Goal: Information Seeking & Learning: Learn about a topic

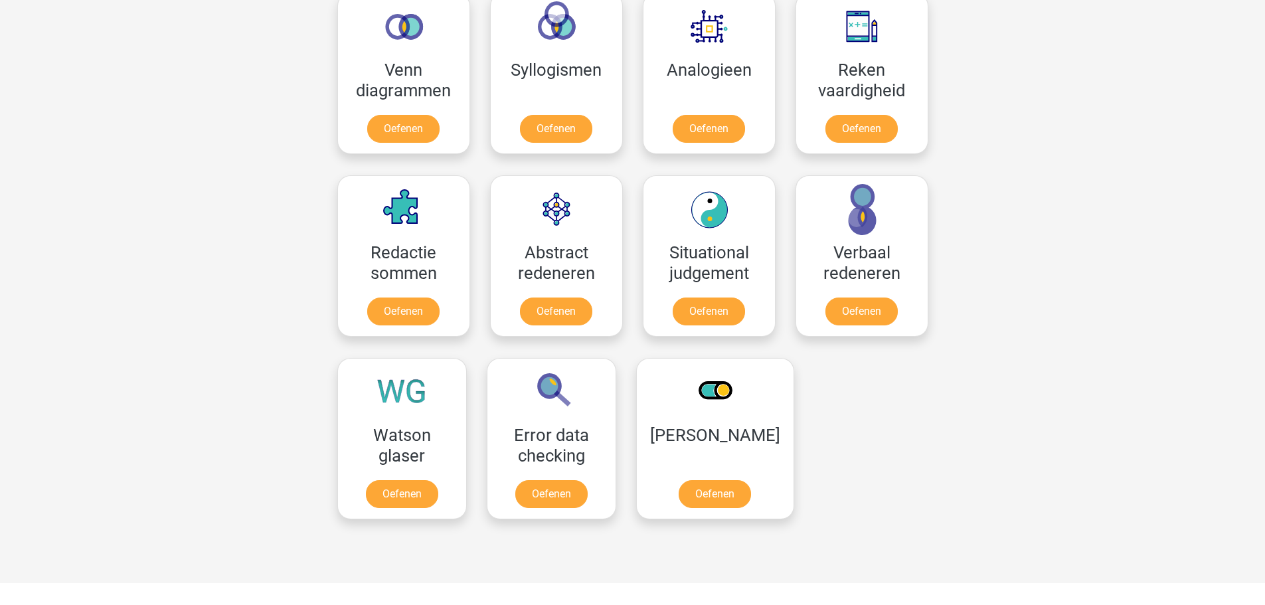
scroll to position [1195, 0]
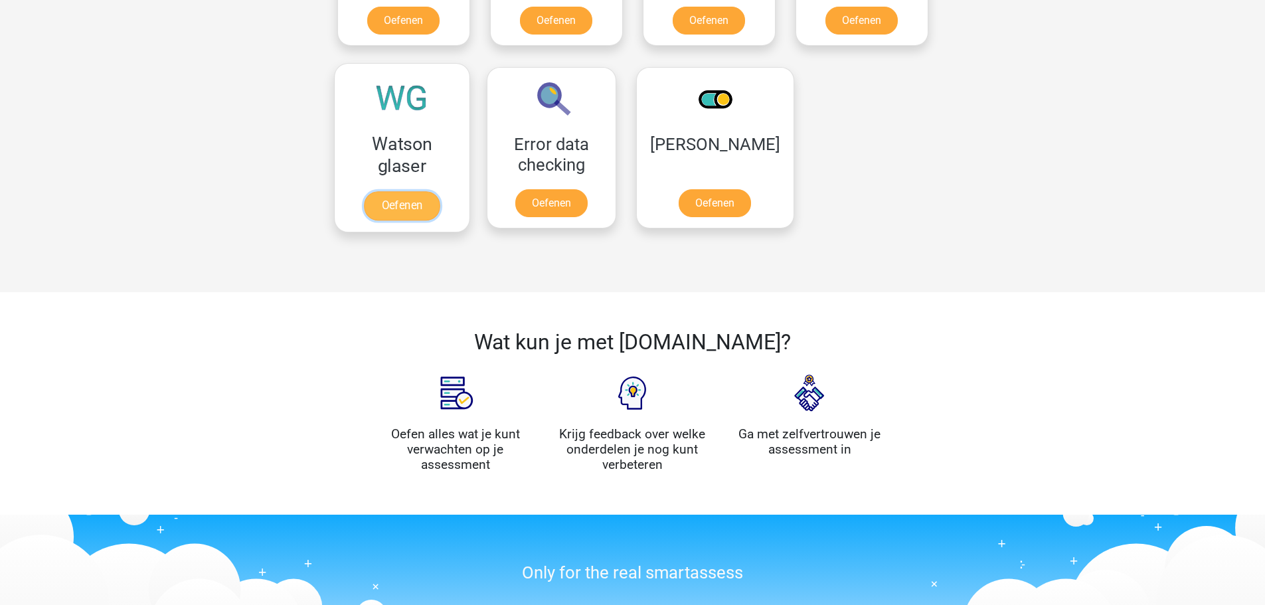
drag, startPoint x: 383, startPoint y: 126, endPoint x: 410, endPoint y: 126, distance: 27.9
click at [383, 191] on link "Oefenen" at bounding box center [402, 205] width 76 height 29
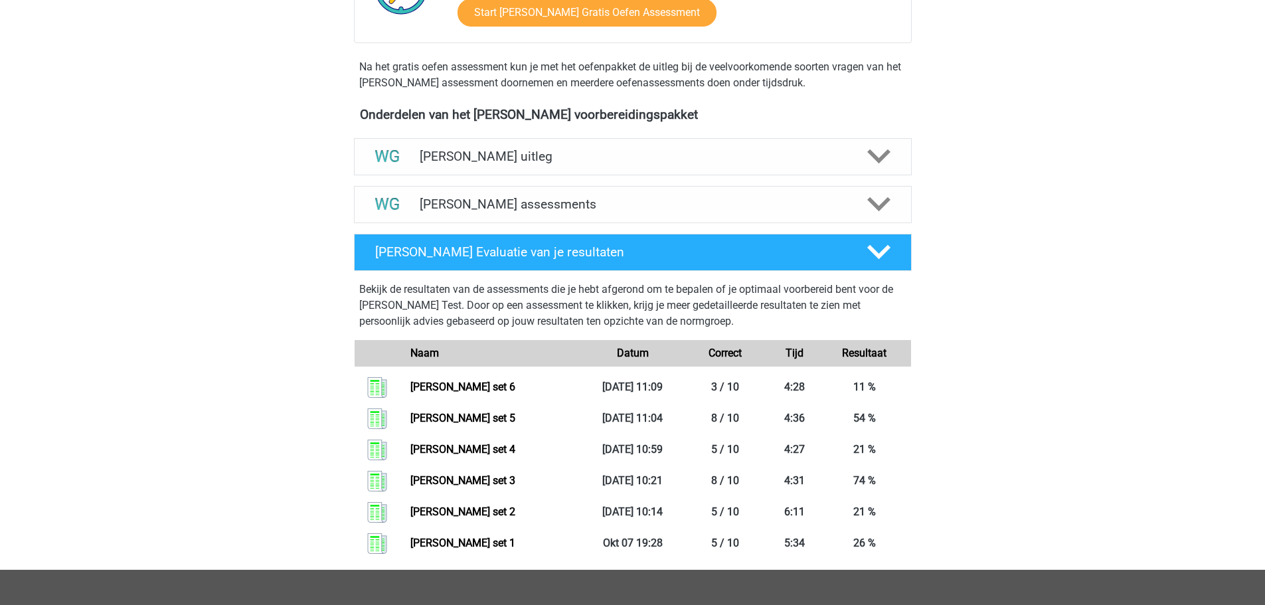
scroll to position [398, 0]
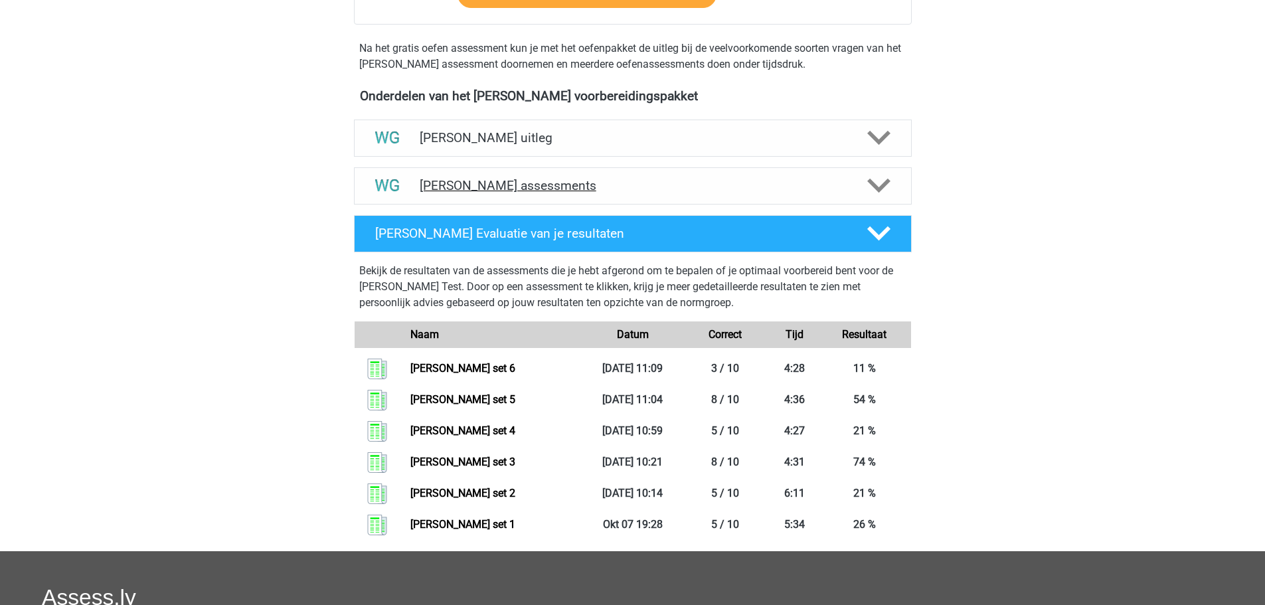
click at [588, 191] on h4 "Watson Glaser assessments" at bounding box center [633, 185] width 426 height 15
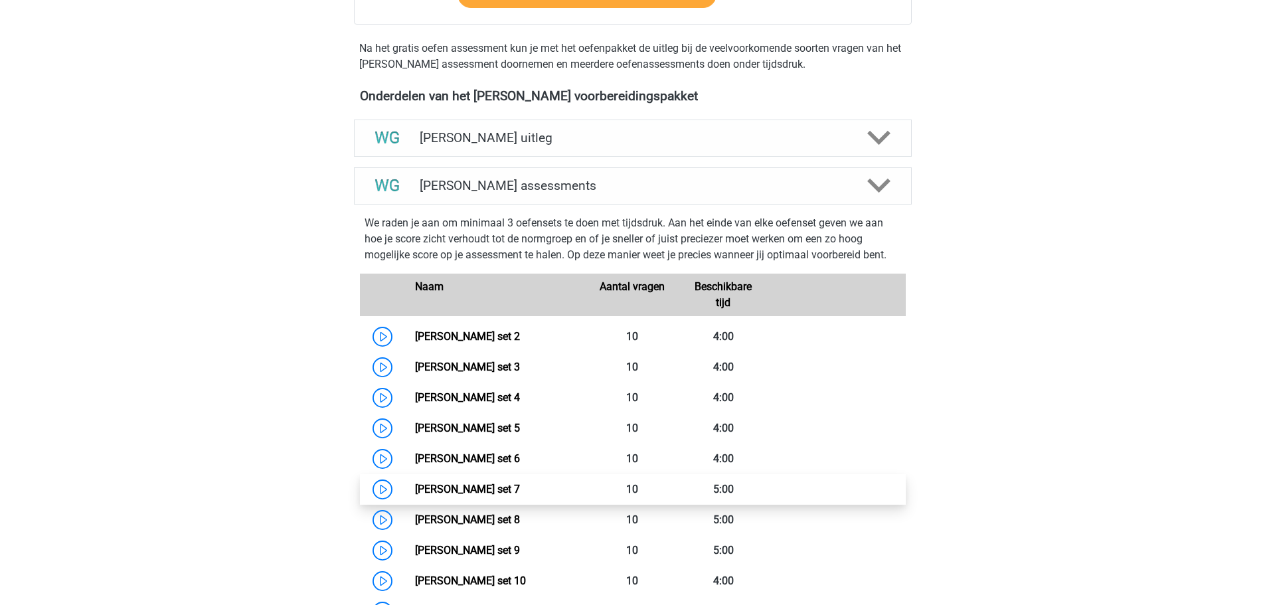
click at [520, 488] on link "Watson Glaser set 7" at bounding box center [467, 489] width 105 height 13
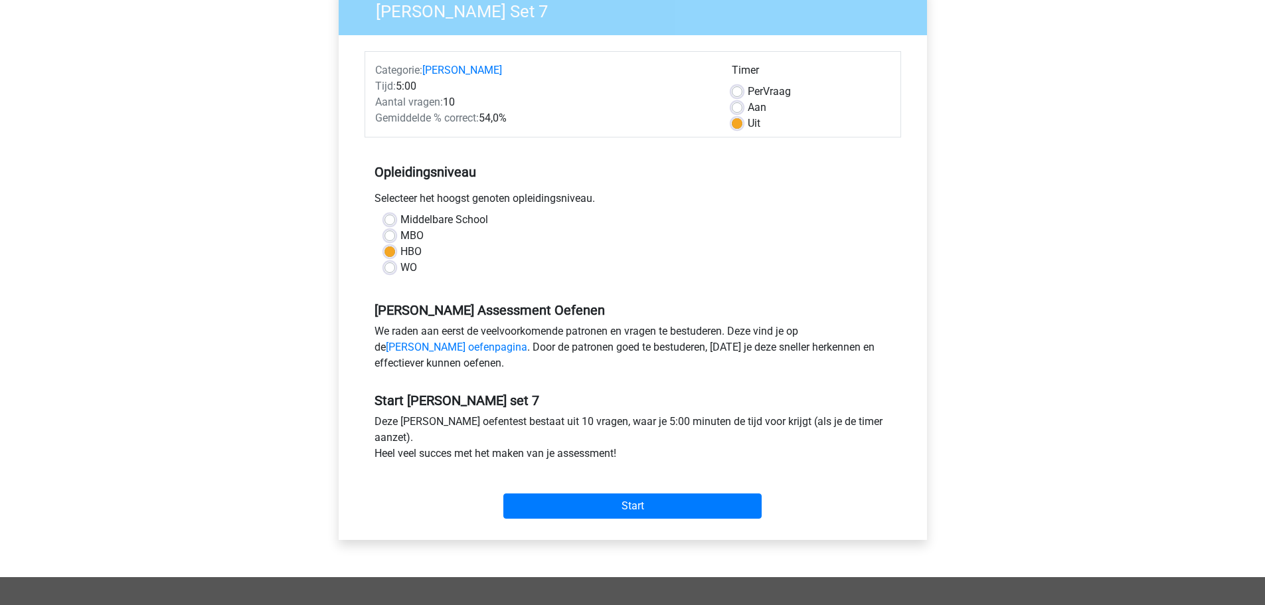
scroll to position [133, 0]
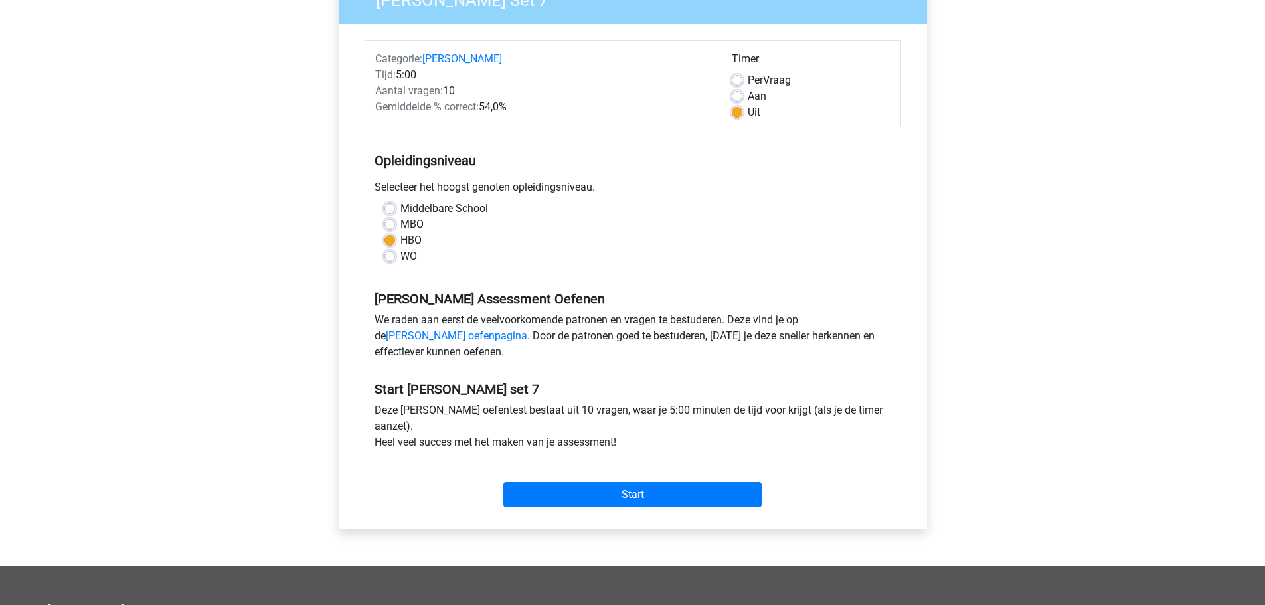
click at [748, 99] on label "Aan" at bounding box center [757, 96] width 19 height 16
click at [741, 99] on input "Aan" at bounding box center [737, 94] width 11 height 13
radio input "true"
click at [653, 495] on input "Start" at bounding box center [632, 494] width 258 height 25
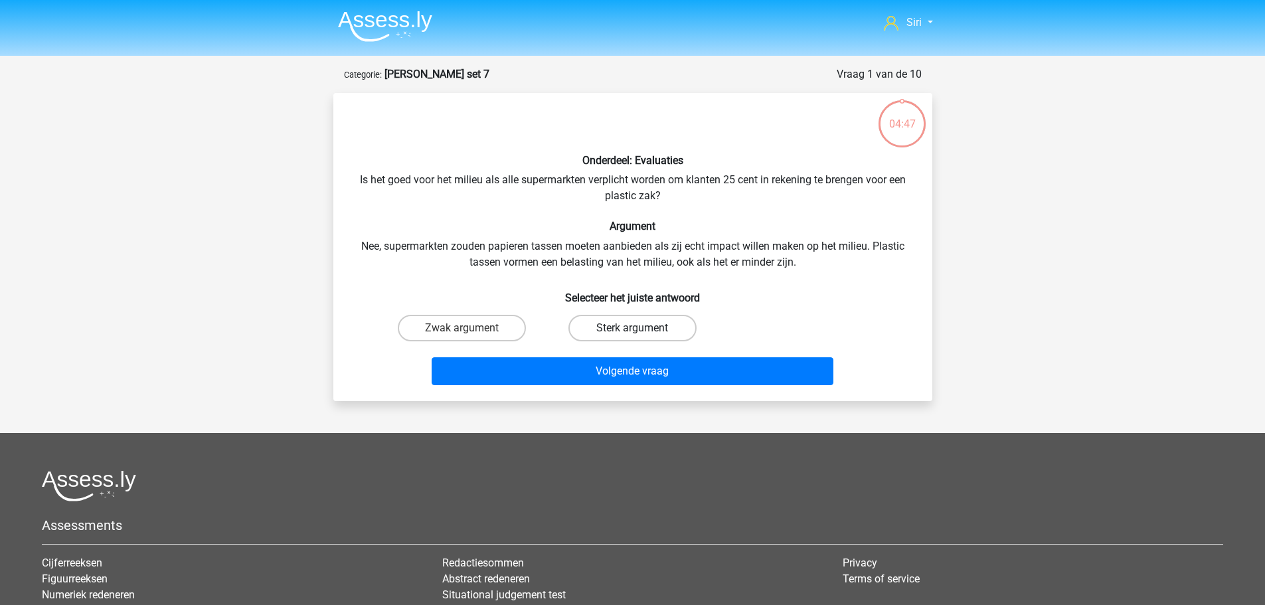
click at [626, 330] on label "Sterk argument" at bounding box center [633, 328] width 128 height 27
click at [632, 330] on input "Sterk argument" at bounding box center [636, 332] width 9 height 9
radio input "true"
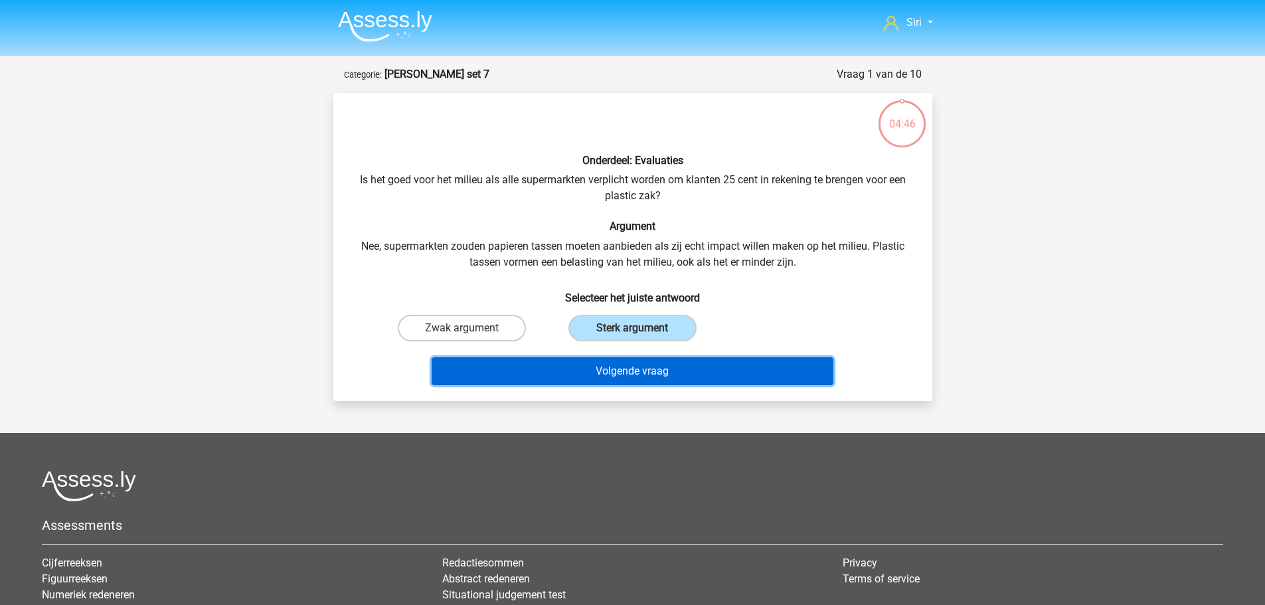
click at [637, 369] on button "Volgende vraag" at bounding box center [633, 371] width 402 height 28
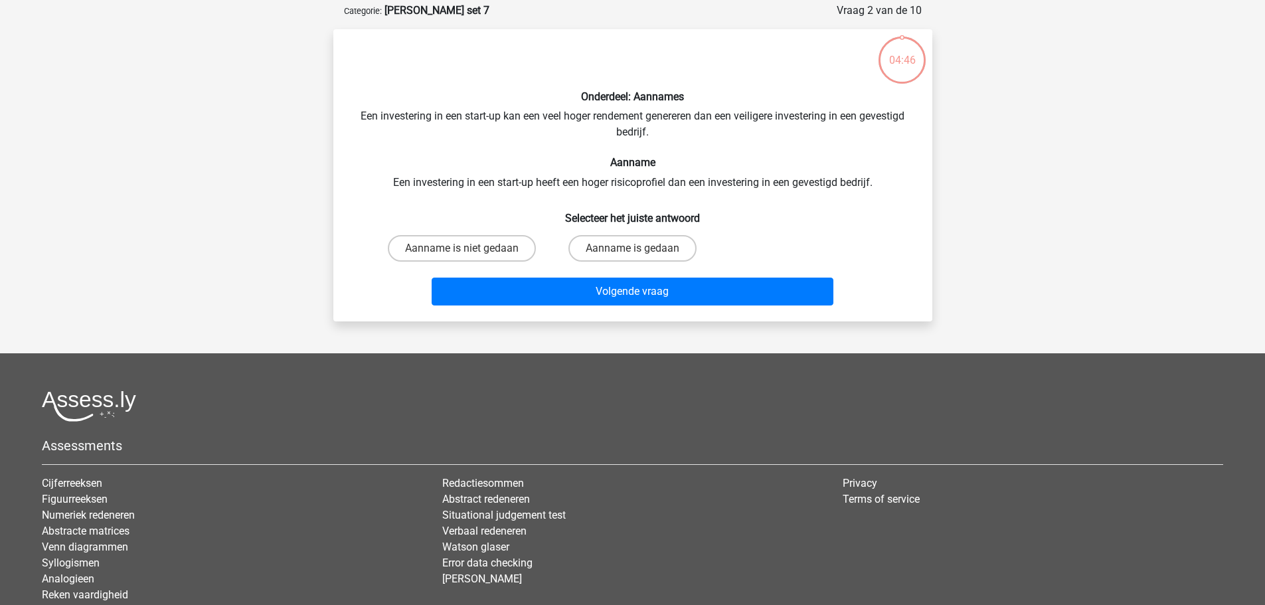
scroll to position [66, 0]
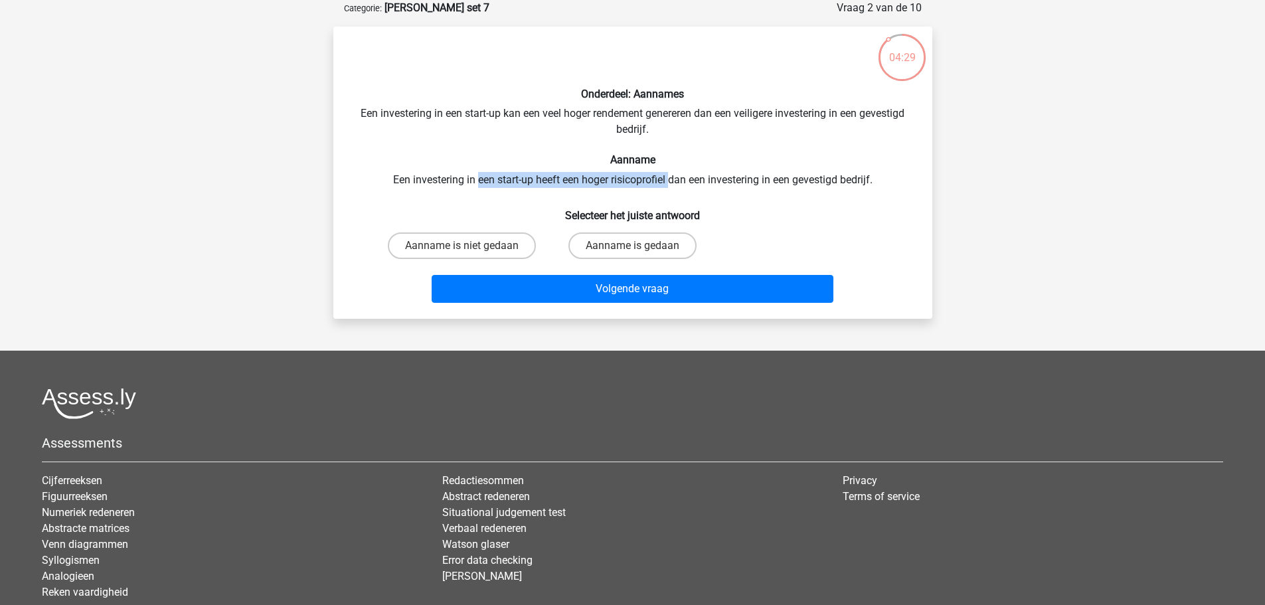
drag, startPoint x: 500, startPoint y: 180, endPoint x: 672, endPoint y: 177, distance: 172.0
click at [672, 177] on div "Onderdeel: Aannames Een investering in een start-up kan een veel hoger rendemen…" at bounding box center [633, 172] width 588 height 271
click at [689, 182] on div "Onderdeel: Aannames Een investering in een start-up kan een veel hoger rendemen…" at bounding box center [633, 172] width 588 height 271
click at [673, 249] on label "Aanname is gedaan" at bounding box center [633, 245] width 128 height 27
click at [641, 249] on input "Aanname is gedaan" at bounding box center [636, 250] width 9 height 9
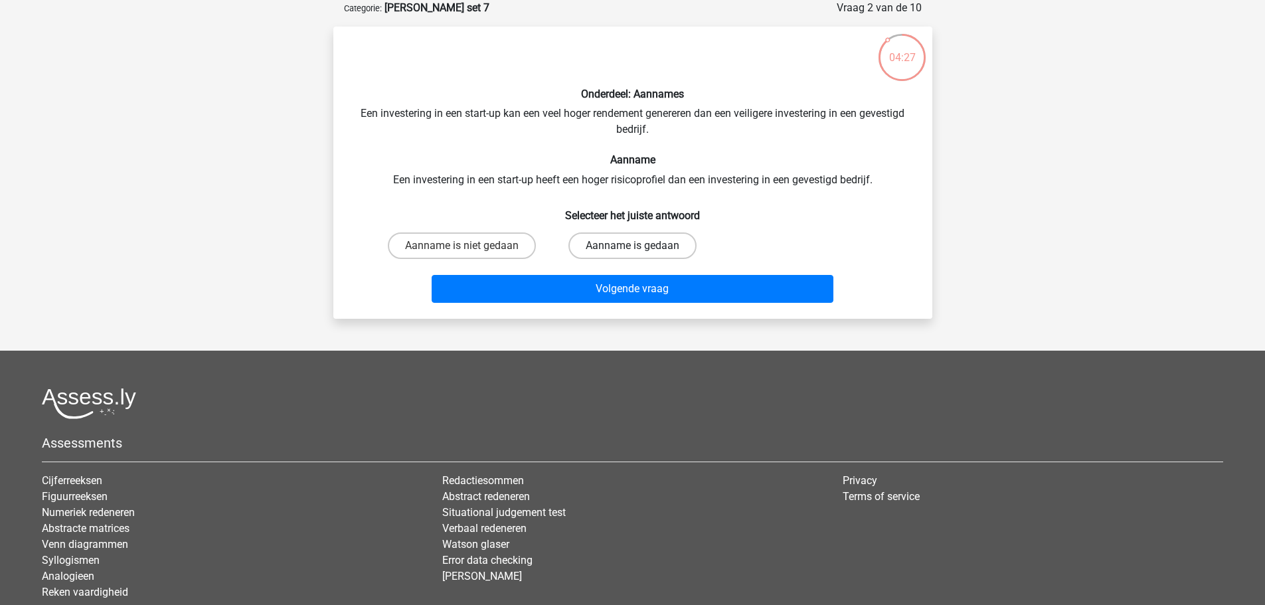
radio input "true"
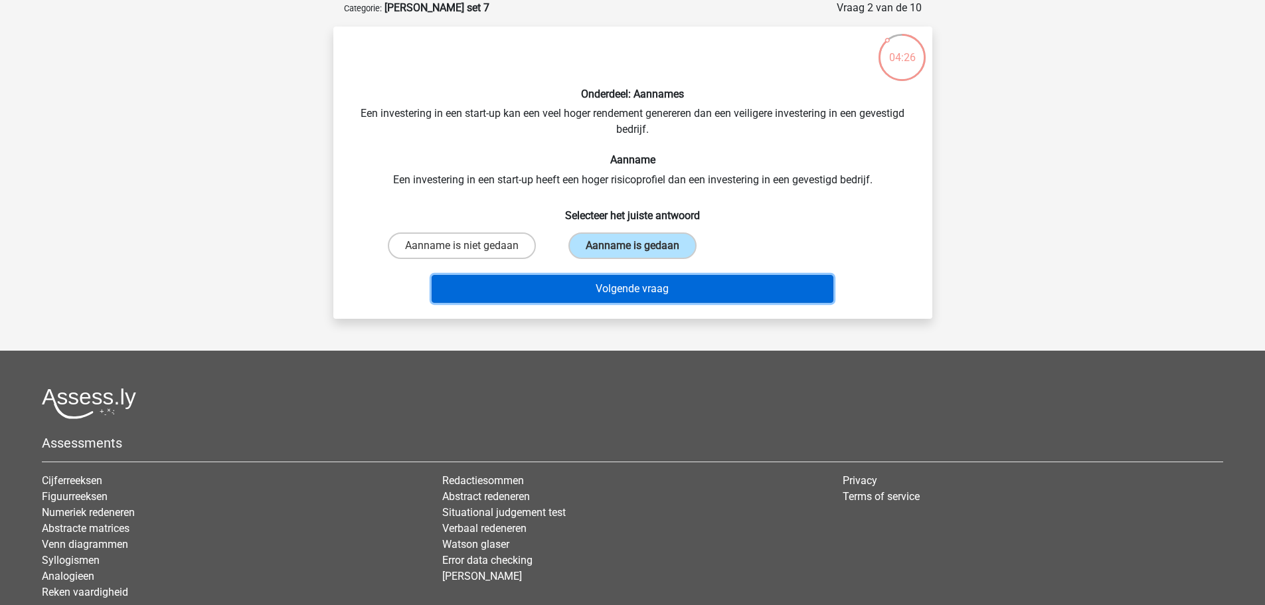
click at [688, 289] on button "Volgende vraag" at bounding box center [633, 289] width 402 height 28
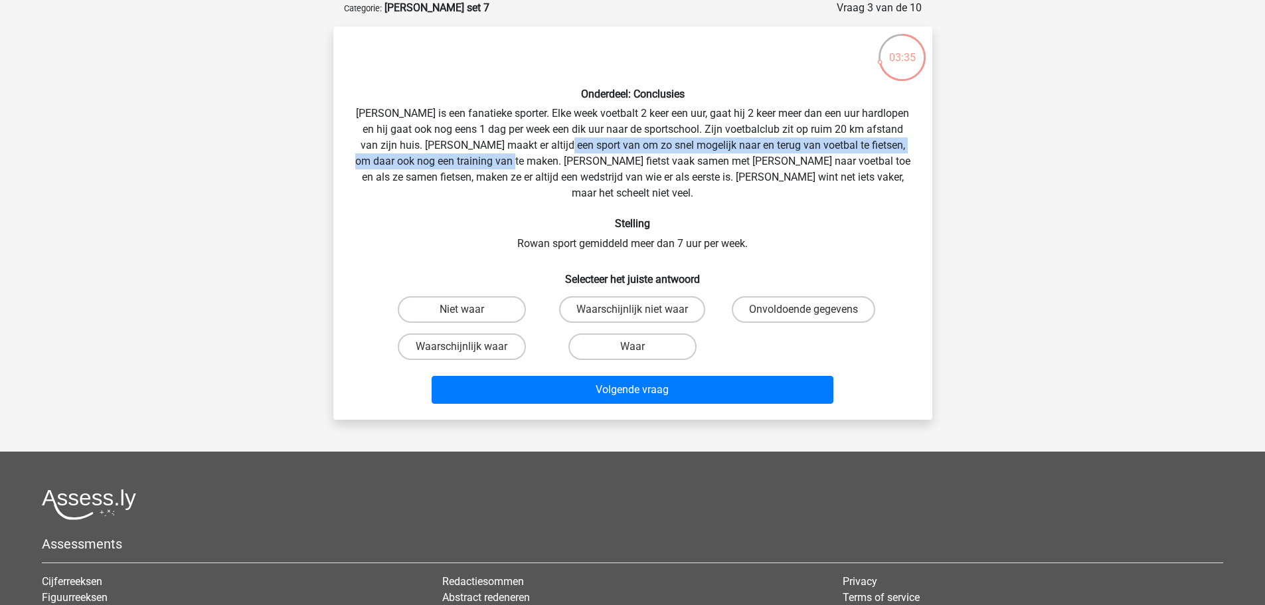
drag, startPoint x: 567, startPoint y: 141, endPoint x: 524, endPoint y: 158, distance: 45.9
click at [524, 158] on div "Onderdeel: Conclusies Rowan is een fanatieke sporter. Elke week voetbalt 2 keer…" at bounding box center [633, 223] width 588 height 372
click at [487, 336] on label "Waarschijnlijk waar" at bounding box center [462, 346] width 128 height 27
click at [470, 347] on input "Waarschijnlijk waar" at bounding box center [466, 351] width 9 height 9
radio input "true"
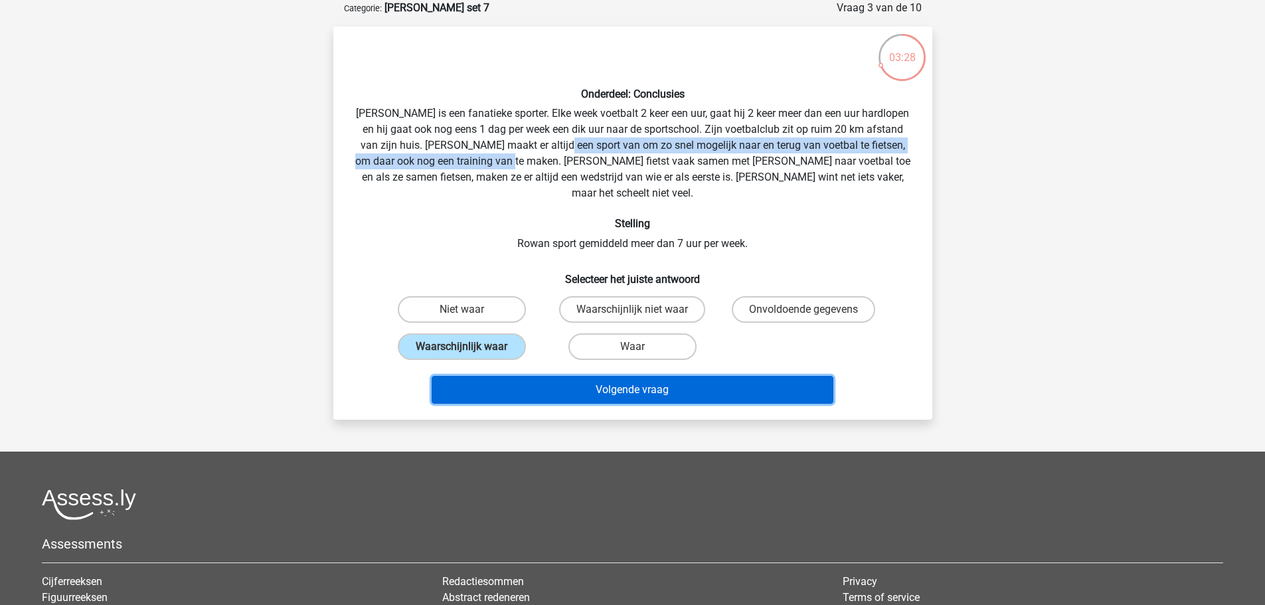
click at [525, 376] on button "Volgende vraag" at bounding box center [633, 390] width 402 height 28
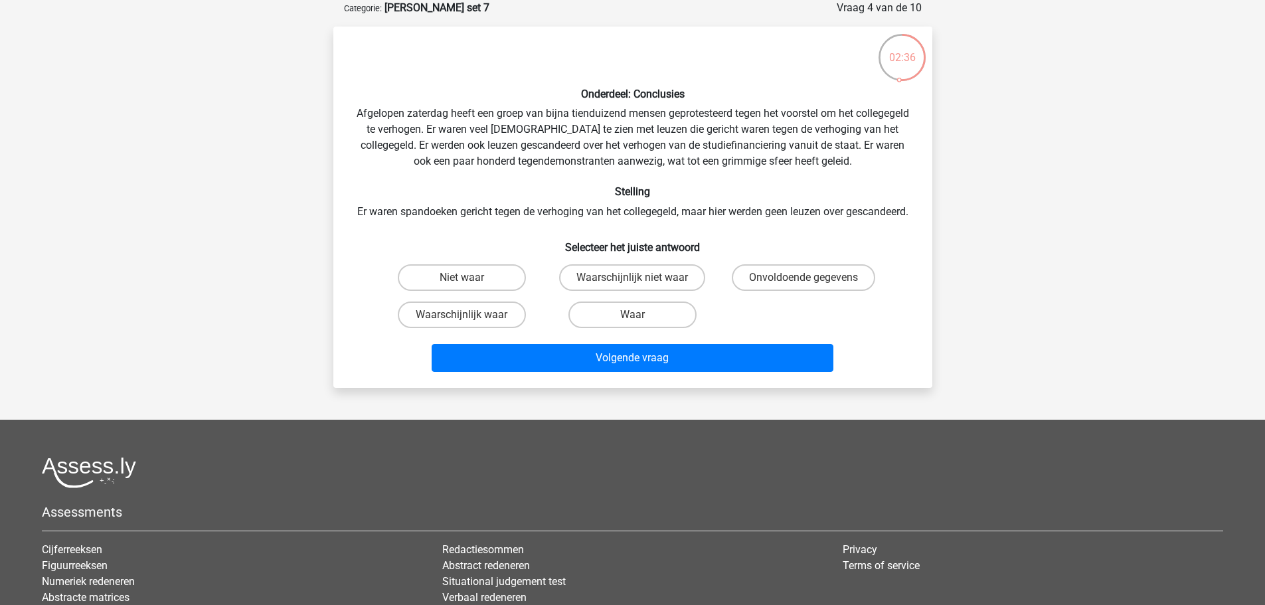
click at [632, 323] on input "Waar" at bounding box center [636, 319] width 9 height 9
radio input "true"
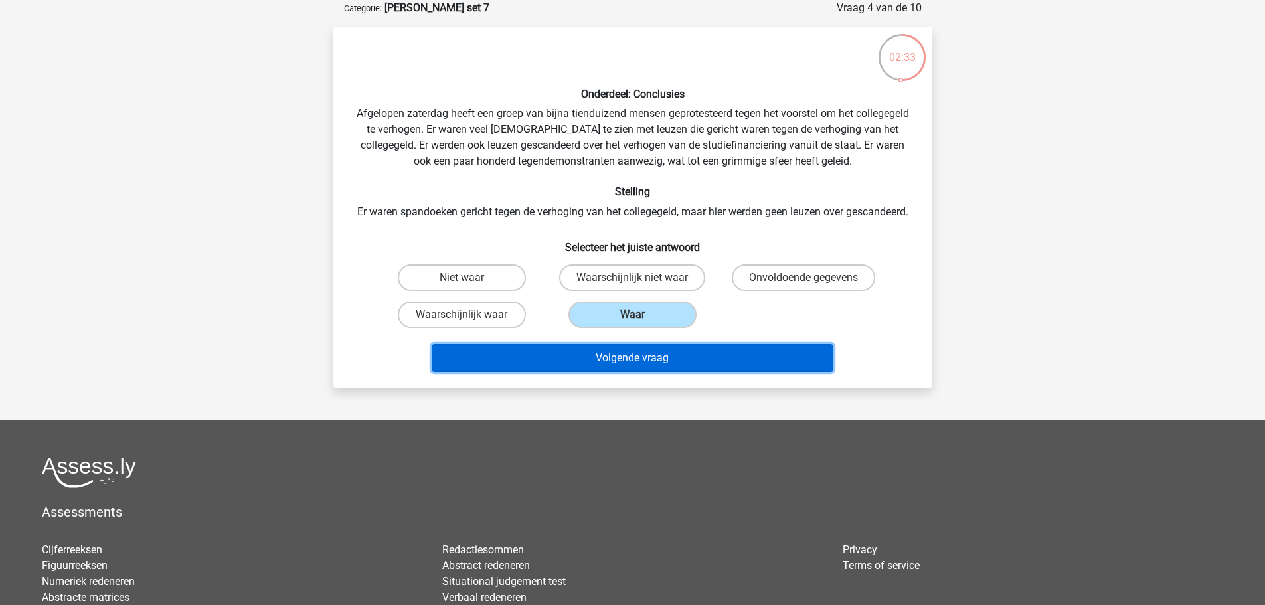
click at [621, 372] on button "Volgende vraag" at bounding box center [633, 358] width 402 height 28
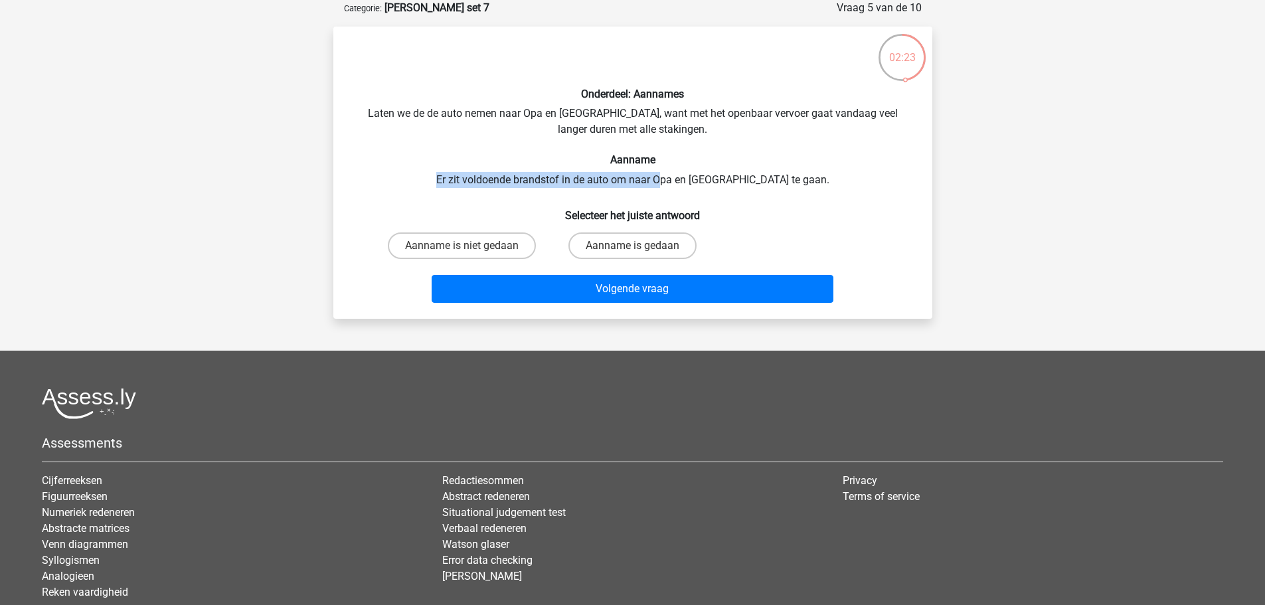
drag, startPoint x: 470, startPoint y: 179, endPoint x: 697, endPoint y: 177, distance: 226.5
click at [697, 177] on div "Onderdeel: Aannames Laten we de de auto nemen naar Opa en Oma, want met het ope…" at bounding box center [633, 172] width 588 height 271
click at [610, 238] on label "Aanname is gedaan" at bounding box center [633, 245] width 128 height 27
click at [632, 246] on input "Aanname is gedaan" at bounding box center [636, 250] width 9 height 9
radio input "true"
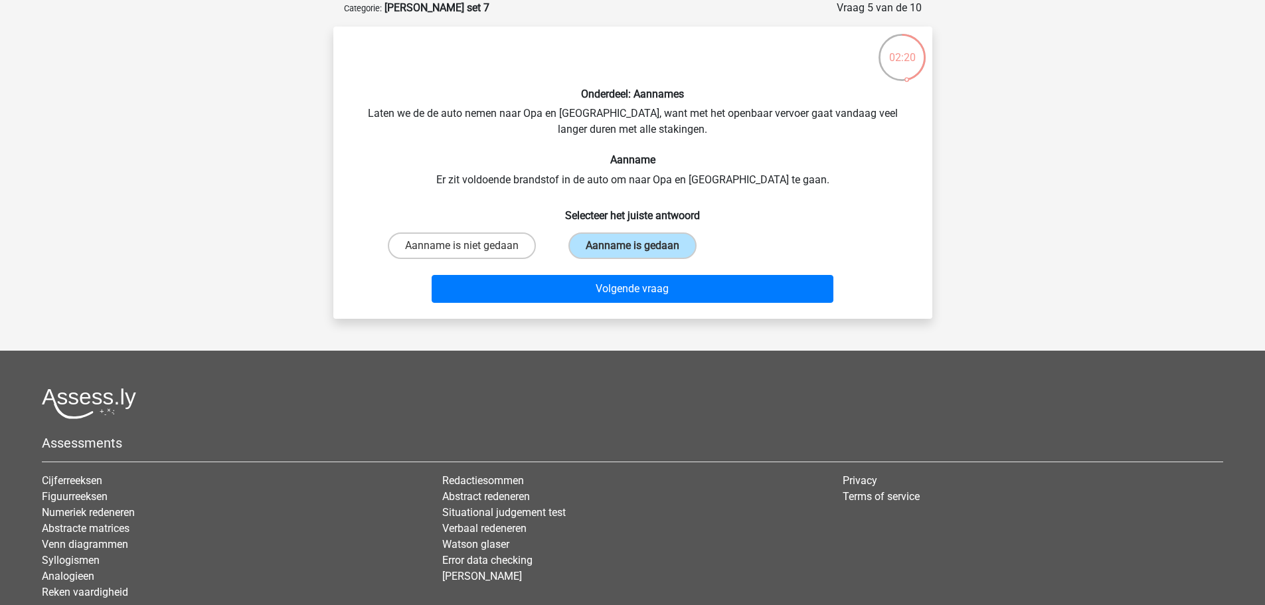
click at [441, 114] on div "Onderdeel: Aannames Laten we de de auto nemen naar Opa en Oma, want met het ope…" at bounding box center [633, 172] width 588 height 271
click at [503, 243] on label "Aanname is niet gedaan" at bounding box center [462, 245] width 148 height 27
click at [470, 246] on input "Aanname is niet gedaan" at bounding box center [466, 250] width 9 height 9
radio input "true"
click at [609, 244] on label "Aanname is gedaan" at bounding box center [633, 245] width 128 height 27
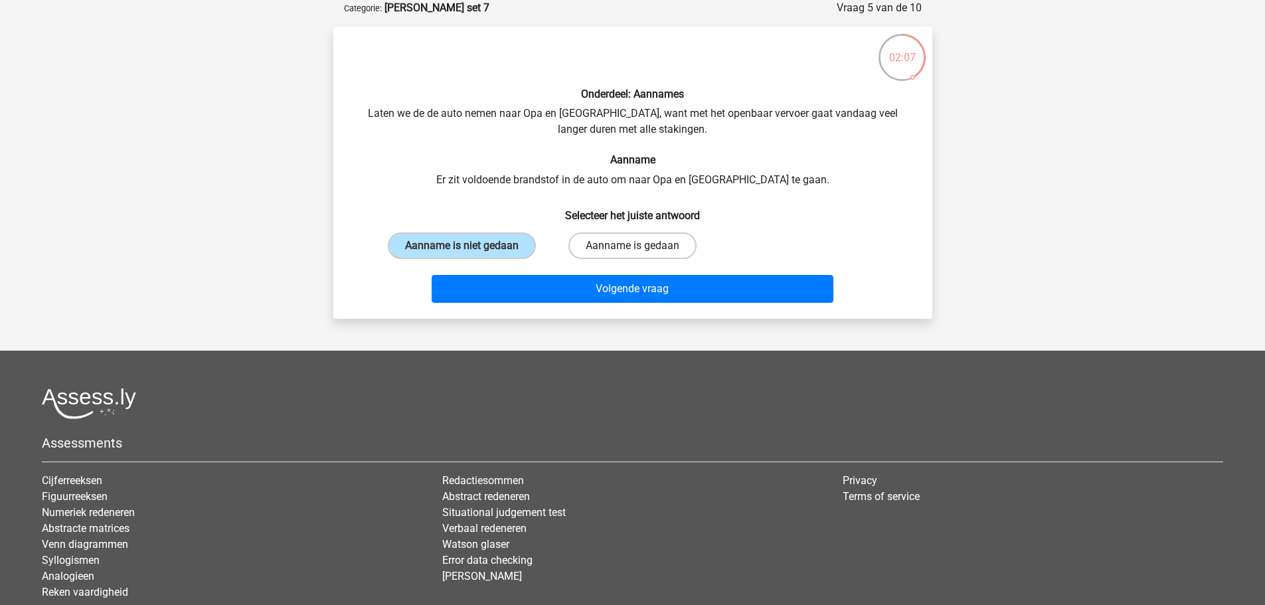
click at [632, 246] on input "Aanname is gedaan" at bounding box center [636, 250] width 9 height 9
radio input "true"
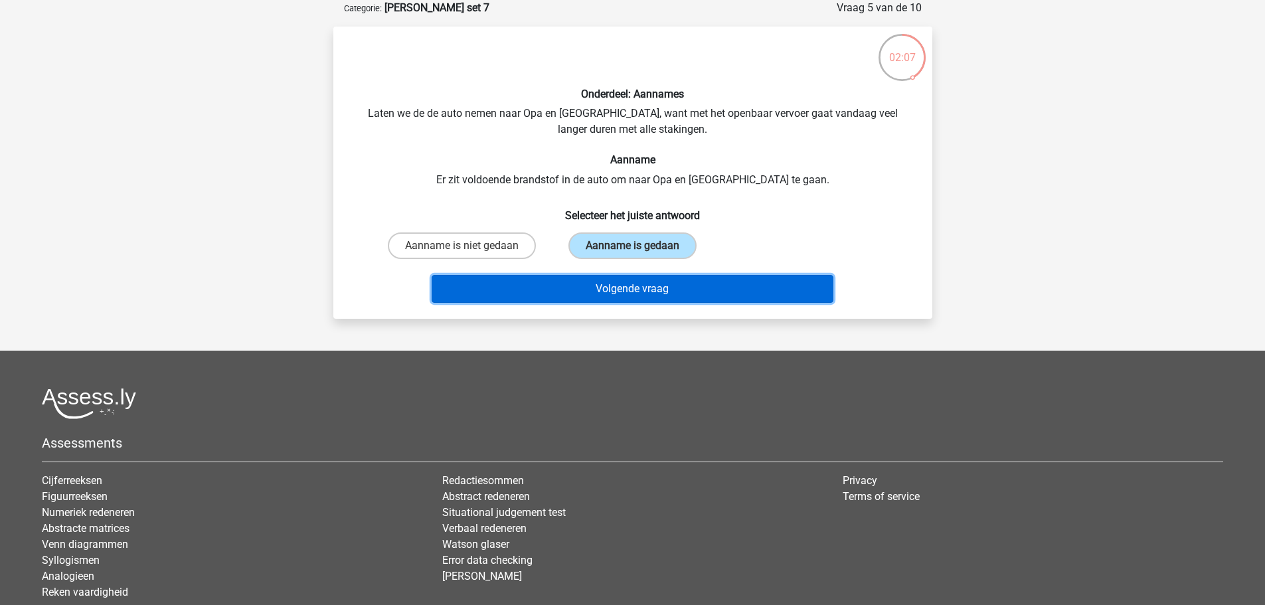
click at [615, 282] on button "Volgende vraag" at bounding box center [633, 289] width 402 height 28
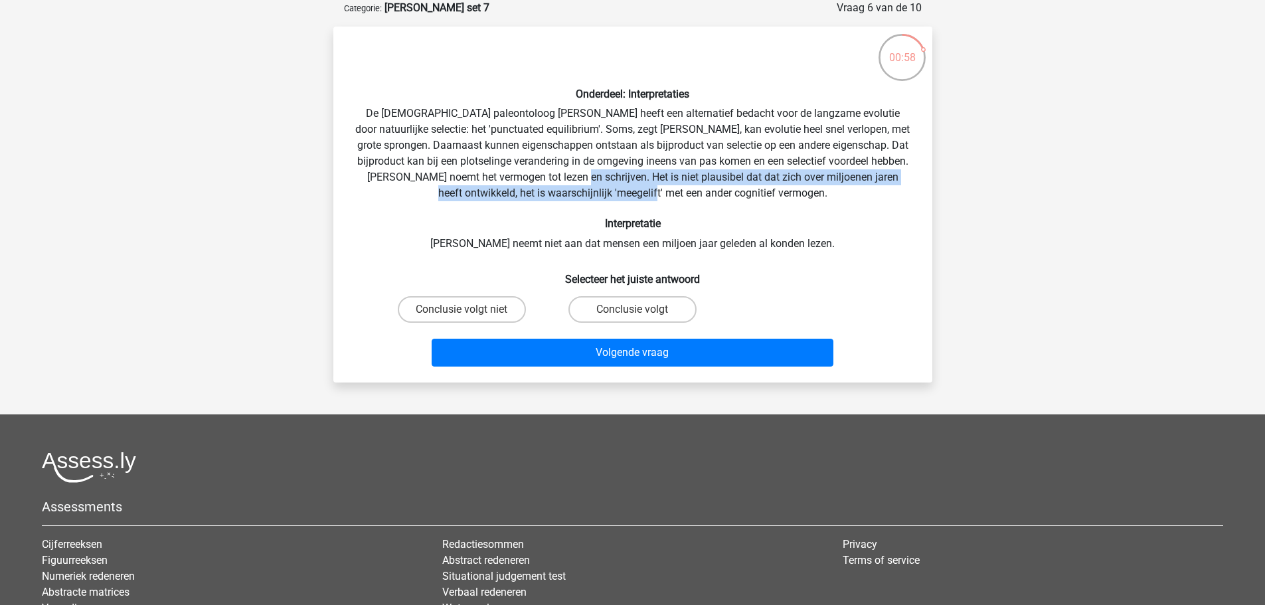
drag, startPoint x: 636, startPoint y: 174, endPoint x: 733, endPoint y: 187, distance: 97.9
click at [733, 187] on div "Onderdeel: Interpretaties De Amerikaanse paleontoloog Stephen Jay Gould heeft e…" at bounding box center [633, 204] width 588 height 335
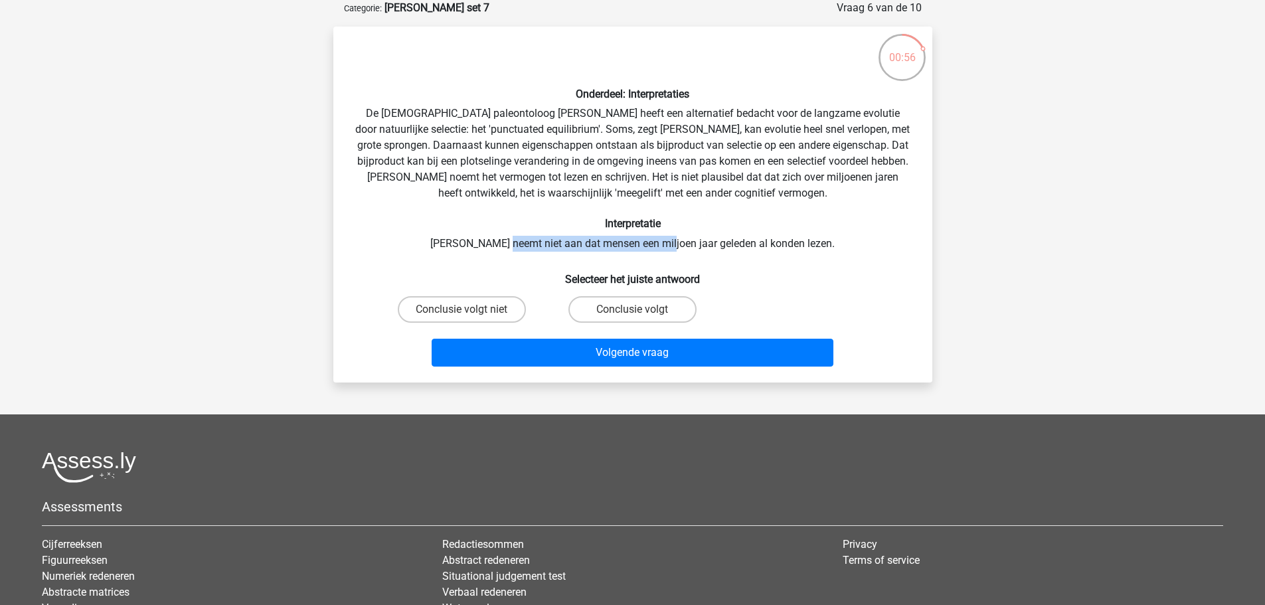
drag, startPoint x: 527, startPoint y: 244, endPoint x: 685, endPoint y: 244, distance: 158.7
click at [685, 244] on div "Onderdeel: Interpretaties De Amerikaanse paleontoloog Stephen Jay Gould heeft e…" at bounding box center [633, 204] width 588 height 335
click at [810, 272] on h6 "Selecteer het juiste antwoord" at bounding box center [633, 273] width 557 height 23
drag, startPoint x: 583, startPoint y: 242, endPoint x: 724, endPoint y: 243, distance: 140.8
click at [705, 242] on div "Onderdeel: Interpretaties De Amerikaanse paleontoloog Stephen Jay Gould heeft e…" at bounding box center [633, 204] width 588 height 335
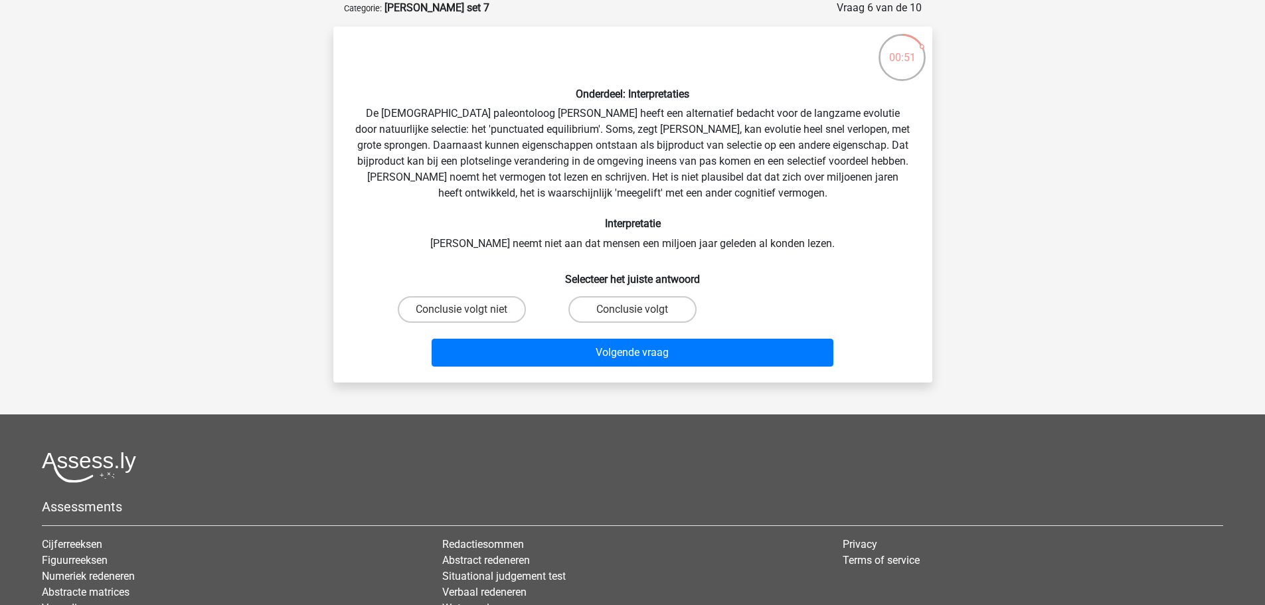
click at [725, 243] on div "Onderdeel: Interpretaties De Amerikaanse paleontoloog Stephen Jay Gould heeft e…" at bounding box center [633, 204] width 588 height 335
click at [618, 302] on label "Conclusie volgt" at bounding box center [633, 309] width 128 height 27
click at [632, 309] on input "Conclusie volgt" at bounding box center [636, 313] width 9 height 9
radio input "true"
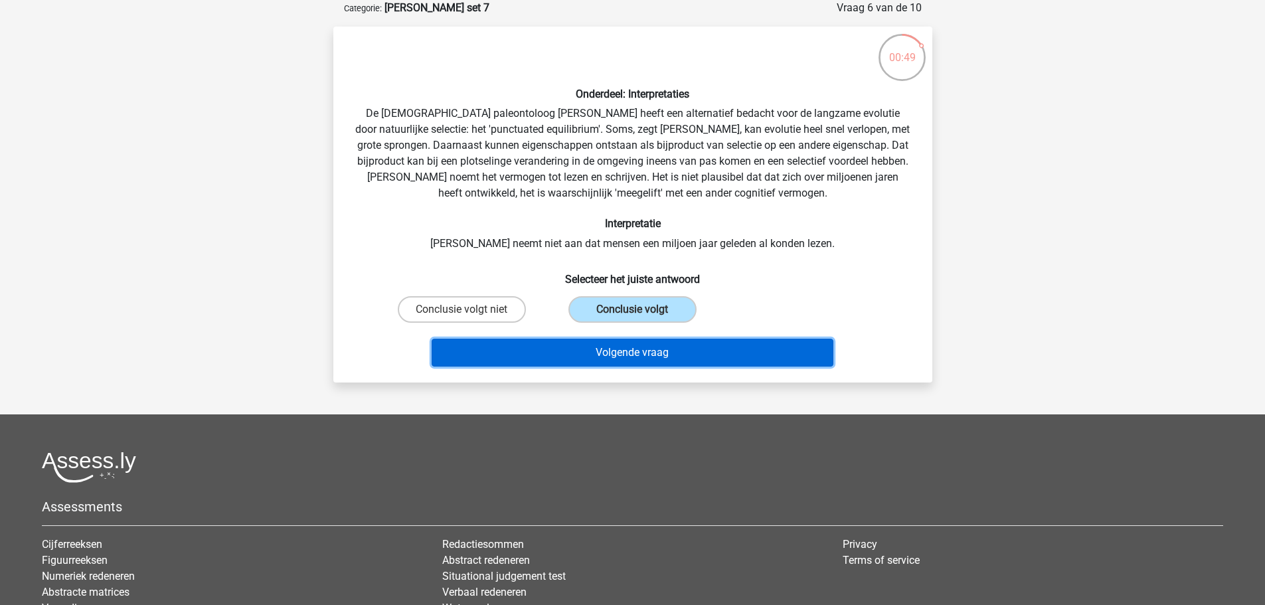
click at [610, 348] on button "Volgende vraag" at bounding box center [633, 353] width 402 height 28
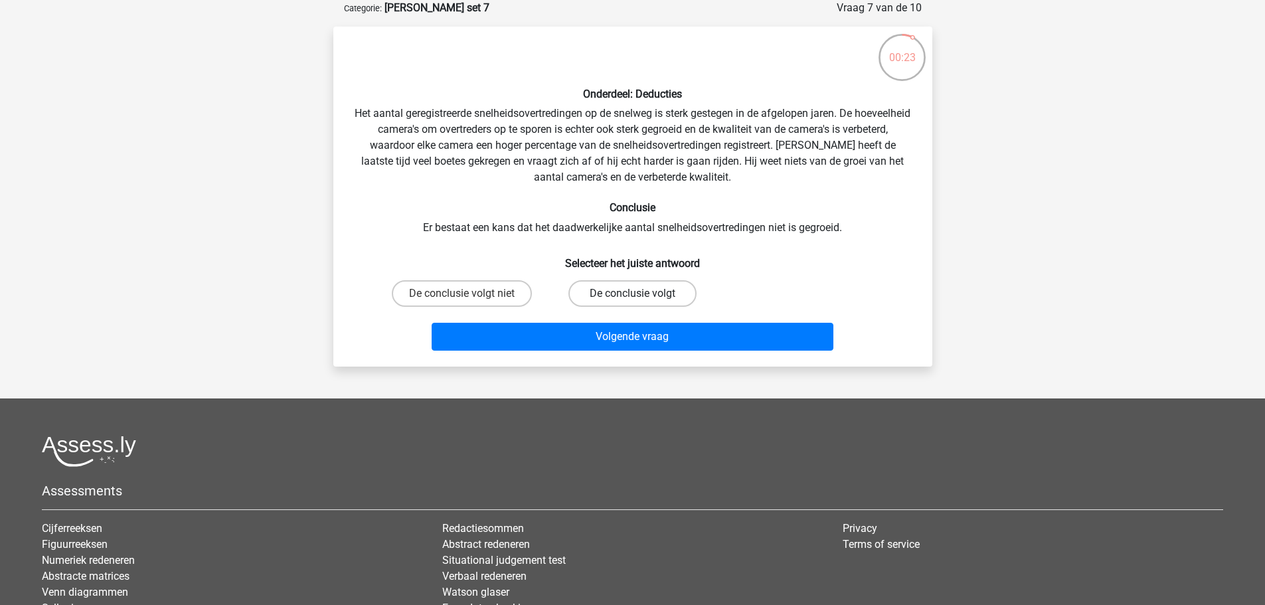
click at [653, 295] on label "De conclusie volgt" at bounding box center [633, 293] width 128 height 27
click at [641, 295] on input "De conclusie volgt" at bounding box center [636, 298] width 9 height 9
radio input "true"
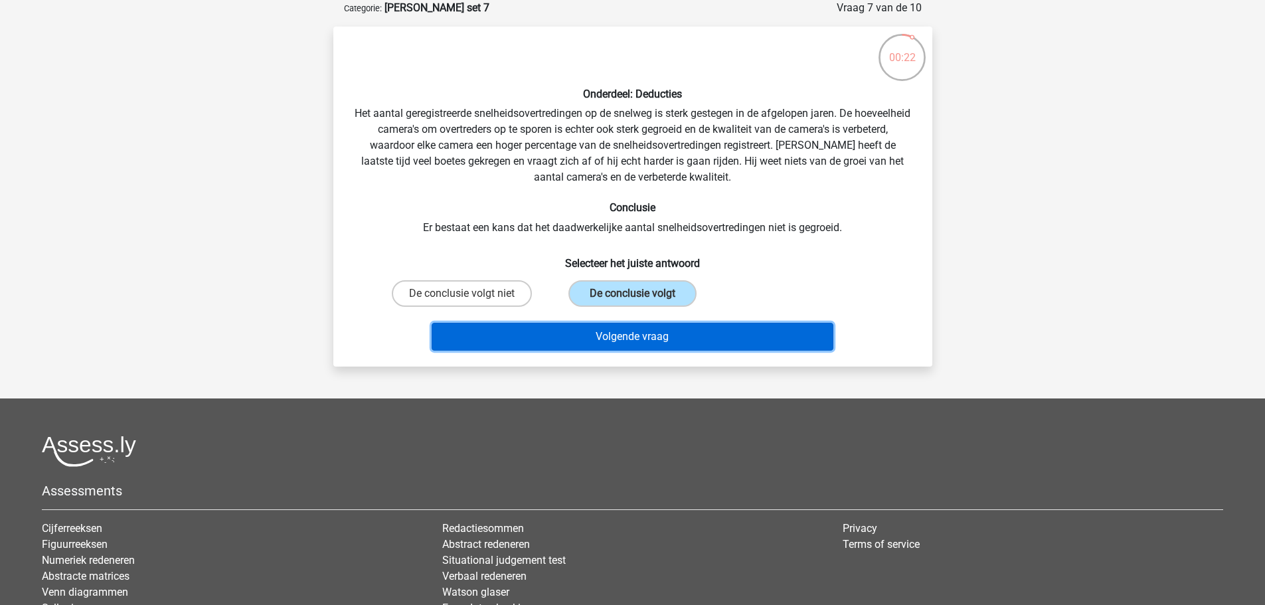
click at [662, 337] on button "Volgende vraag" at bounding box center [633, 337] width 402 height 28
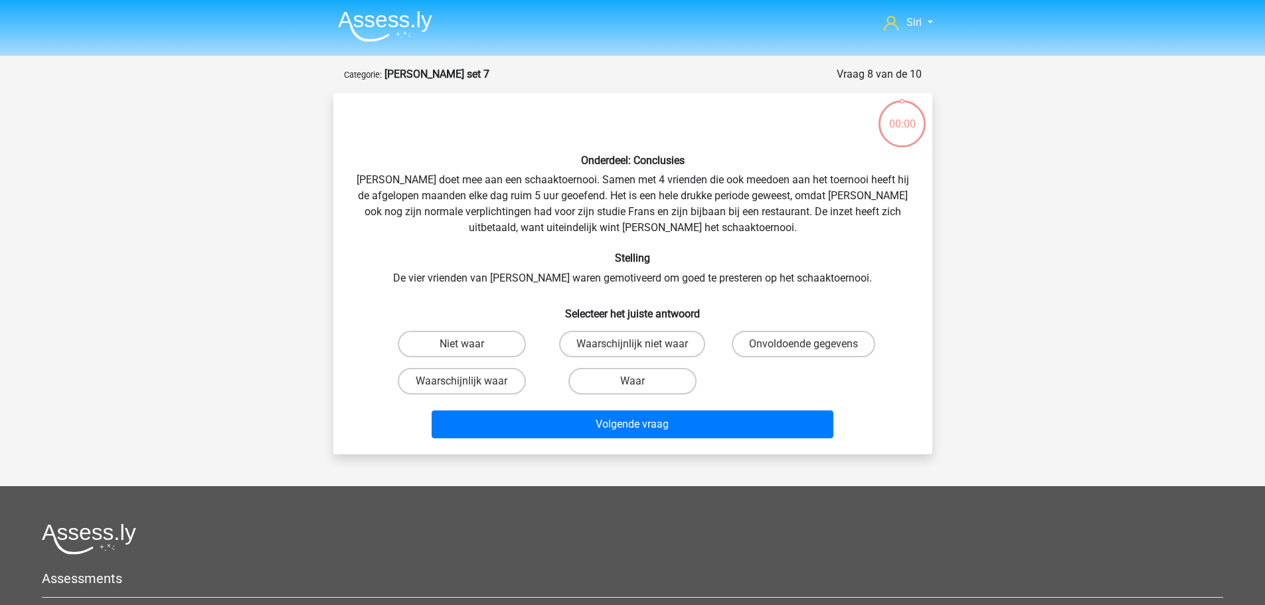
scroll to position [66, 0]
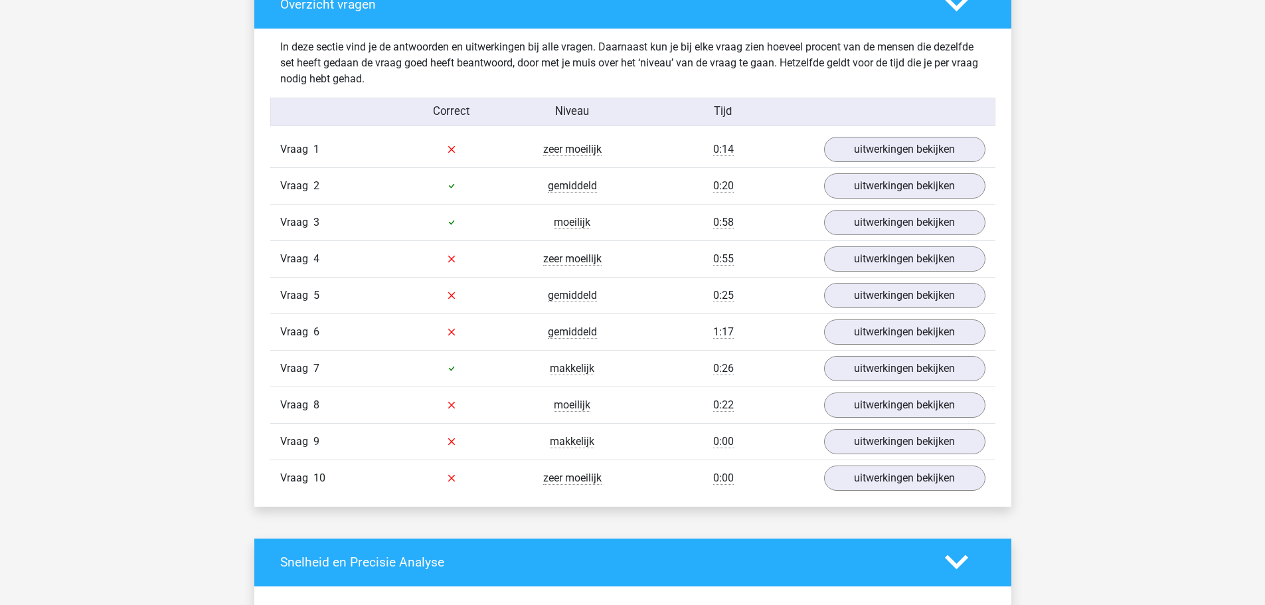
scroll to position [797, 0]
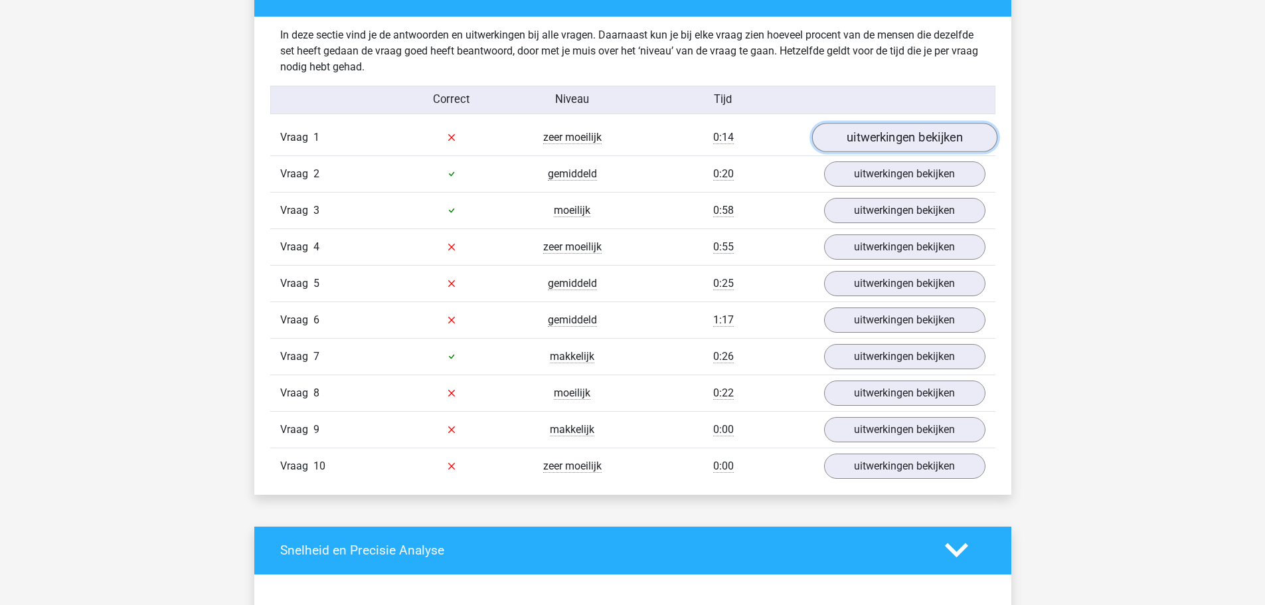
click at [889, 135] on link "uitwerkingen bekijken" at bounding box center [904, 137] width 185 height 29
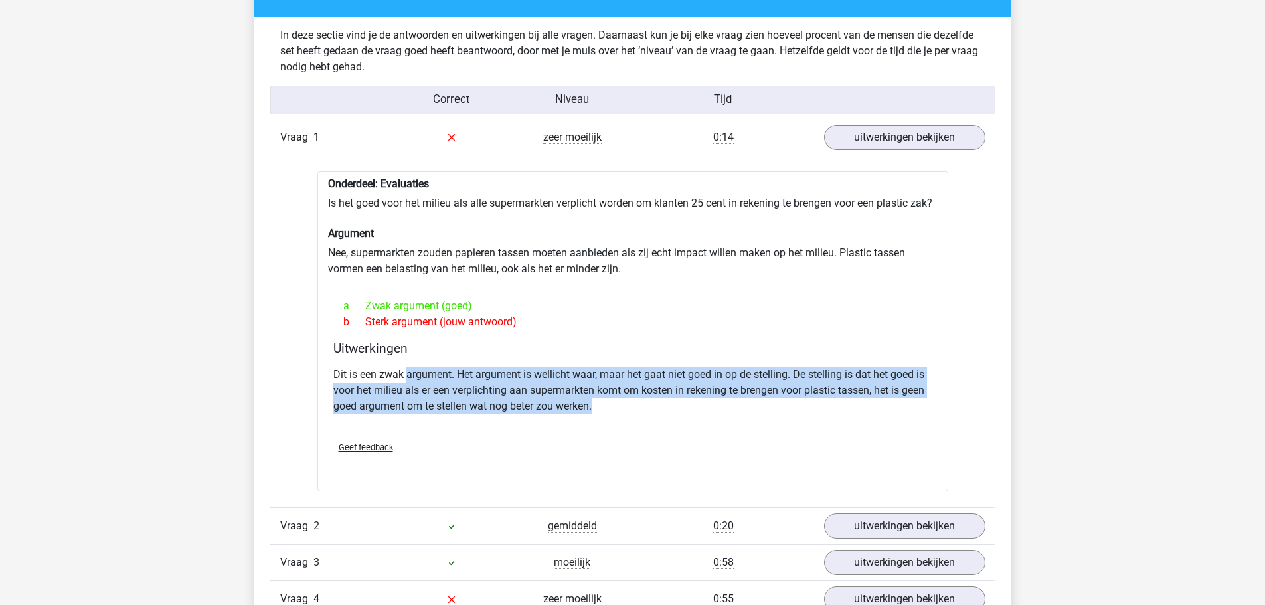
drag, startPoint x: 410, startPoint y: 395, endPoint x: 603, endPoint y: 421, distance: 194.4
click at [603, 414] on p "Dit is een zwak argument. Het argument is wellicht waar, maar het gaat niet goe…" at bounding box center [632, 391] width 599 height 48
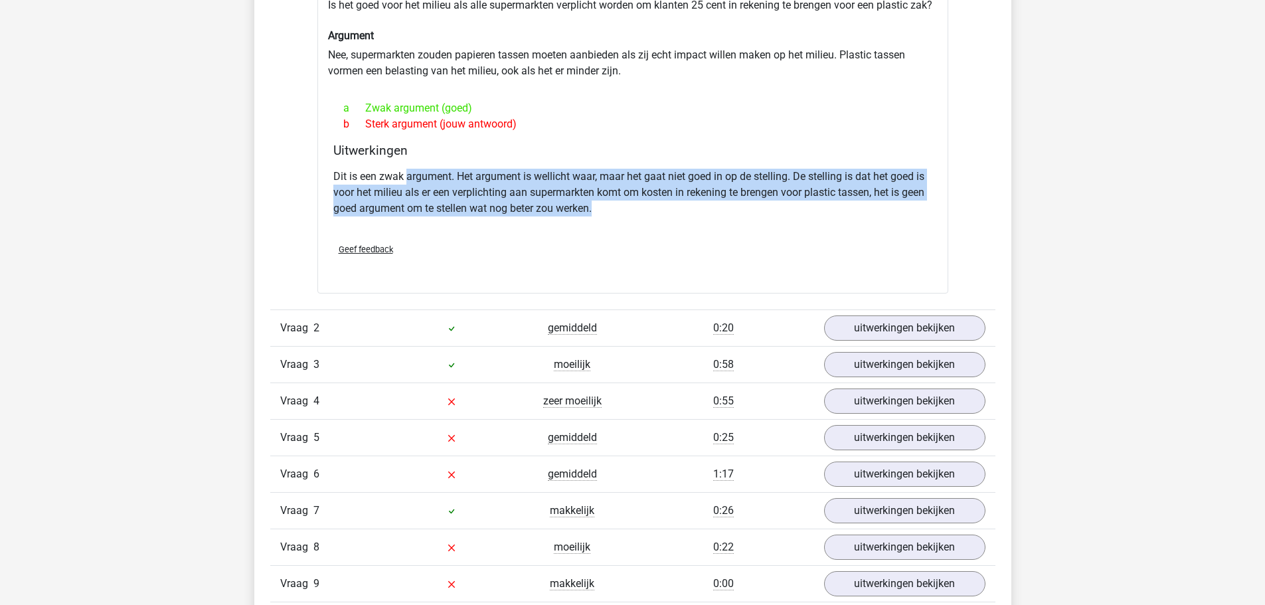
scroll to position [996, 0]
click at [872, 414] on link "uitwerkingen bekijken" at bounding box center [904, 399] width 185 height 29
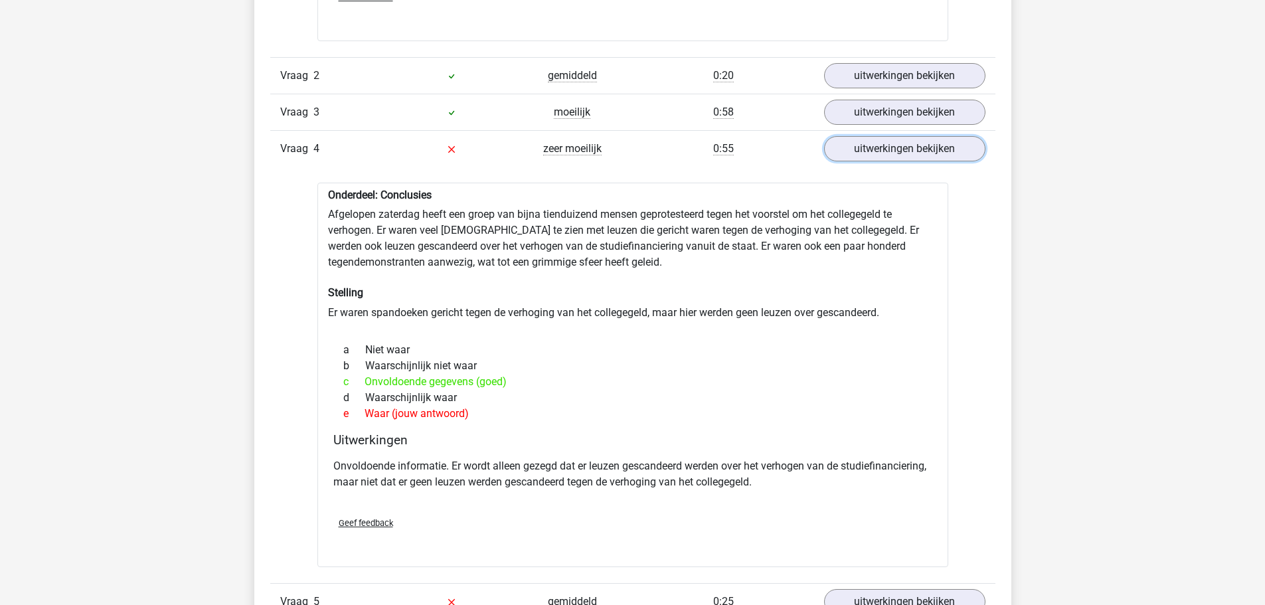
scroll to position [1262, 0]
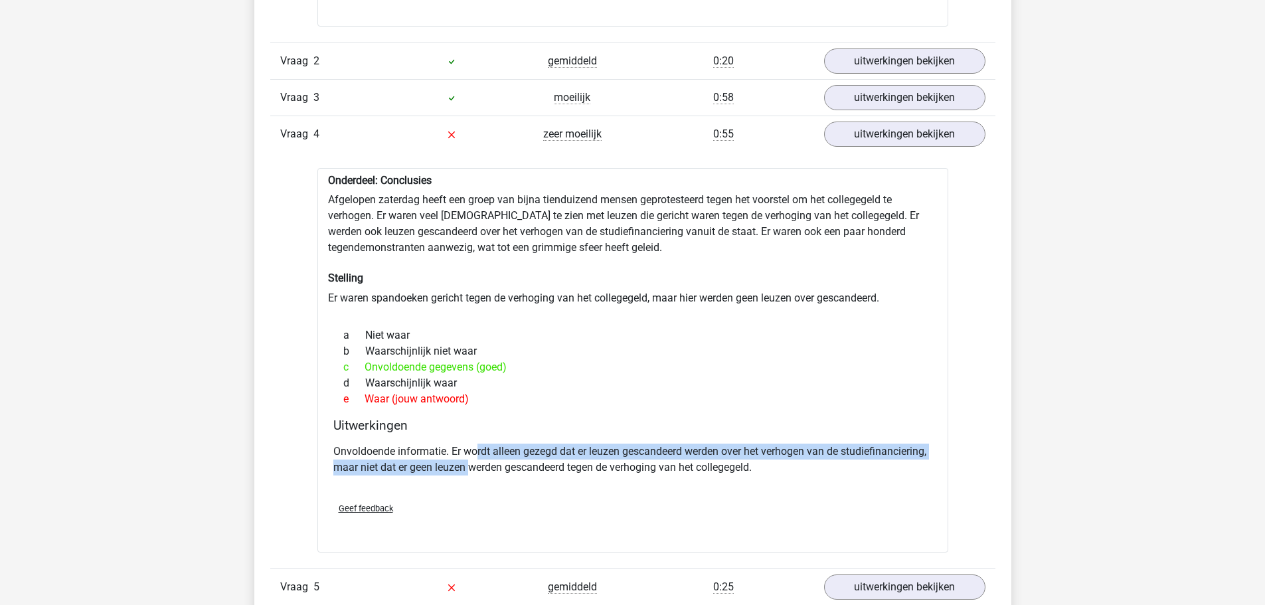
drag, startPoint x: 478, startPoint y: 464, endPoint x: 565, endPoint y: 487, distance: 89.2
click at [563, 476] on p "Onvoldoende informatie. Er wordt alleen gezegd dat er leuzen gescandeerd werden…" at bounding box center [632, 460] width 599 height 32
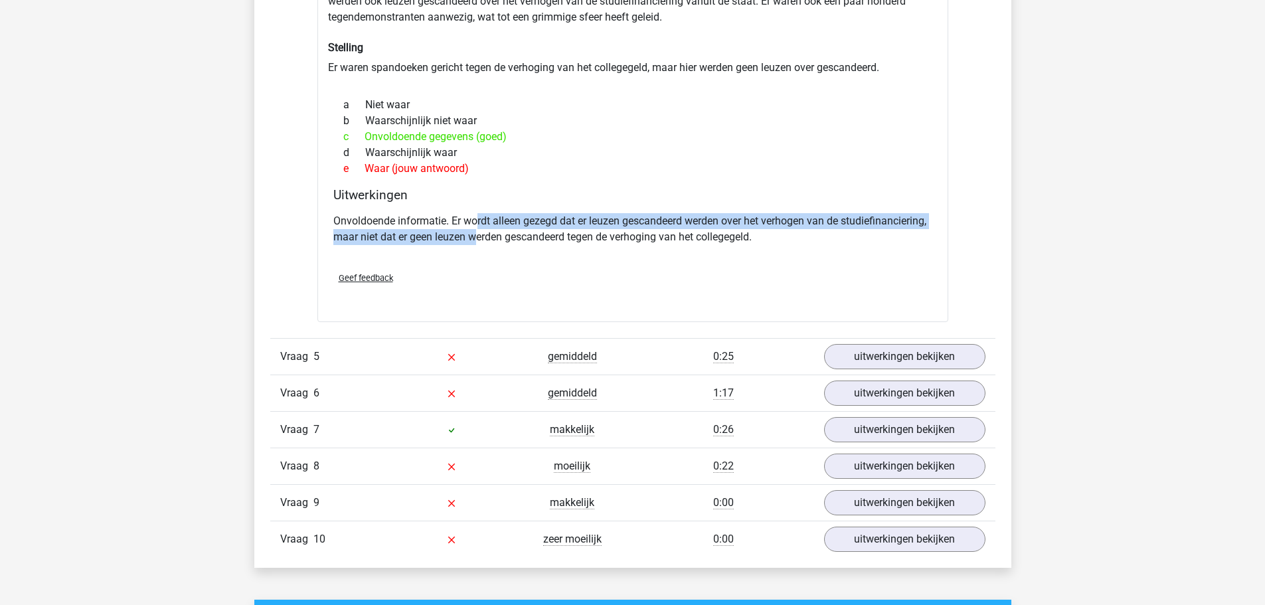
scroll to position [1594, 0]
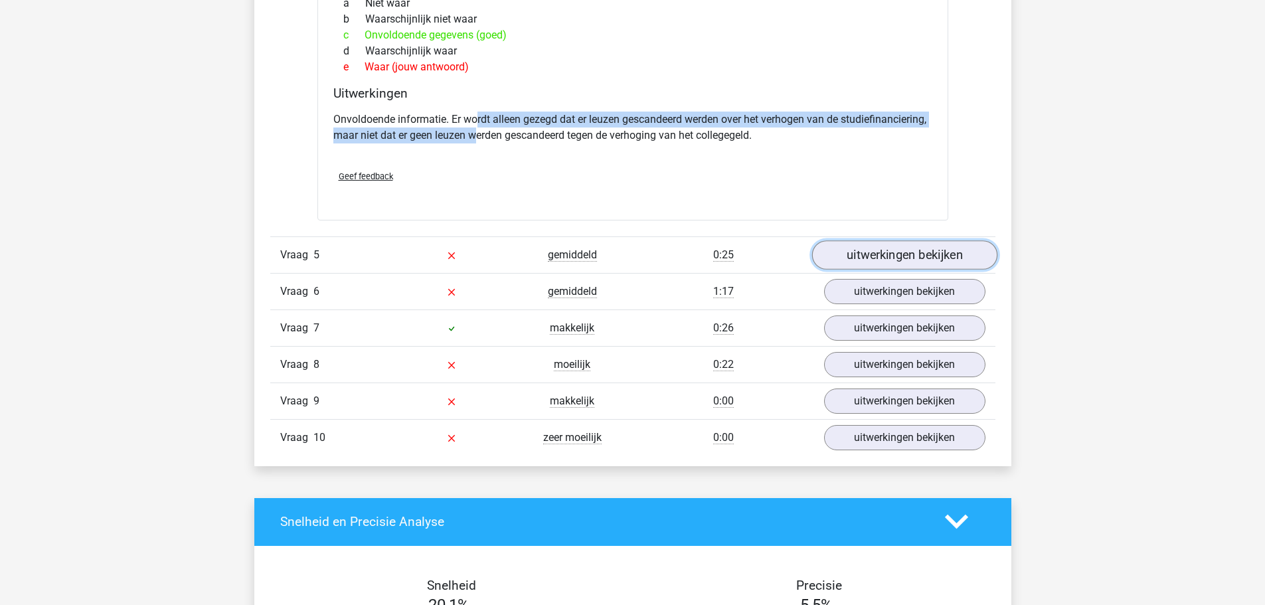
click at [907, 270] on link "uitwerkingen bekijken" at bounding box center [904, 254] width 185 height 29
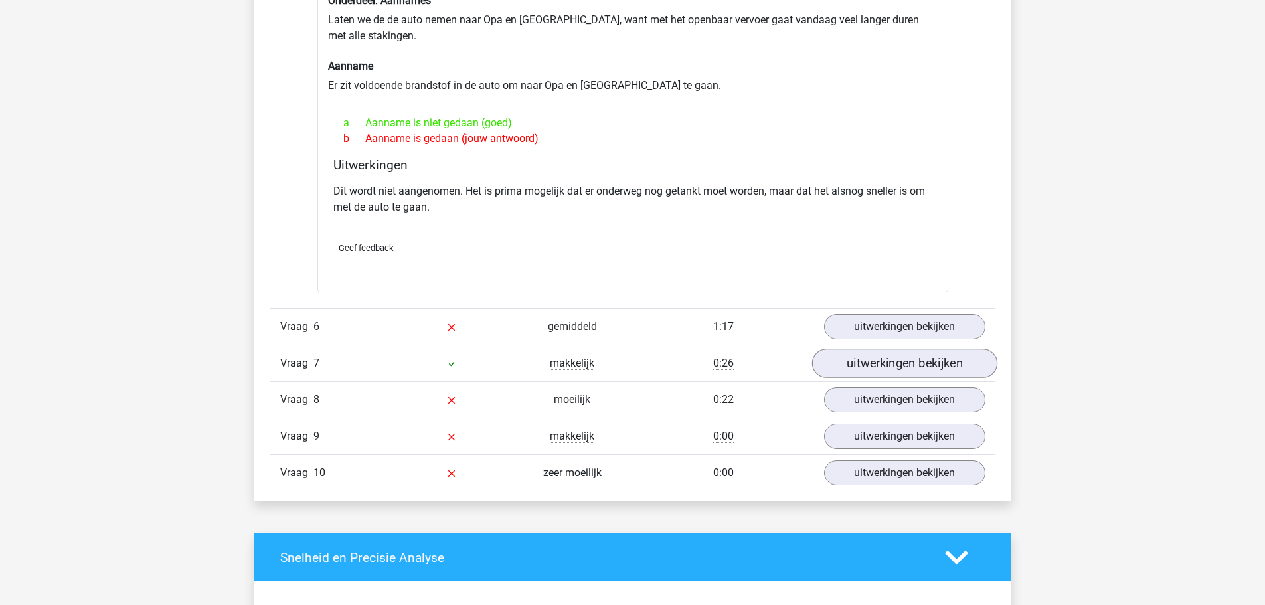
scroll to position [1926, 0]
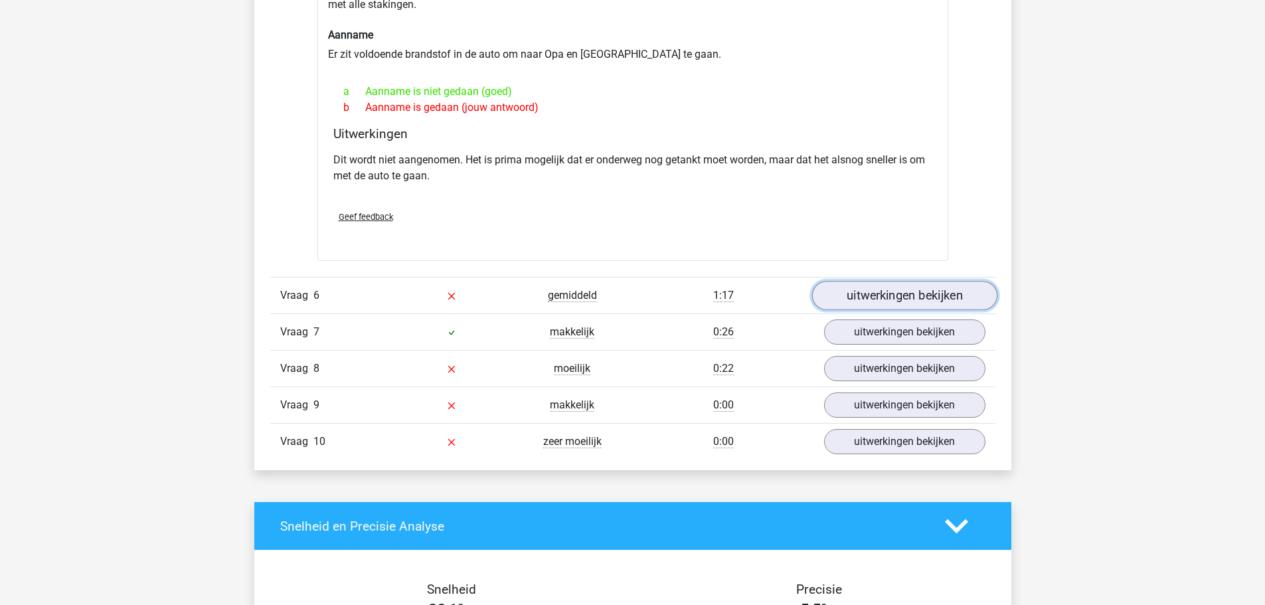
click at [901, 296] on link "uitwerkingen bekijken" at bounding box center [904, 296] width 185 height 29
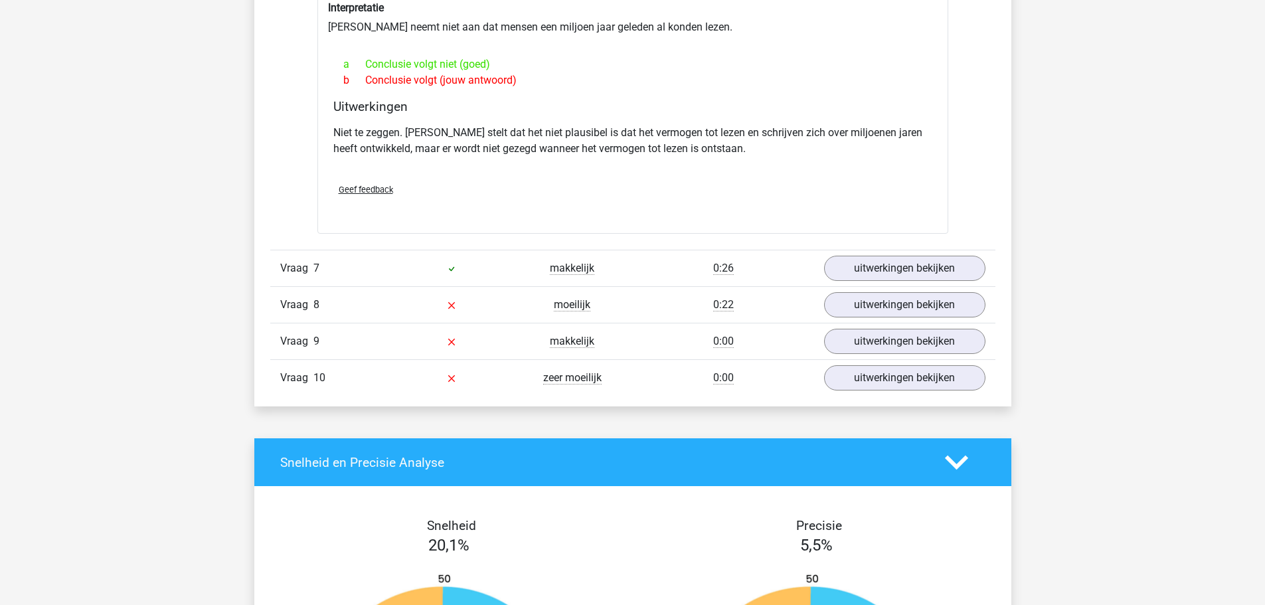
scroll to position [2391, 0]
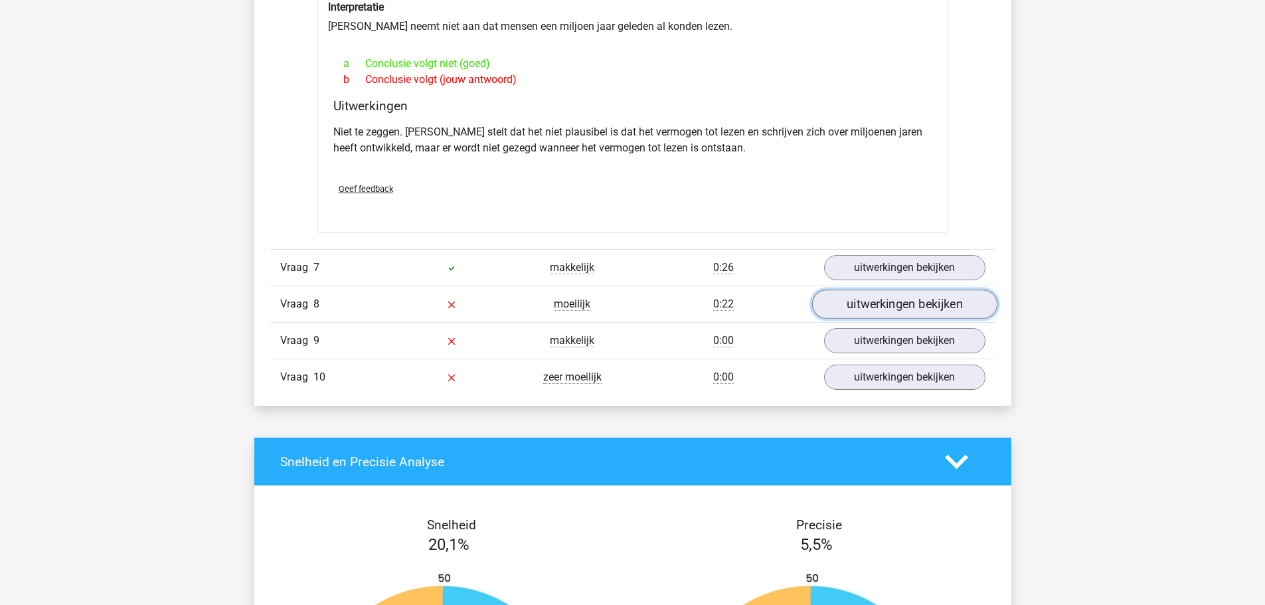
click at [909, 304] on link "uitwerkingen bekijken" at bounding box center [904, 304] width 185 height 29
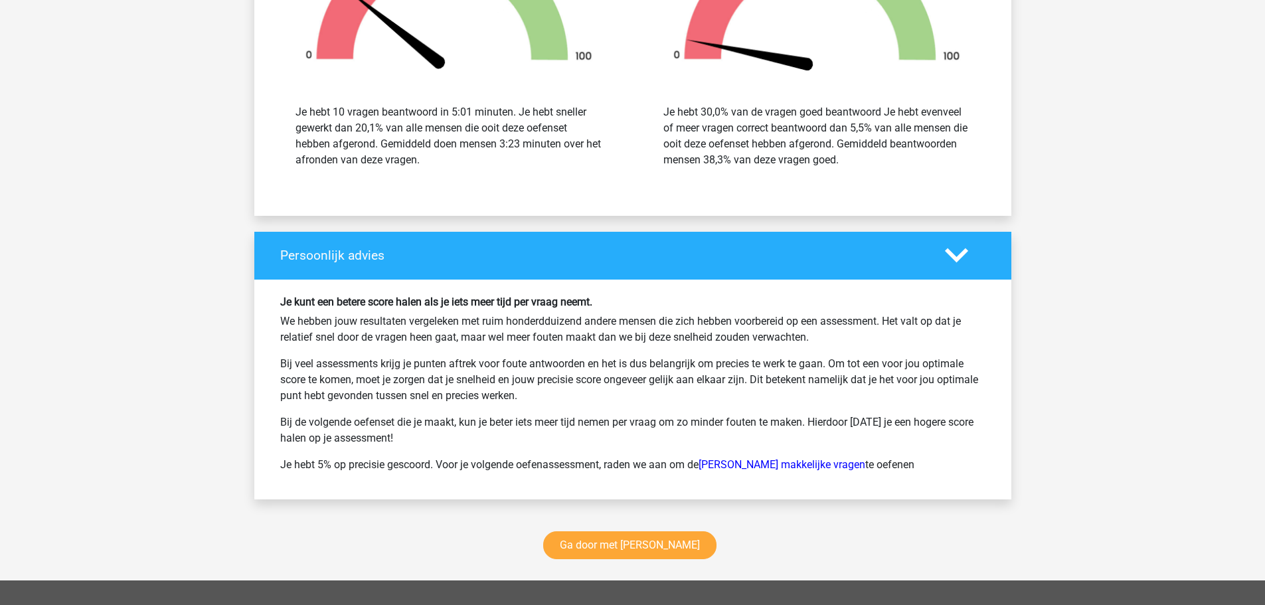
scroll to position [3520, 0]
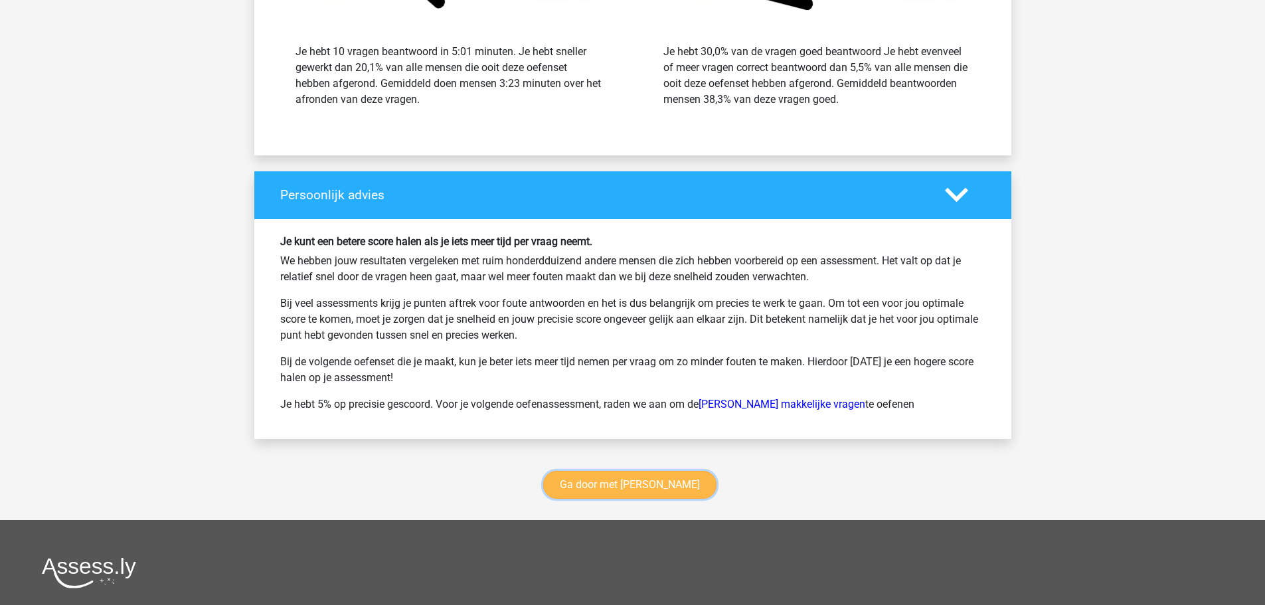
click at [649, 489] on link "Ga door met watson glaser" at bounding box center [629, 485] width 173 height 28
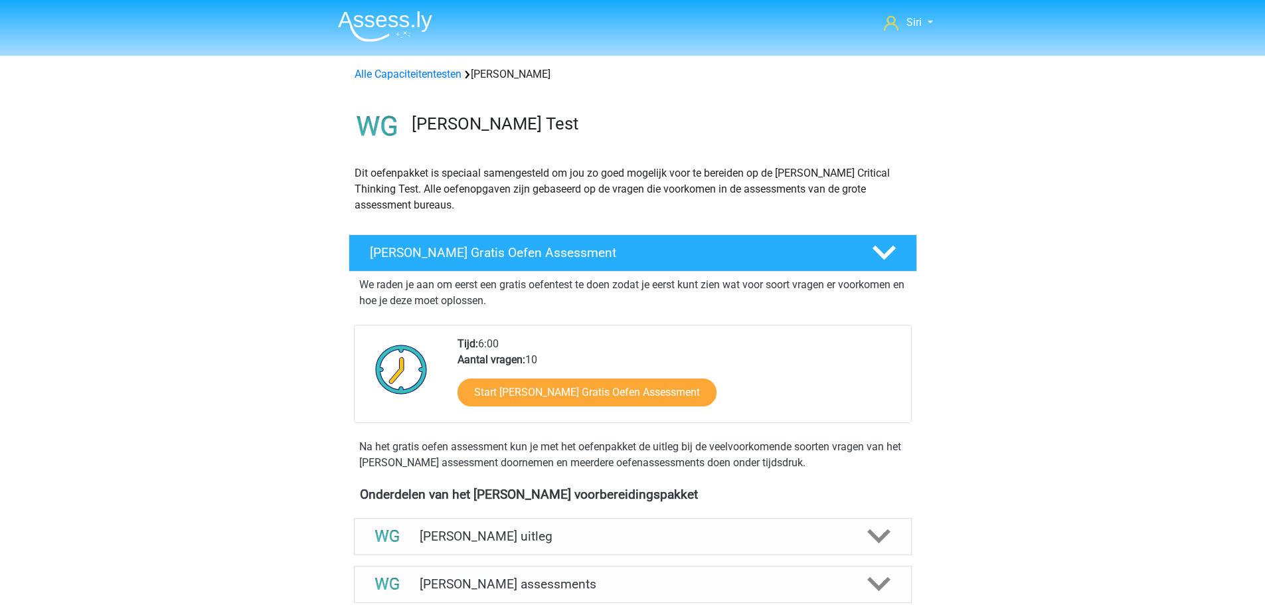
scroll to position [561, 0]
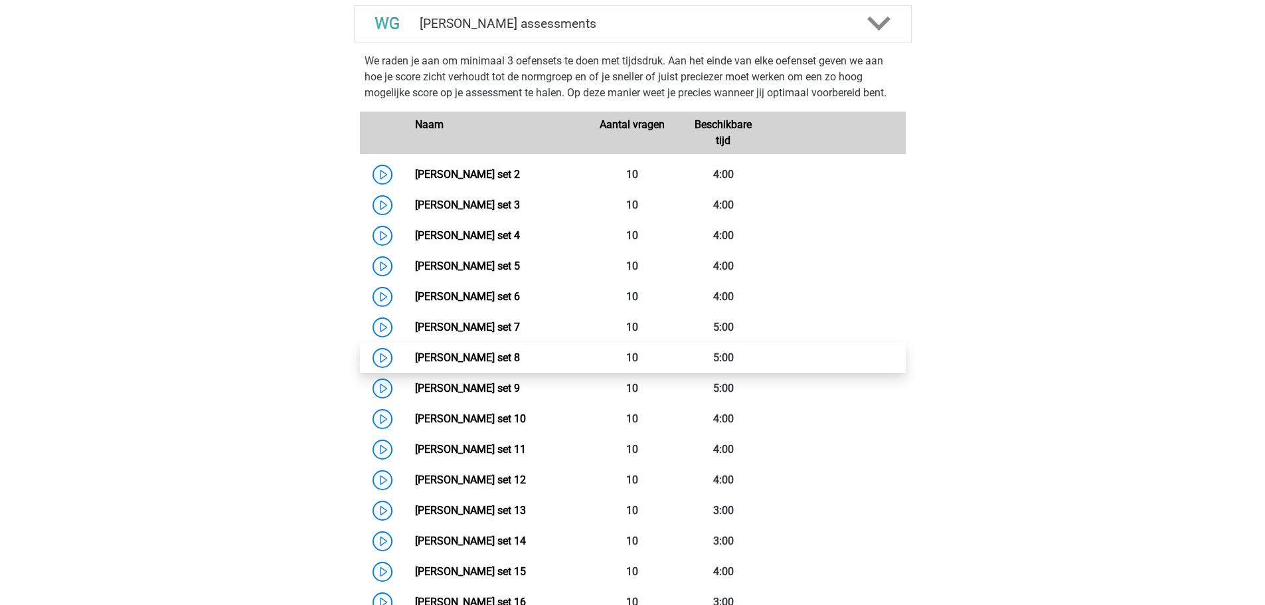
click at [520, 363] on link "[PERSON_NAME] set 8" at bounding box center [467, 357] width 105 height 13
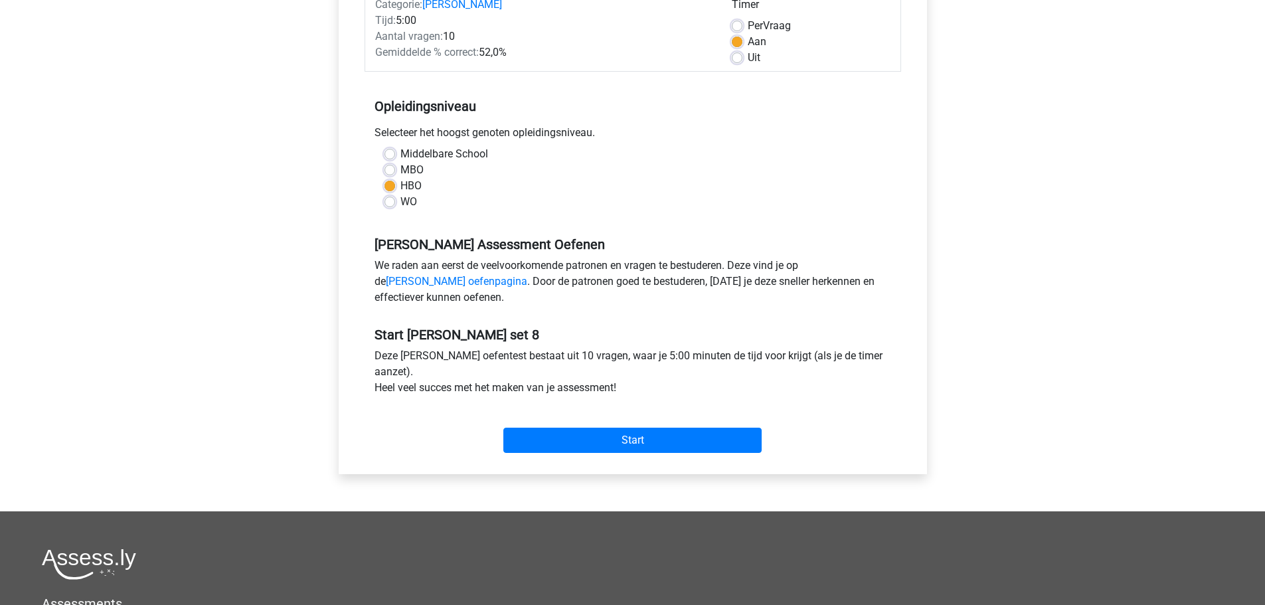
scroll to position [266, 0]
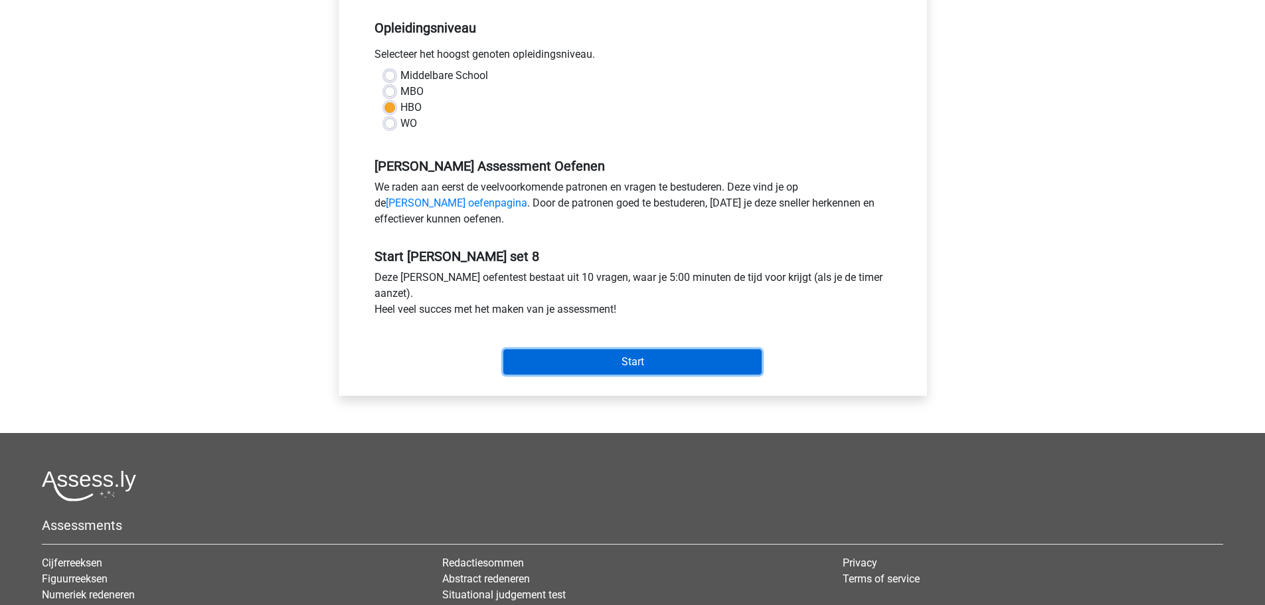
click at [649, 363] on input "Start" at bounding box center [632, 361] width 258 height 25
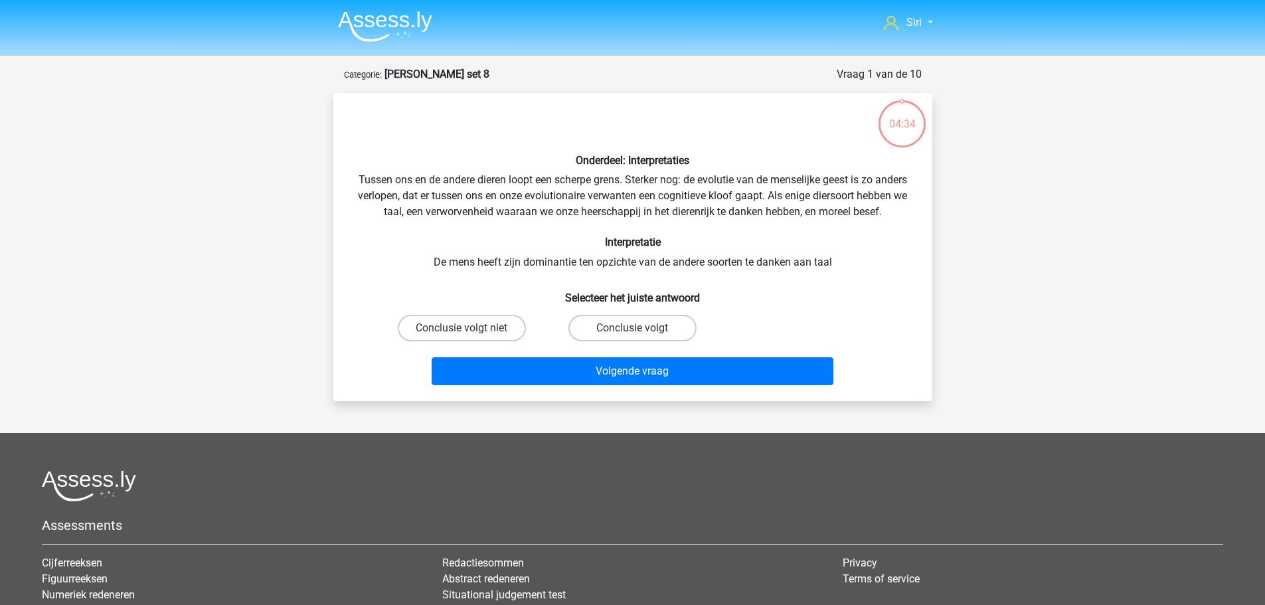
click at [637, 337] on input "Conclusie volgt" at bounding box center [636, 332] width 9 height 9
radio input "true"
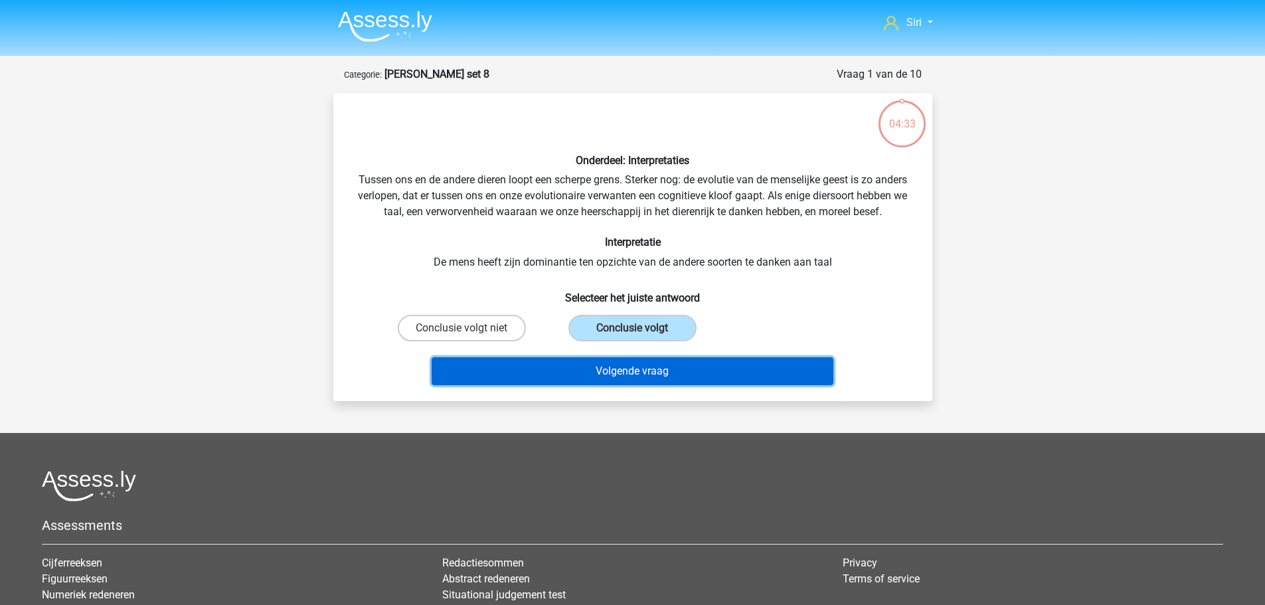
click at [624, 385] on button "Volgende vraag" at bounding box center [633, 371] width 402 height 28
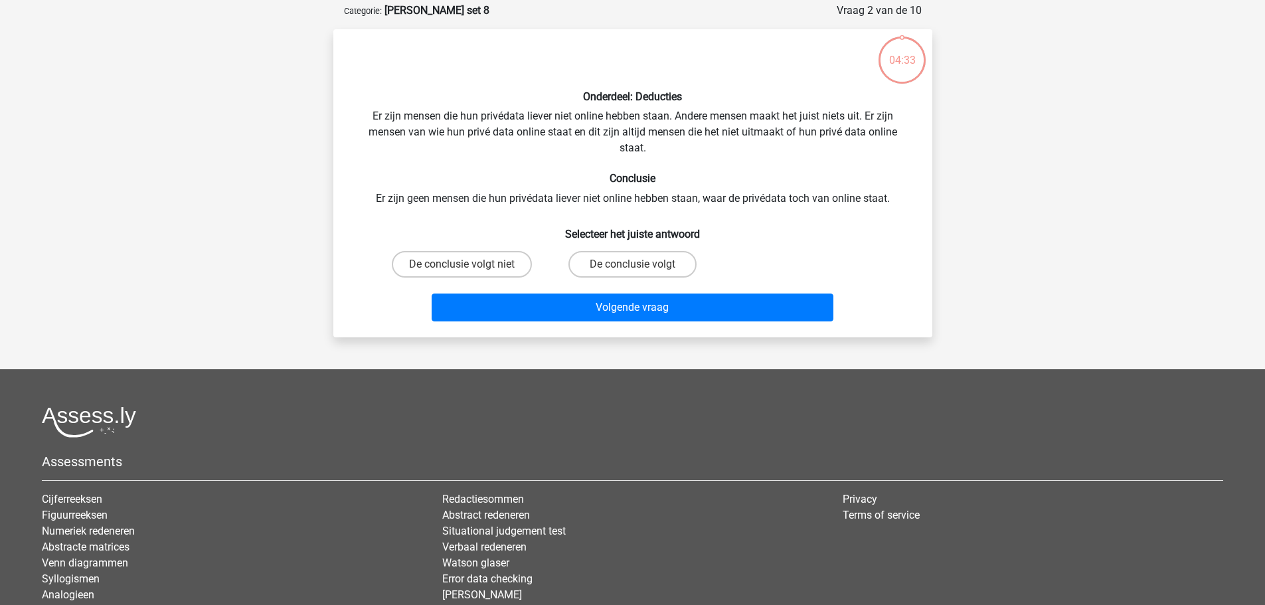
scroll to position [66, 0]
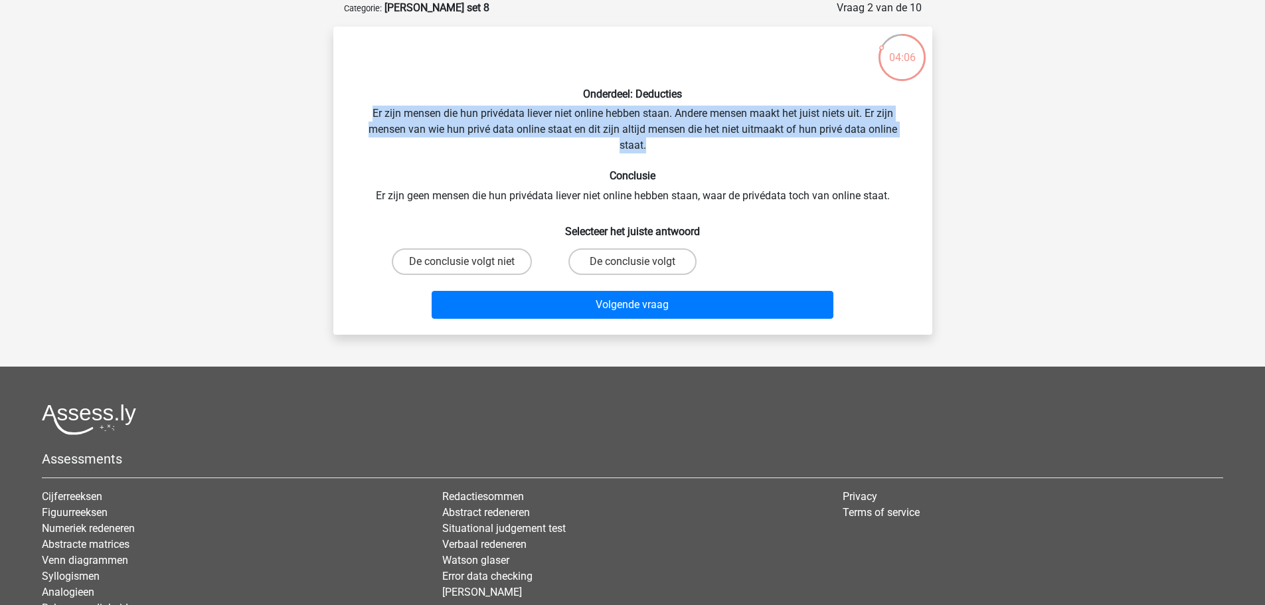
drag, startPoint x: 369, startPoint y: 112, endPoint x: 827, endPoint y: 146, distance: 459.5
click at [827, 146] on div "Onderdeel: Deducties Er zijn mensen die hun privédata liever niet online hebben…" at bounding box center [633, 180] width 588 height 287
drag, startPoint x: 827, startPoint y: 146, endPoint x: 677, endPoint y: 169, distance: 151.9
click at [826, 147] on div "Onderdeel: Deducties Er zijn mensen die hun privédata liever niet online hebben…" at bounding box center [633, 180] width 588 height 287
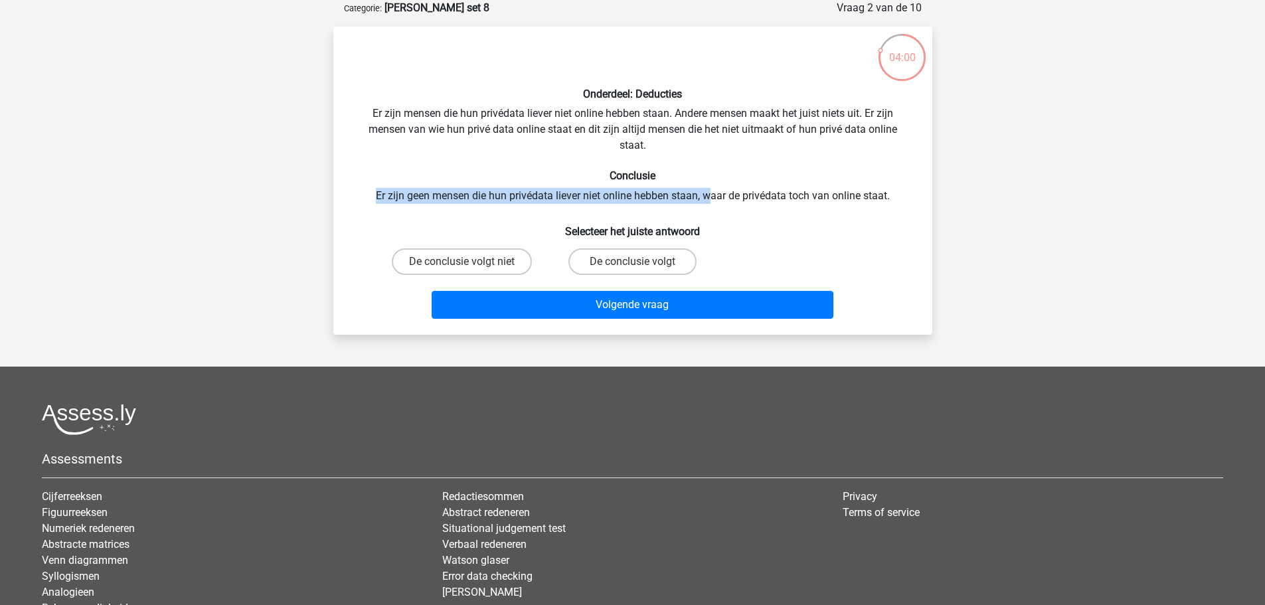
drag, startPoint x: 375, startPoint y: 195, endPoint x: 710, endPoint y: 196, distance: 335.4
click at [710, 196] on div "Onderdeel: Deducties Er zijn mensen die hun privédata liever niet online hebben…" at bounding box center [633, 180] width 588 height 287
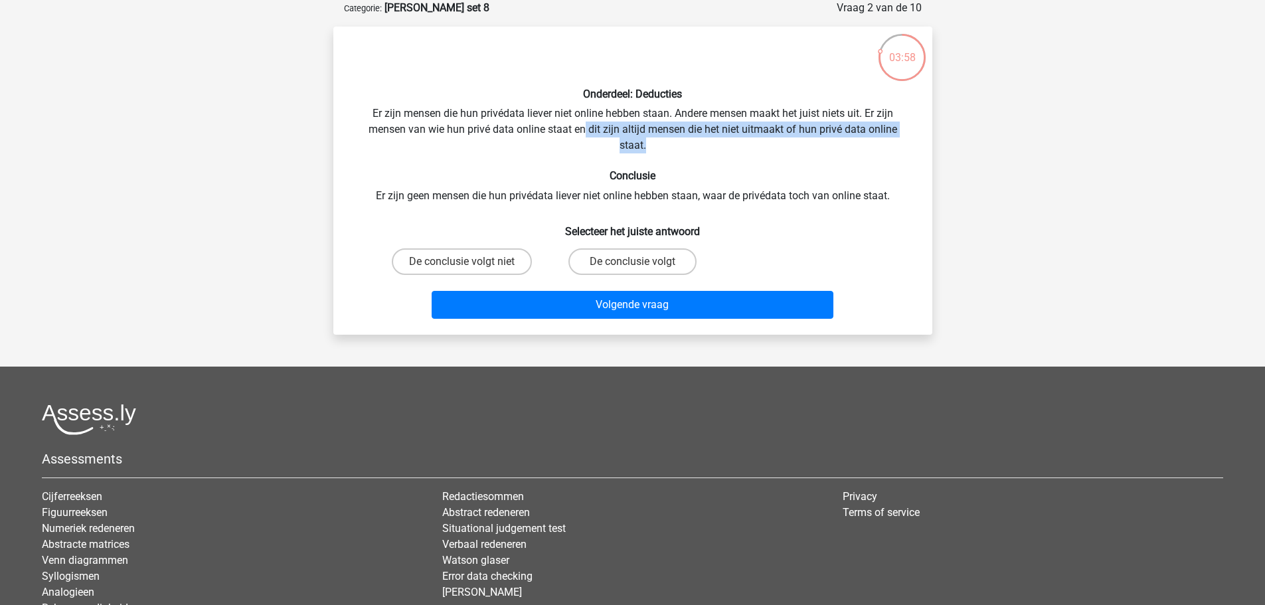
drag, startPoint x: 584, startPoint y: 130, endPoint x: 738, endPoint y: 143, distance: 154.7
click at [738, 143] on div "Onderdeel: Deducties Er zijn mensen die hun privédata liever niet online hebben…" at bounding box center [633, 180] width 588 height 287
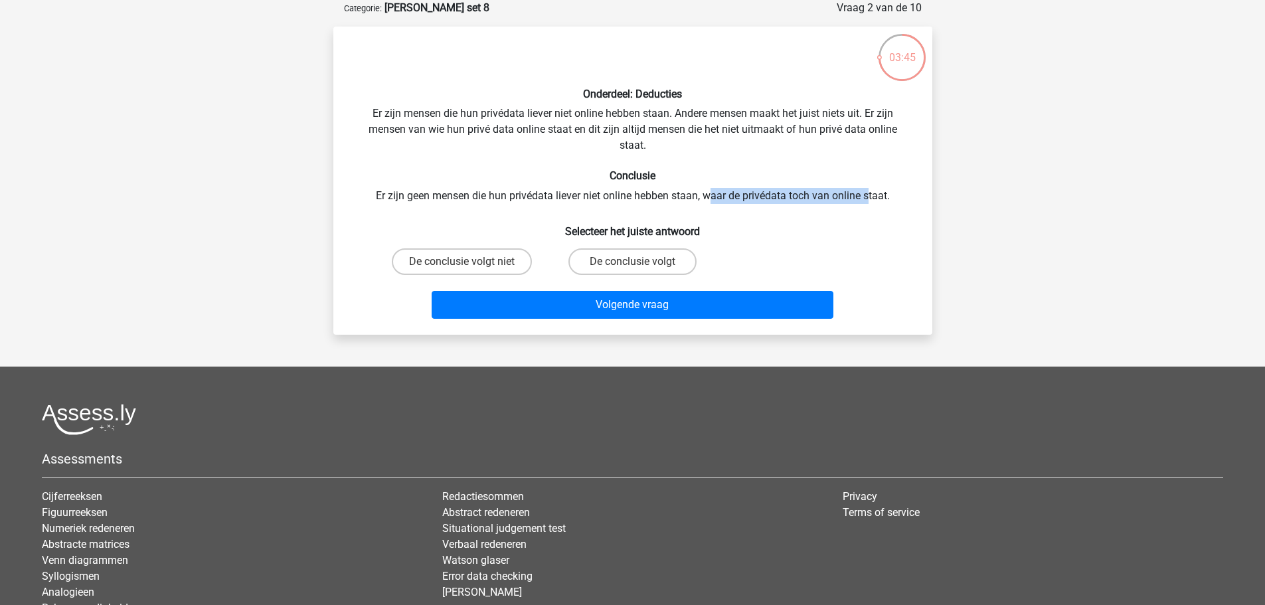
drag, startPoint x: 709, startPoint y: 195, endPoint x: 871, endPoint y: 198, distance: 161.4
click at [871, 198] on div "Onderdeel: Deducties Er zijn mensen die hun privédata liever niet online hebben…" at bounding box center [633, 180] width 588 height 287
click at [499, 256] on label "De conclusie volgt niet" at bounding box center [462, 261] width 140 height 27
click at [470, 262] on input "De conclusie volgt niet" at bounding box center [466, 266] width 9 height 9
radio input "true"
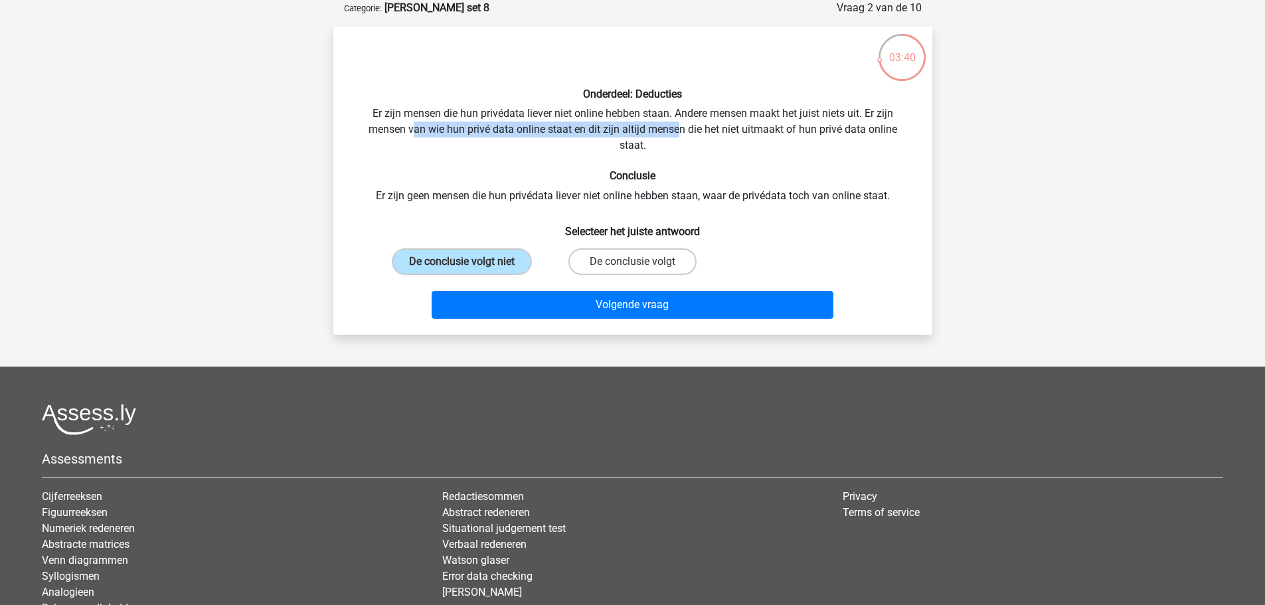
drag, startPoint x: 412, startPoint y: 125, endPoint x: 701, endPoint y: 213, distance: 302.5
click at [689, 127] on div "Onderdeel: Deducties Er zijn mensen die hun privédata liever niet online hebben…" at bounding box center [633, 180] width 588 height 287
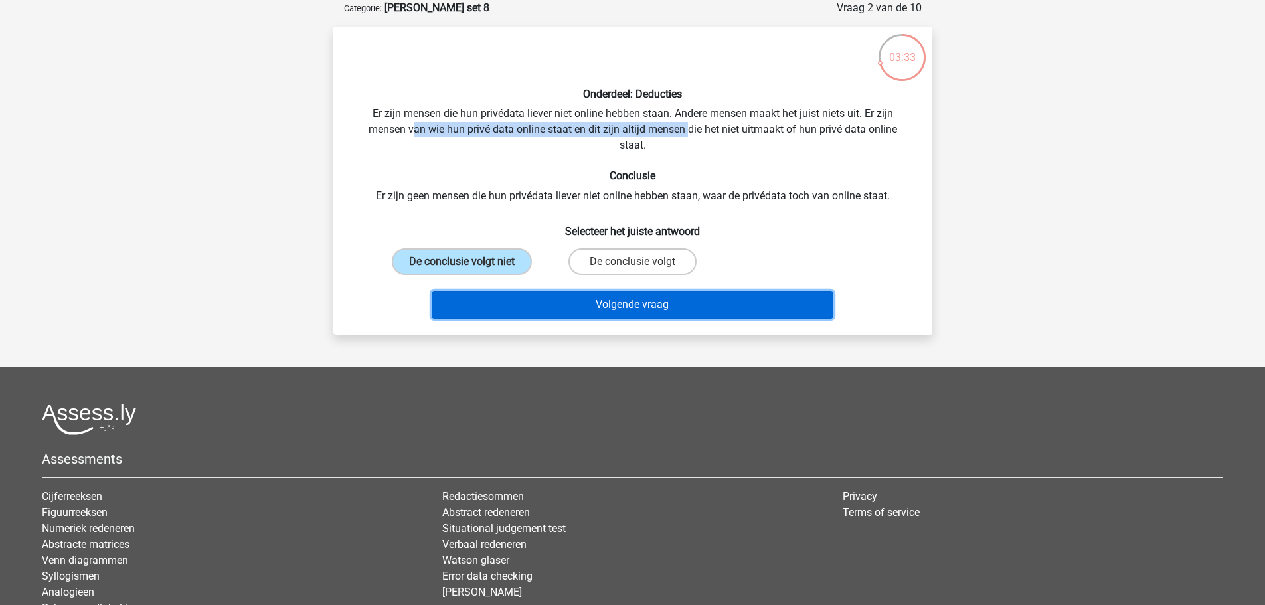
click at [651, 312] on button "Volgende vraag" at bounding box center [633, 305] width 402 height 28
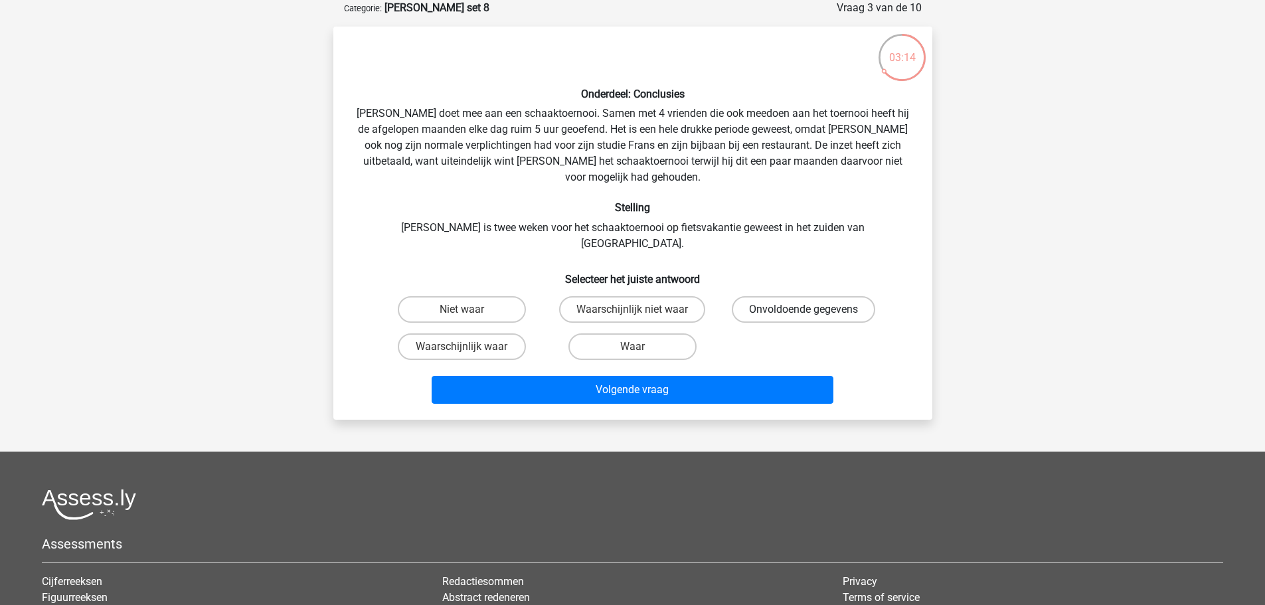
click at [840, 296] on label "Onvoldoende gegevens" at bounding box center [803, 309] width 143 height 27
click at [812, 309] on input "Onvoldoende gegevens" at bounding box center [808, 313] width 9 height 9
radio input "true"
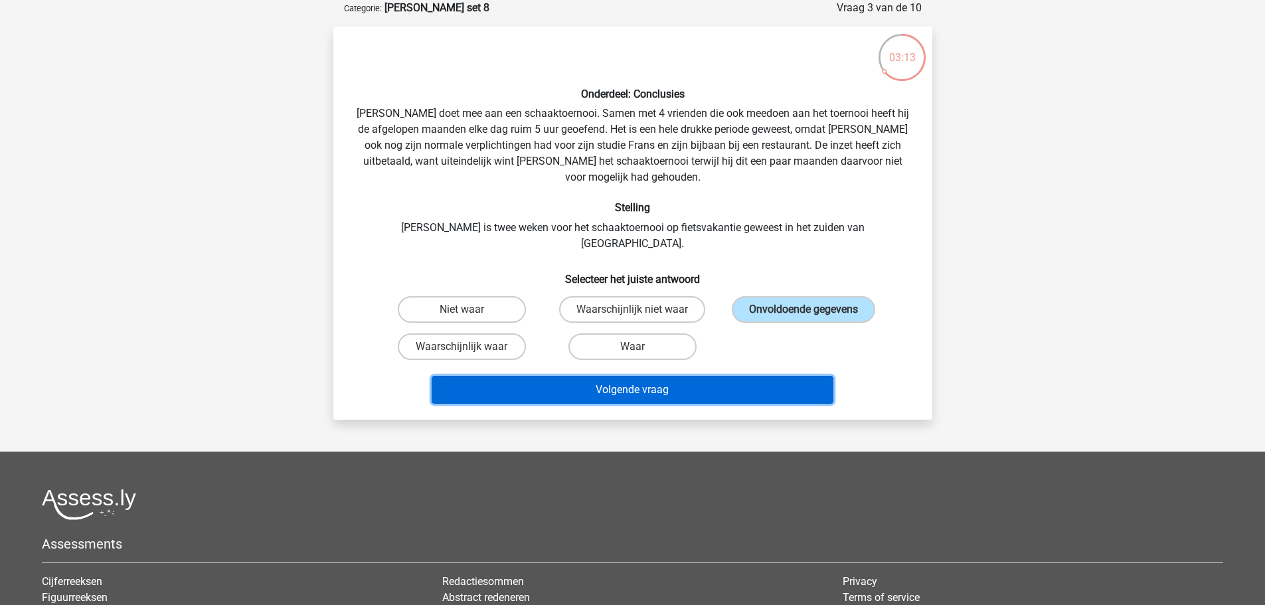
click at [737, 376] on button "Volgende vraag" at bounding box center [633, 390] width 402 height 28
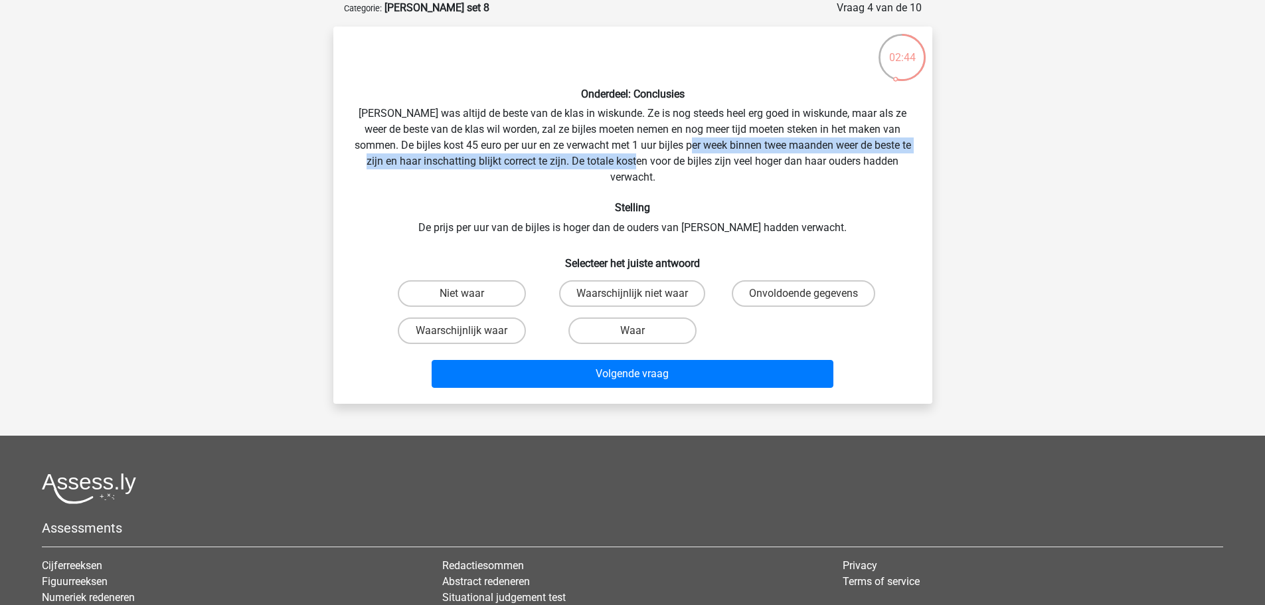
drag, startPoint x: 691, startPoint y: 146, endPoint x: 634, endPoint y: 163, distance: 59.5
click at [634, 163] on div "Onderdeel: Conclusies Maria was altijd de beste van de klas in wiskunde. Ze is …" at bounding box center [633, 215] width 588 height 356
click at [810, 294] on input "Onvoldoende gegevens" at bounding box center [808, 298] width 9 height 9
radio input "true"
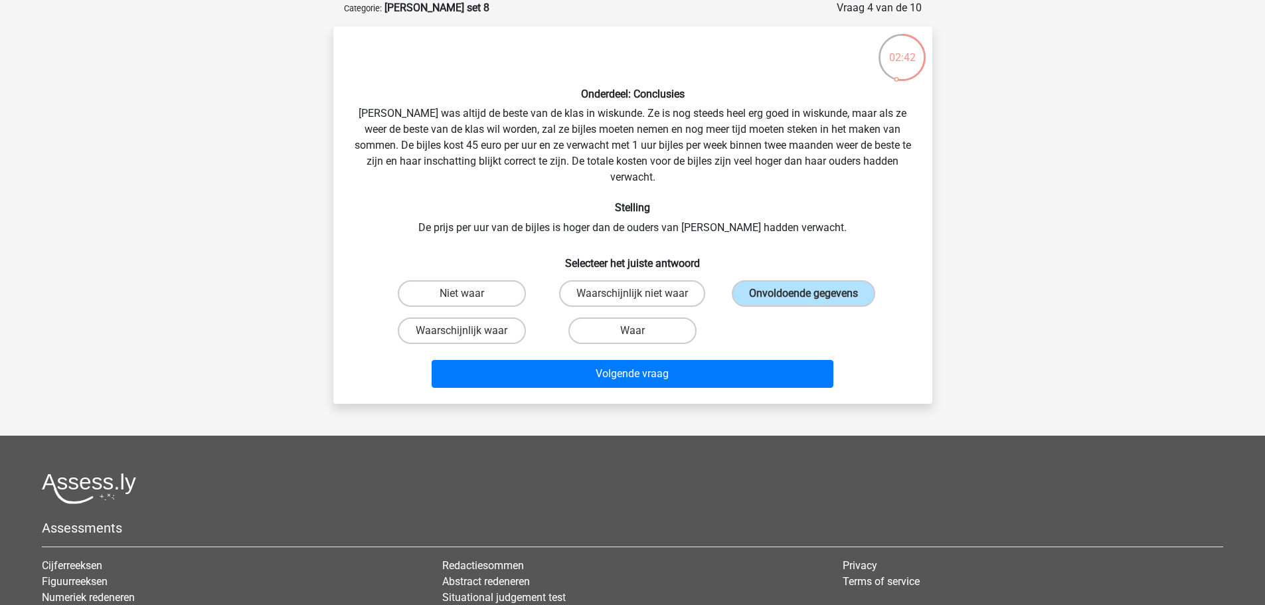
click at [758, 397] on div "Siri siri.last@outlook.com Nederlands English" at bounding box center [632, 360] width 1265 height 853
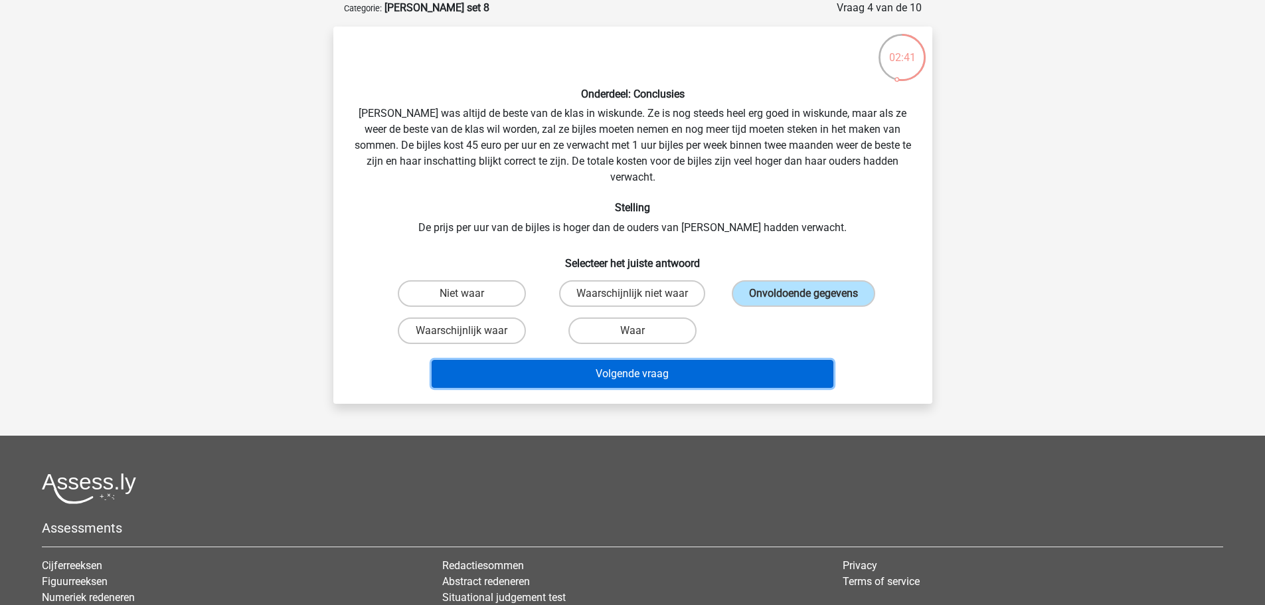
click at [697, 360] on button "Volgende vraag" at bounding box center [633, 374] width 402 height 28
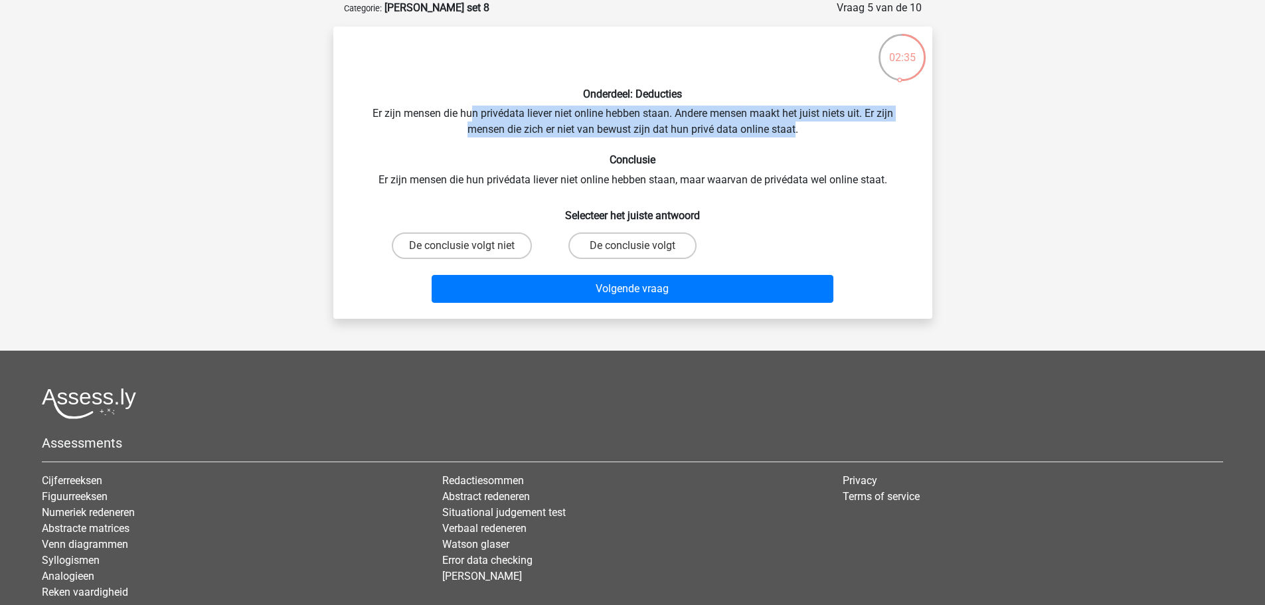
drag, startPoint x: 469, startPoint y: 108, endPoint x: 796, endPoint y: 134, distance: 328.5
click at [796, 134] on div "Onderdeel: Deducties Er zijn mensen die hun privédata liever niet online hebben…" at bounding box center [633, 172] width 588 height 271
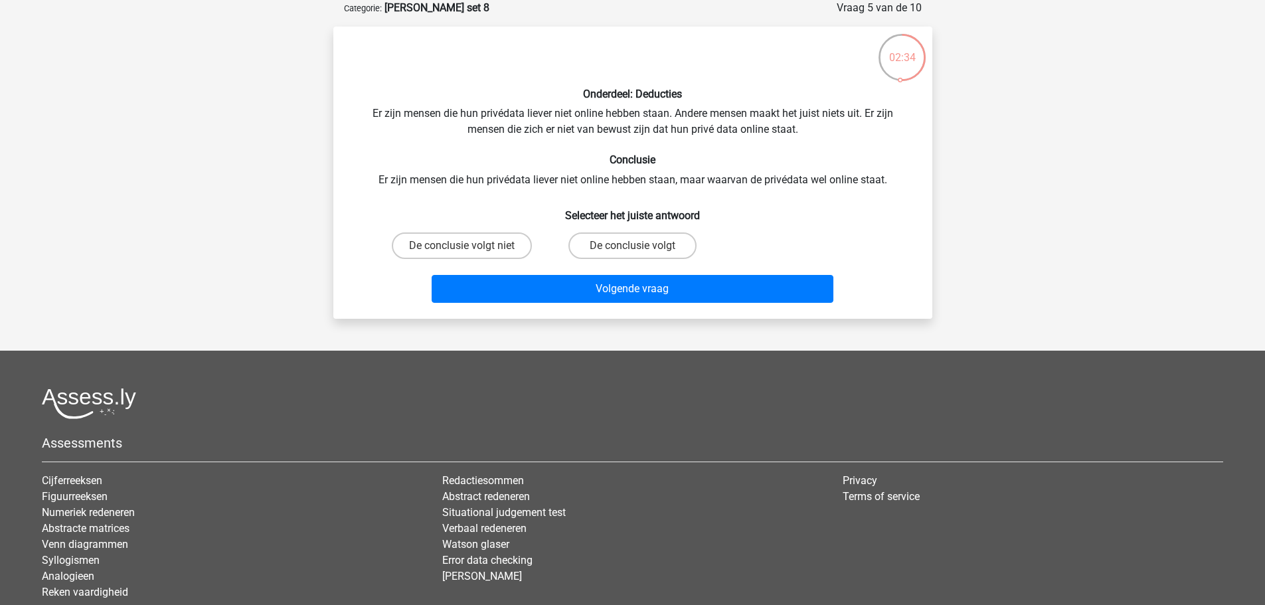
drag, startPoint x: 517, startPoint y: 183, endPoint x: 506, endPoint y: 183, distance: 11.3
click at [517, 183] on div "Onderdeel: Deducties Er zijn mensen die hun privédata liever niet online hebben…" at bounding box center [633, 172] width 588 height 271
drag, startPoint x: 691, startPoint y: 179, endPoint x: 895, endPoint y: 181, distance: 203.2
click at [895, 181] on div "Onderdeel: Deducties Er zijn mensen die hun privédata liever niet online hebben…" at bounding box center [633, 172] width 588 height 271
drag, startPoint x: 377, startPoint y: 116, endPoint x: 669, endPoint y: 112, distance: 292.3
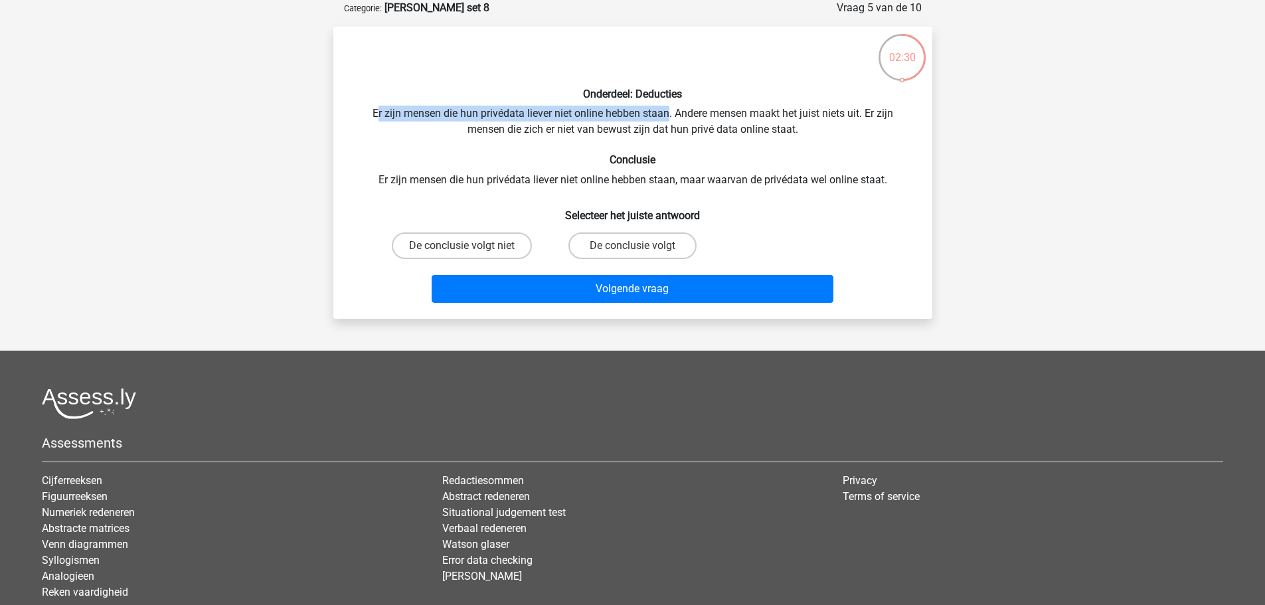
click at [669, 112] on div "Onderdeel: Deducties Er zijn mensen die hun privédata liever niet online hebben…" at bounding box center [633, 172] width 588 height 271
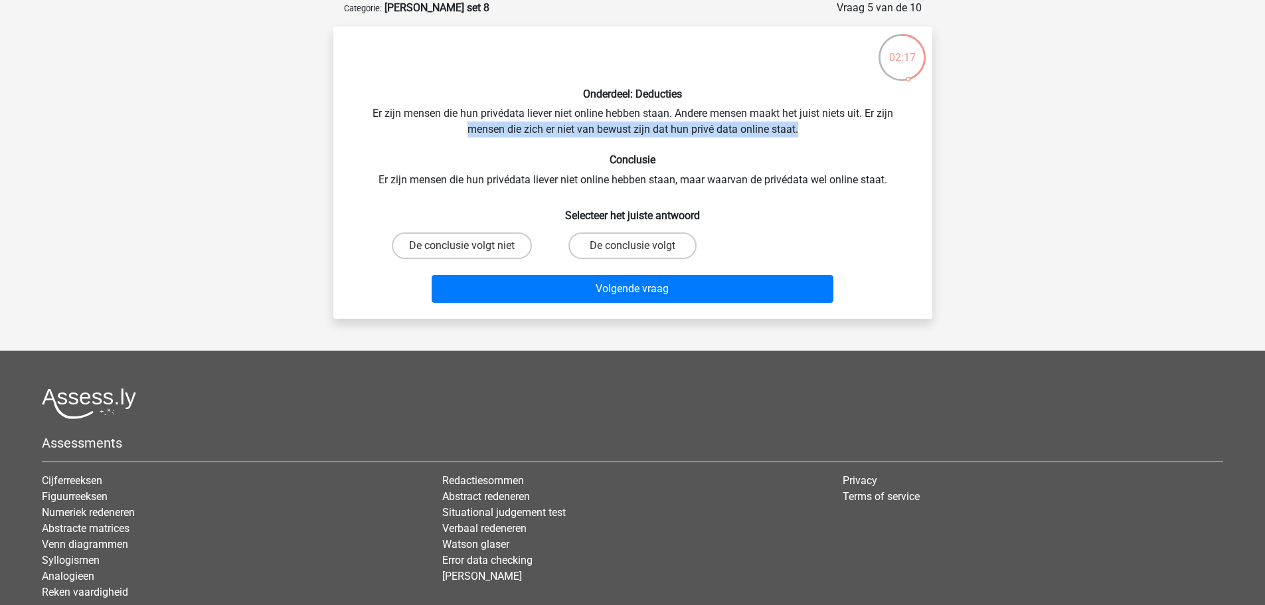
drag, startPoint x: 471, startPoint y: 128, endPoint x: 832, endPoint y: 132, distance: 361.3
click at [832, 132] on div "Onderdeel: Deducties Er zijn mensen die hun privédata liever niet online hebben…" at bounding box center [633, 172] width 588 height 271
click at [468, 240] on label "De conclusie volgt niet" at bounding box center [462, 245] width 140 height 27
click at [468, 246] on input "De conclusie volgt niet" at bounding box center [466, 250] width 9 height 9
radio input "true"
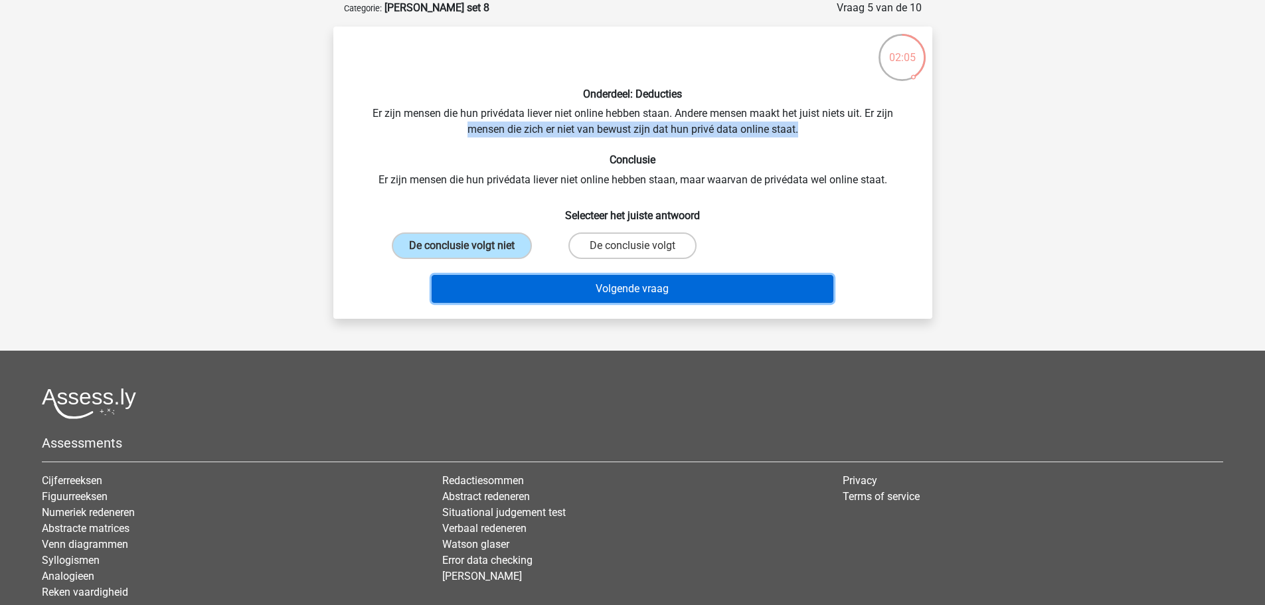
click at [511, 284] on button "Volgende vraag" at bounding box center [633, 289] width 402 height 28
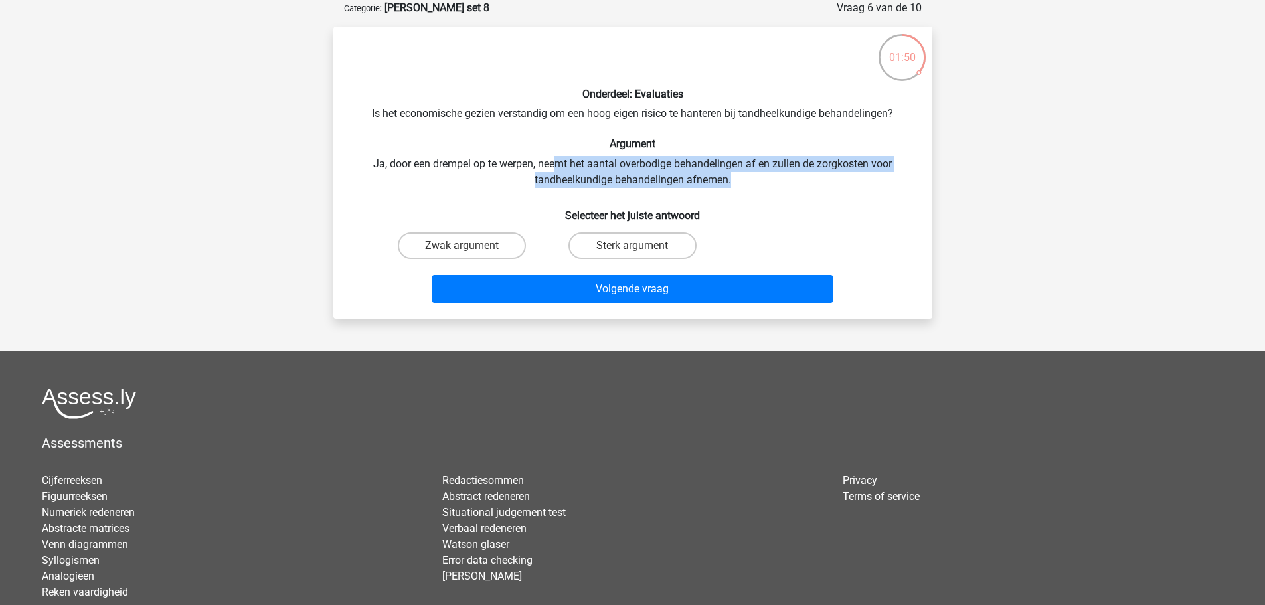
drag, startPoint x: 555, startPoint y: 169, endPoint x: 760, endPoint y: 174, distance: 206.0
click at [760, 174] on div "Onderdeel: Evaluaties Is het economische gezien verstandig om een hoog eigen ri…" at bounding box center [633, 172] width 588 height 271
click at [782, 187] on div "Onderdeel: Evaluaties Is het economische gezien verstandig om een hoog eigen ri…" at bounding box center [633, 172] width 588 height 271
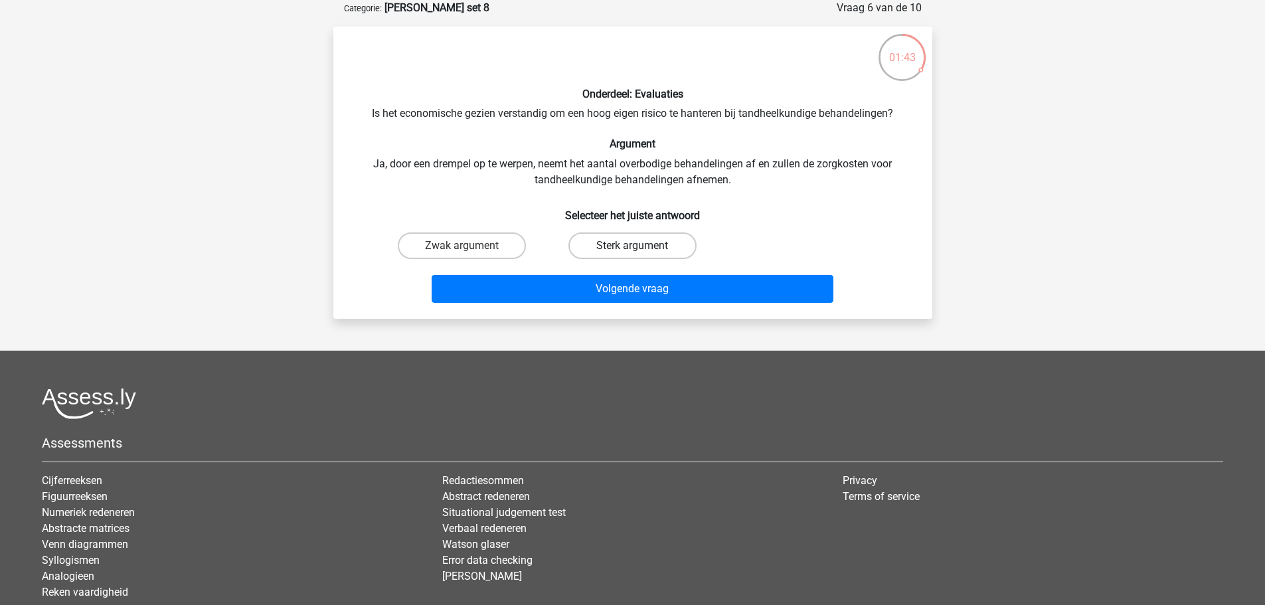
click at [599, 248] on label "Sterk argument" at bounding box center [633, 245] width 128 height 27
click at [632, 248] on input "Sterk argument" at bounding box center [636, 250] width 9 height 9
radio input "true"
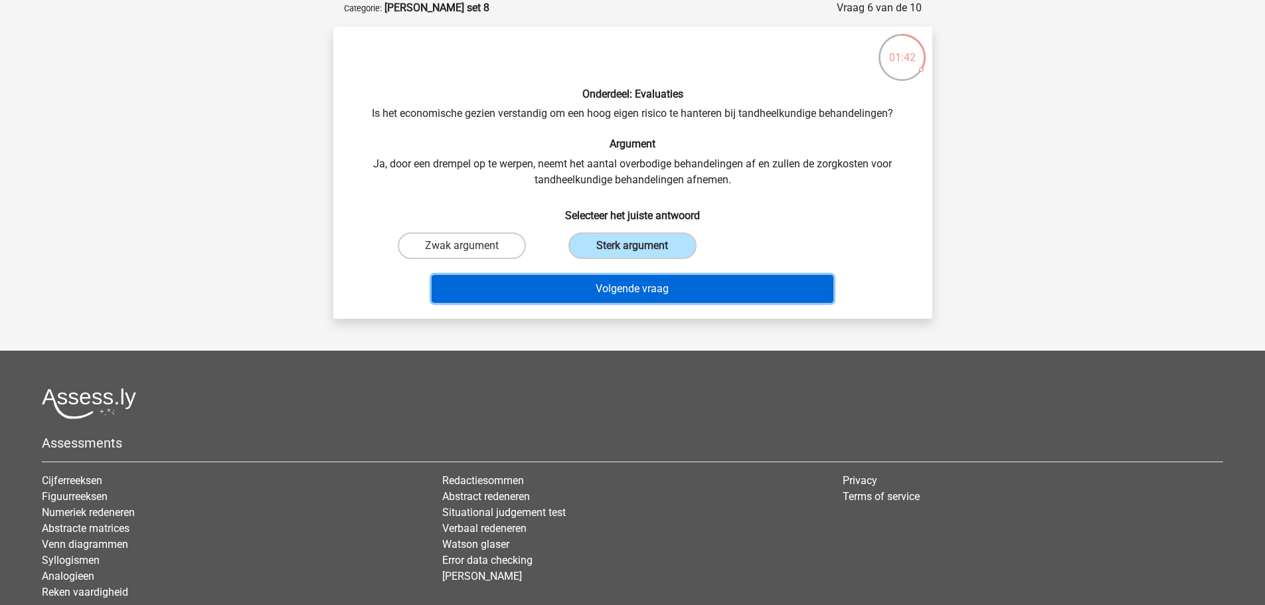
click at [618, 301] on button "Volgende vraag" at bounding box center [633, 289] width 402 height 28
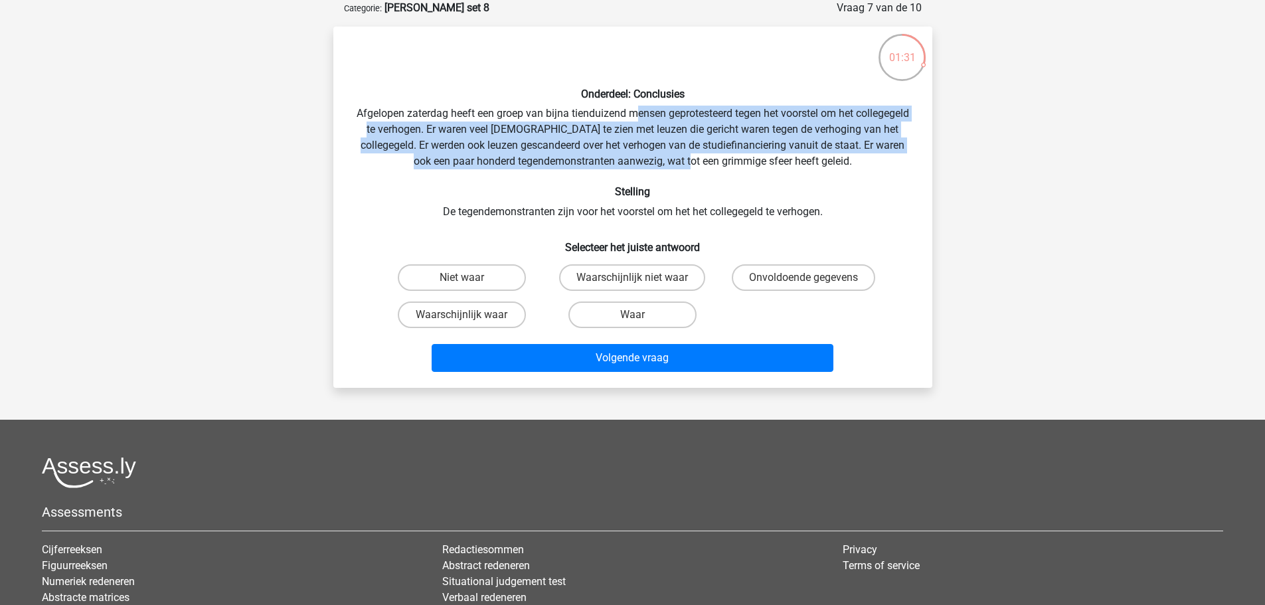
drag, startPoint x: 660, startPoint y: 115, endPoint x: 726, endPoint y: 155, distance: 77.2
click at [726, 155] on div "Onderdeel: Conclusies Afgelopen zaterdag heeft een groep van bijna tienduizend …" at bounding box center [633, 207] width 588 height 340
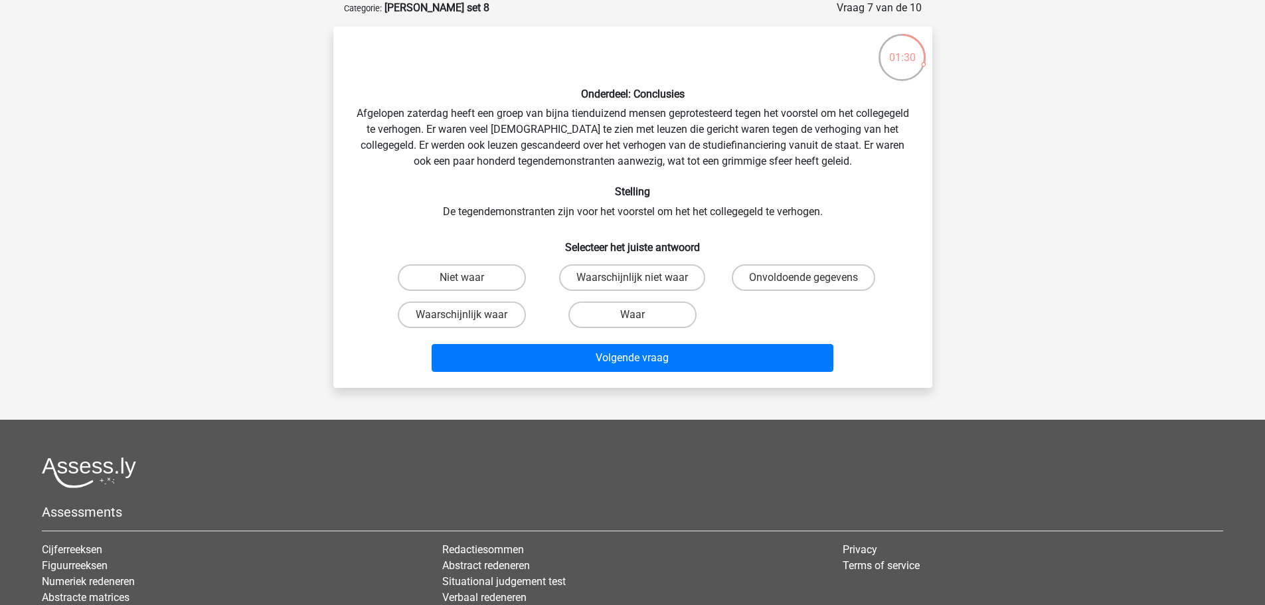
click at [589, 210] on div "Onderdeel: Conclusies Afgelopen zaterdag heeft een groep van bijna tienduizend …" at bounding box center [633, 207] width 588 height 340
drag, startPoint x: 864, startPoint y: 145, endPoint x: 719, endPoint y: 162, distance: 145.7
click at [719, 162] on div "Onderdeel: Conclusies Afgelopen zaterdag heeft een groep van bijna tienduizend …" at bounding box center [633, 207] width 588 height 340
click at [808, 272] on label "Onvoldoende gegevens" at bounding box center [803, 277] width 143 height 27
click at [808, 278] on input "Onvoldoende gegevens" at bounding box center [808, 282] width 9 height 9
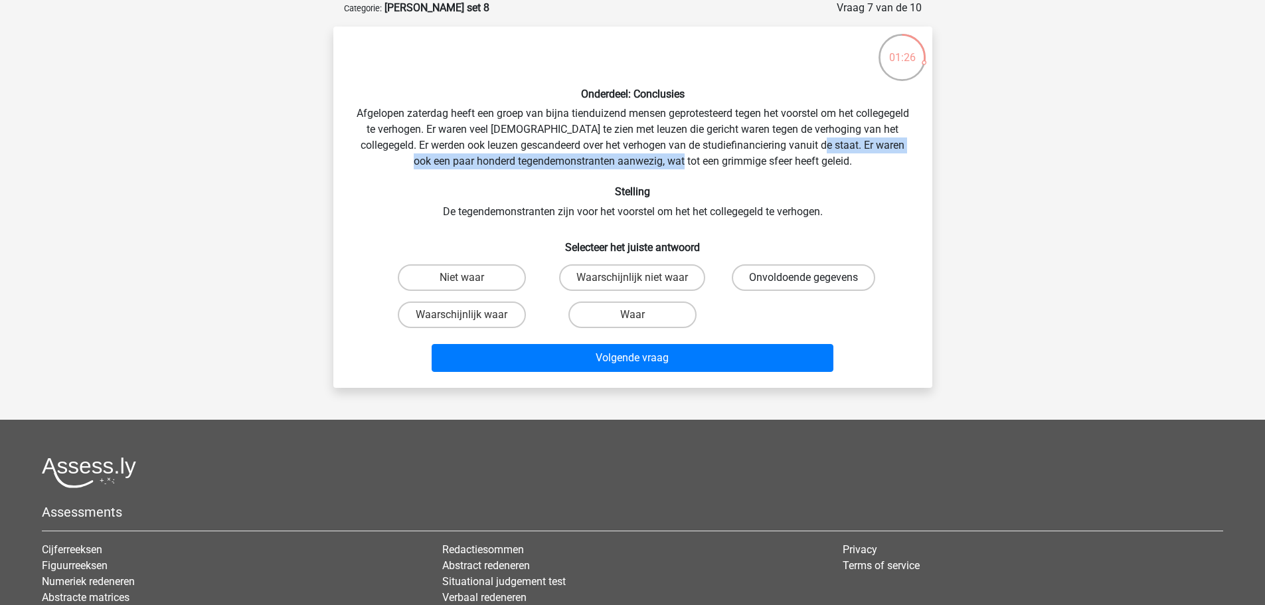
radio input "true"
click at [693, 167] on div "Onderdeel: Conclusies Afgelopen zaterdag heeft een groep van bijna tienduizend …" at bounding box center [633, 207] width 588 height 340
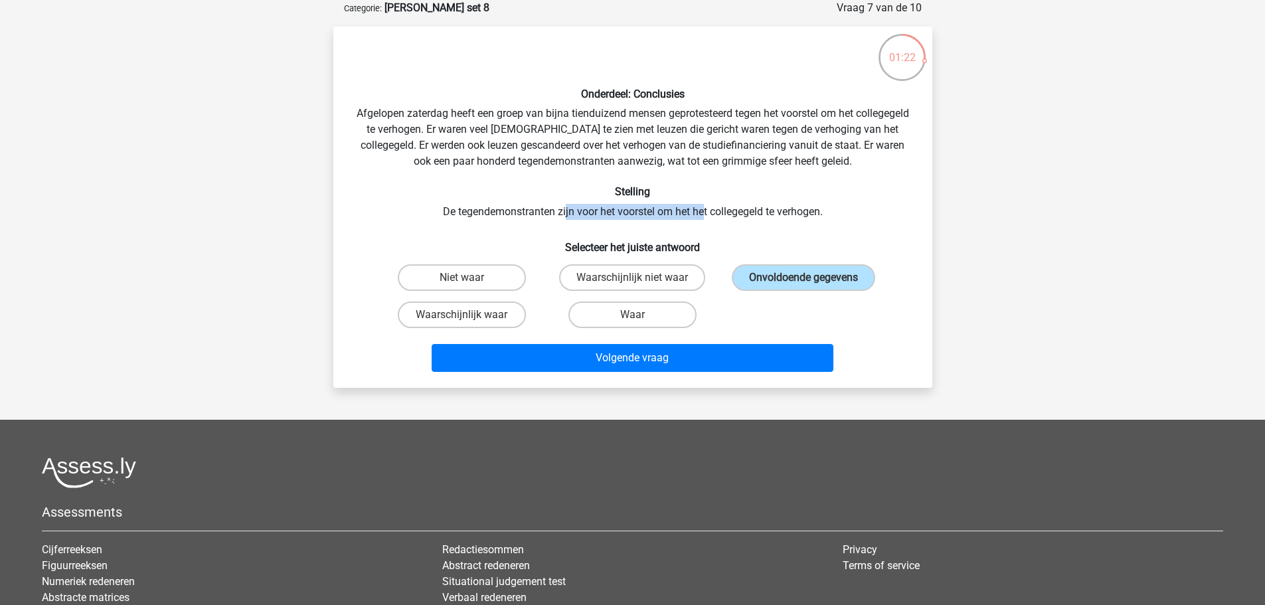
drag, startPoint x: 564, startPoint y: 211, endPoint x: 723, endPoint y: 211, distance: 158.7
click at [712, 211] on div "Onderdeel: Conclusies Afgelopen zaterdag heeft een groep van bijna tienduizend …" at bounding box center [633, 207] width 588 height 340
click at [723, 211] on div "Onderdeel: Conclusies Afgelopen zaterdag heeft een groep van bijna tienduizend …" at bounding box center [633, 207] width 588 height 340
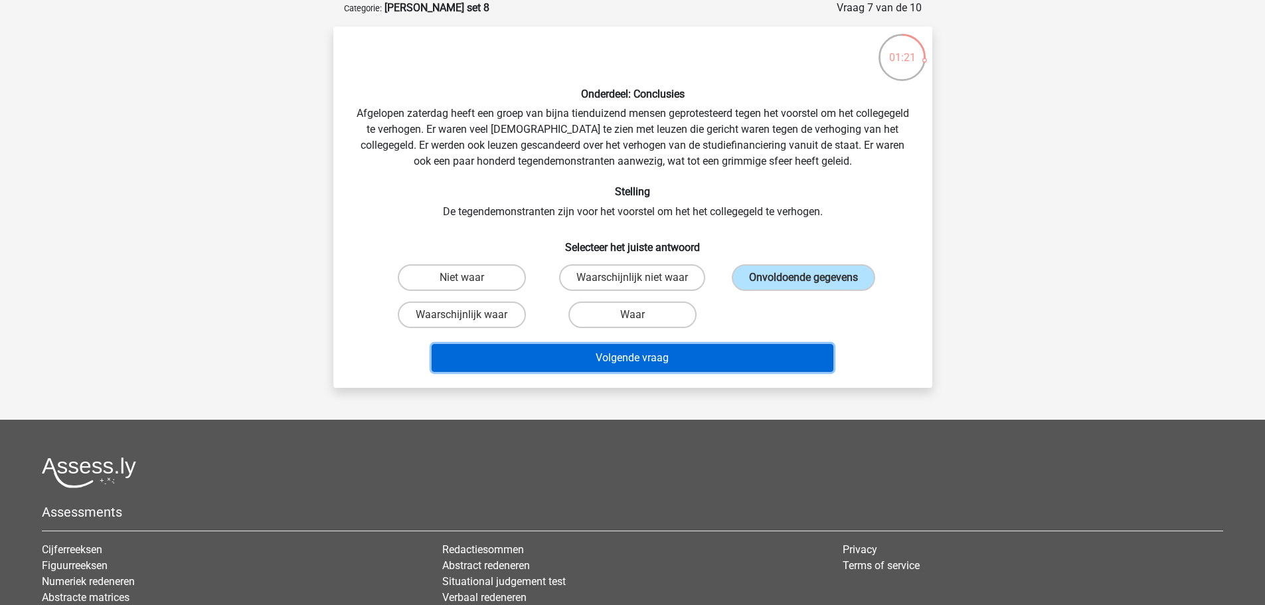
click at [689, 352] on button "Volgende vraag" at bounding box center [633, 358] width 402 height 28
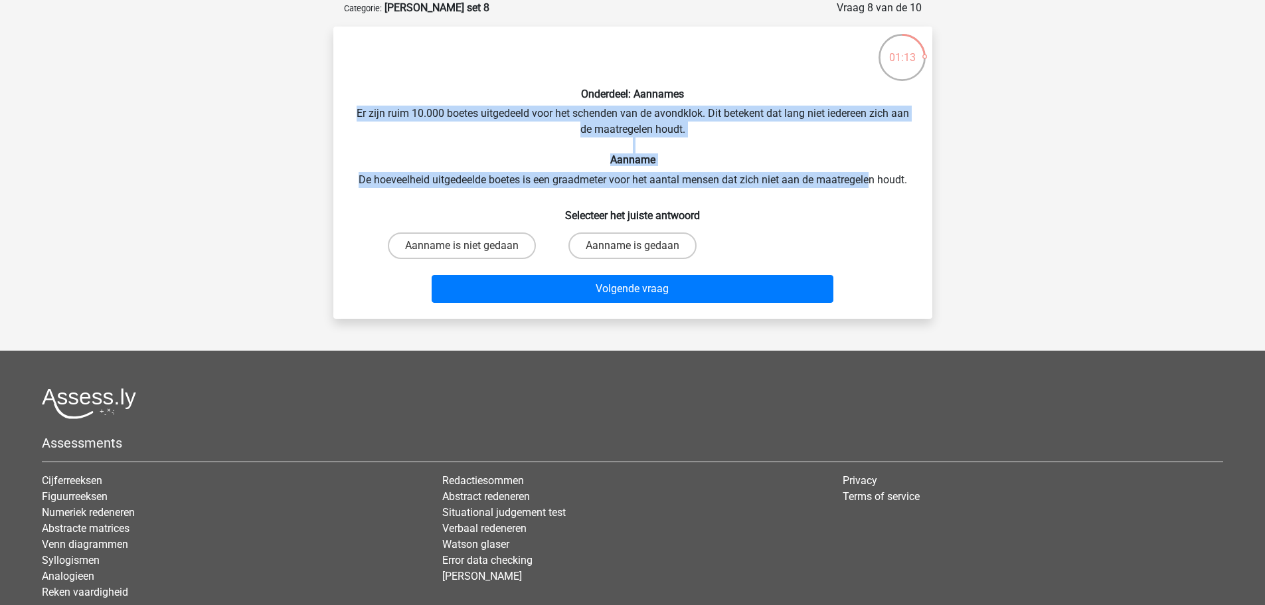
drag, startPoint x: 364, startPoint y: 111, endPoint x: 873, endPoint y: 179, distance: 513.3
click at [873, 179] on div "Onderdeel: Aannames Er zijn ruim 10.000 boetes uitgedeeld voor het schenden van…" at bounding box center [633, 172] width 588 height 271
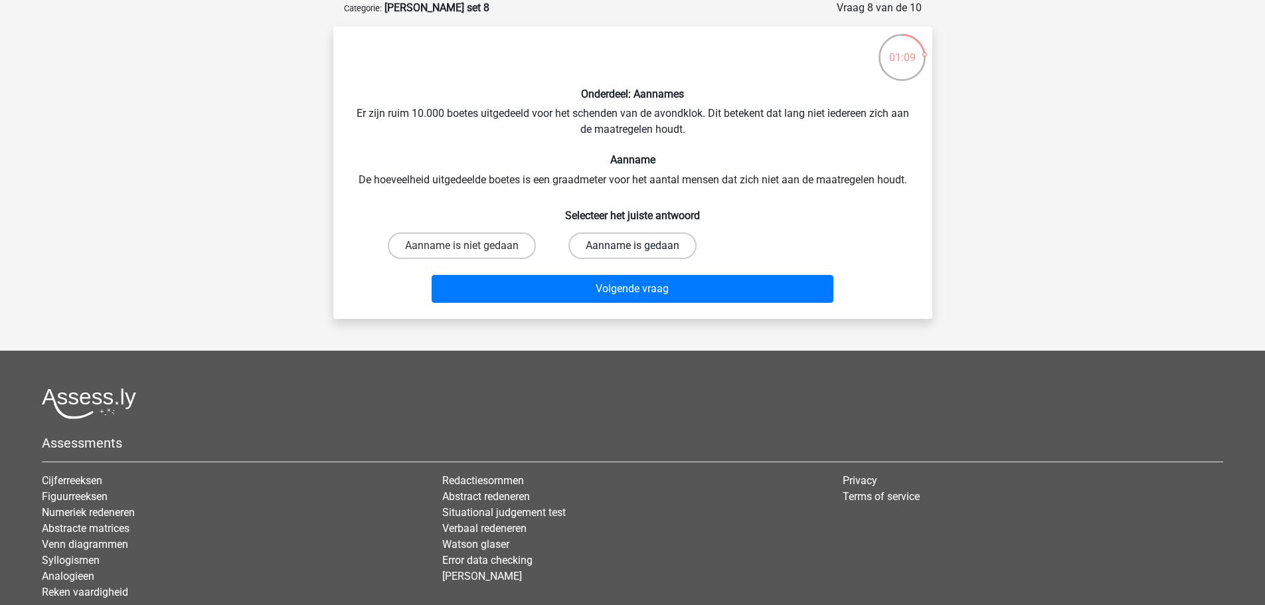
click at [600, 248] on label "Aanname is gedaan" at bounding box center [633, 245] width 128 height 27
click at [632, 248] on input "Aanname is gedaan" at bounding box center [636, 250] width 9 height 9
radio input "true"
click at [481, 244] on label "Aanname is niet gedaan" at bounding box center [462, 245] width 148 height 27
click at [470, 246] on input "Aanname is niet gedaan" at bounding box center [466, 250] width 9 height 9
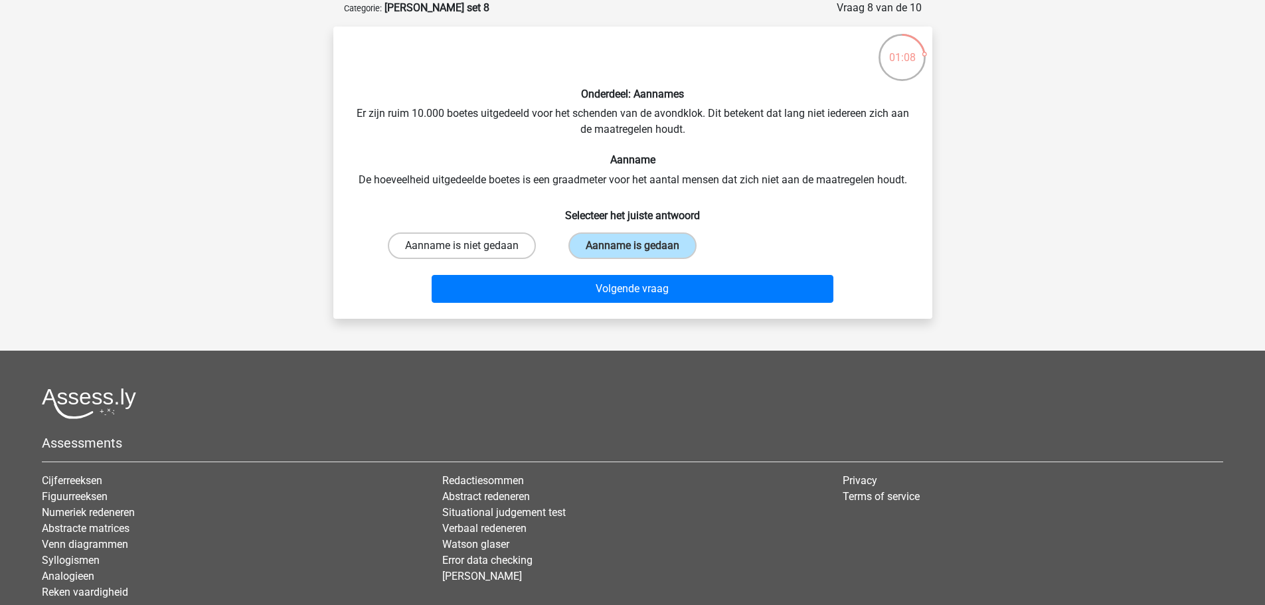
radio input "true"
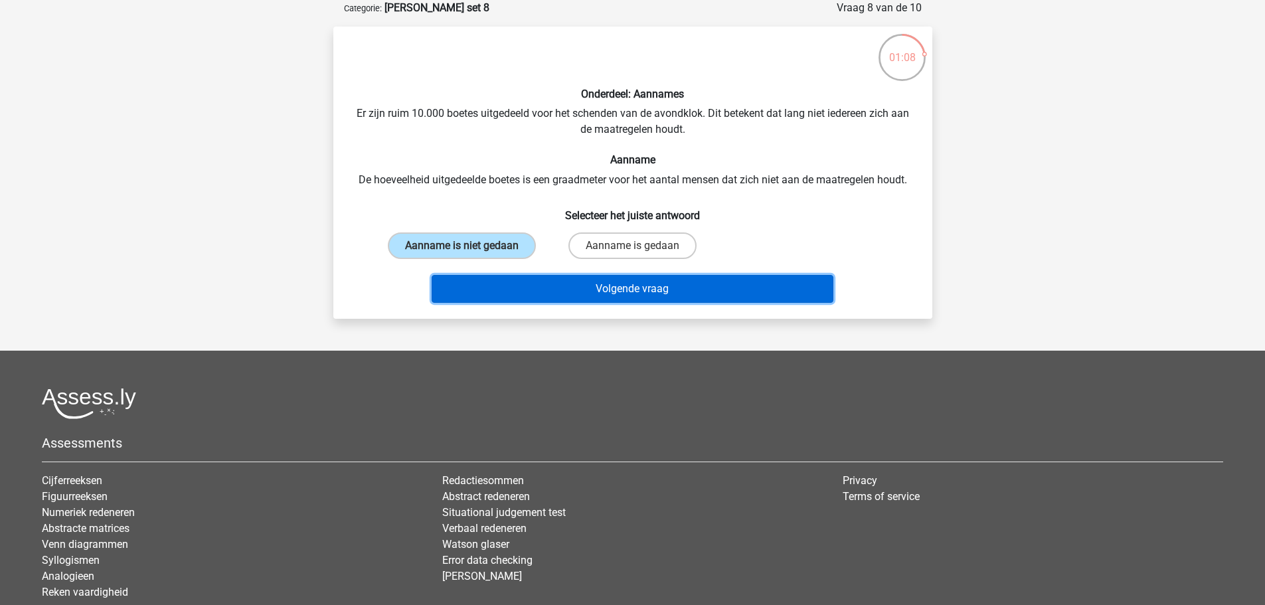
click at [521, 280] on button "Volgende vraag" at bounding box center [633, 289] width 402 height 28
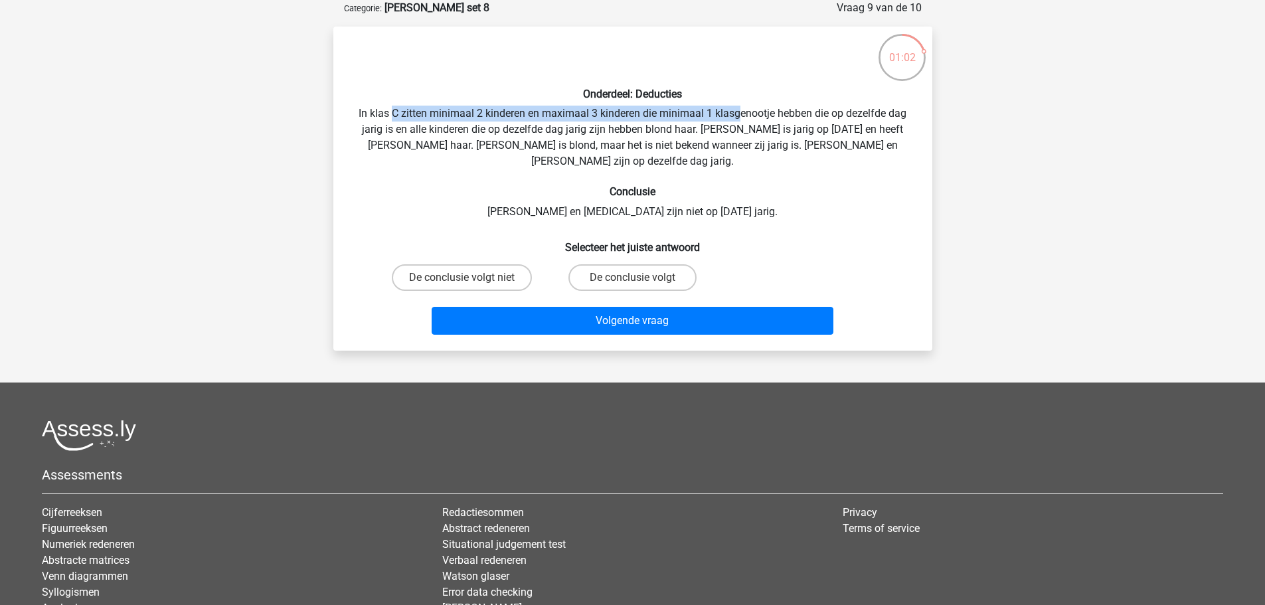
drag, startPoint x: 394, startPoint y: 110, endPoint x: 740, endPoint y: 113, distance: 346.0
click at [740, 113] on div "Onderdeel: Deducties In klas C zitten minimaal 2 kinderen en maximaal 3 kindere…" at bounding box center [633, 188] width 588 height 303
drag, startPoint x: 572, startPoint y: 117, endPoint x: 481, endPoint y: 117, distance: 91.7
click at [481, 117] on div "Onderdeel: Deducties In klas C zitten minimaal 2 kinderen en maximaal 3 kindere…" at bounding box center [633, 188] width 588 height 303
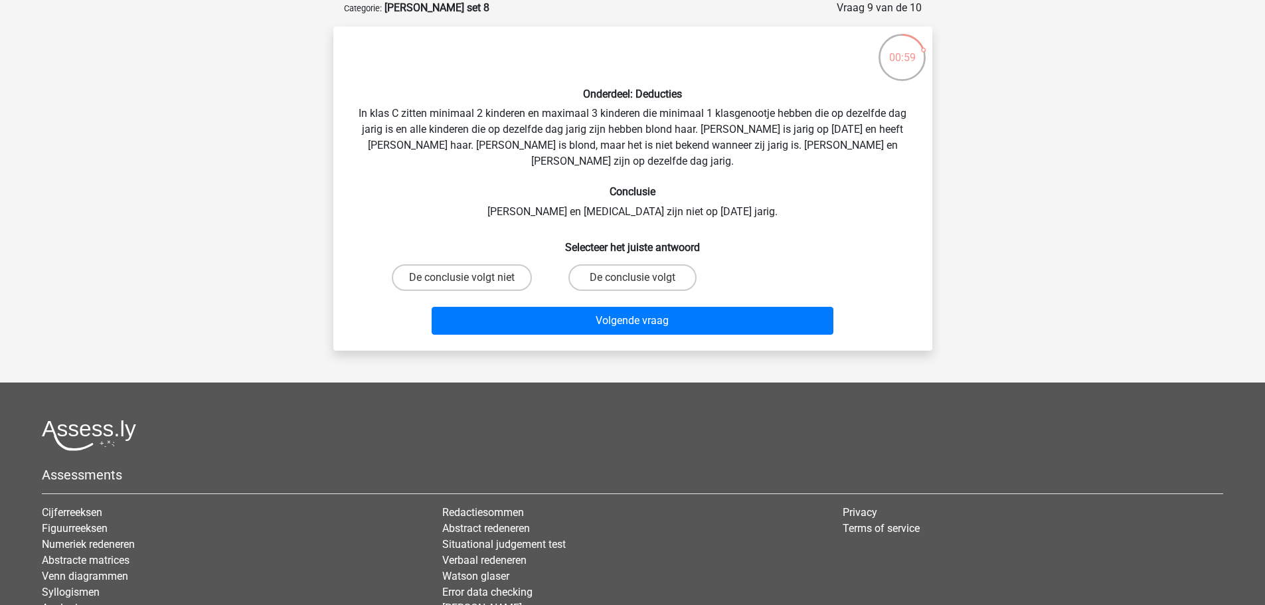
click at [675, 117] on div "Onderdeel: Deducties In klas C zitten minimaal 2 kinderen en maximaal 3 kindere…" at bounding box center [633, 188] width 588 height 303
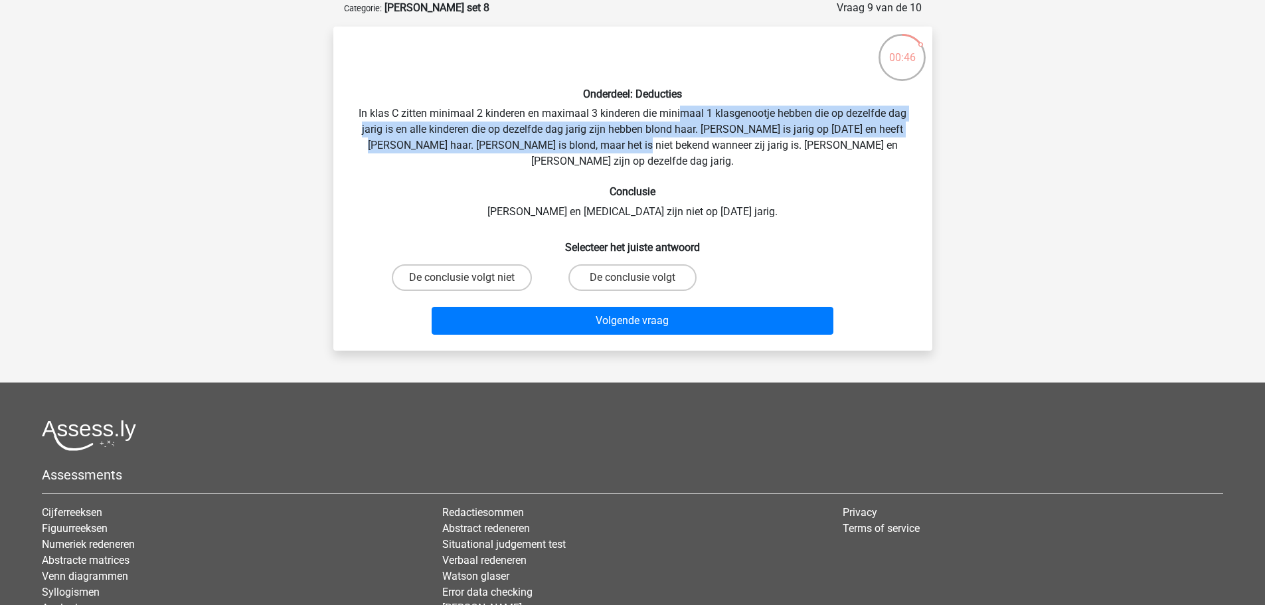
drag, startPoint x: 679, startPoint y: 112, endPoint x: 642, endPoint y: 147, distance: 52.1
click at [642, 147] on div "Onderdeel: Deducties In klas C zitten minimaal 2 kinderen en maximaal 3 kindere…" at bounding box center [633, 188] width 588 height 303
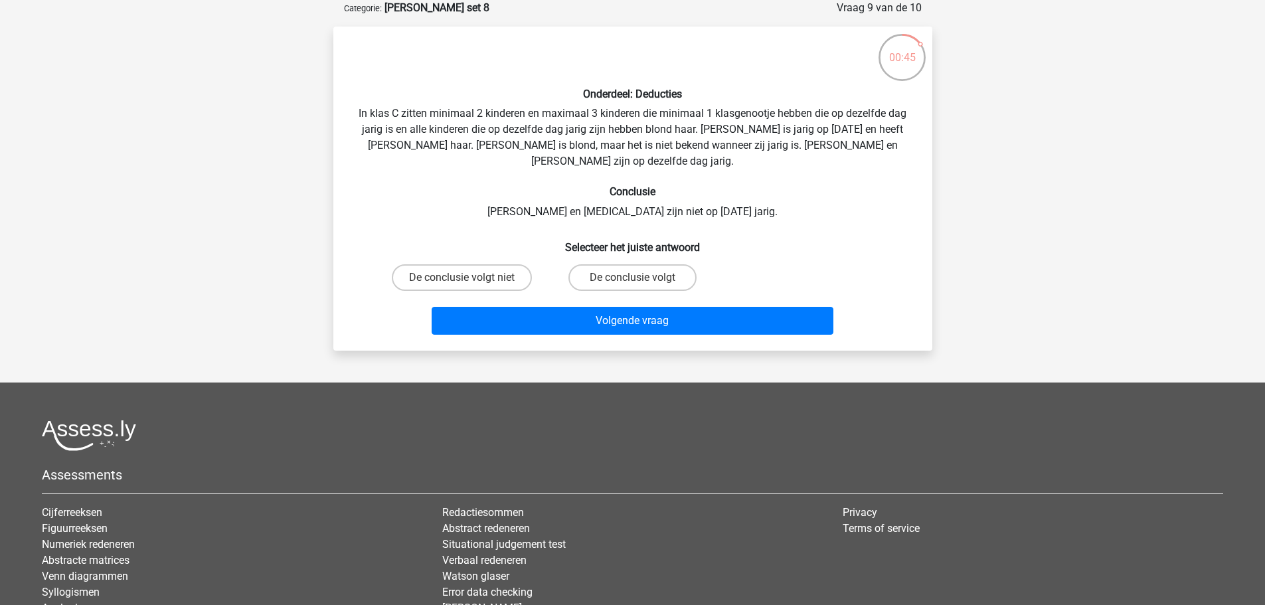
click at [667, 191] on div "Onderdeel: Deducties In klas C zitten minimaal 2 kinderen en maximaal 3 kindere…" at bounding box center [633, 188] width 588 height 303
click at [518, 265] on label "De conclusie volgt niet" at bounding box center [462, 277] width 140 height 27
click at [470, 278] on input "De conclusie volgt niet" at bounding box center [466, 282] width 9 height 9
radio input "true"
drag, startPoint x: 618, startPoint y: 268, endPoint x: 626, endPoint y: 279, distance: 13.3
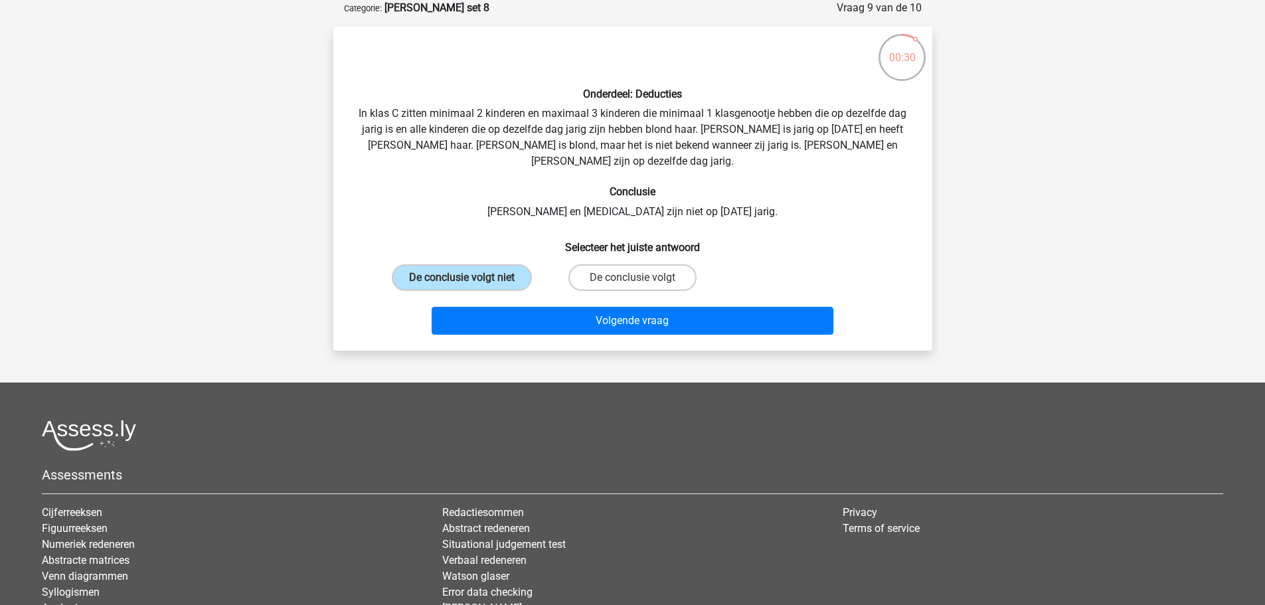
click at [618, 268] on label "De conclusie volgt" at bounding box center [633, 277] width 128 height 27
click at [632, 278] on input "De conclusie volgt" at bounding box center [636, 282] width 9 height 9
radio input "true"
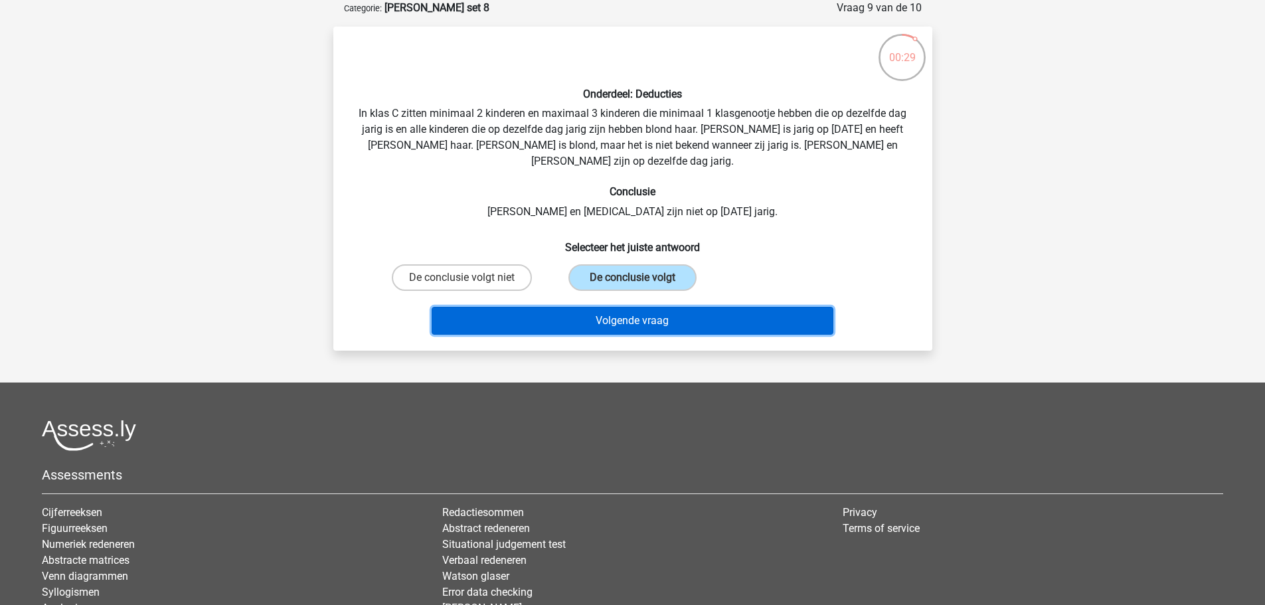
click at [625, 307] on button "Volgende vraag" at bounding box center [633, 321] width 402 height 28
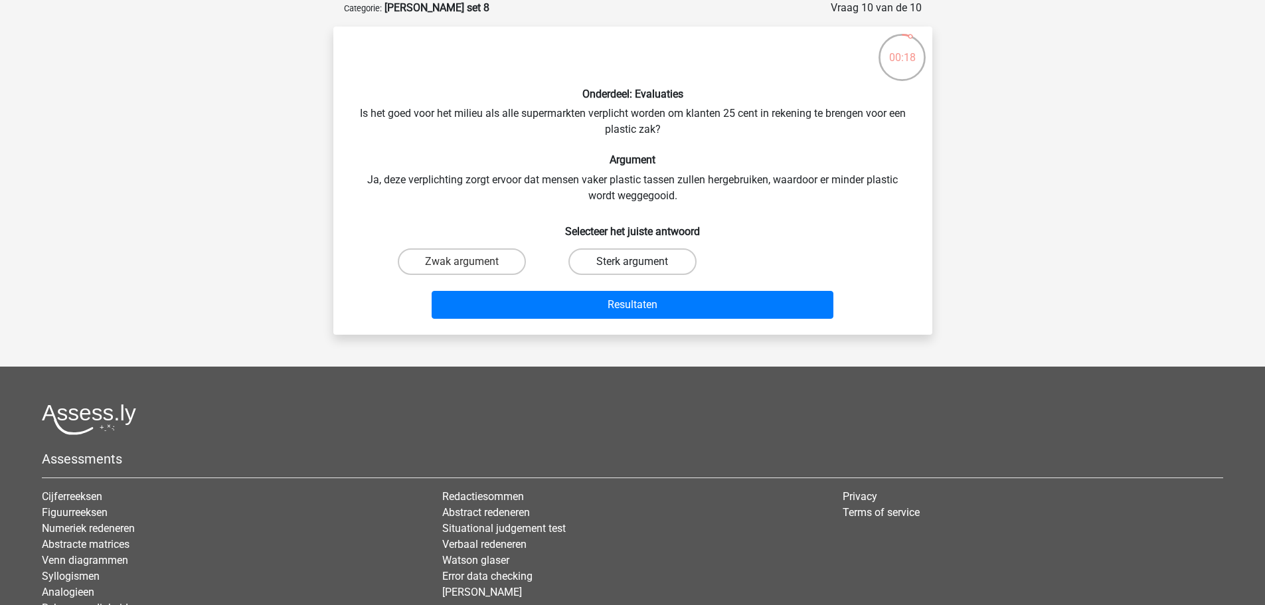
click at [600, 257] on label "Sterk argument" at bounding box center [633, 261] width 128 height 27
click at [632, 262] on input "Sterk argument" at bounding box center [636, 266] width 9 height 9
radio input "true"
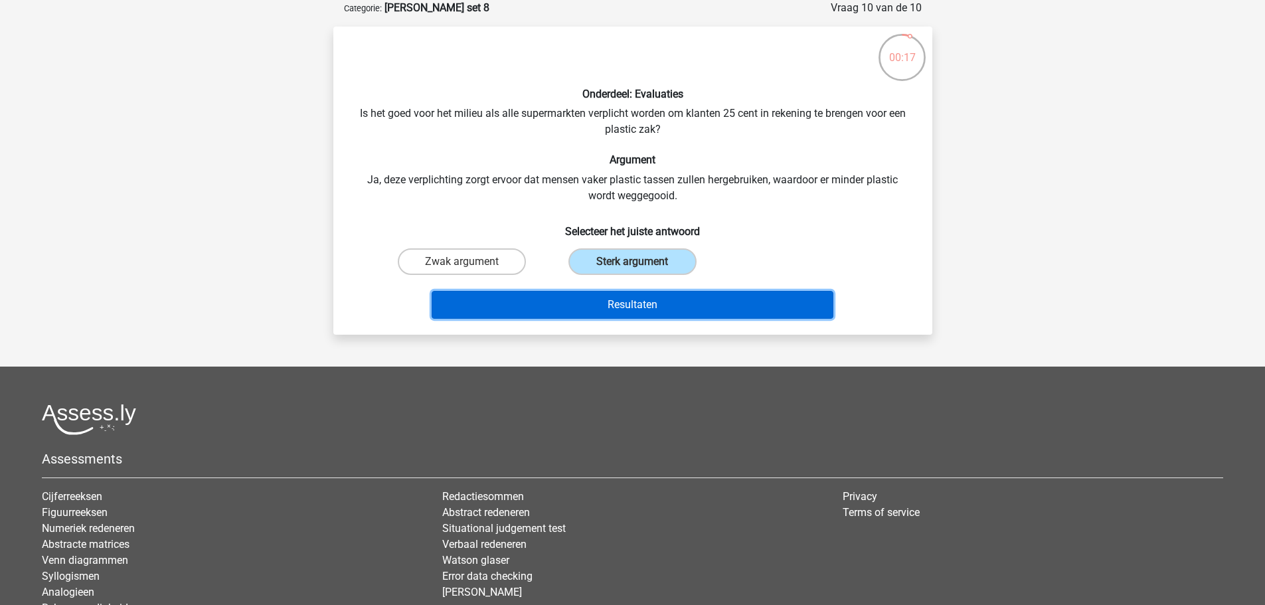
click at [614, 301] on button "Resultaten" at bounding box center [633, 305] width 402 height 28
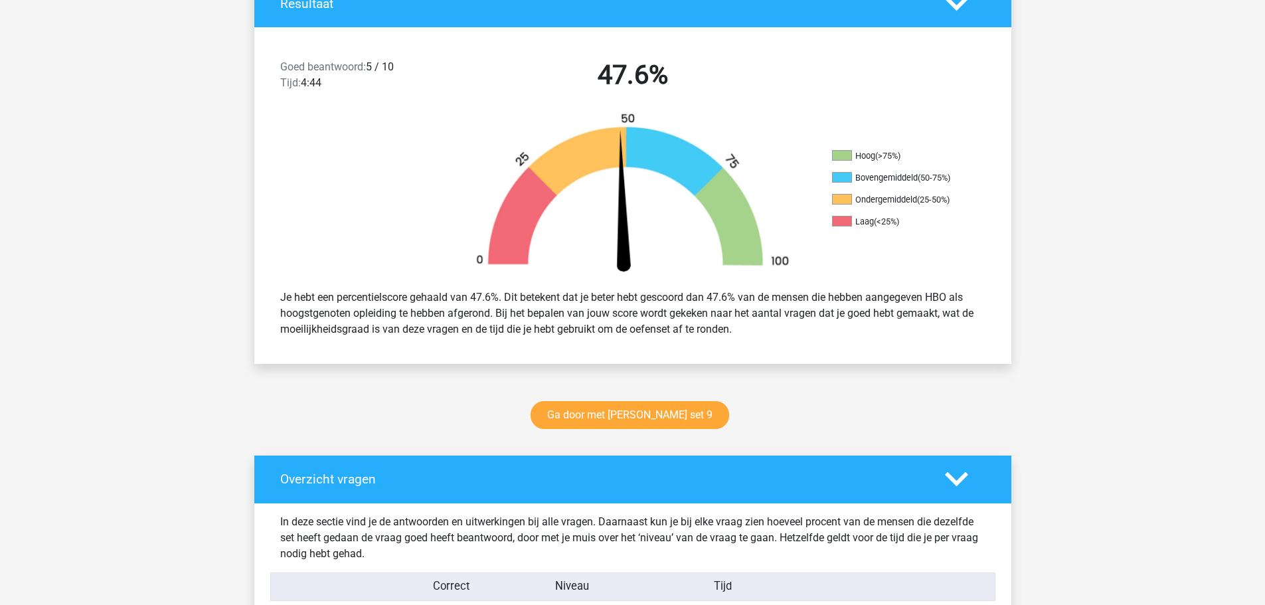
scroll to position [332, 0]
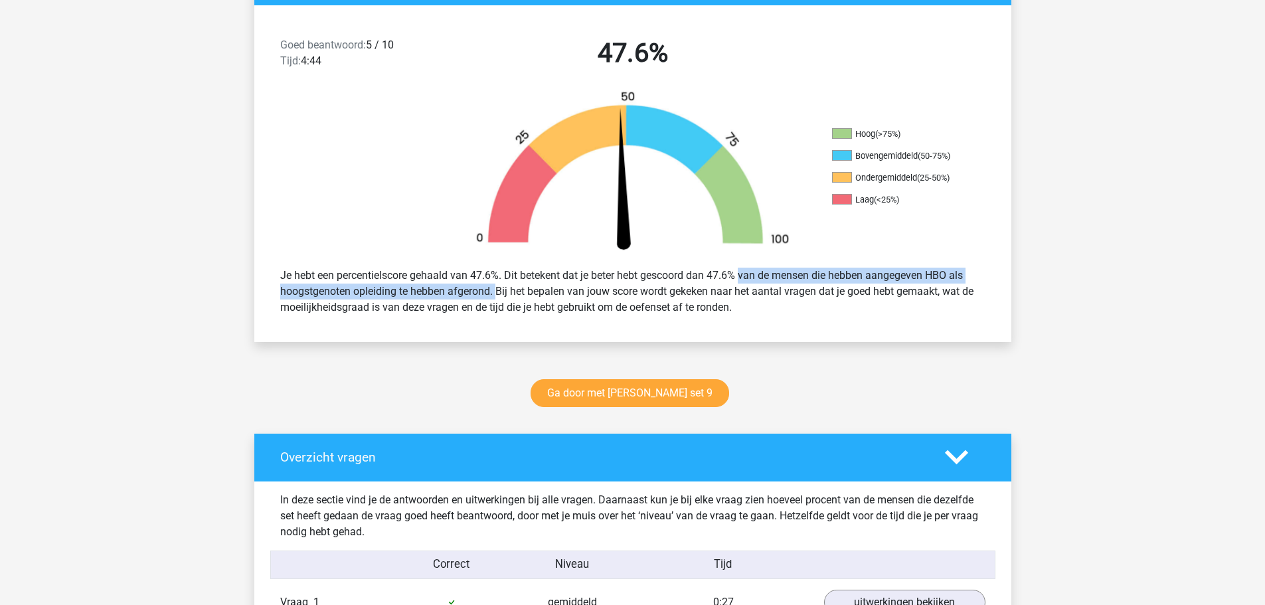
drag, startPoint x: 697, startPoint y: 273, endPoint x: 495, endPoint y: 293, distance: 202.9
click at [495, 293] on div "Je hebt een percentielscore gehaald van 47.6%. Dit betekent dat je beter hebt g…" at bounding box center [632, 291] width 725 height 58
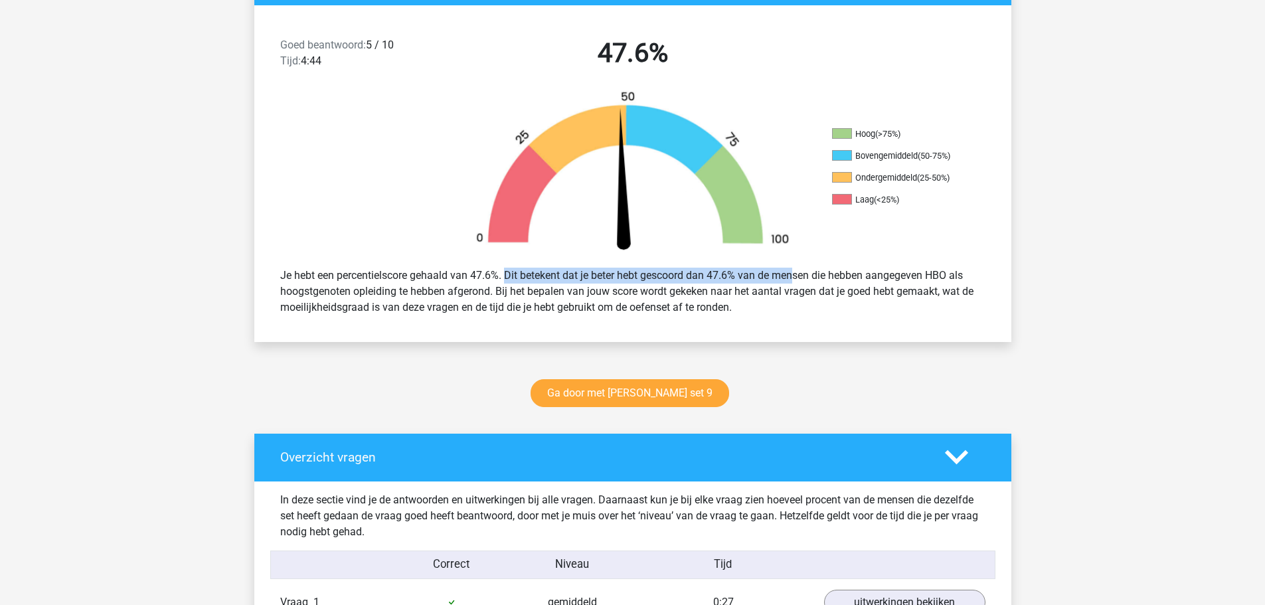
drag, startPoint x: 501, startPoint y: 273, endPoint x: 748, endPoint y: 280, distance: 247.2
click at [748, 280] on div "Je hebt een percentielscore gehaald van 47.6%. Dit betekent dat je beter hebt g…" at bounding box center [632, 291] width 725 height 58
click at [765, 315] on div "Je hebt een percentielscore gehaald van 47.6%. Dit betekent dat je beter hebt g…" at bounding box center [632, 291] width 725 height 58
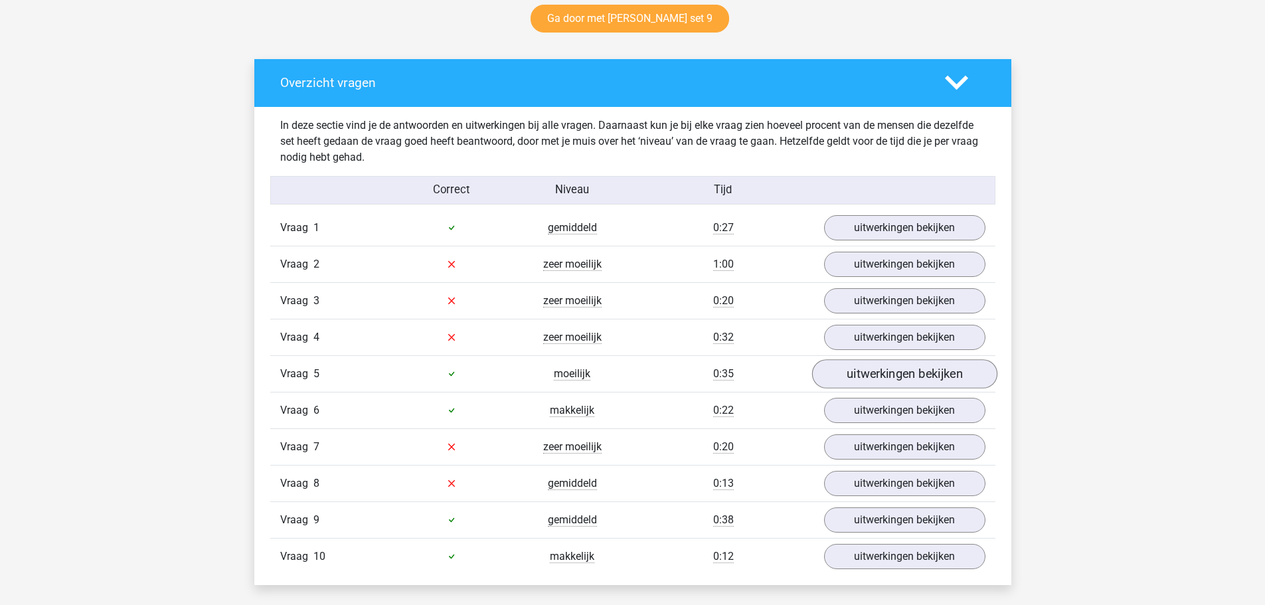
scroll to position [731, 0]
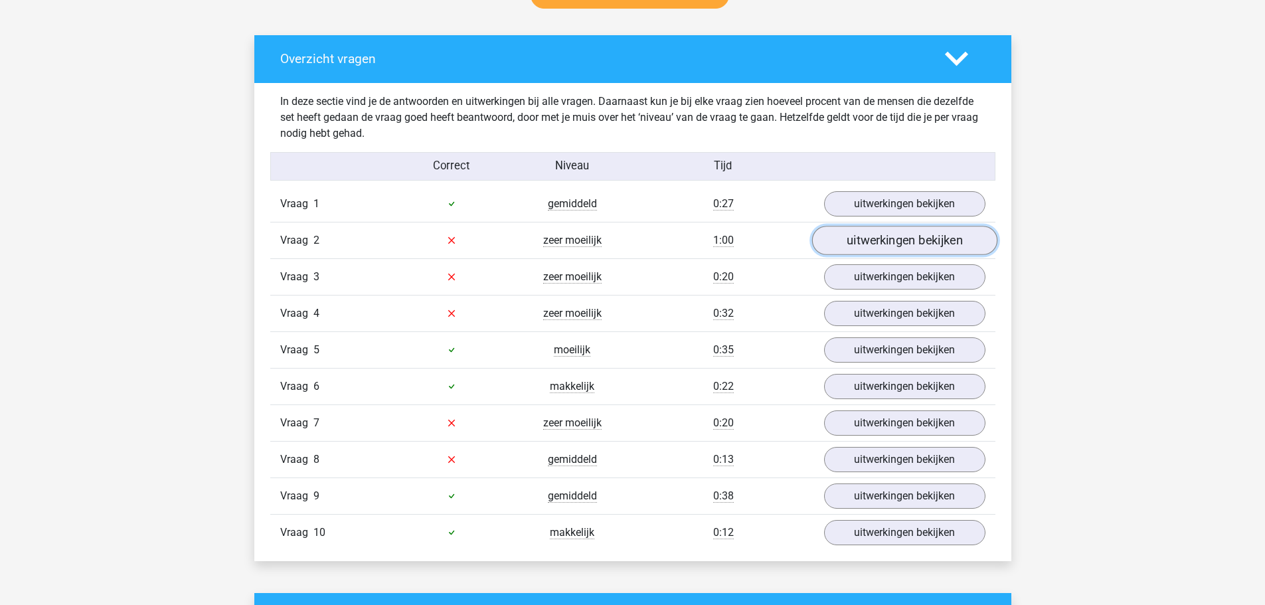
click at [845, 242] on link "uitwerkingen bekijken" at bounding box center [904, 240] width 185 height 29
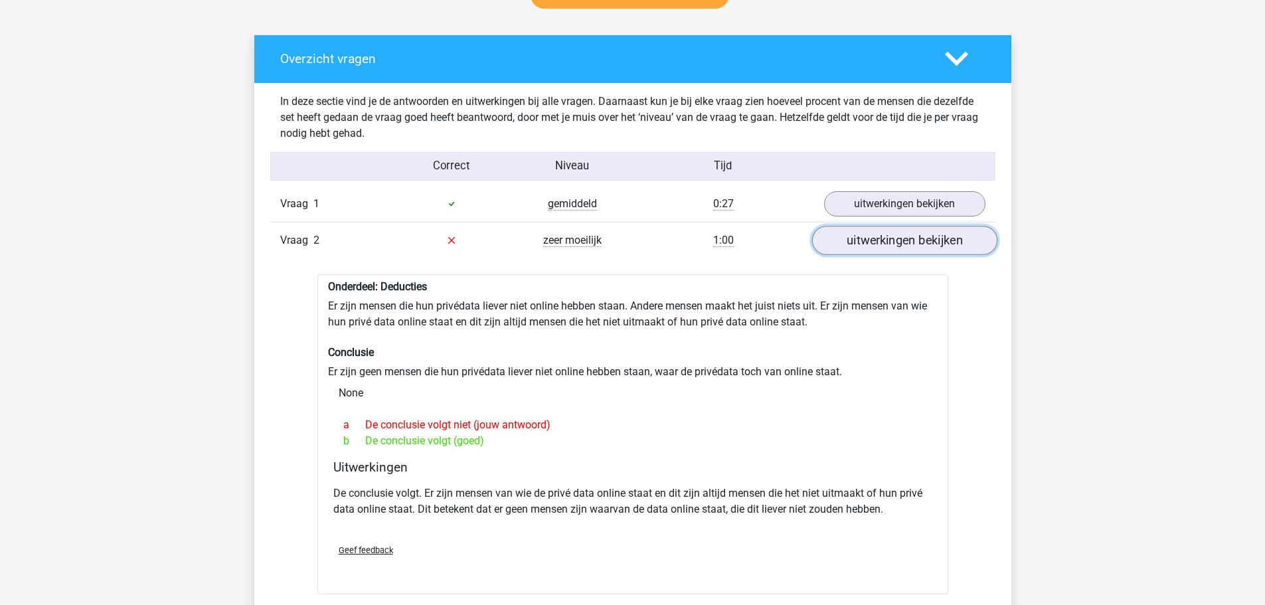
click at [847, 244] on link "uitwerkingen bekijken" at bounding box center [904, 240] width 185 height 29
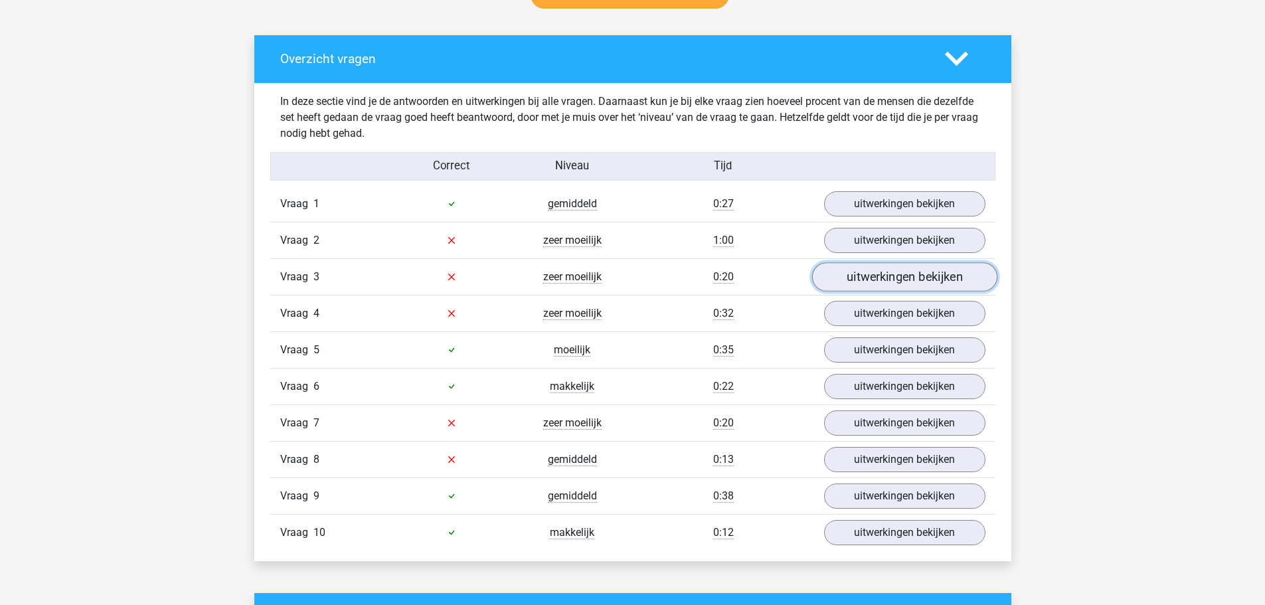
click at [855, 280] on link "uitwerkingen bekijken" at bounding box center [904, 276] width 185 height 29
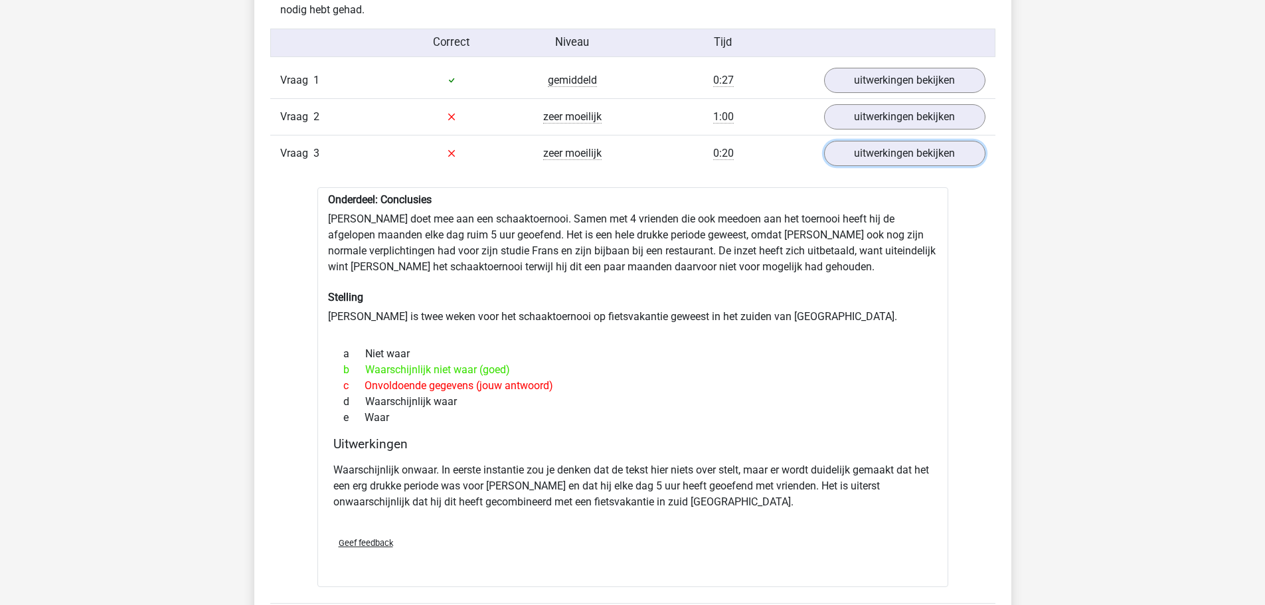
scroll to position [863, 0]
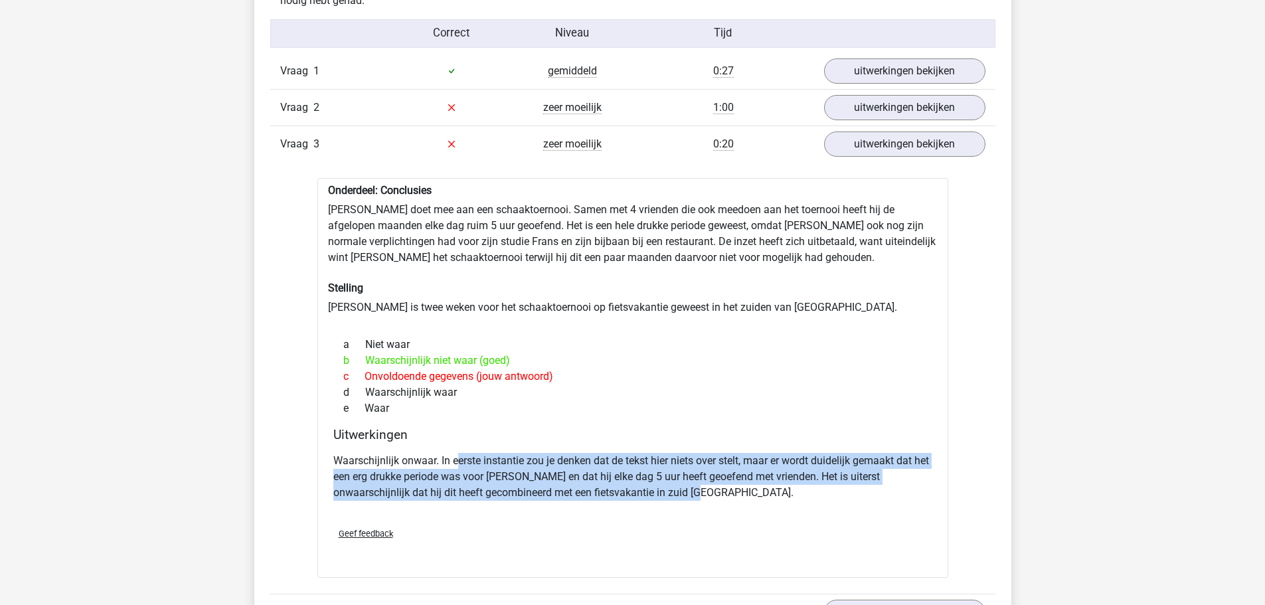
drag, startPoint x: 461, startPoint y: 460, endPoint x: 715, endPoint y: 490, distance: 255.5
click at [715, 490] on p "Waarschijnlijk onwaar. In eerste instantie zou je denken dat de tekst hier niet…" at bounding box center [632, 477] width 599 height 48
click at [713, 490] on p "Waarschijnlijk onwaar. In eerste instantie zou je denken dat de tekst hier niet…" at bounding box center [632, 477] width 599 height 48
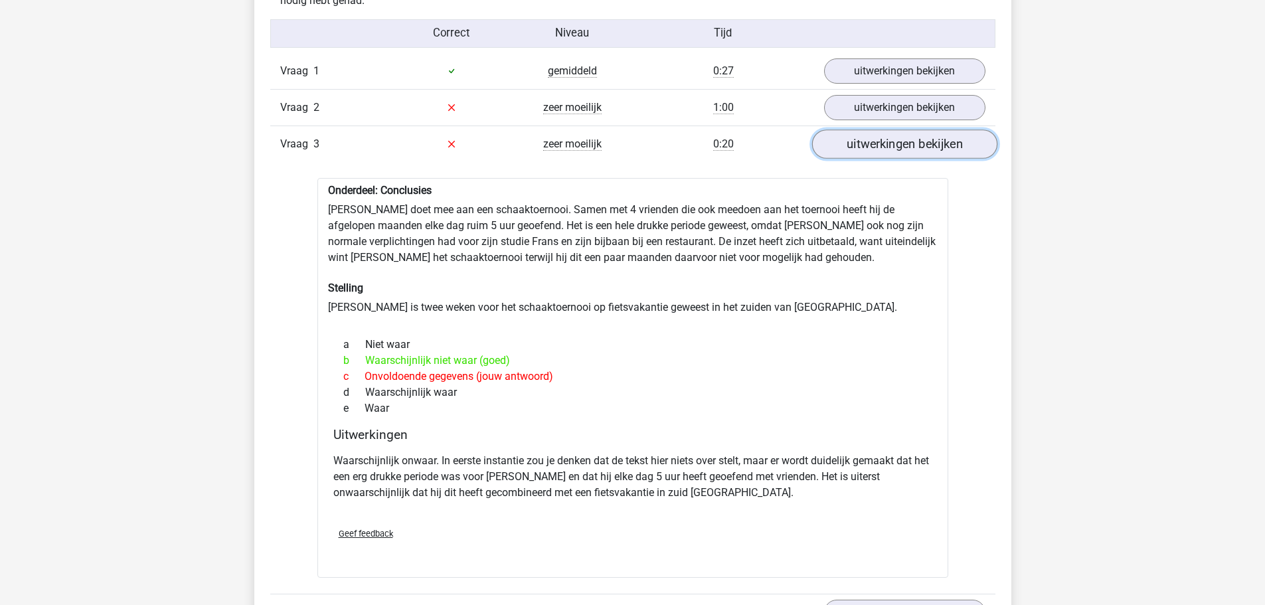
click at [896, 147] on link "uitwerkingen bekijken" at bounding box center [904, 144] width 185 height 29
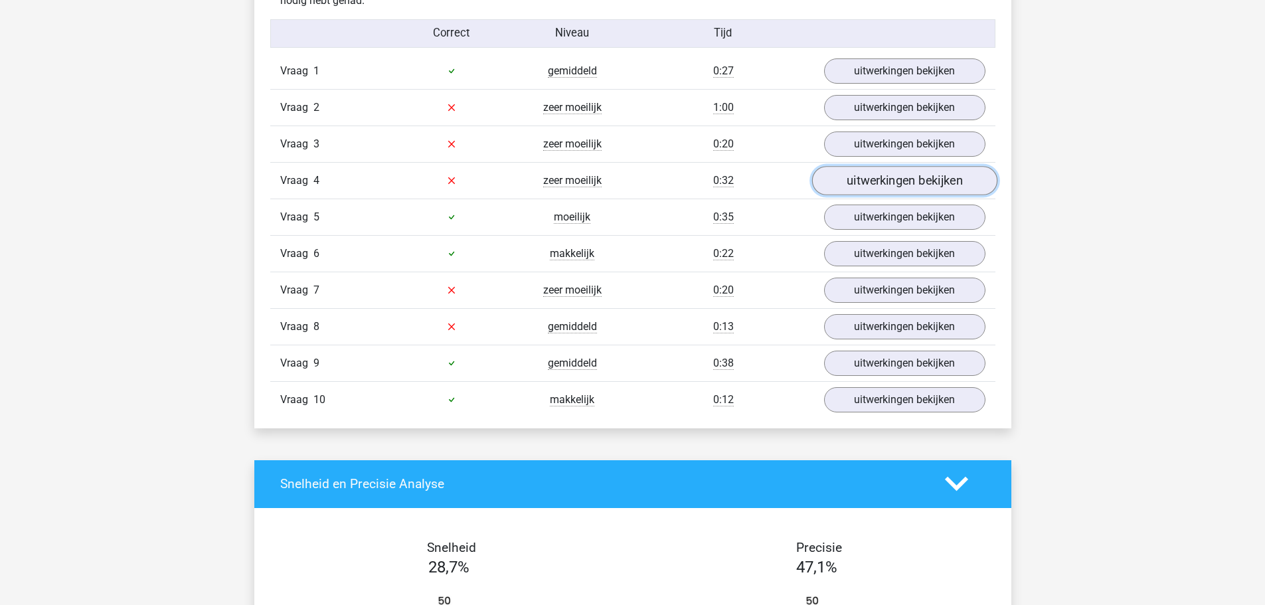
click at [884, 182] on link "uitwerkingen bekijken" at bounding box center [904, 180] width 185 height 29
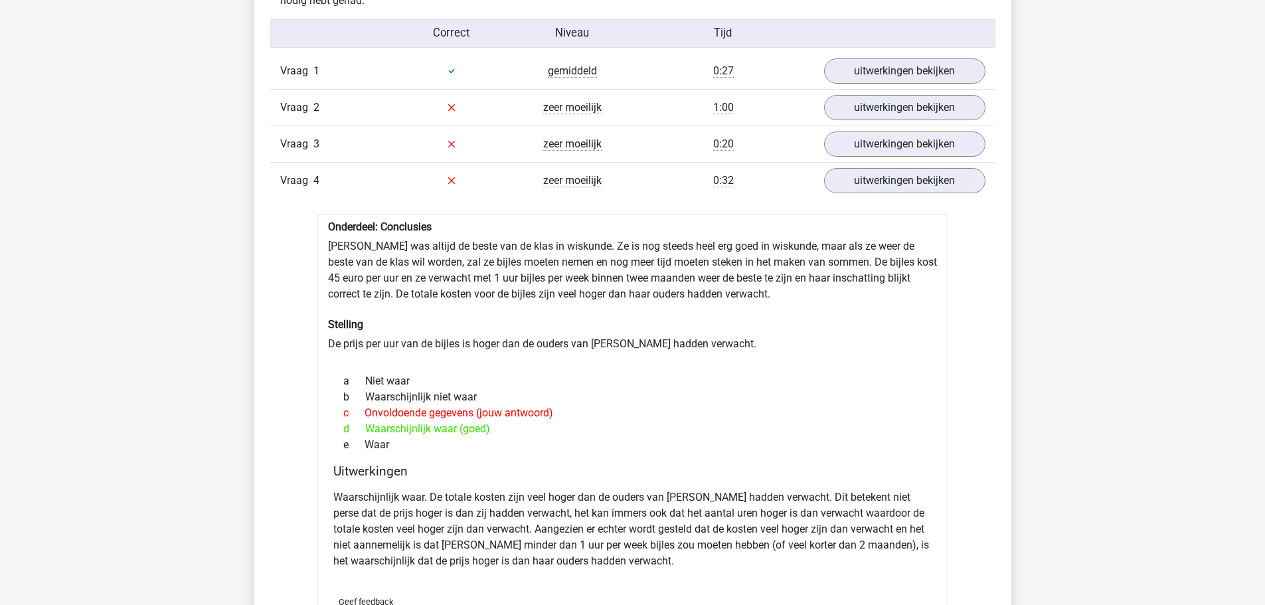
click at [863, 197] on div "Vraag 4 zeer moeilijk 0:32 uitwerkingen bekijken" at bounding box center [632, 180] width 725 height 37
click at [874, 187] on link "uitwerkingen bekijken" at bounding box center [904, 180] width 185 height 29
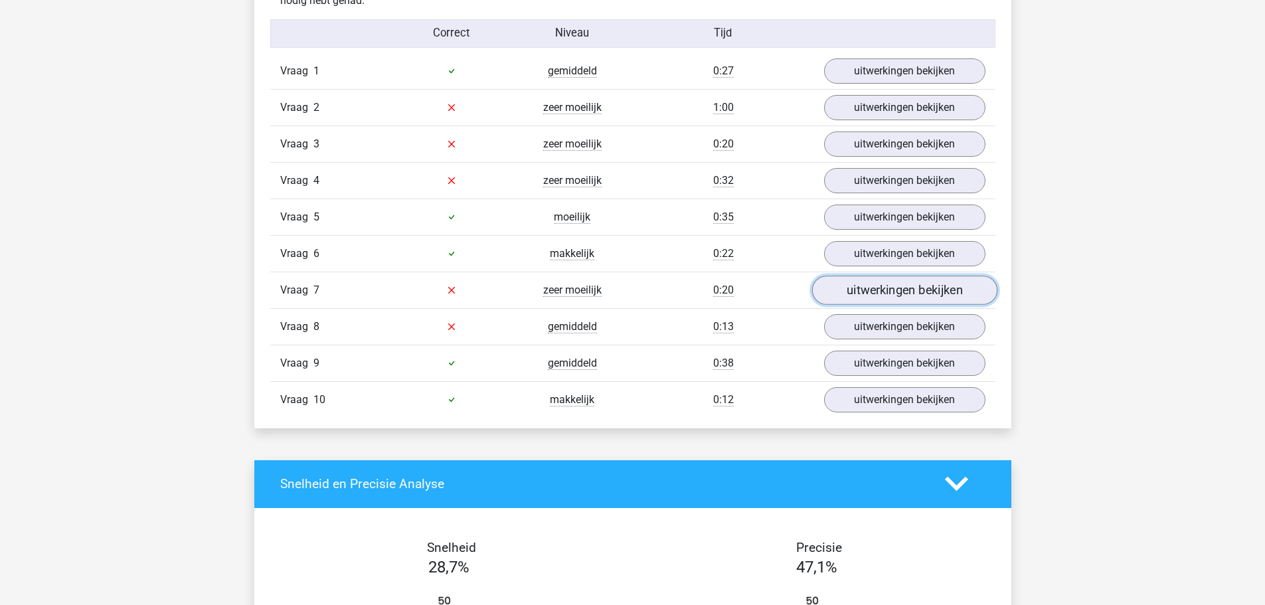
click at [865, 292] on link "uitwerkingen bekijken" at bounding box center [904, 290] width 185 height 29
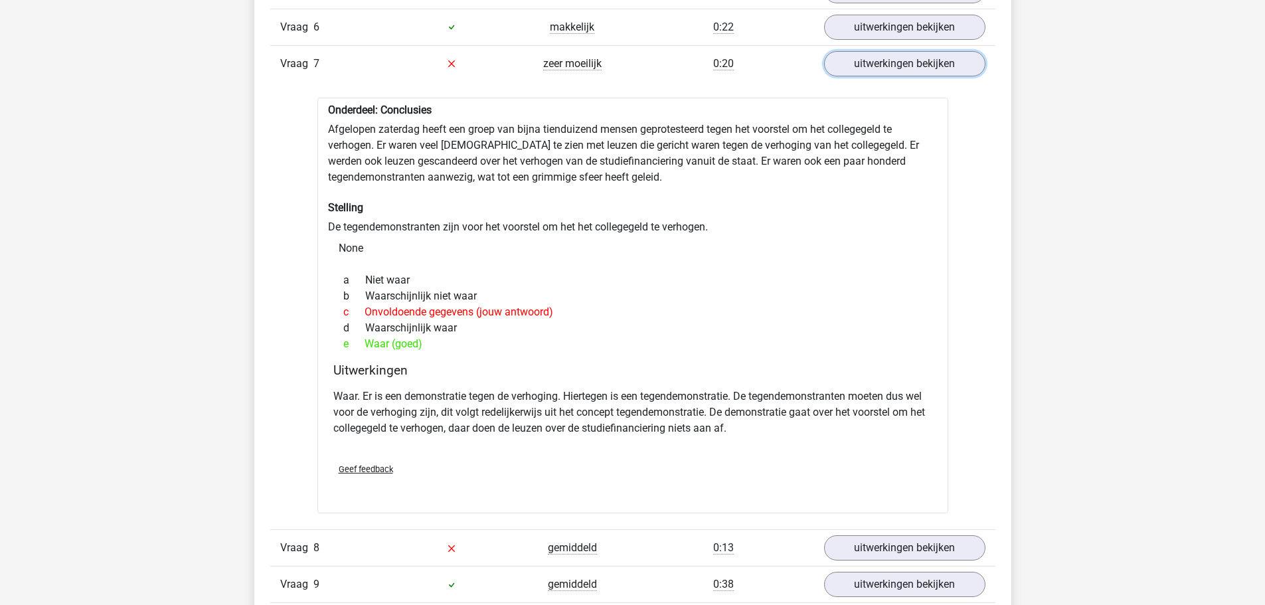
scroll to position [1129, 0]
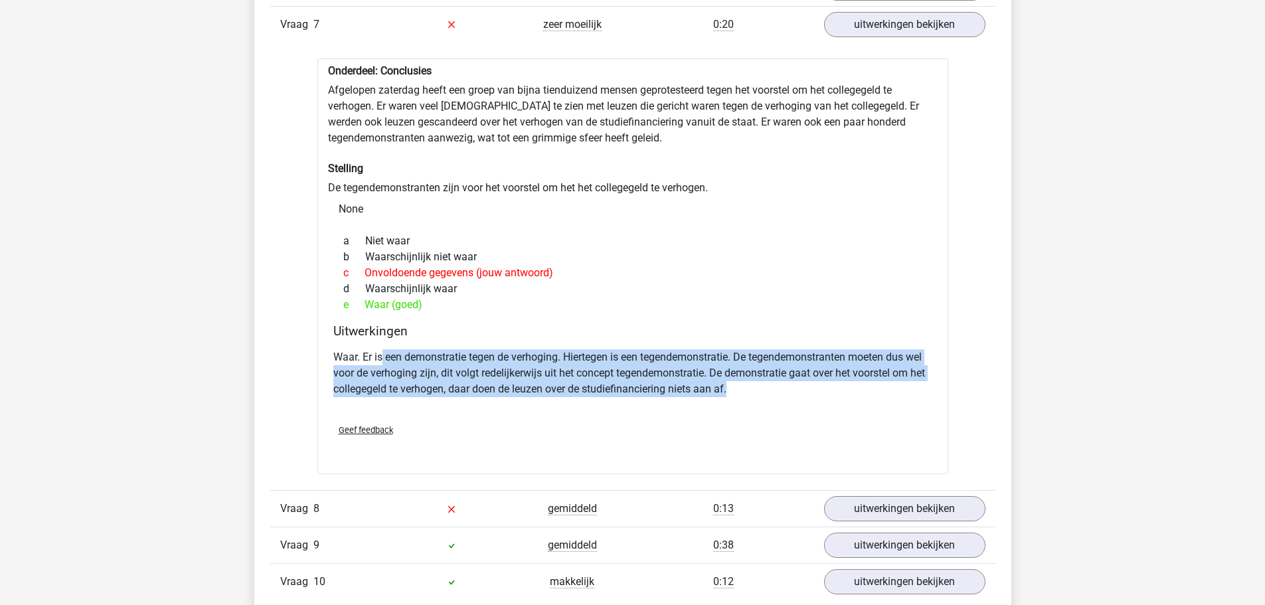
drag, startPoint x: 381, startPoint y: 358, endPoint x: 744, endPoint y: 389, distance: 363.9
click at [744, 389] on p "Waar. Er is een demonstratie tegen de verhoging. Hiertegen is een tegendemonstr…" at bounding box center [632, 373] width 599 height 48
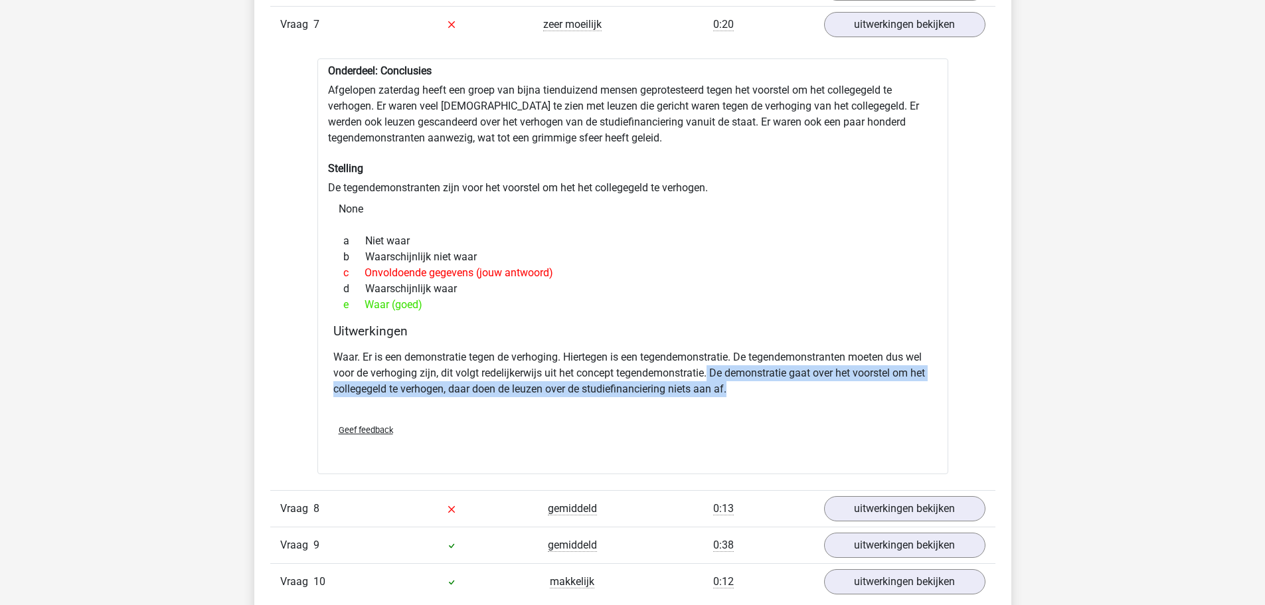
drag, startPoint x: 739, startPoint y: 395, endPoint x: 712, endPoint y: 374, distance: 34.5
click at [712, 374] on p "Waar. Er is een demonstratie tegen de verhoging. Hiertegen is een tegendemonstr…" at bounding box center [632, 373] width 599 height 48
click at [905, 29] on link "uitwerkingen bekijken" at bounding box center [904, 24] width 185 height 29
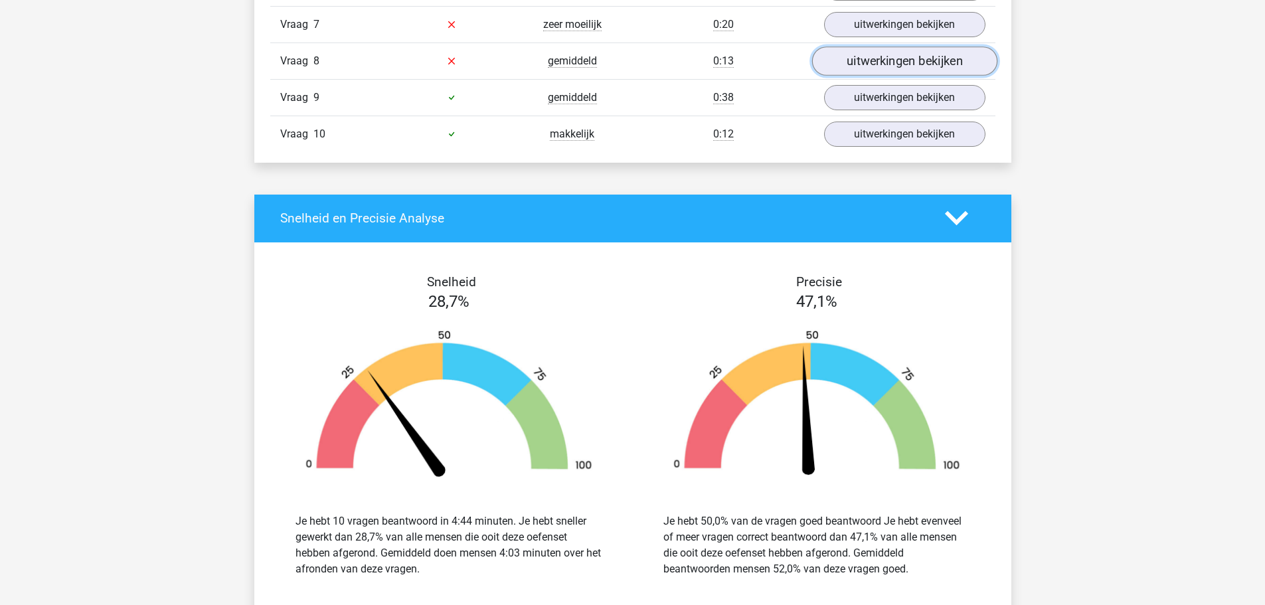
click at [862, 64] on link "uitwerkingen bekijken" at bounding box center [904, 60] width 185 height 29
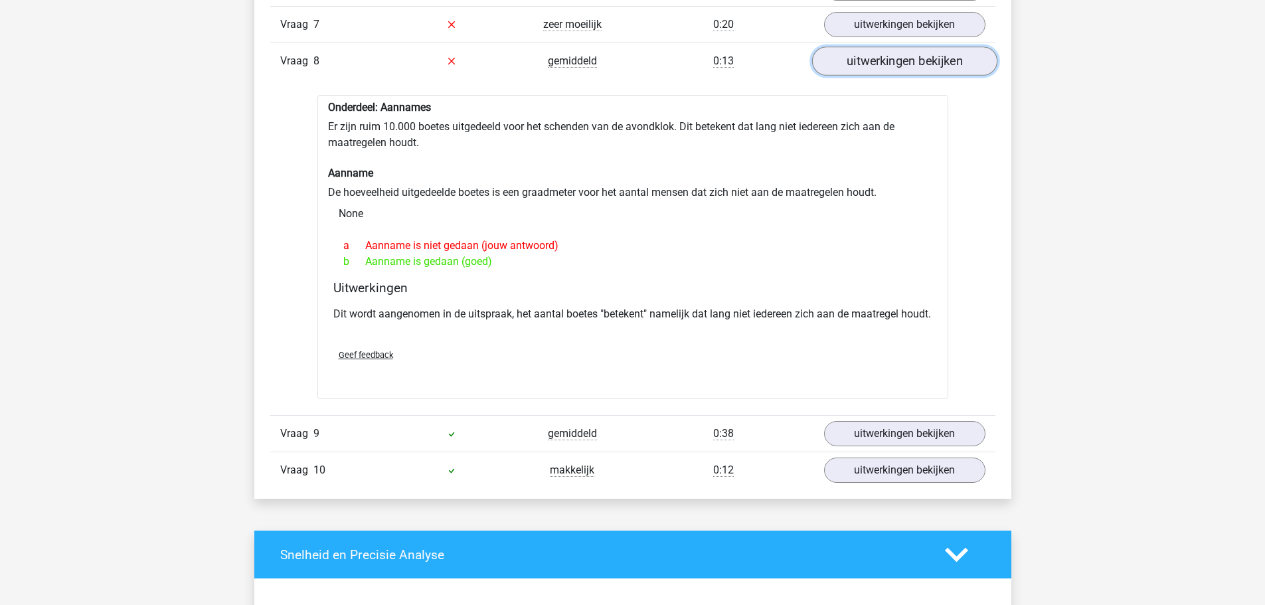
click at [861, 67] on link "uitwerkingen bekijken" at bounding box center [904, 60] width 185 height 29
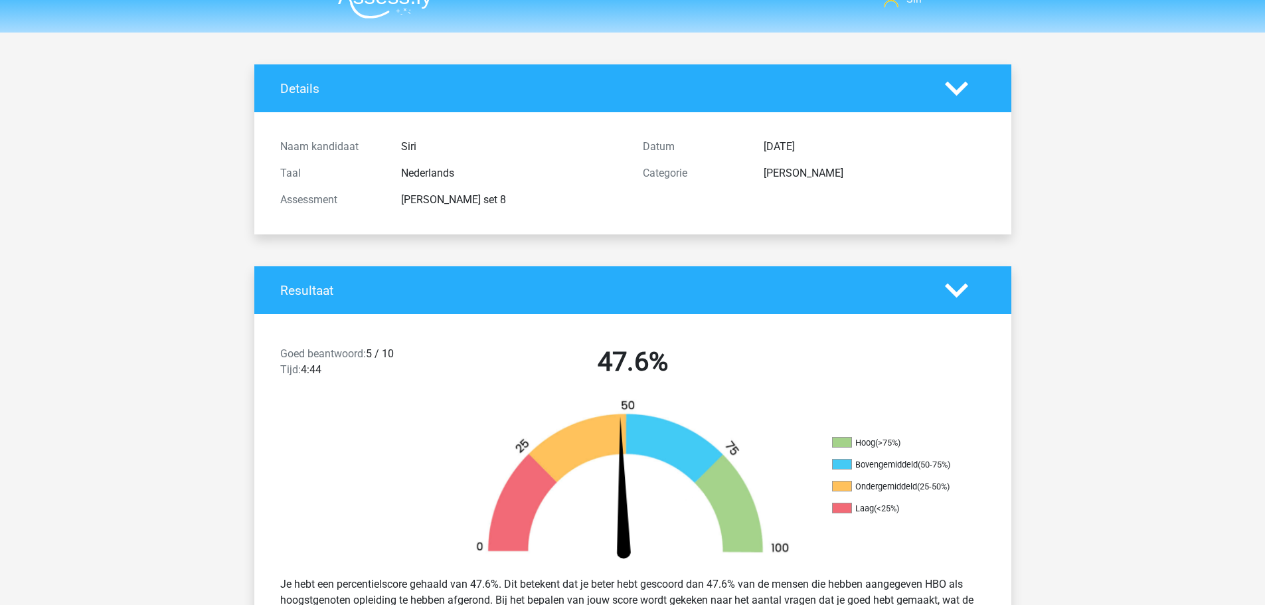
scroll to position [0, 0]
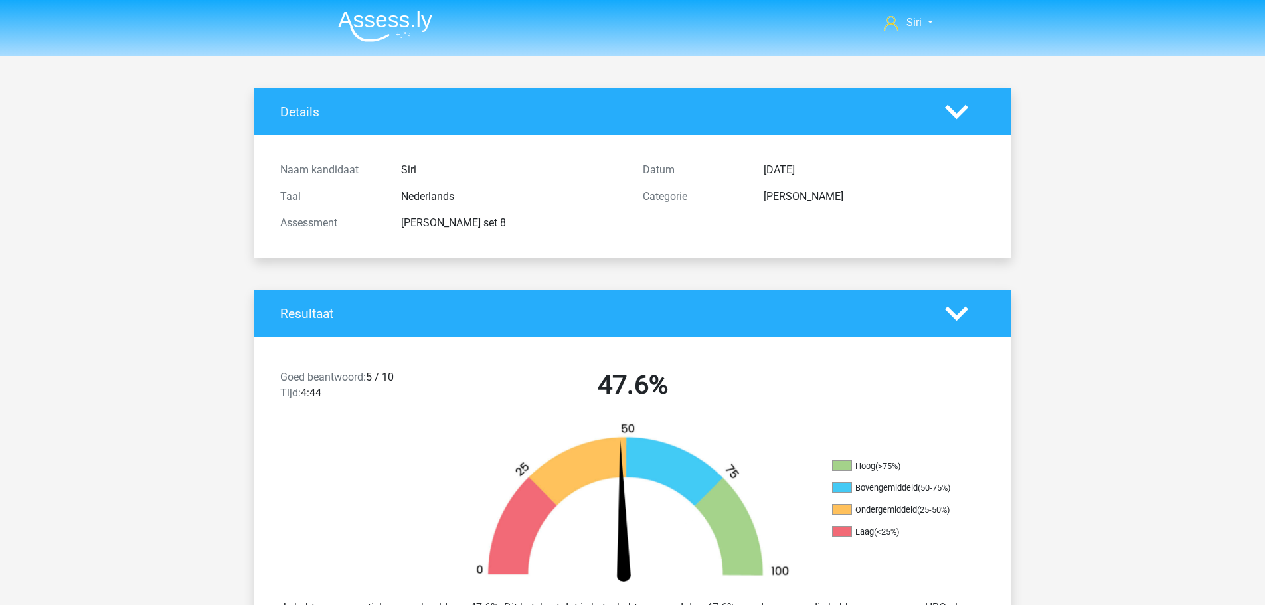
click at [412, 27] on img at bounding box center [385, 26] width 94 height 31
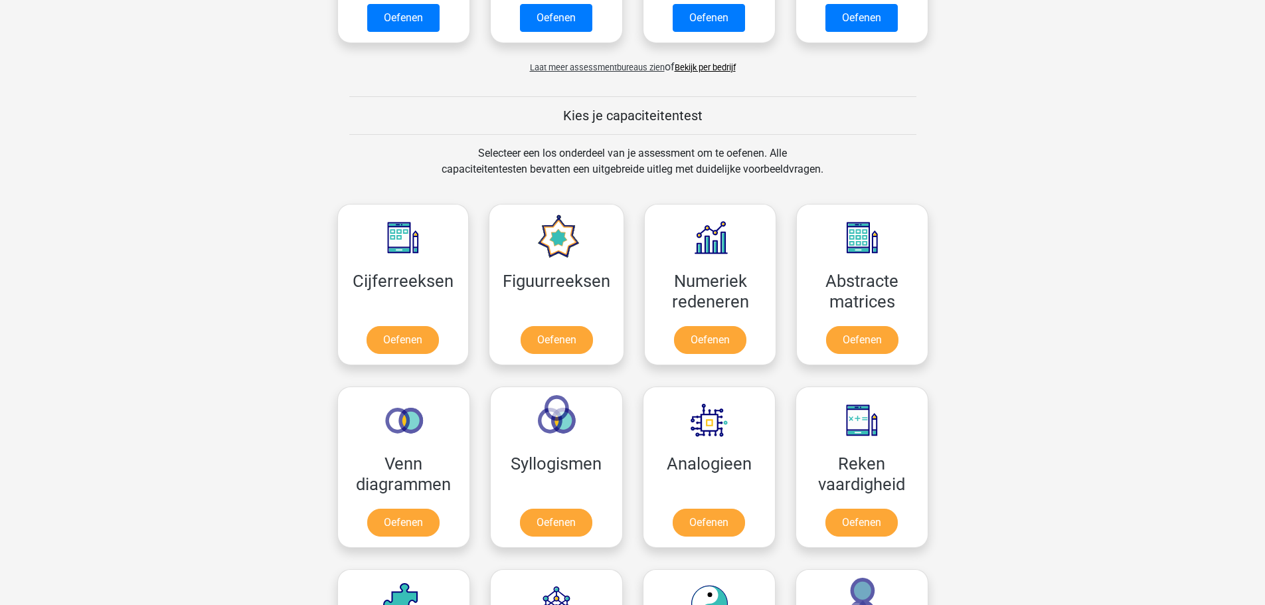
scroll to position [465, 0]
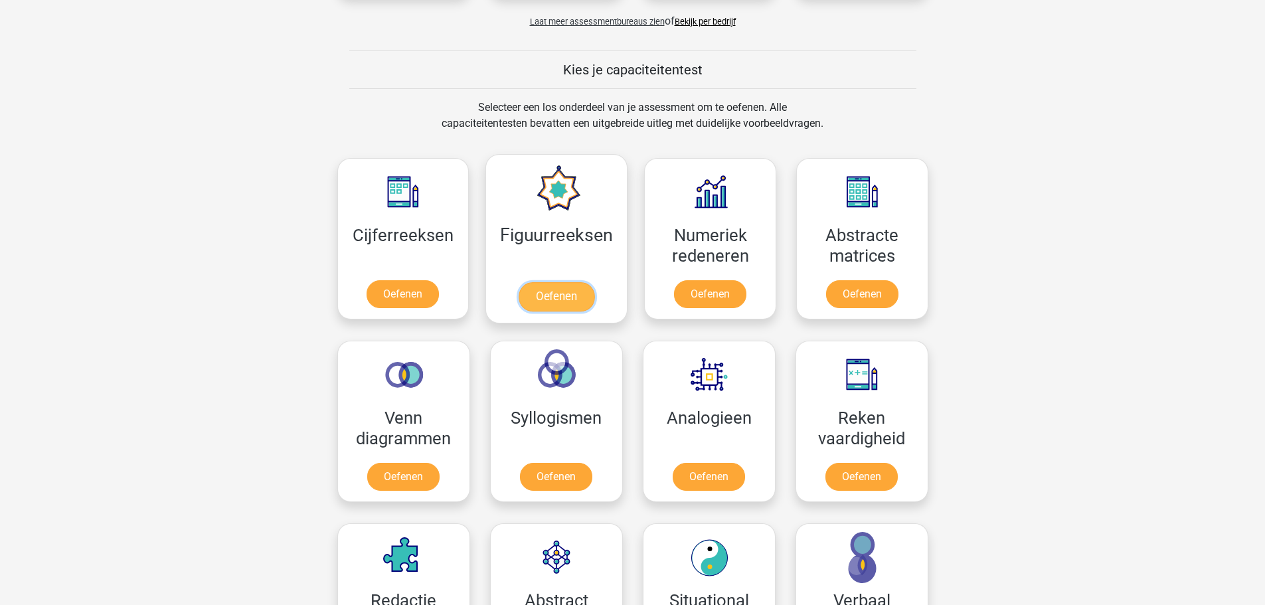
click at [577, 282] on link "Oefenen" at bounding box center [557, 296] width 76 height 29
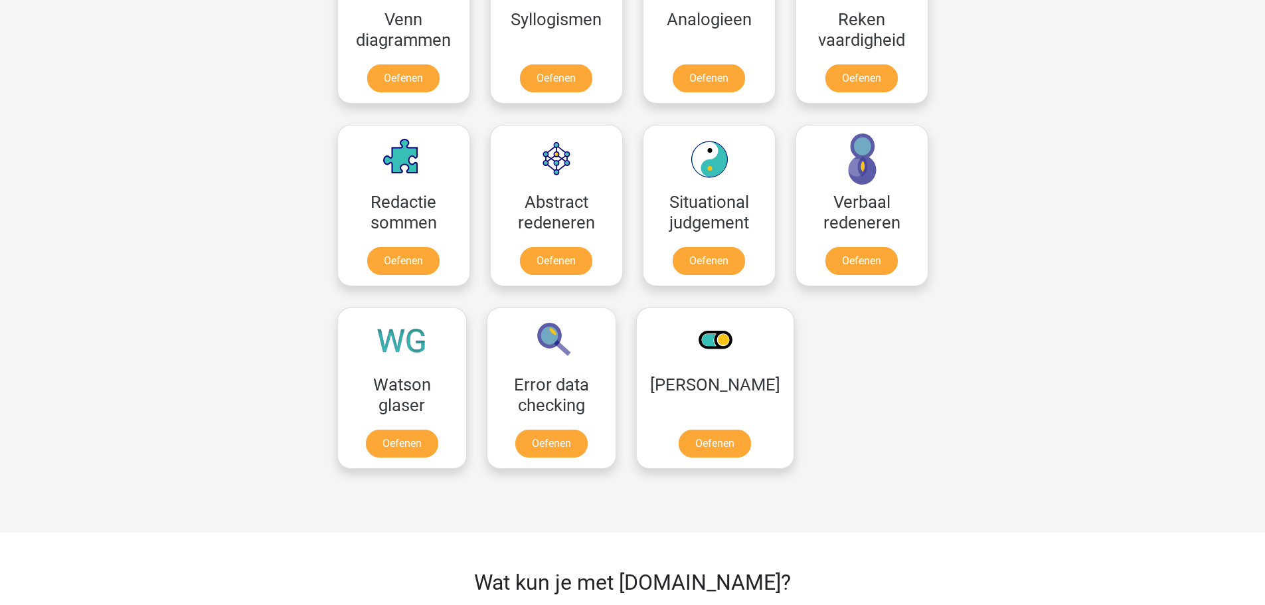
scroll to position [797, 0]
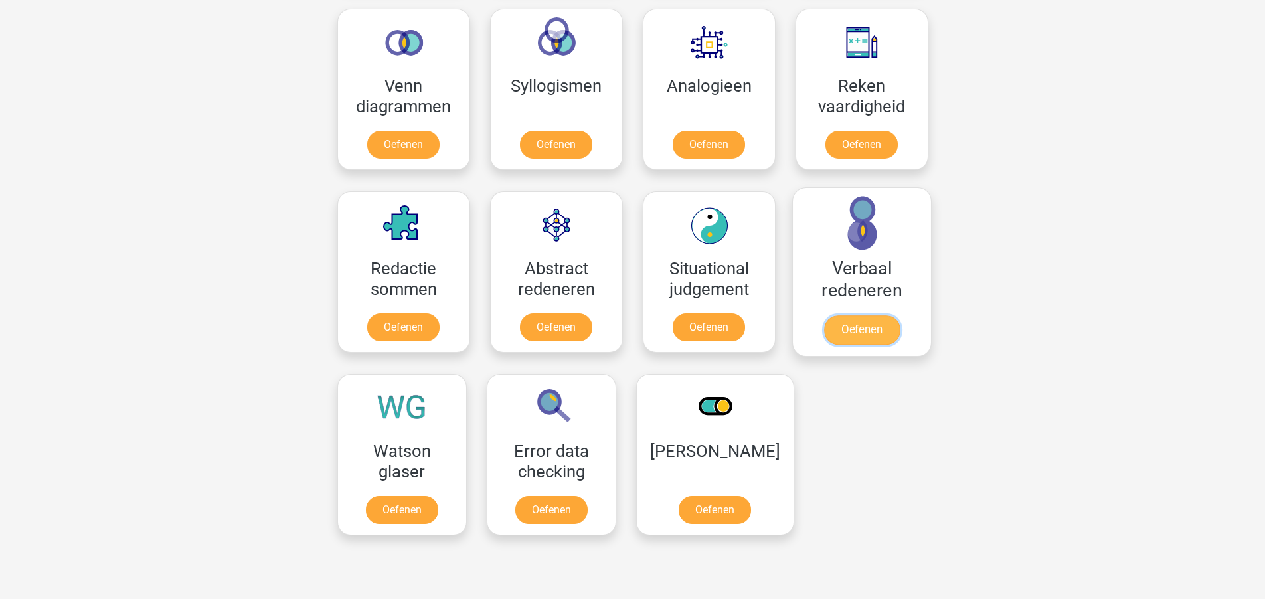
click at [875, 315] on link "Oefenen" at bounding box center [862, 329] width 76 height 29
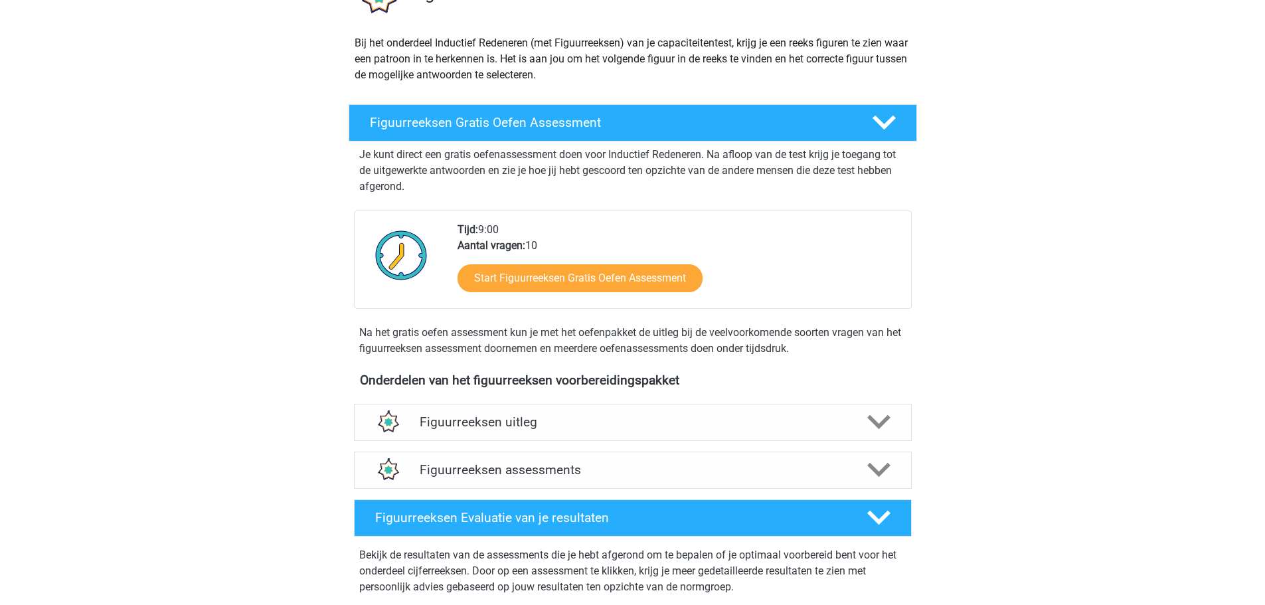
scroll to position [133, 0]
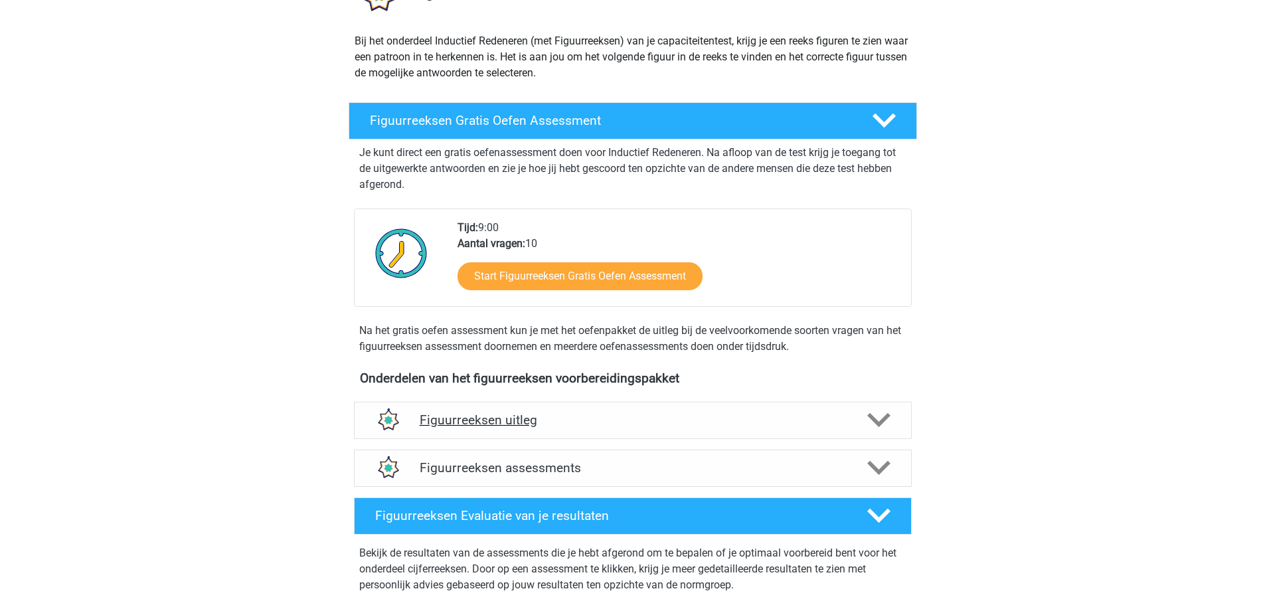
click at [619, 410] on div "Figuurreeksen uitleg" at bounding box center [633, 420] width 558 height 37
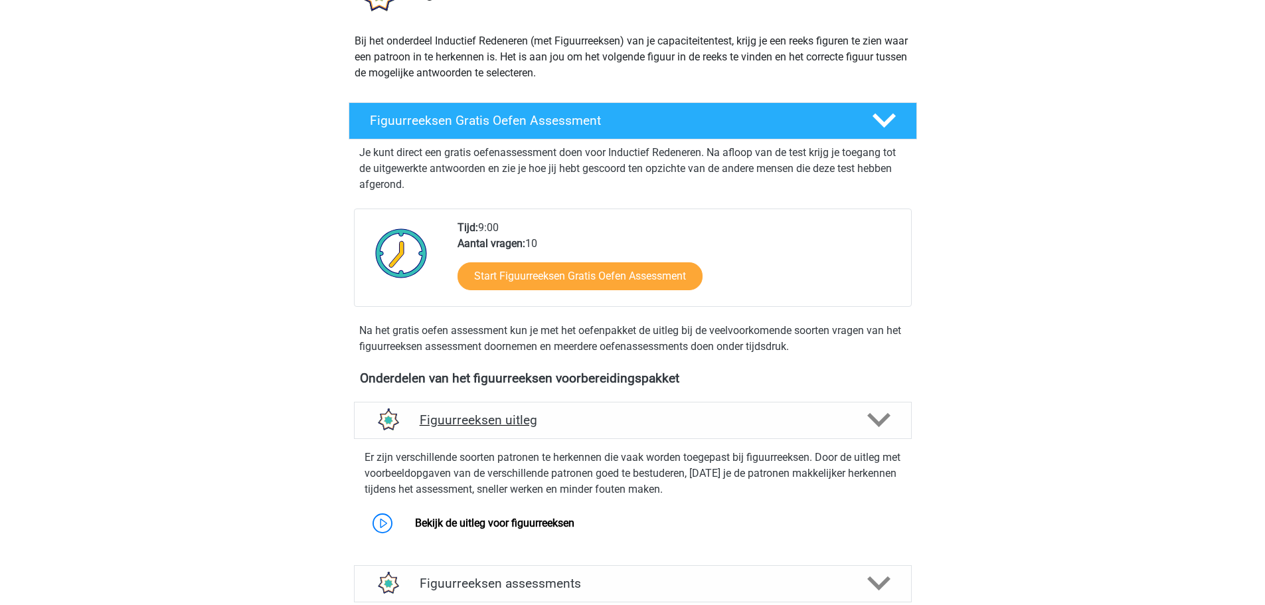
scroll to position [266, 0]
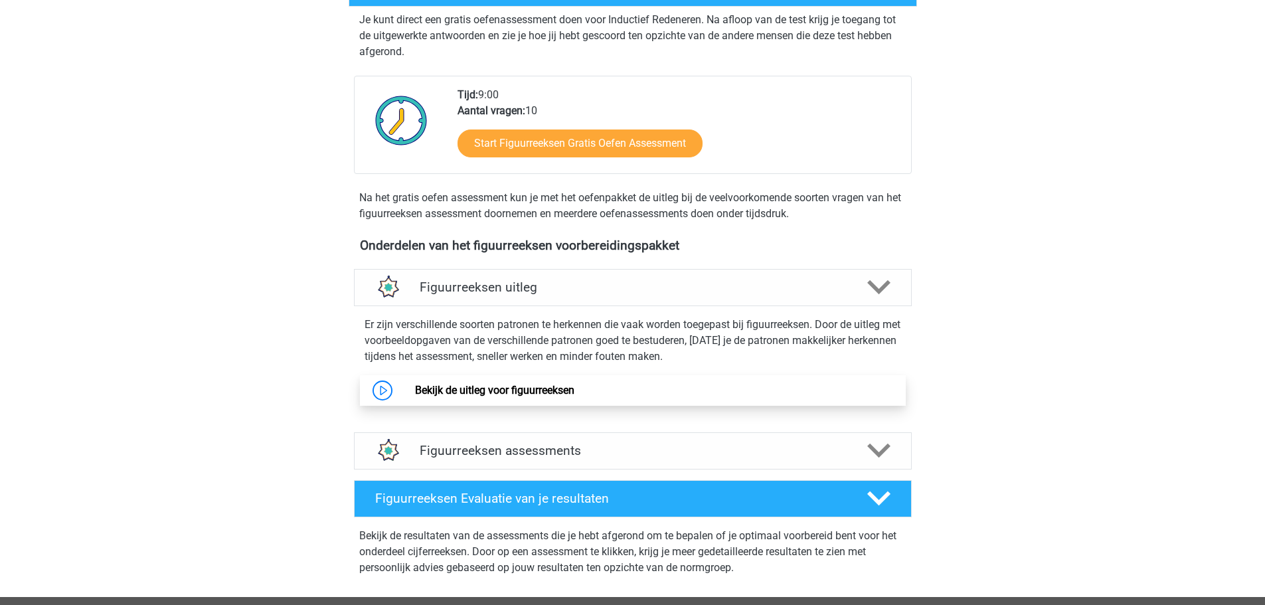
click at [574, 396] on link "Bekijk de uitleg voor figuurreeksen" at bounding box center [494, 390] width 159 height 13
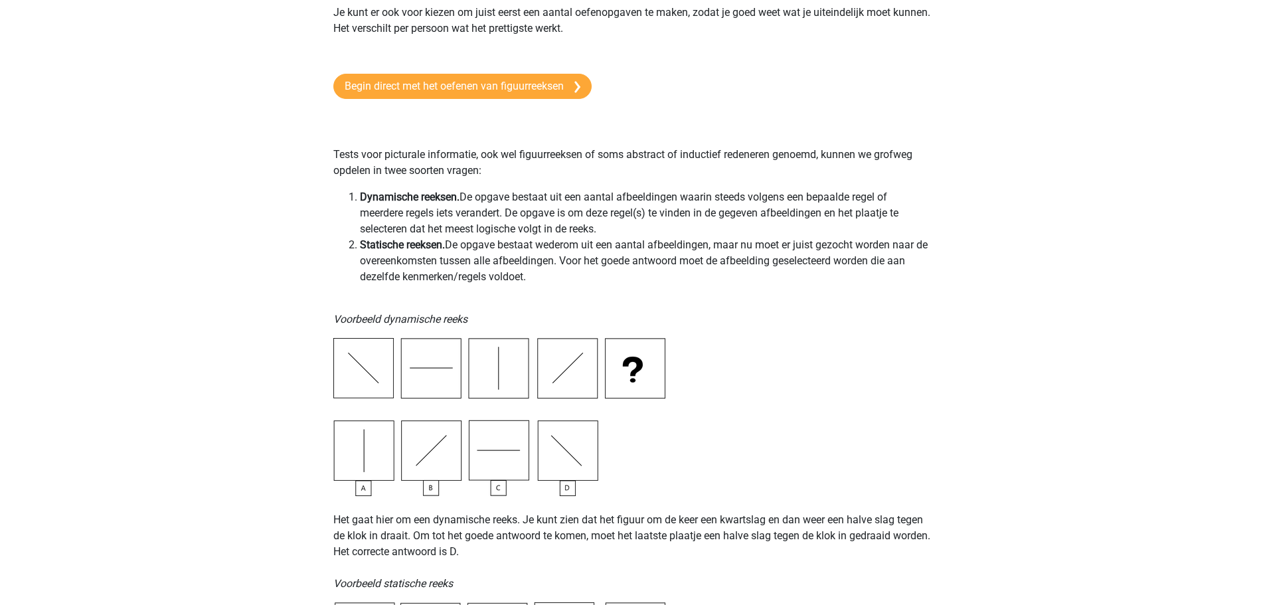
scroll to position [133, 0]
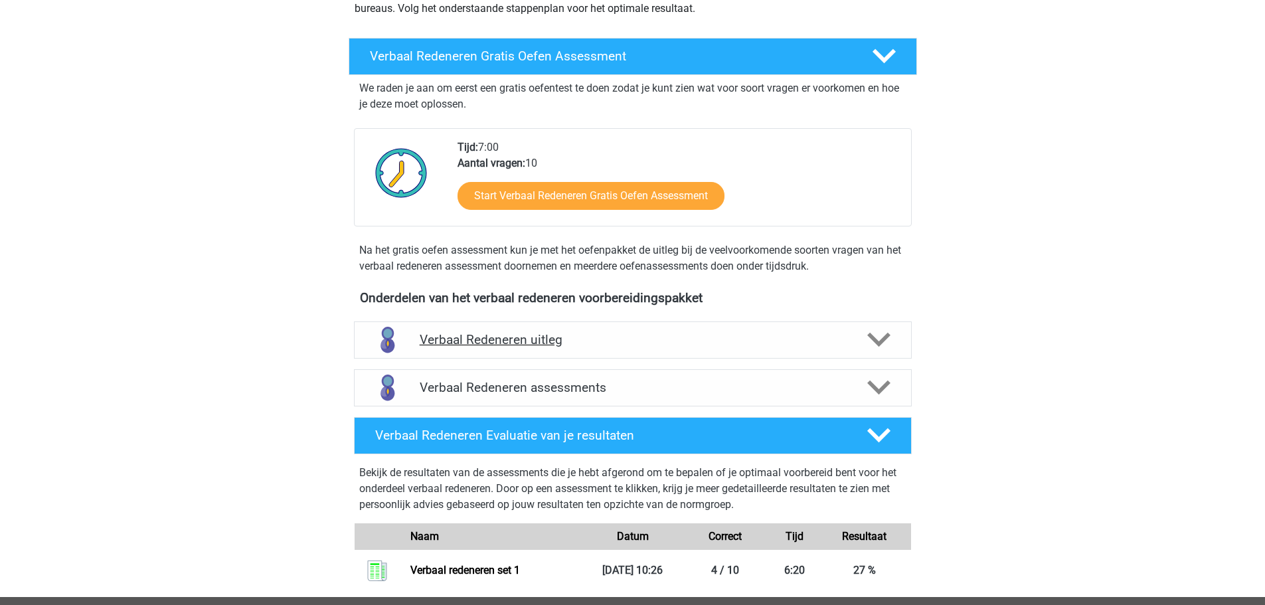
scroll to position [199, 0]
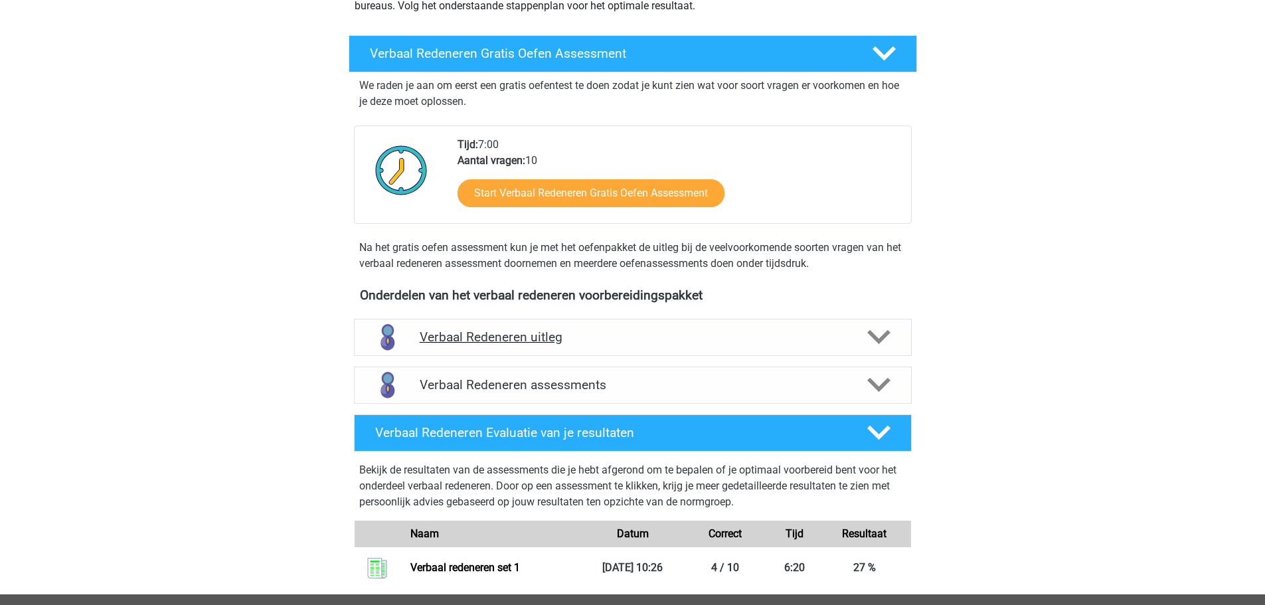
click at [889, 339] on icon at bounding box center [878, 336] width 23 height 23
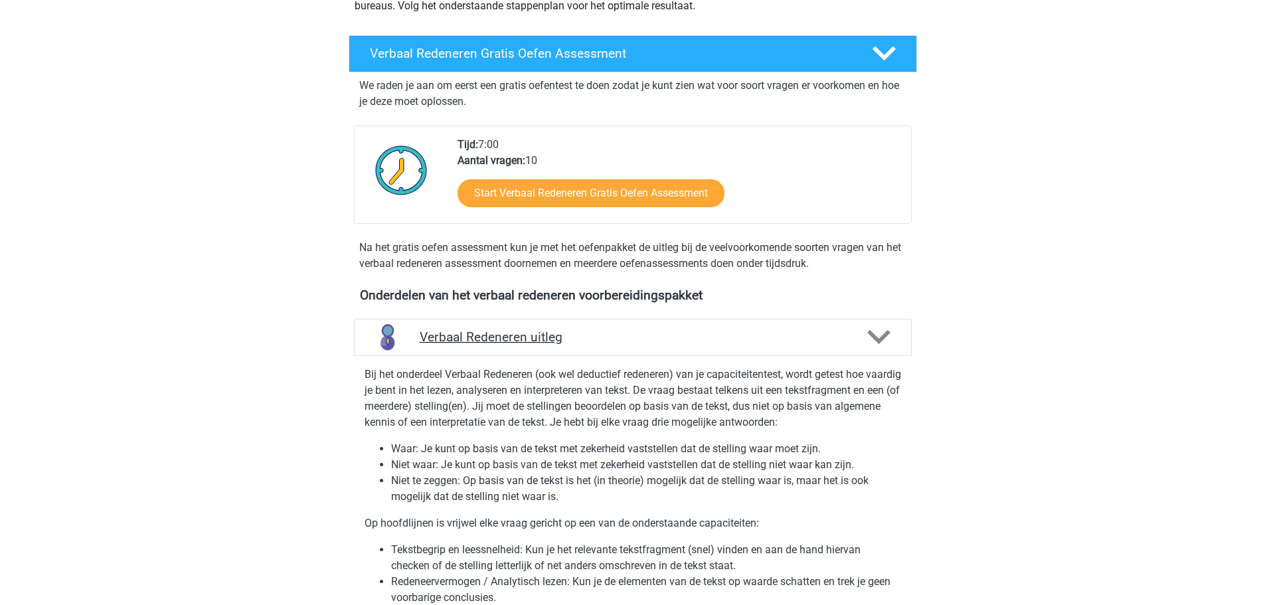
click at [889, 339] on icon at bounding box center [878, 336] width 23 height 23
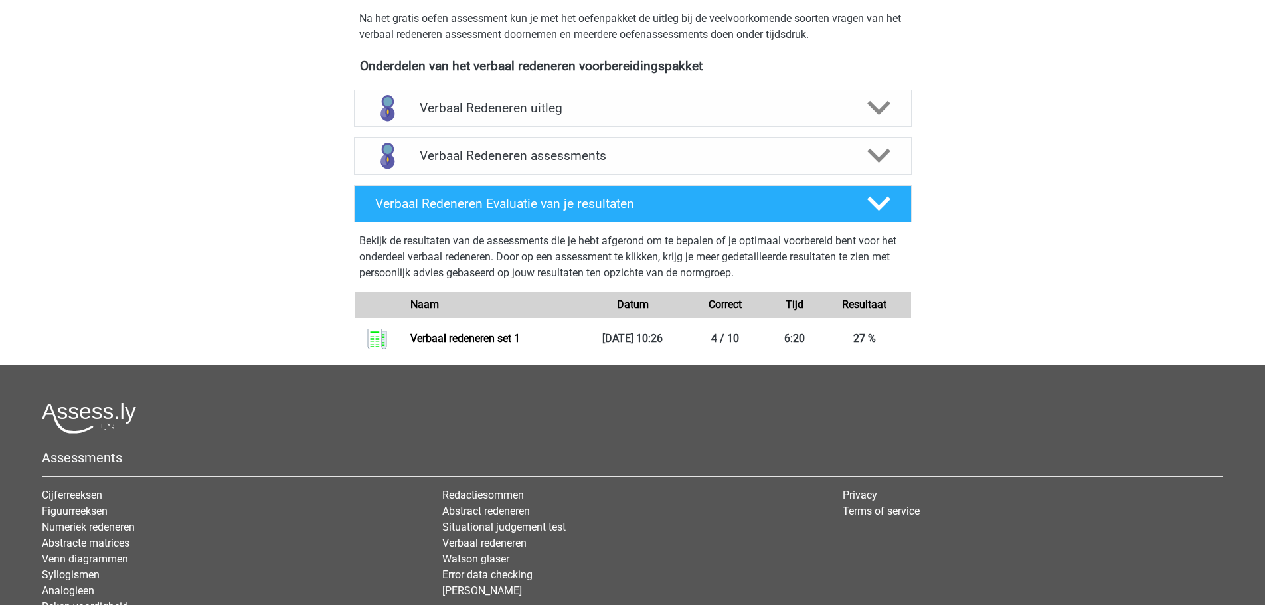
scroll to position [332, 0]
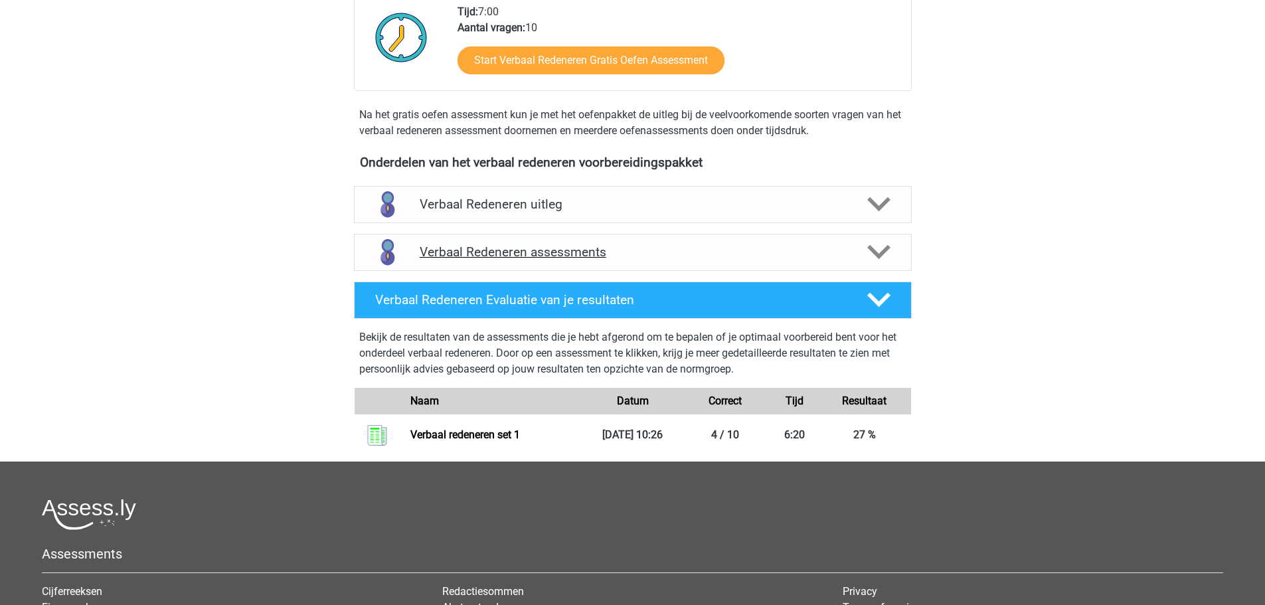
click at [502, 257] on h4 "Verbaal Redeneren assessments" at bounding box center [633, 251] width 426 height 15
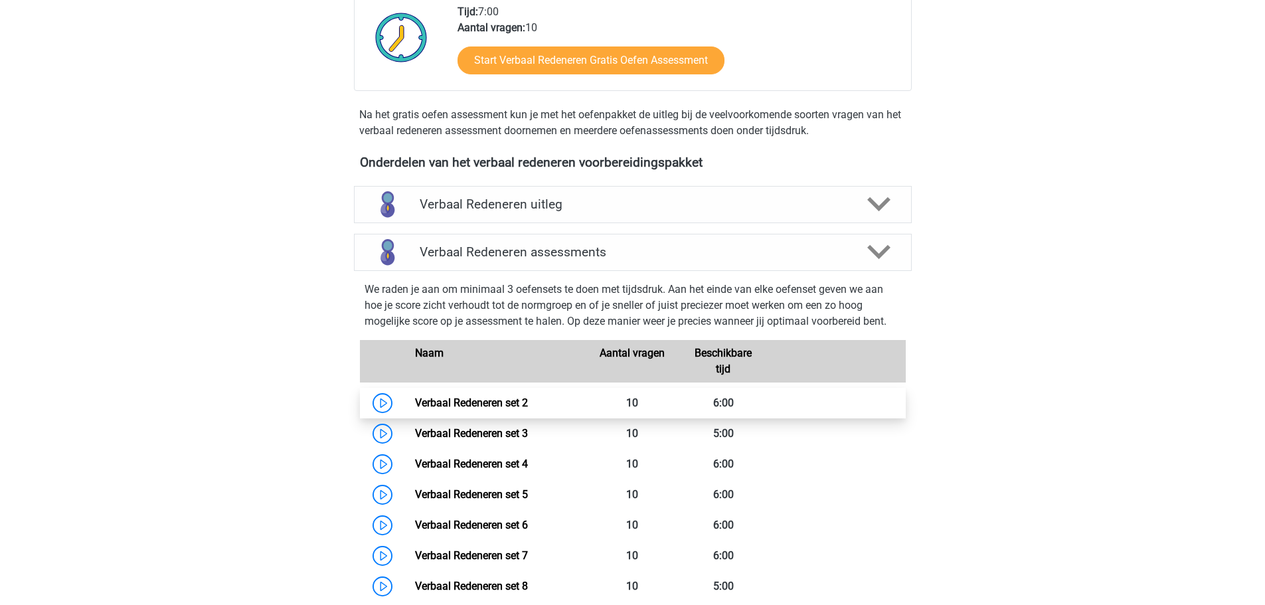
click at [528, 406] on link "Verbaal Redeneren set 2" at bounding box center [471, 402] width 113 height 13
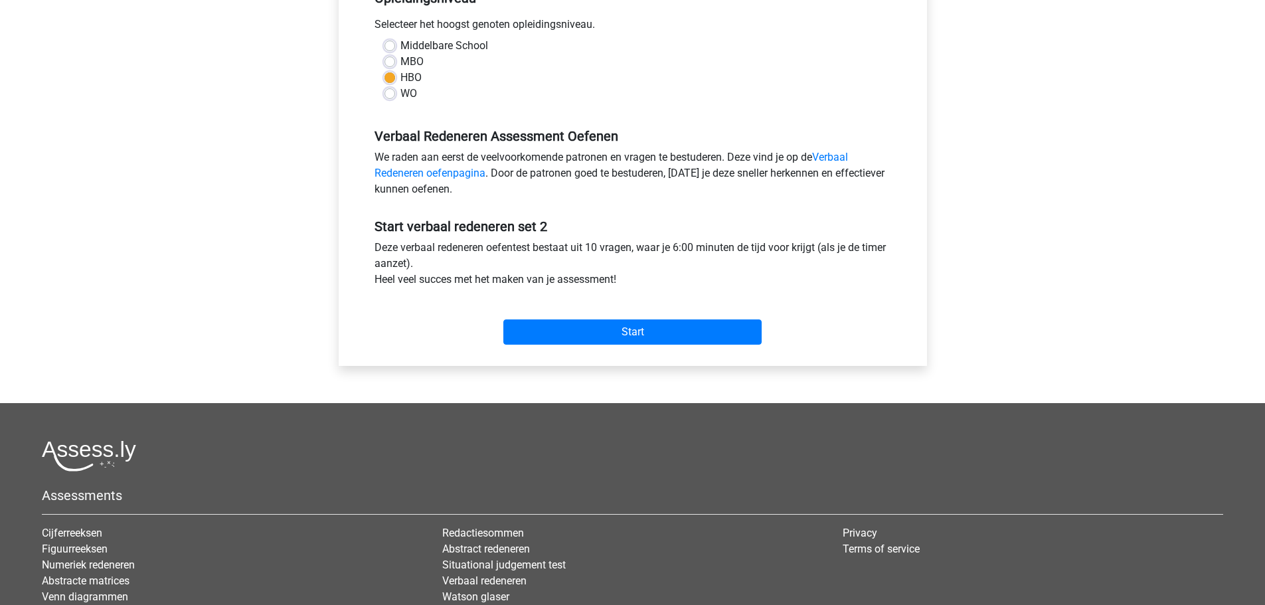
scroll to position [332, 0]
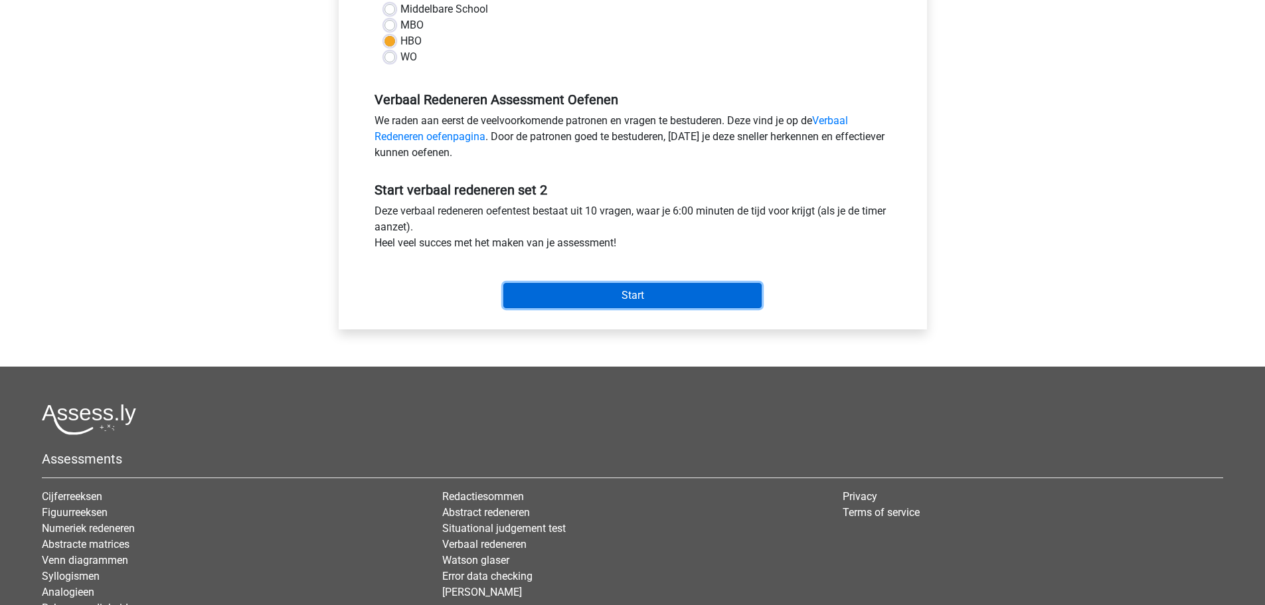
click at [594, 296] on input "Start" at bounding box center [632, 295] width 258 height 25
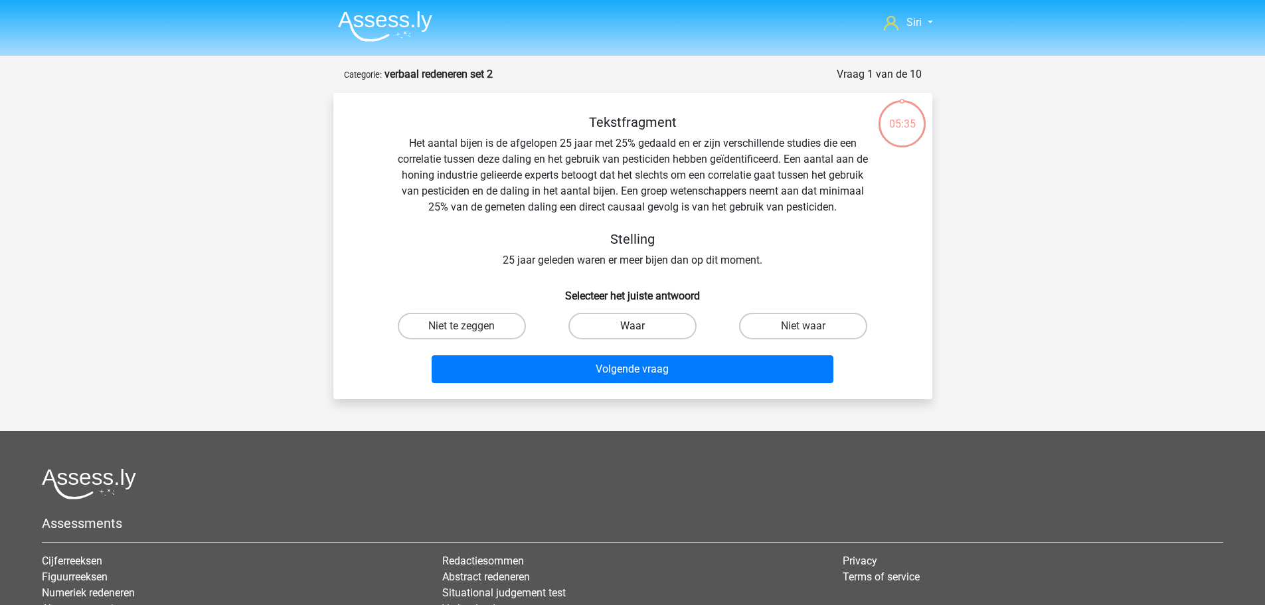
click at [608, 327] on label "Waar" at bounding box center [633, 326] width 128 height 27
click at [632, 327] on input "Waar" at bounding box center [636, 330] width 9 height 9
radio input "true"
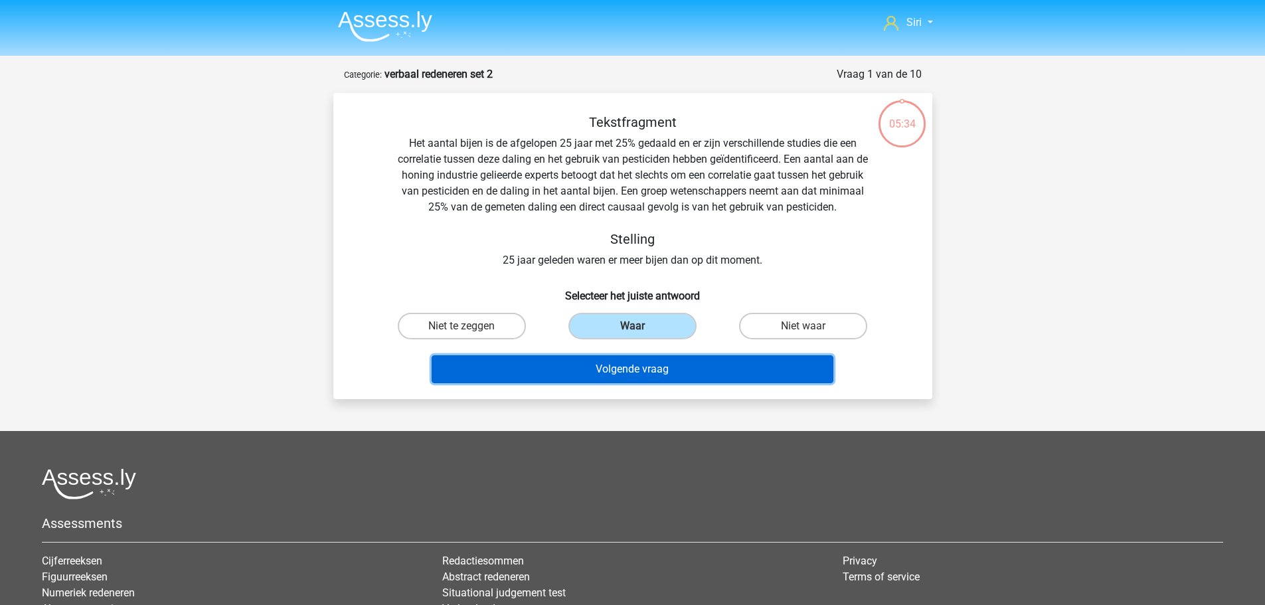
click at [603, 369] on button "Volgende vraag" at bounding box center [633, 369] width 402 height 28
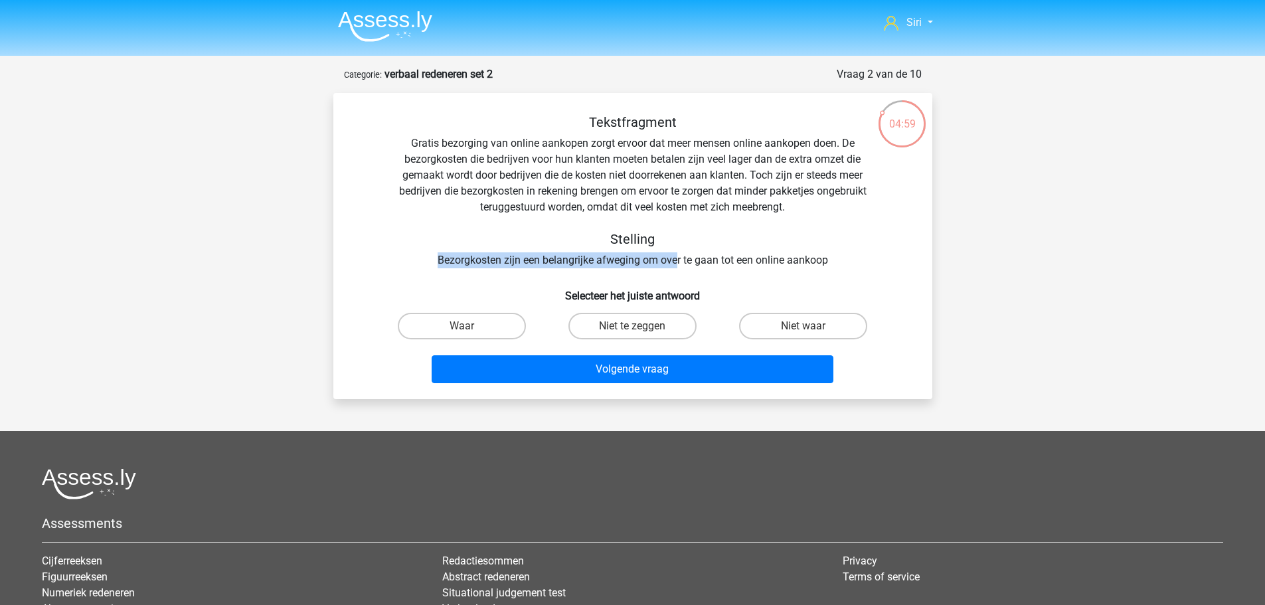
drag, startPoint x: 438, startPoint y: 260, endPoint x: 675, endPoint y: 252, distance: 237.9
click at [675, 252] on div "Tekstfragment Gratis bezorging van online aankopen zorgt ervoor dat meer mensen…" at bounding box center [633, 191] width 557 height 154
click at [458, 329] on label "Waar" at bounding box center [462, 326] width 128 height 27
click at [462, 329] on input "Waar" at bounding box center [466, 330] width 9 height 9
radio input "true"
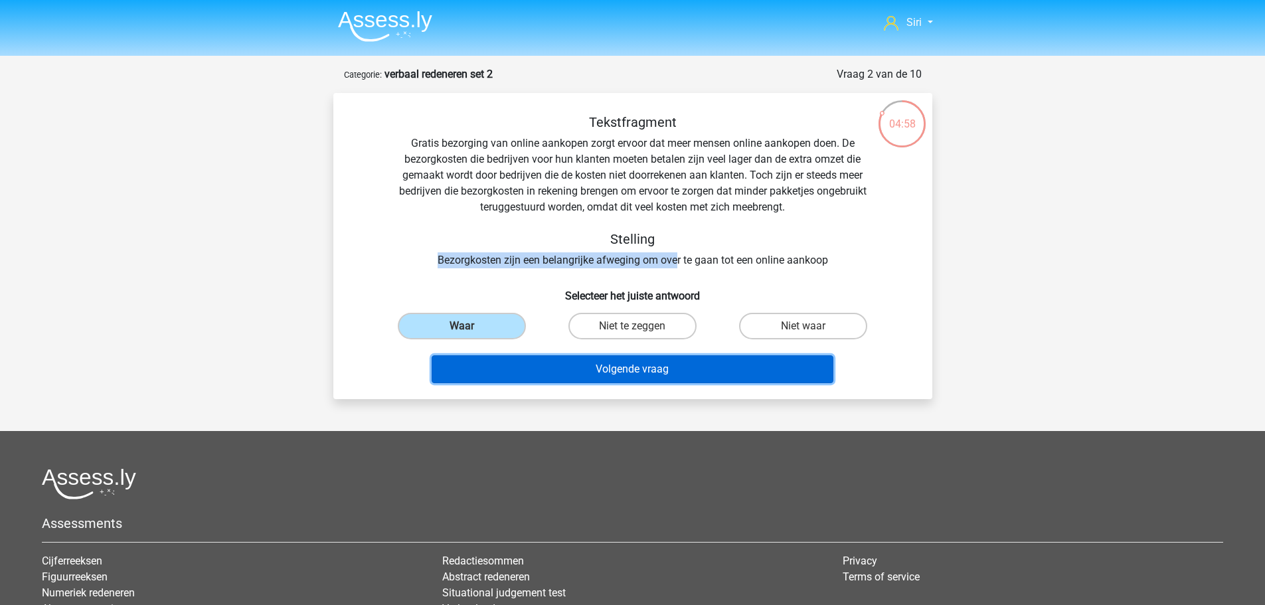
click at [516, 379] on button "Volgende vraag" at bounding box center [633, 369] width 402 height 28
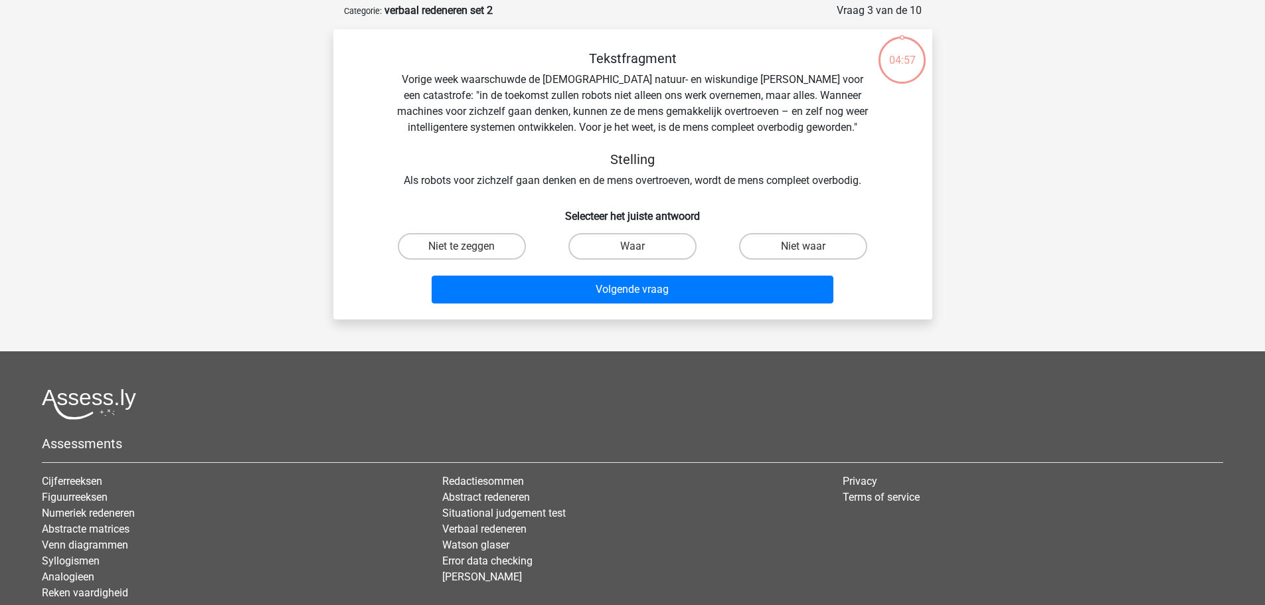
scroll to position [66, 0]
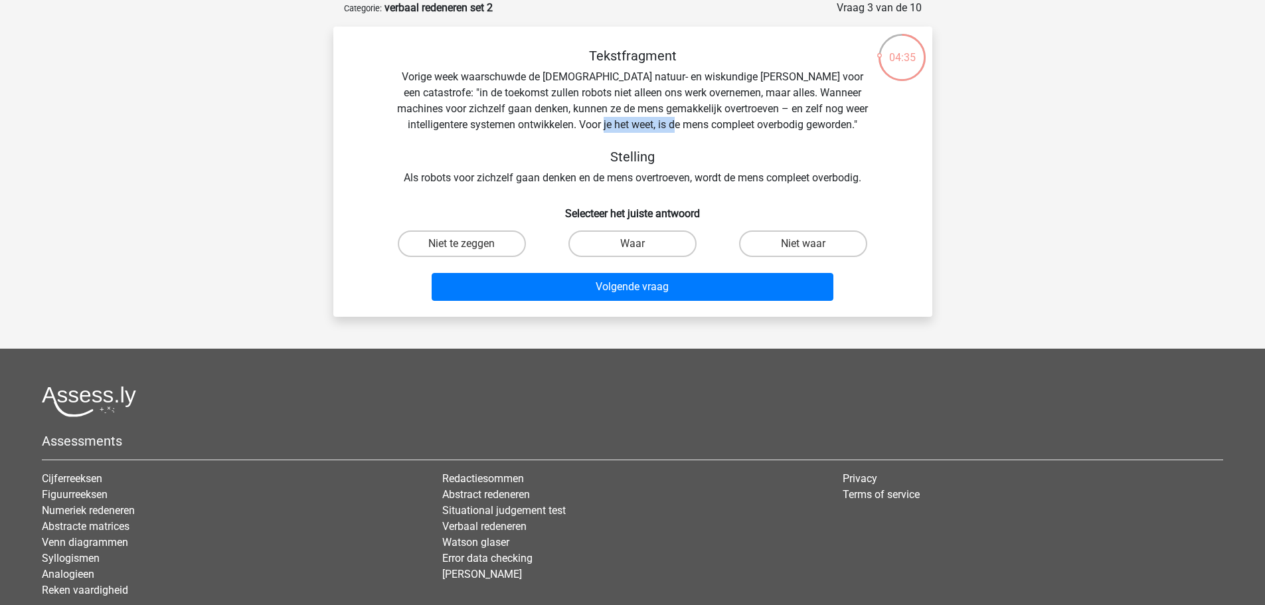
drag, startPoint x: 620, startPoint y: 124, endPoint x: 703, endPoint y: 124, distance: 83.7
click at [703, 124] on div "Tekstfragment Vorige week waarschuwde de Britse natuur- en wiskundige Stephen H…" at bounding box center [633, 117] width 557 height 138
click at [730, 124] on div "Tekstfragment Vorige week waarschuwde de Britse natuur- en wiskundige Stephen H…" at bounding box center [633, 117] width 557 height 138
drag, startPoint x: 626, startPoint y: 126, endPoint x: 802, endPoint y: 122, distance: 176.0
click at [798, 122] on div "Tekstfragment Vorige week waarschuwde de Britse natuur- en wiskundige Stephen H…" at bounding box center [633, 117] width 557 height 138
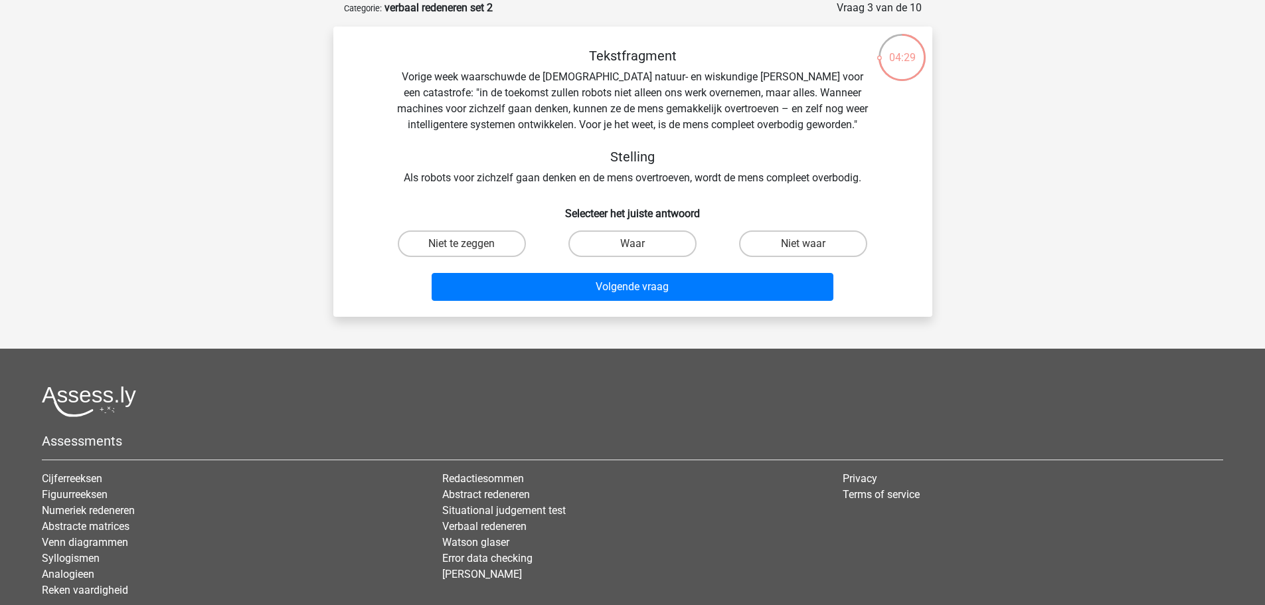
click at [811, 122] on div "Tekstfragment Vorige week waarschuwde de Britse natuur- en wiskundige Stephen H…" at bounding box center [633, 117] width 557 height 138
click at [696, 241] on label "Waar" at bounding box center [633, 243] width 128 height 27
click at [641, 244] on input "Waar" at bounding box center [636, 248] width 9 height 9
radio input "true"
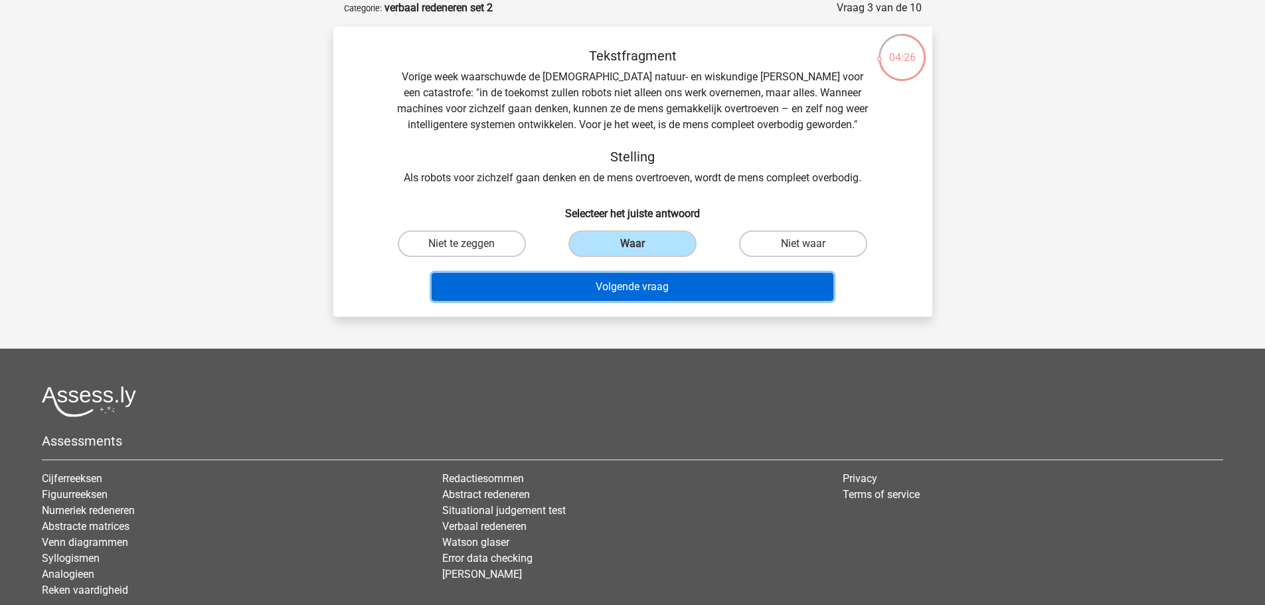
click at [656, 284] on button "Volgende vraag" at bounding box center [633, 287] width 402 height 28
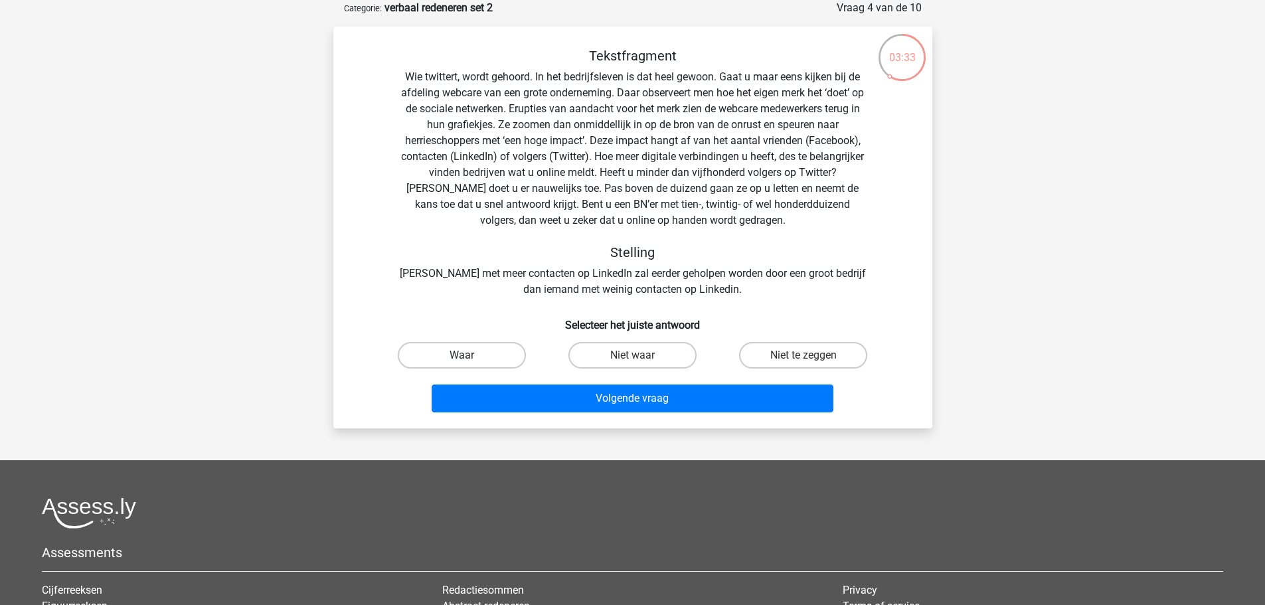
click at [458, 361] on label "Waar" at bounding box center [462, 355] width 128 height 27
click at [462, 361] on input "Waar" at bounding box center [466, 359] width 9 height 9
radio input "true"
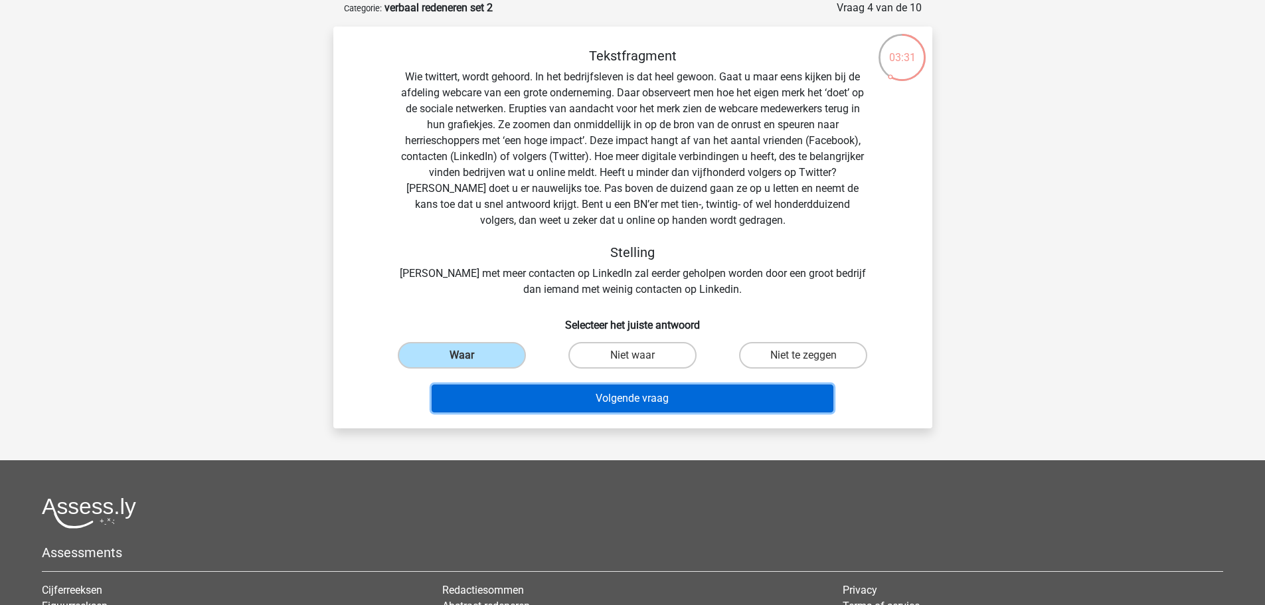
click at [561, 408] on button "Volgende vraag" at bounding box center [633, 399] width 402 height 28
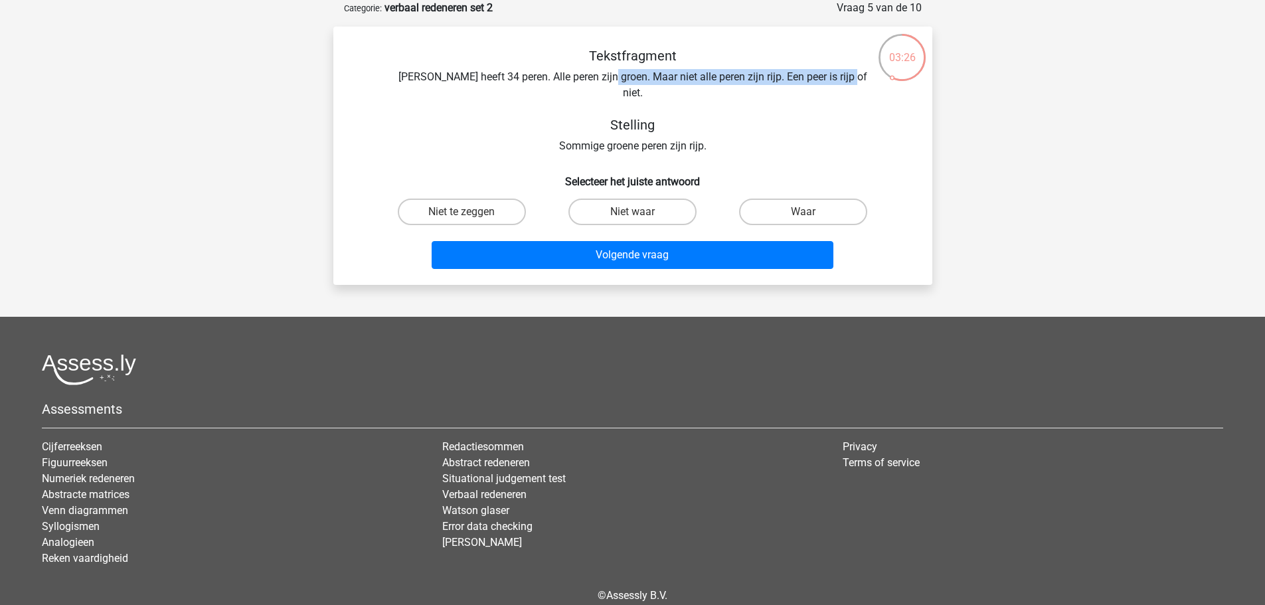
drag, startPoint x: 615, startPoint y: 72, endPoint x: 869, endPoint y: 76, distance: 253.7
click at [869, 76] on div "Tekstfragment Peter heeft 34 peren. Alle peren zijn groen. Maar niet alle peren…" at bounding box center [633, 101] width 557 height 106
click at [841, 117] on h5 "Stelling" at bounding box center [633, 125] width 472 height 16
drag, startPoint x: 712, startPoint y: 130, endPoint x: 537, endPoint y: 134, distance: 175.4
click at [537, 134] on div "Tekstfragment Peter heeft 34 peren. Alle peren zijn groen. Maar niet alle peren…" at bounding box center [633, 101] width 557 height 106
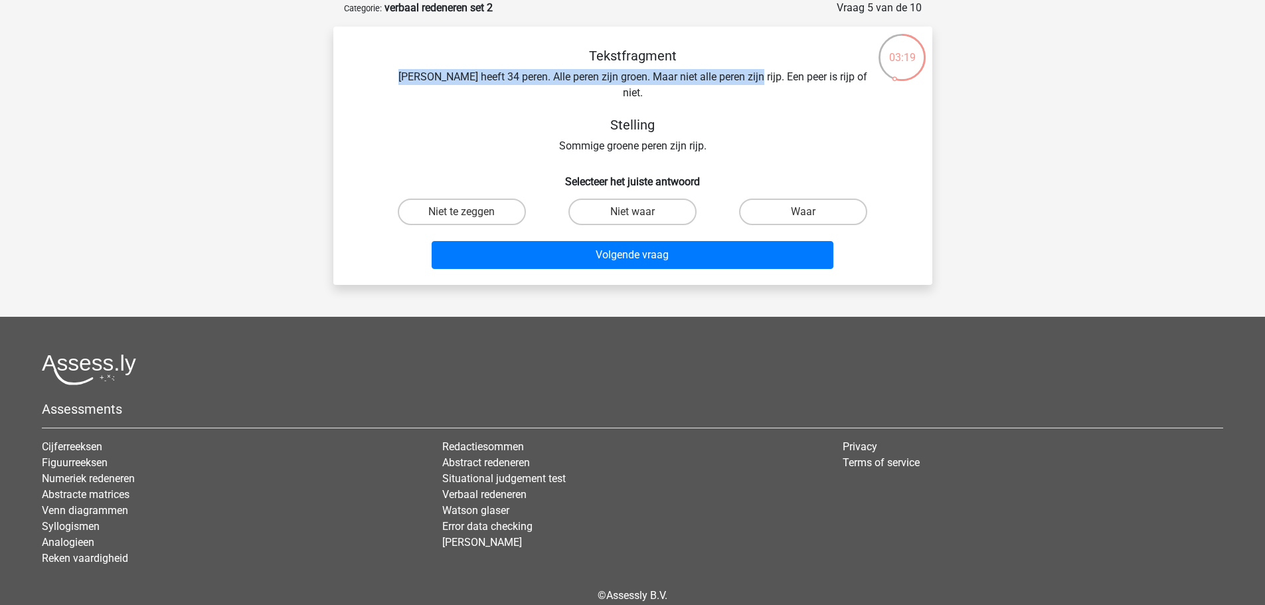
drag, startPoint x: 412, startPoint y: 76, endPoint x: 755, endPoint y: 74, distance: 342.7
click at [755, 74] on div "Tekstfragment Peter heeft 34 peren. Alle peren zijn groen. Maar niet alle peren…" at bounding box center [633, 101] width 557 height 106
click at [824, 117] on h5 "Stelling" at bounding box center [633, 125] width 472 height 16
click at [802, 201] on label "Waar" at bounding box center [803, 212] width 128 height 27
click at [804, 212] on input "Waar" at bounding box center [808, 216] width 9 height 9
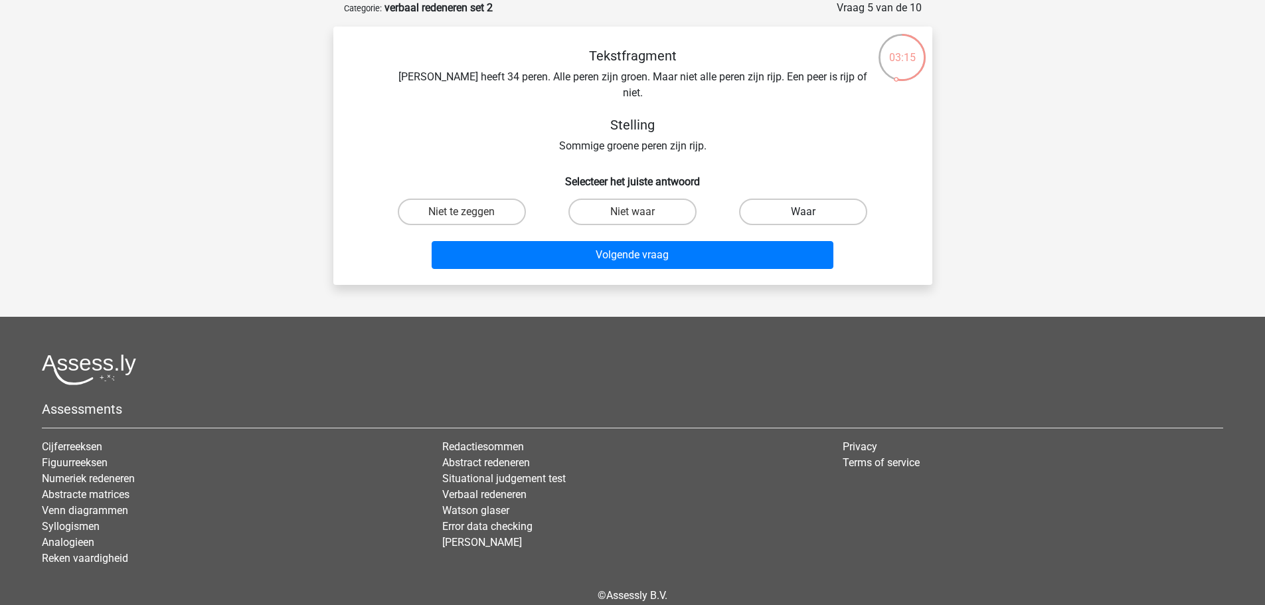
radio input "true"
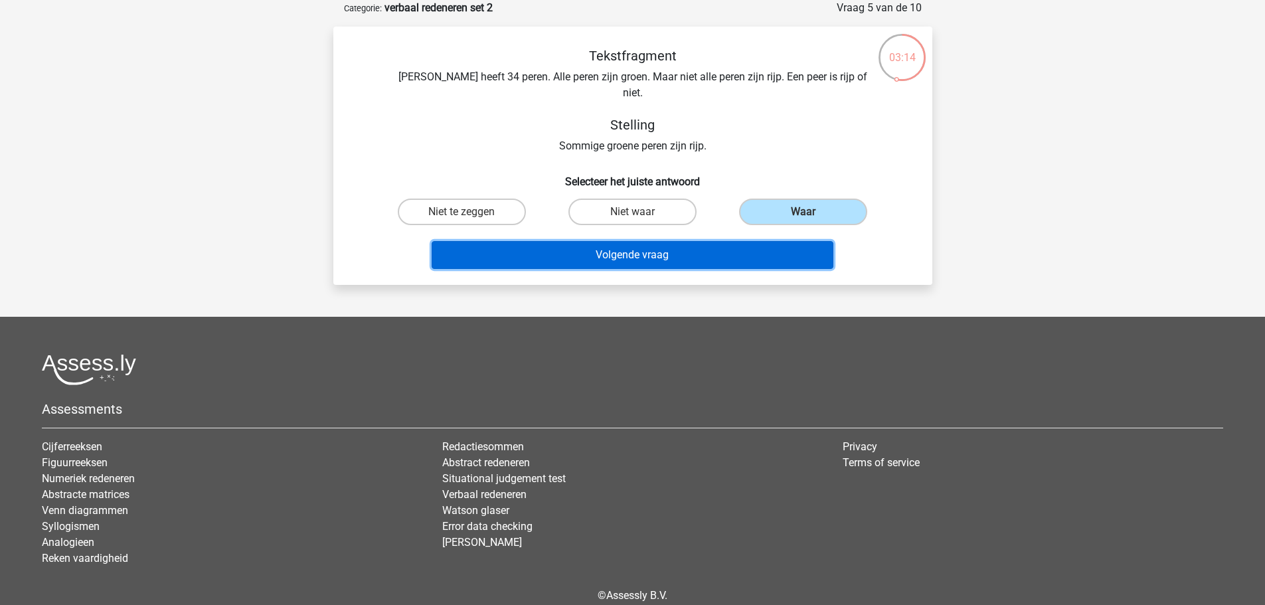
click at [733, 241] on button "Volgende vraag" at bounding box center [633, 255] width 402 height 28
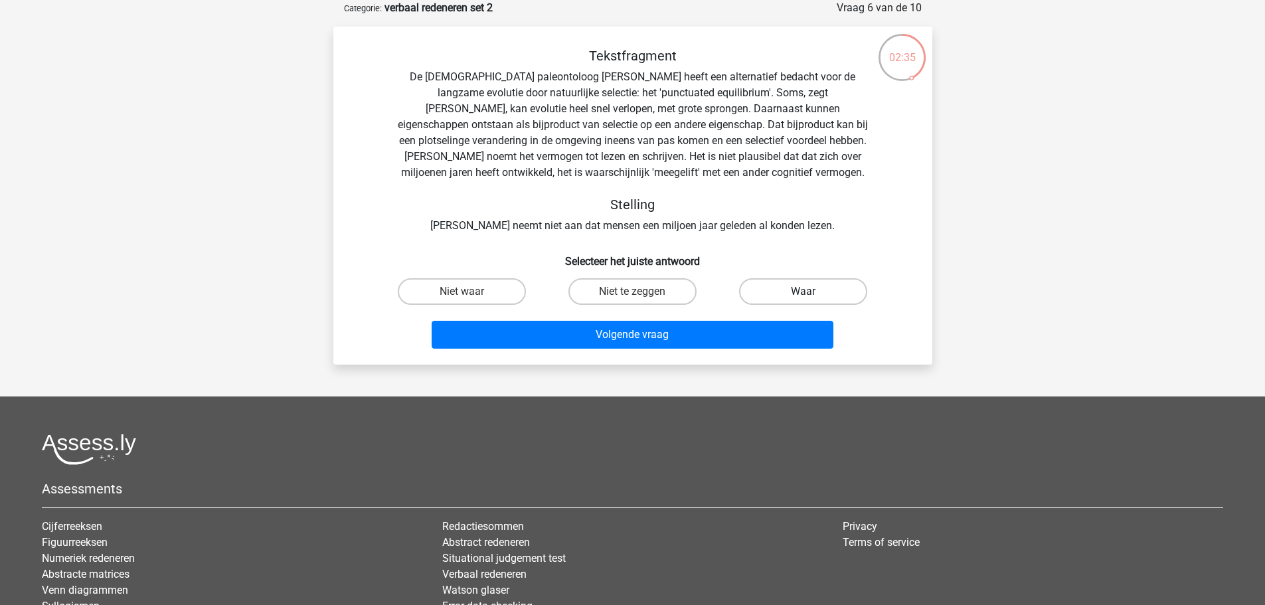
click at [797, 288] on label "Waar" at bounding box center [803, 291] width 128 height 27
click at [804, 292] on input "Waar" at bounding box center [808, 296] width 9 height 9
radio input "true"
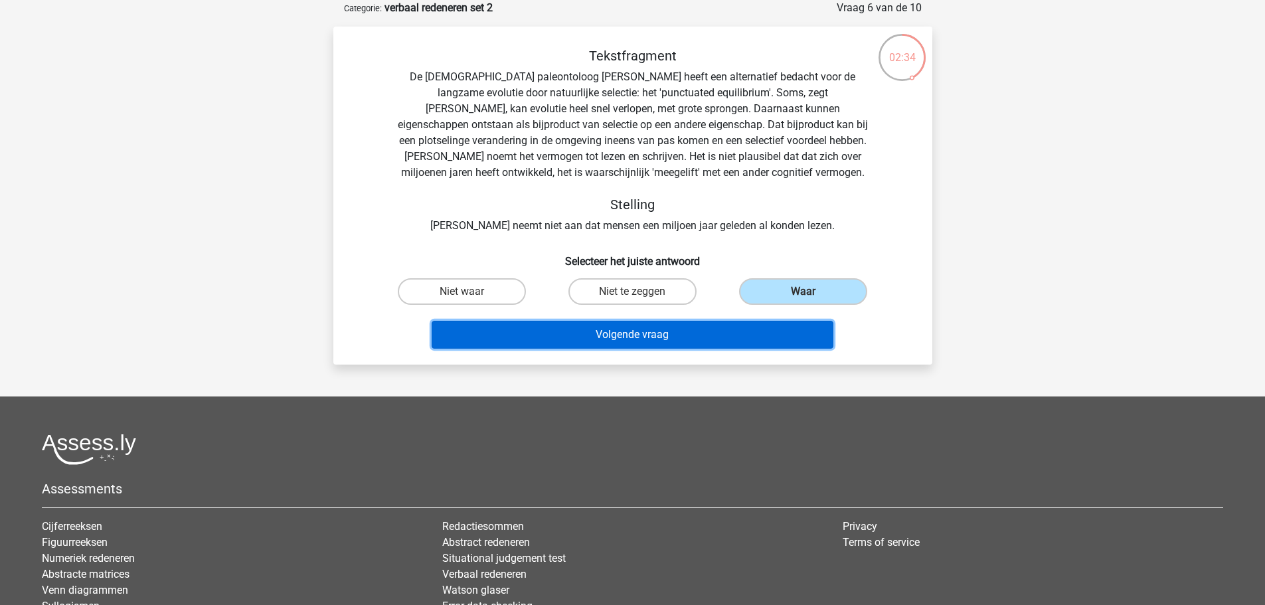
click at [726, 331] on button "Volgende vraag" at bounding box center [633, 335] width 402 height 28
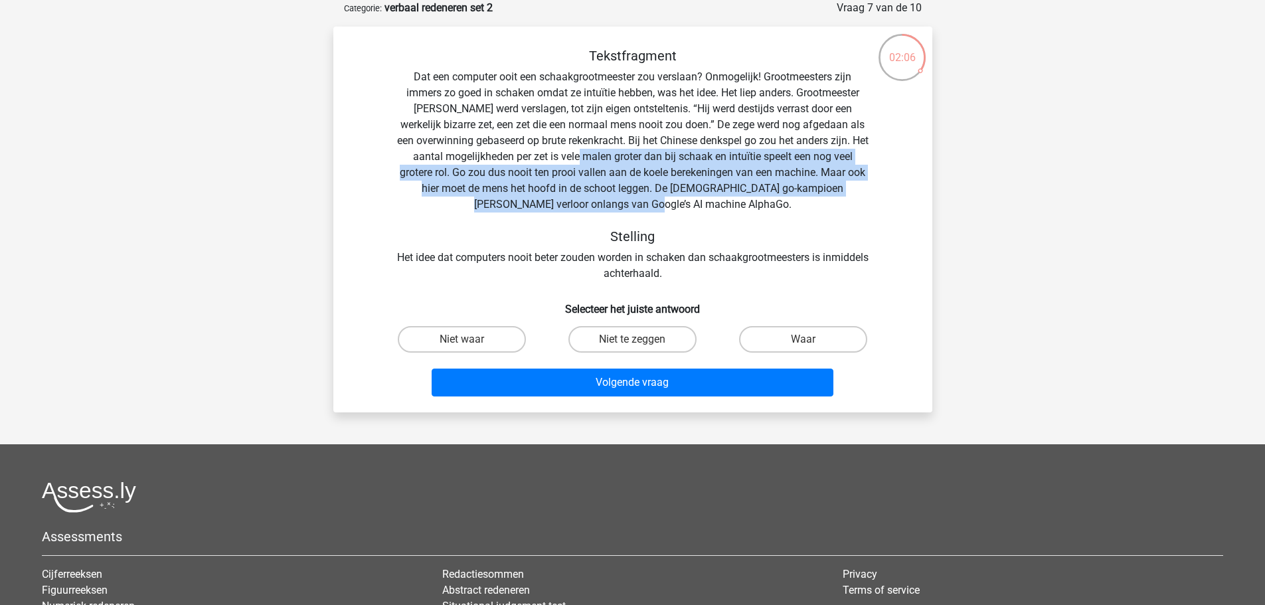
drag, startPoint x: 605, startPoint y: 151, endPoint x: 699, endPoint y: 211, distance: 111.3
click at [699, 211] on div "Tekstfragment Dat een computer ooit een schaakgrootmeester zou verslaan? Onmoge…" at bounding box center [633, 165] width 557 height 234
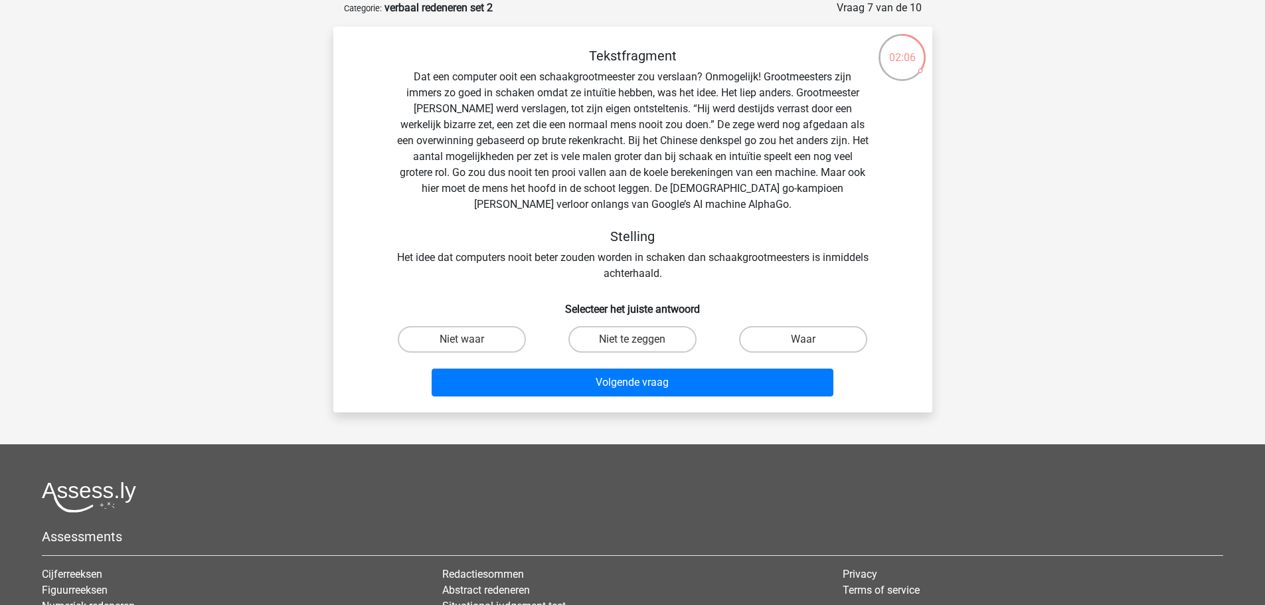
click at [484, 257] on div "Tekstfragment Dat een computer ooit een schaakgrootmeester zou verslaan? Onmoge…" at bounding box center [633, 165] width 557 height 234
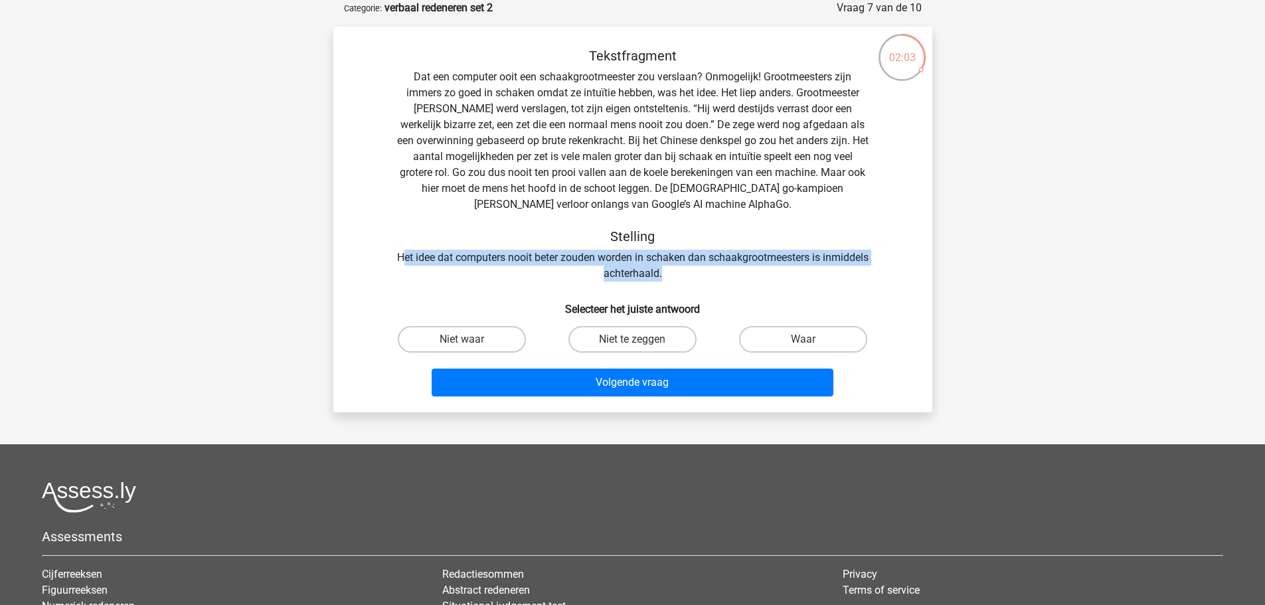
drag, startPoint x: 424, startPoint y: 261, endPoint x: 727, endPoint y: 280, distance: 304.1
click at [727, 280] on div "Tekstfragment Dat een computer ooit een schaakgrootmeester zou verslaan? Onmoge…" at bounding box center [633, 165] width 557 height 234
drag, startPoint x: 725, startPoint y: 280, endPoint x: 717, endPoint y: 262, distance: 19.9
click at [720, 262] on div "Tekstfragment Dat een computer ooit een schaakgrootmeester zou verslaan? Onmoge…" at bounding box center [633, 165] width 557 height 234
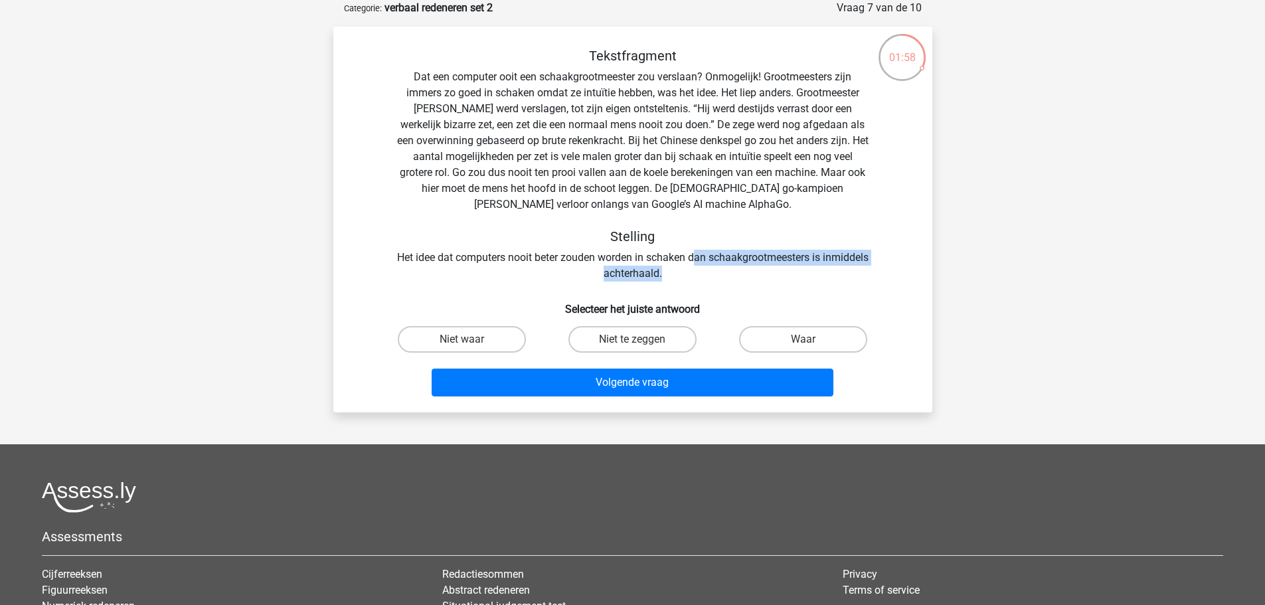
drag, startPoint x: 717, startPoint y: 262, endPoint x: 701, endPoint y: 272, distance: 18.2
click at [716, 263] on div "Tekstfragment Dat een computer ooit een schaakgrootmeester zou verslaan? Onmoge…" at bounding box center [633, 165] width 557 height 234
click at [811, 328] on label "Waar" at bounding box center [803, 339] width 128 height 27
click at [811, 339] on input "Waar" at bounding box center [808, 343] width 9 height 9
radio input "true"
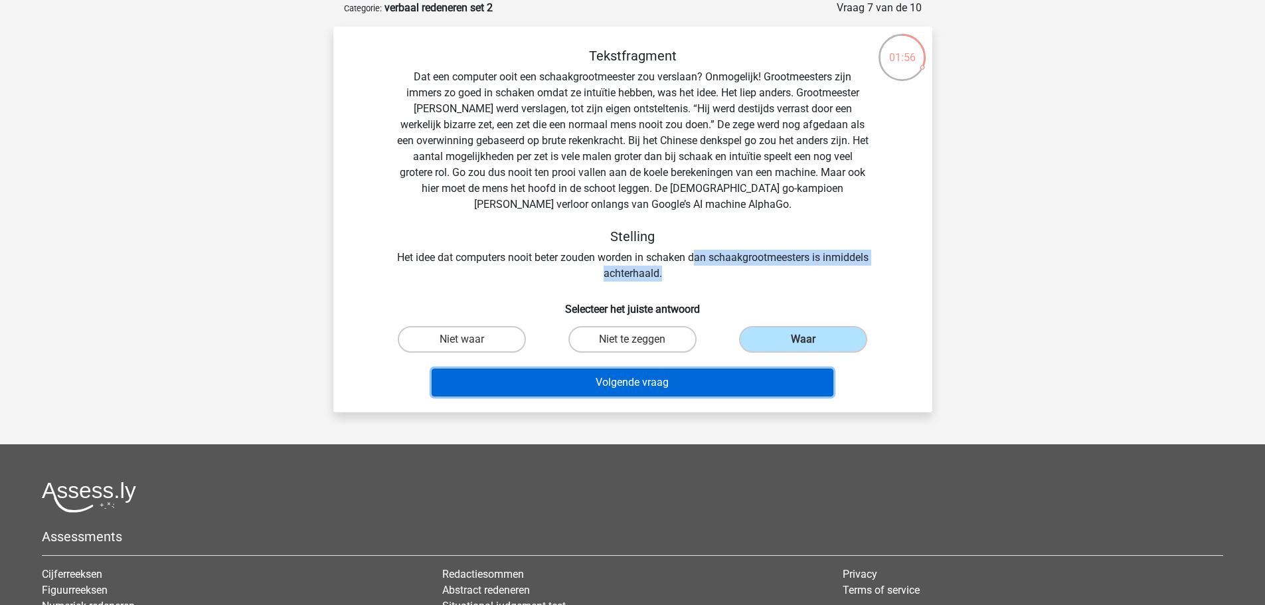
click at [691, 389] on button "Volgende vraag" at bounding box center [633, 383] width 402 height 28
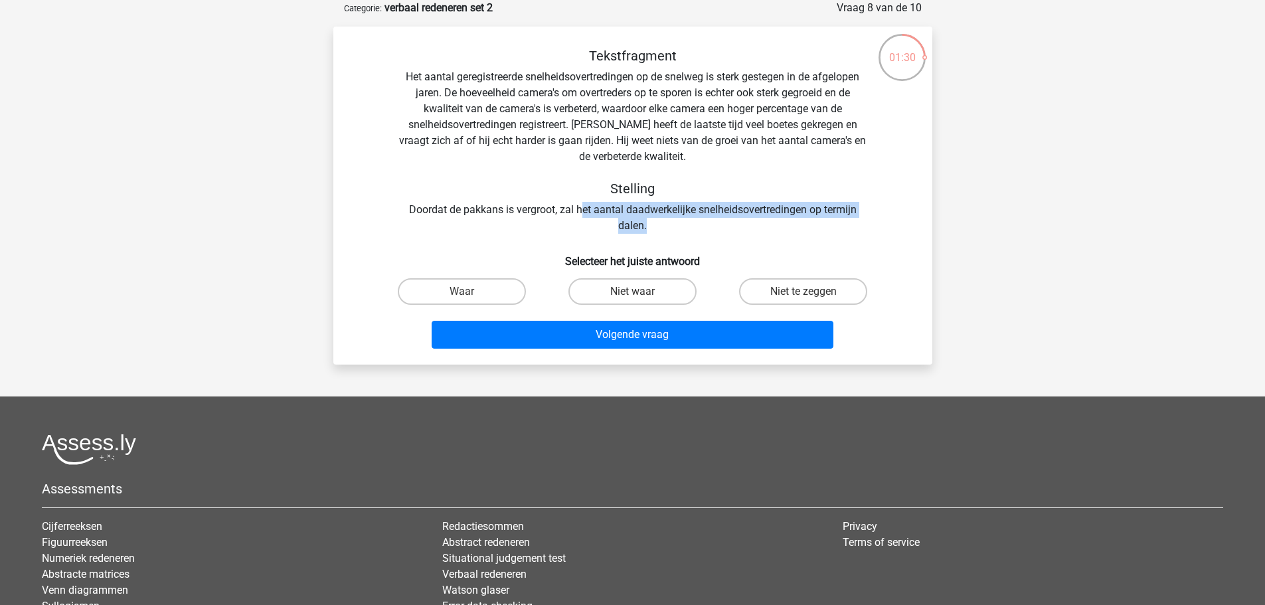
drag, startPoint x: 584, startPoint y: 208, endPoint x: 704, endPoint y: 229, distance: 122.1
click at [704, 229] on div "Tekstfragment Het aantal geregistreerde snelheidsovertredingen op de snelweg is…" at bounding box center [633, 141] width 557 height 186
click at [807, 295] on input "Niet te zeggen" at bounding box center [808, 296] width 9 height 9
radio input "true"
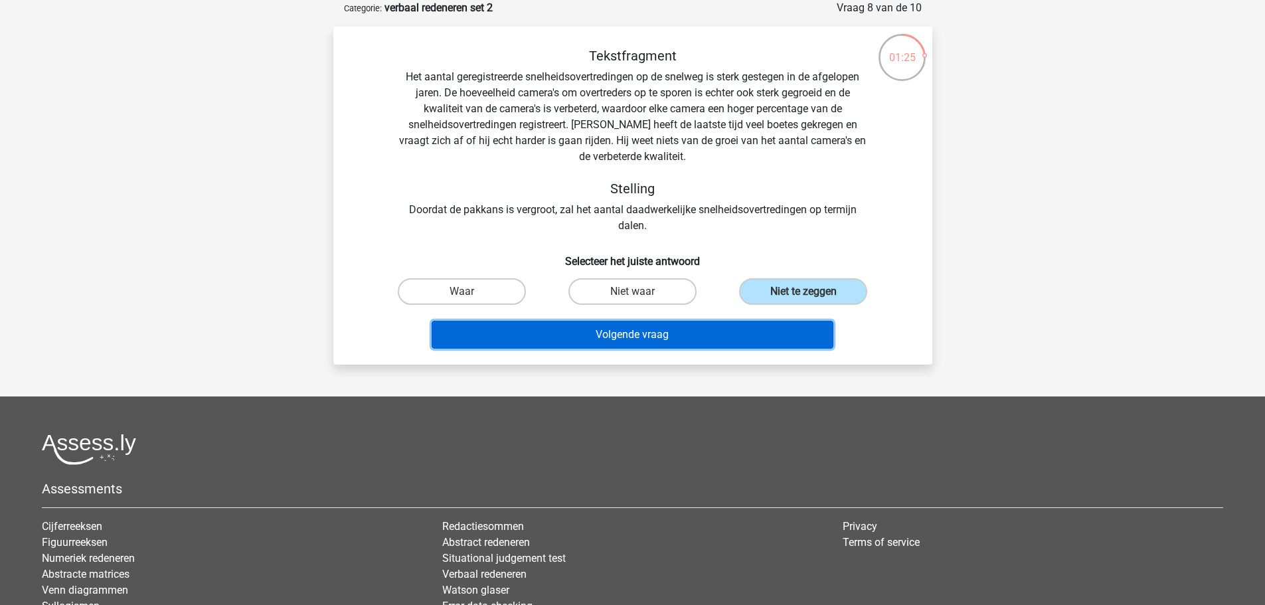
click at [709, 337] on button "Volgende vraag" at bounding box center [633, 335] width 402 height 28
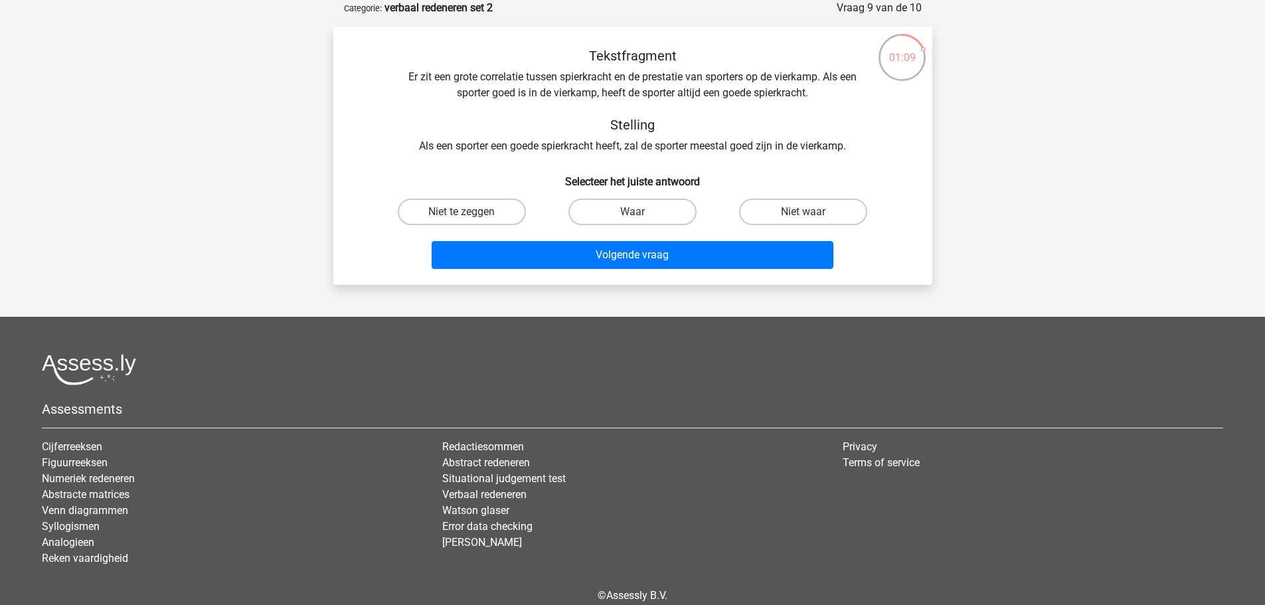
drag, startPoint x: 477, startPoint y: 207, endPoint x: 539, endPoint y: 234, distance: 67.2
click at [478, 208] on label "Niet te zeggen" at bounding box center [462, 212] width 128 height 27
click at [470, 212] on input "Niet te zeggen" at bounding box center [466, 216] width 9 height 9
radio input "true"
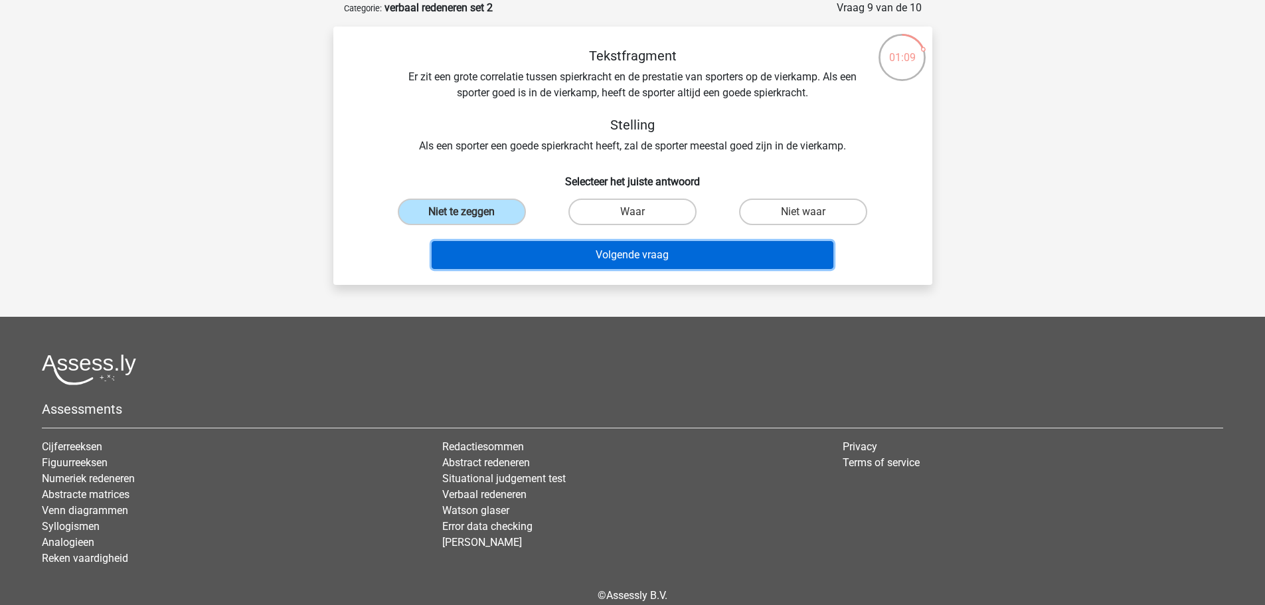
click at [557, 258] on button "Volgende vraag" at bounding box center [633, 255] width 402 height 28
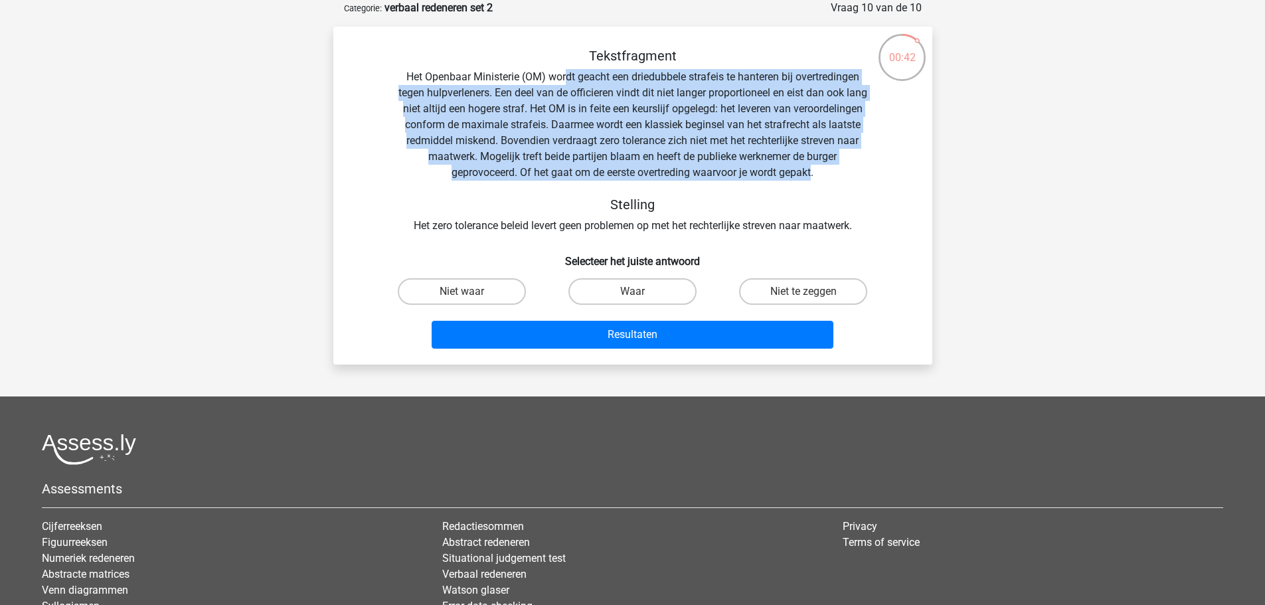
drag, startPoint x: 565, startPoint y: 73, endPoint x: 863, endPoint y: 179, distance: 316.3
click at [863, 179] on div "Tekstfragment Het Openbaar Ministerie (OM) wordt geacht een driedubbele strafei…" at bounding box center [633, 141] width 557 height 186
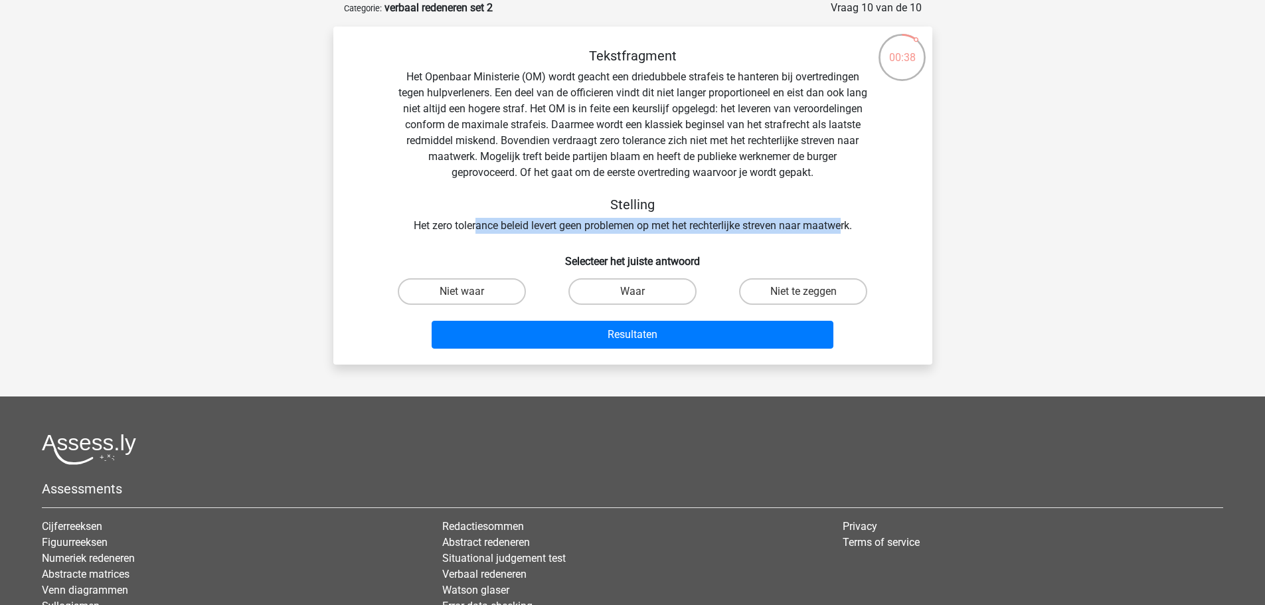
drag, startPoint x: 472, startPoint y: 224, endPoint x: 845, endPoint y: 226, distance: 373.9
click at [845, 226] on div "Tekstfragment Het Openbaar Ministerie (OM) wordt geacht een driedubbele strafei…" at bounding box center [633, 141] width 557 height 186
click at [448, 292] on label "Niet waar" at bounding box center [462, 291] width 128 height 27
click at [462, 292] on input "Niet waar" at bounding box center [466, 296] width 9 height 9
radio input "true"
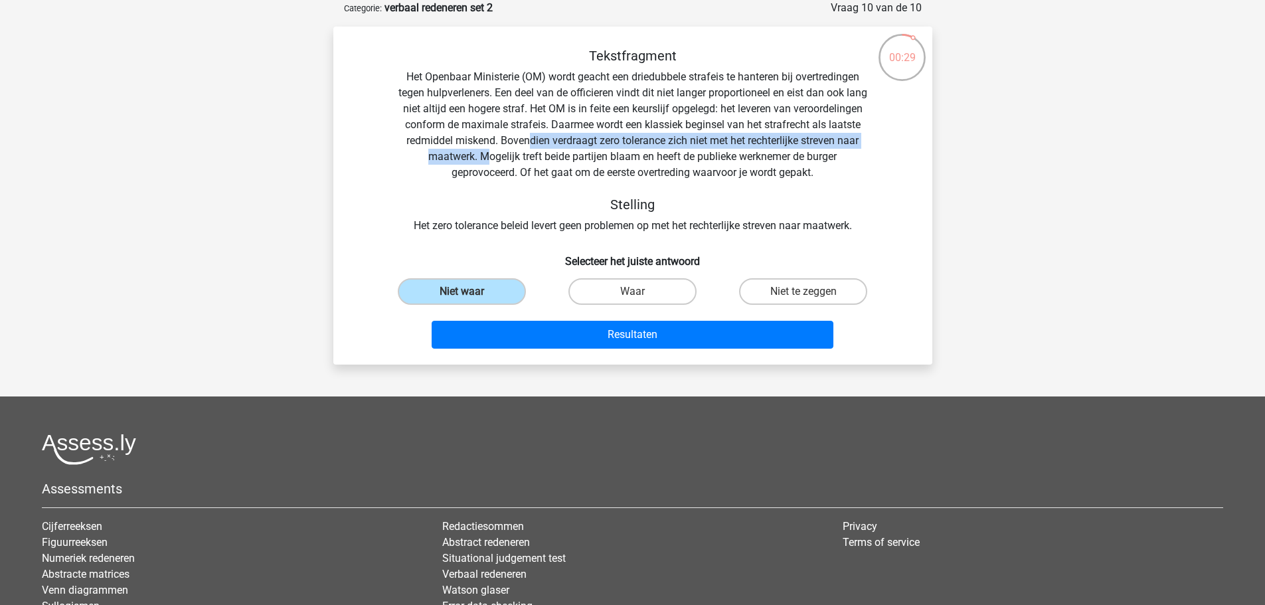
drag, startPoint x: 638, startPoint y: 139, endPoint x: 597, endPoint y: 151, distance: 42.9
click at [597, 151] on div "Tekstfragment Het Openbaar Ministerie (OM) wordt geacht een driedubbele strafei…" at bounding box center [633, 141] width 557 height 186
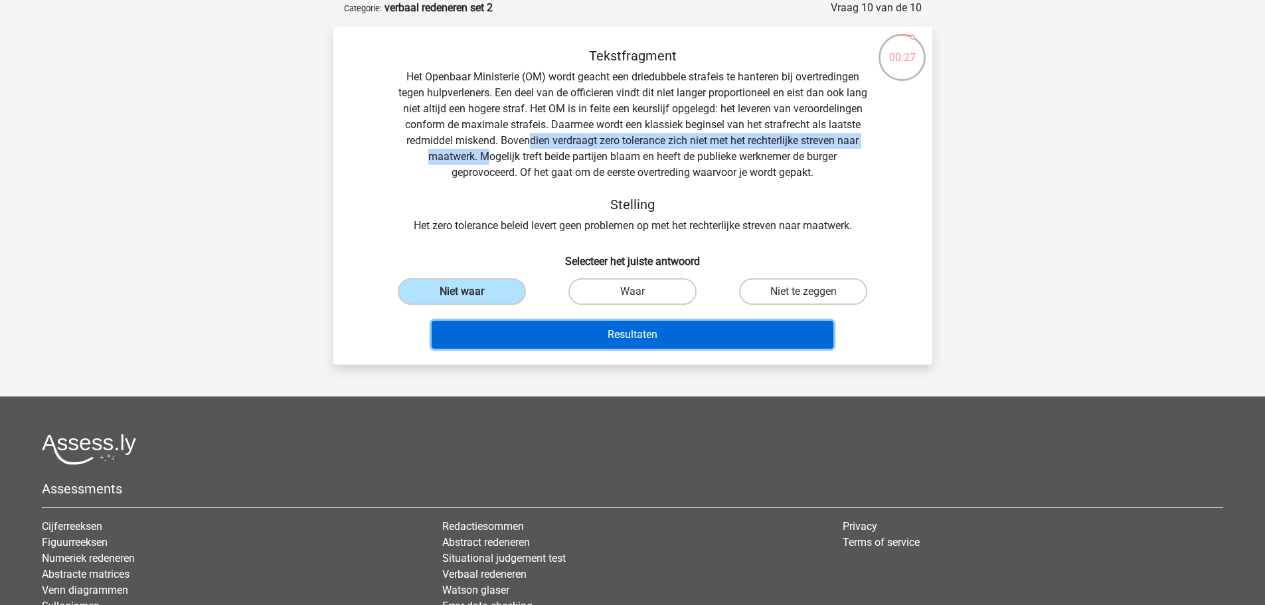
click at [594, 334] on button "Resultaten" at bounding box center [633, 335] width 402 height 28
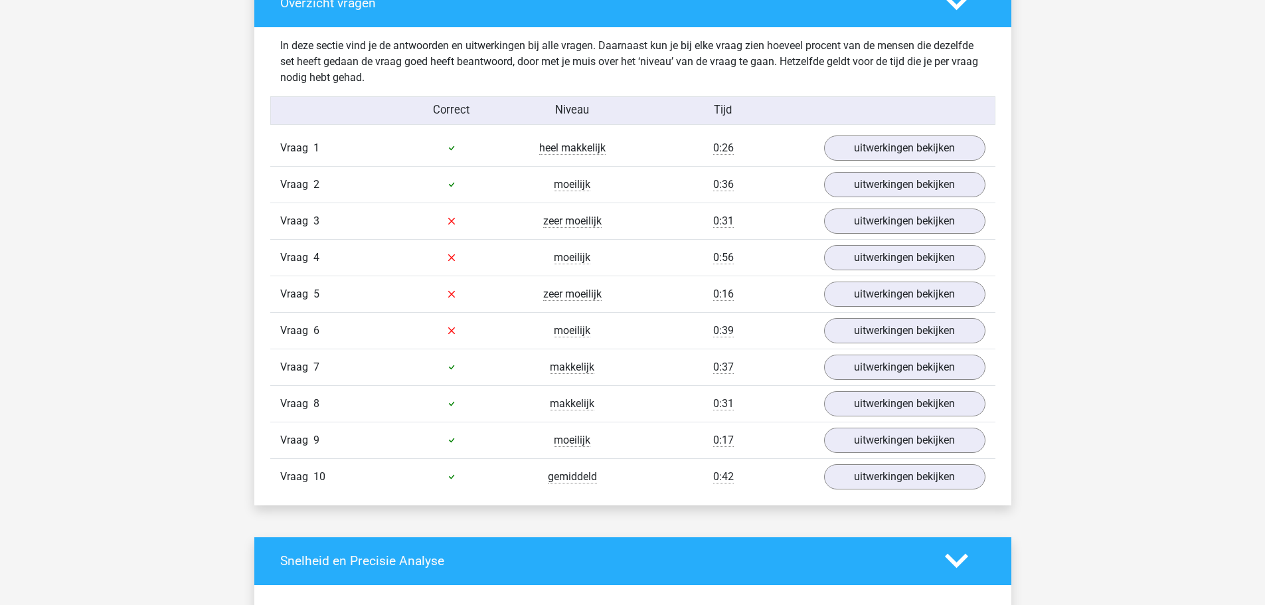
scroll to position [797, 0]
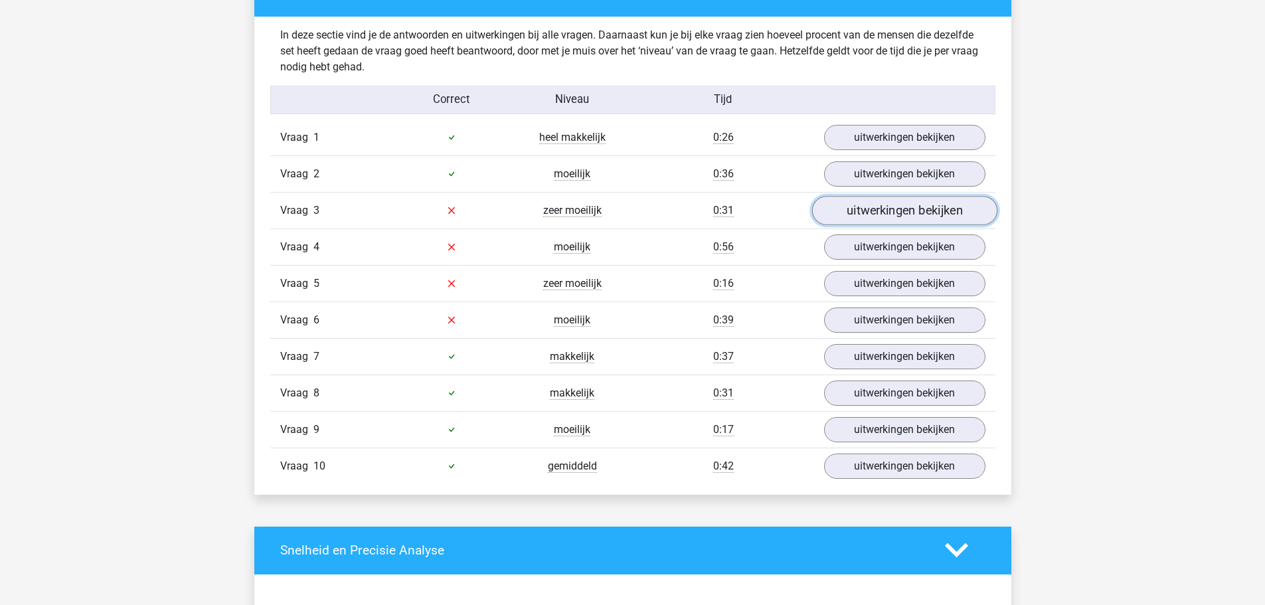
click at [871, 210] on link "uitwerkingen bekijken" at bounding box center [904, 210] width 185 height 29
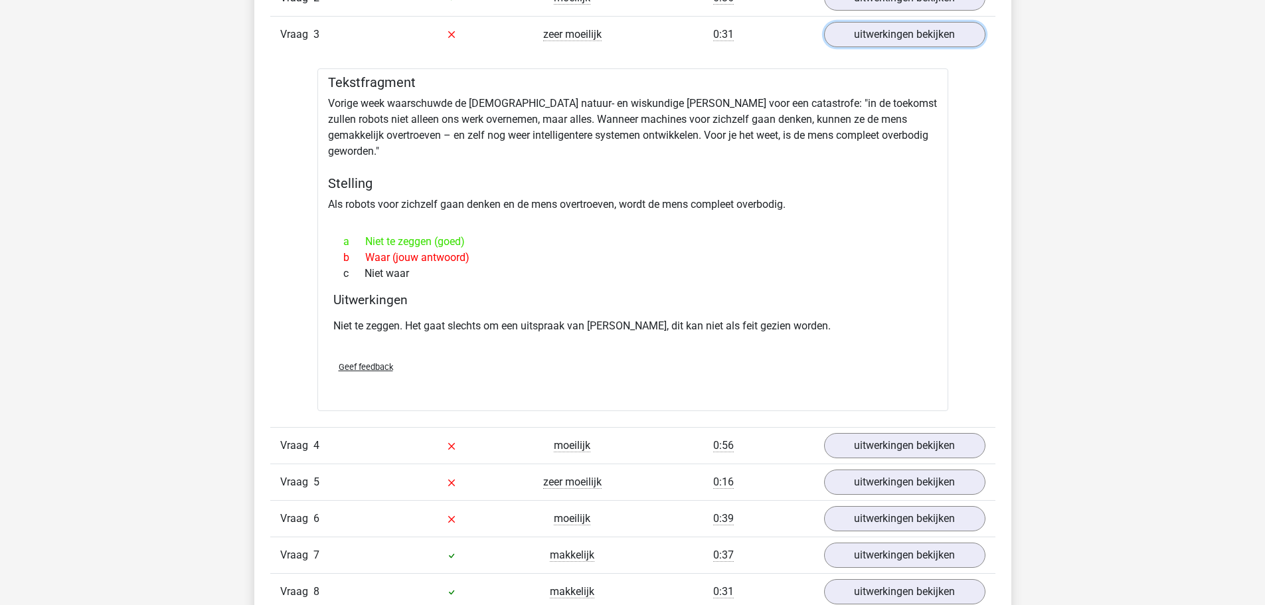
scroll to position [996, 0]
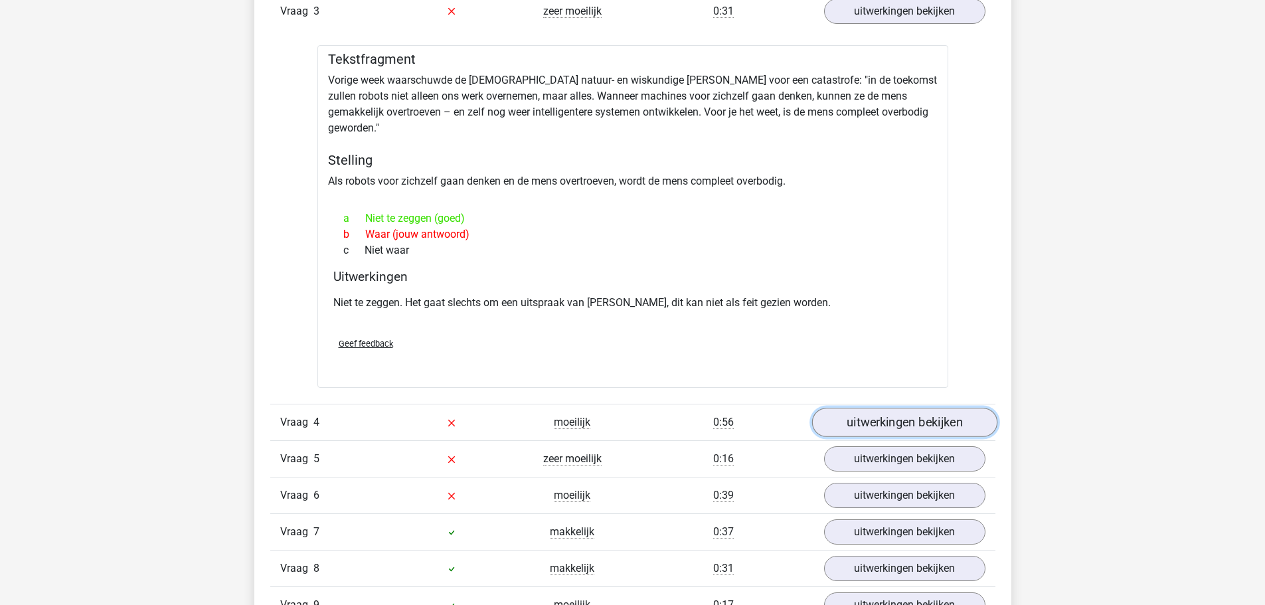
click at [936, 408] on link "uitwerkingen bekijken" at bounding box center [904, 422] width 185 height 29
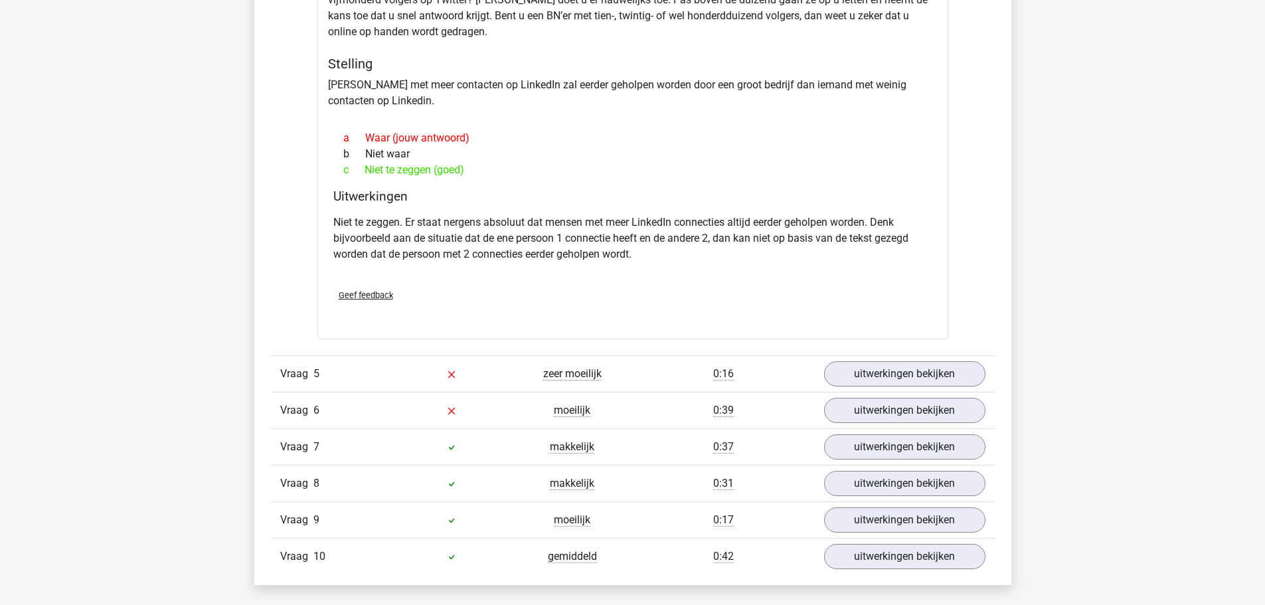
scroll to position [1594, 0]
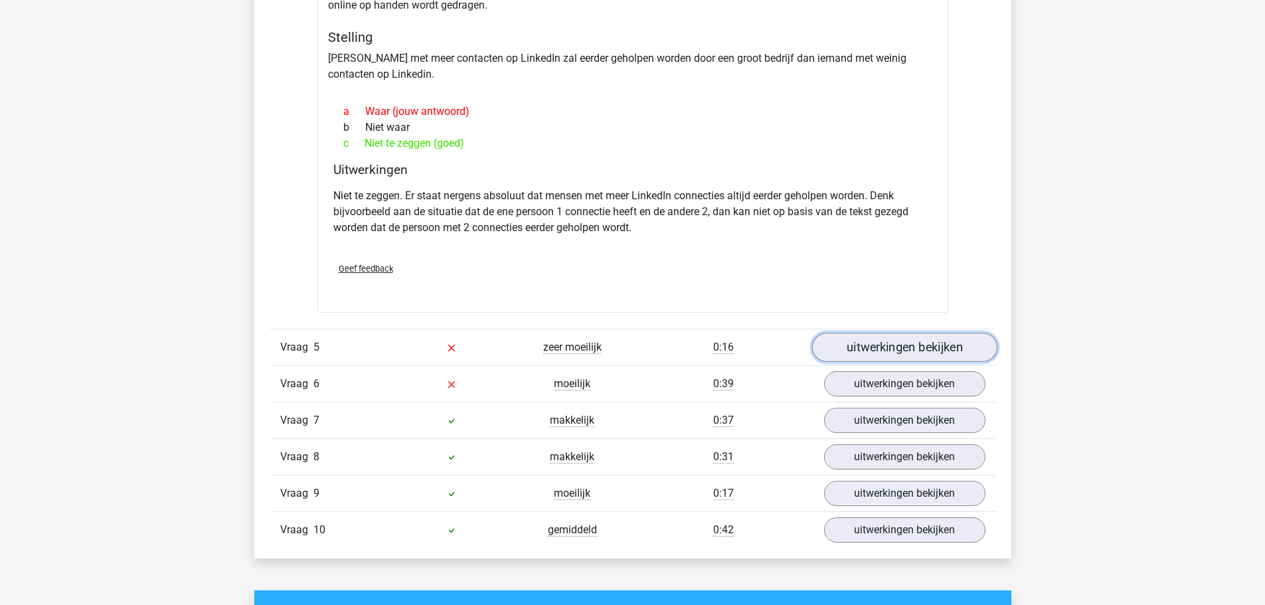
click at [918, 333] on link "uitwerkingen bekijken" at bounding box center [904, 347] width 185 height 29
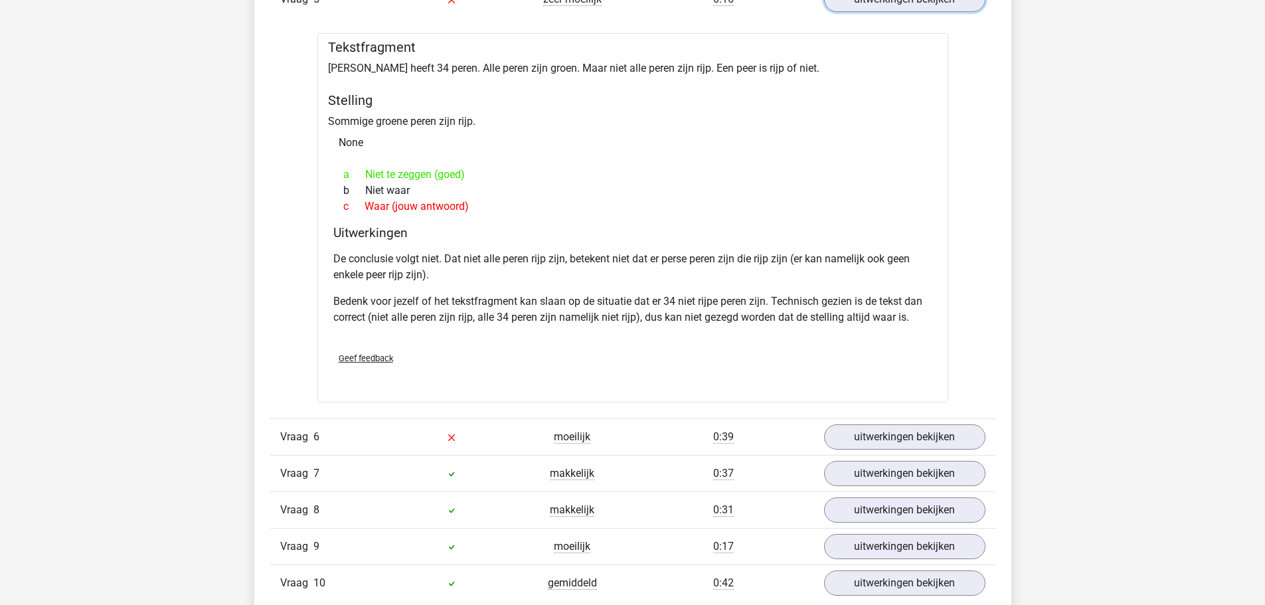
scroll to position [2059, 0]
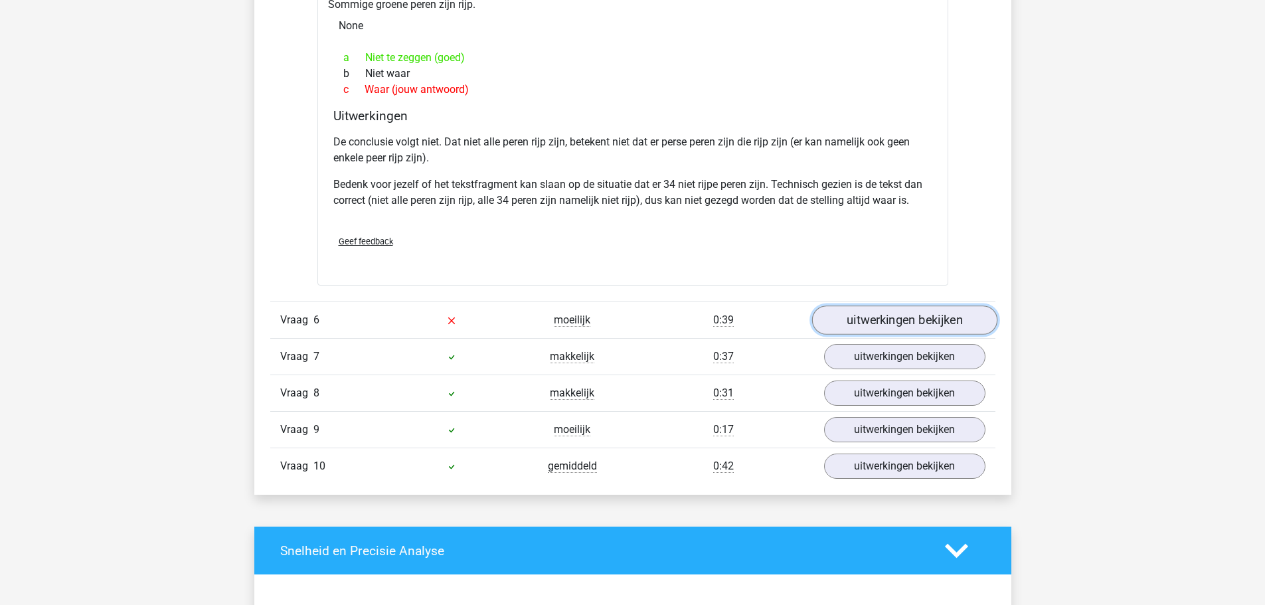
click at [948, 306] on link "uitwerkingen bekijken" at bounding box center [904, 320] width 185 height 29
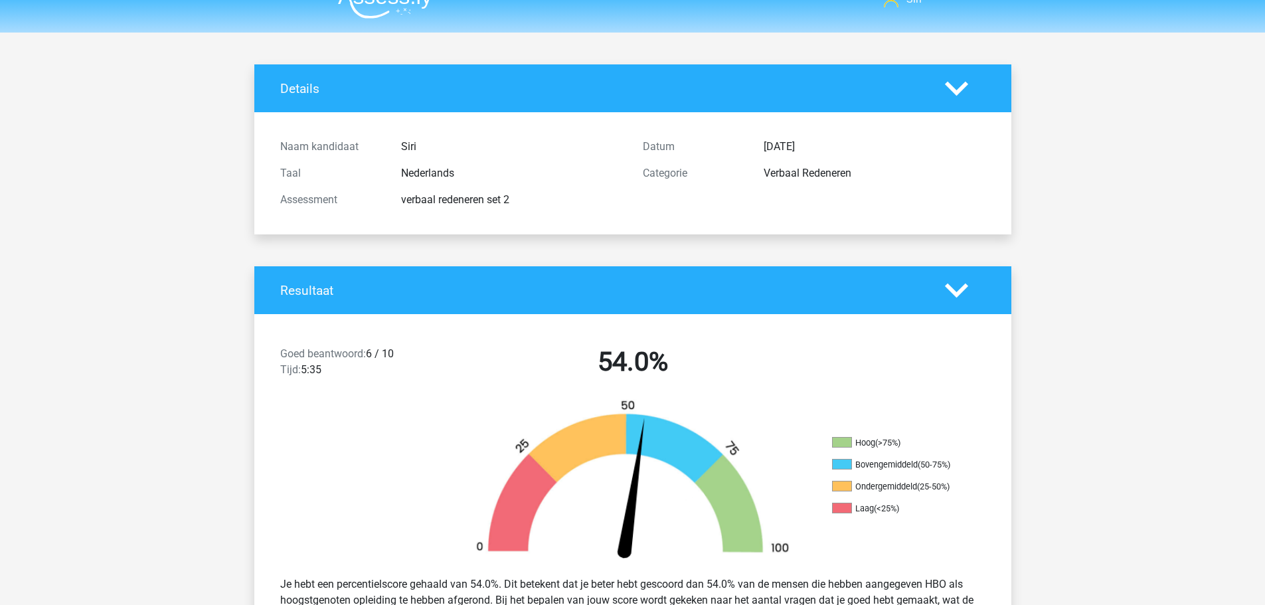
scroll to position [0, 0]
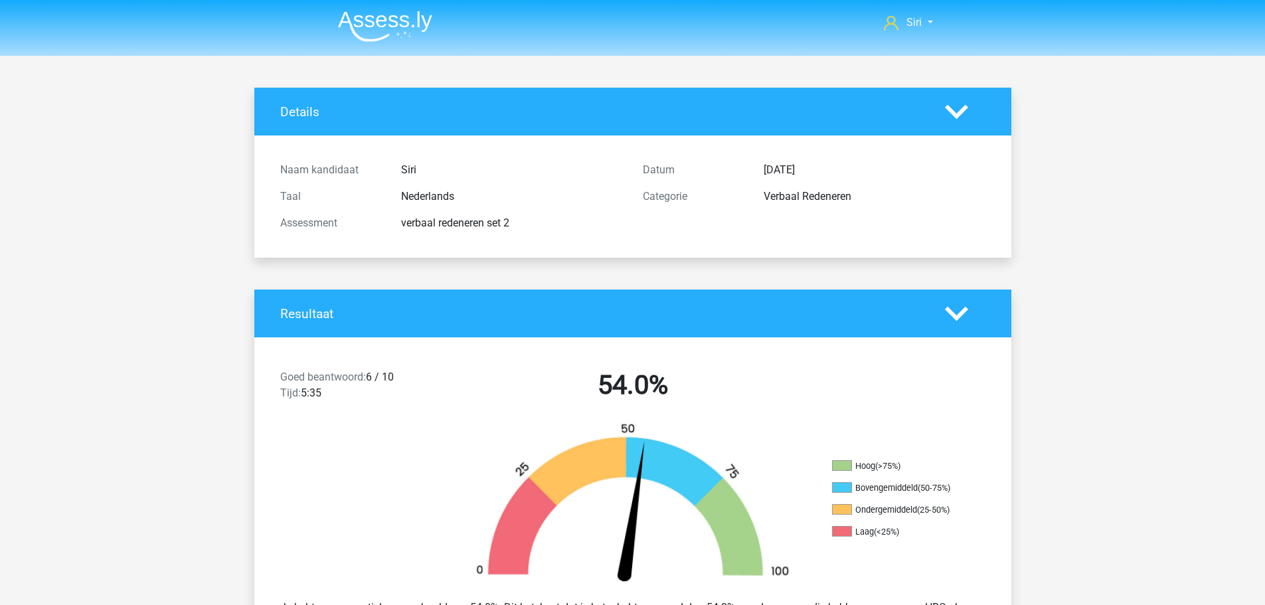
click at [391, 17] on img at bounding box center [385, 26] width 94 height 31
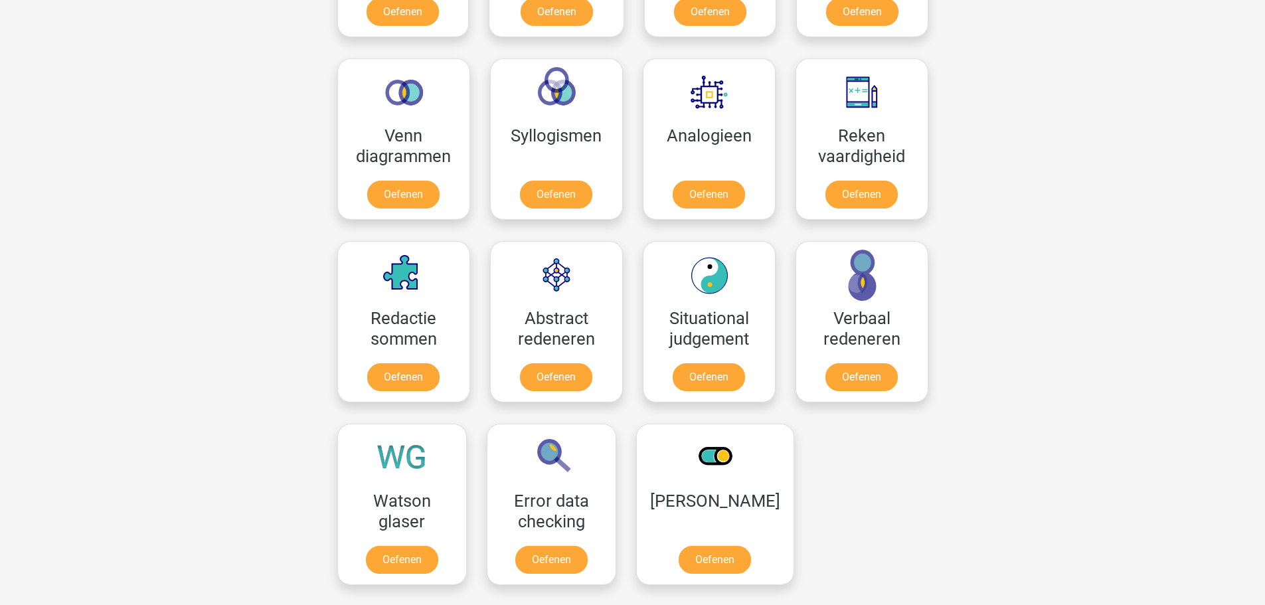
scroll to position [731, 0]
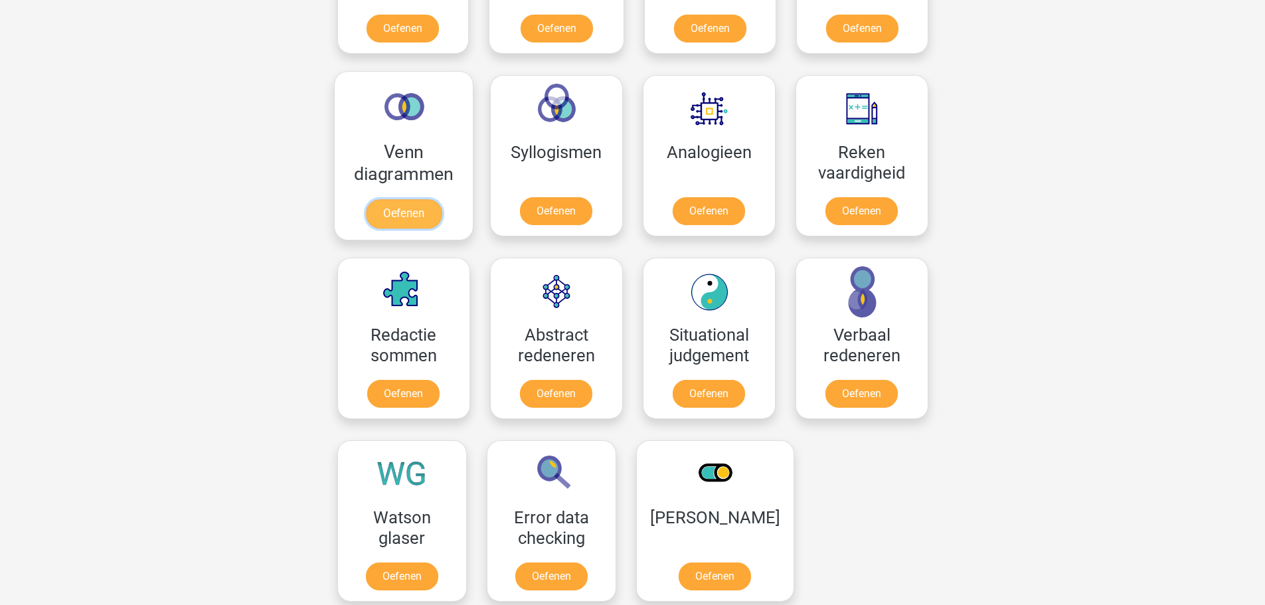
click at [386, 199] on link "Oefenen" at bounding box center [403, 213] width 76 height 29
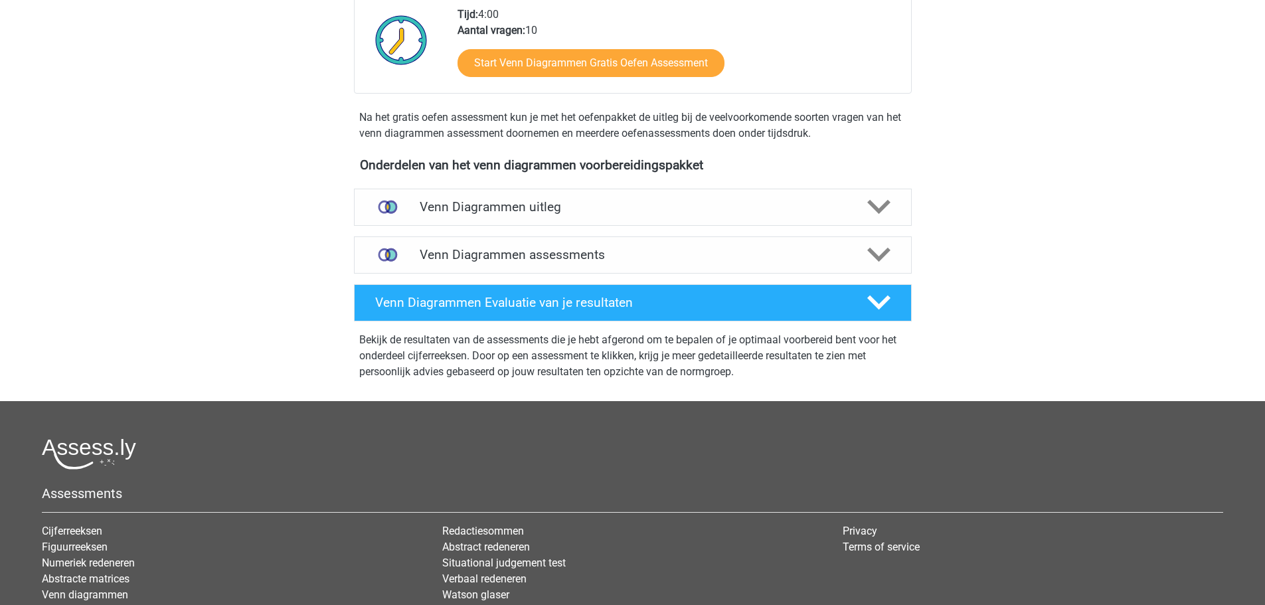
scroll to position [332, 0]
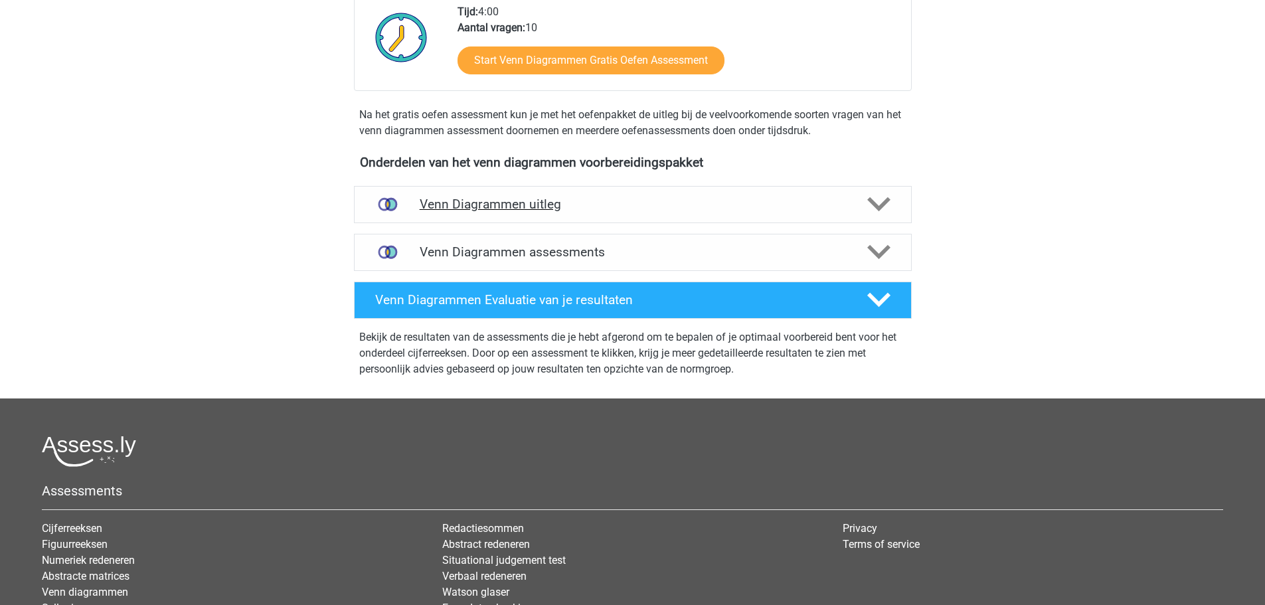
click at [779, 199] on h4 "Venn Diagrammen uitleg" at bounding box center [633, 204] width 426 height 15
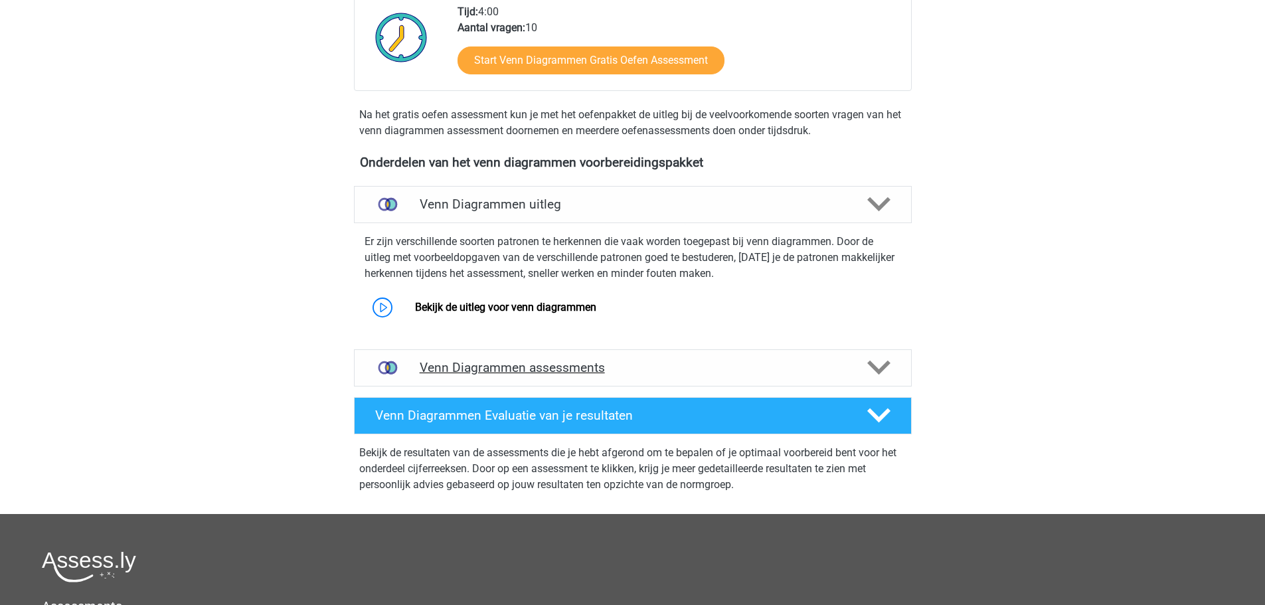
click at [761, 359] on div "Venn Diagrammen assessments" at bounding box center [633, 367] width 558 height 37
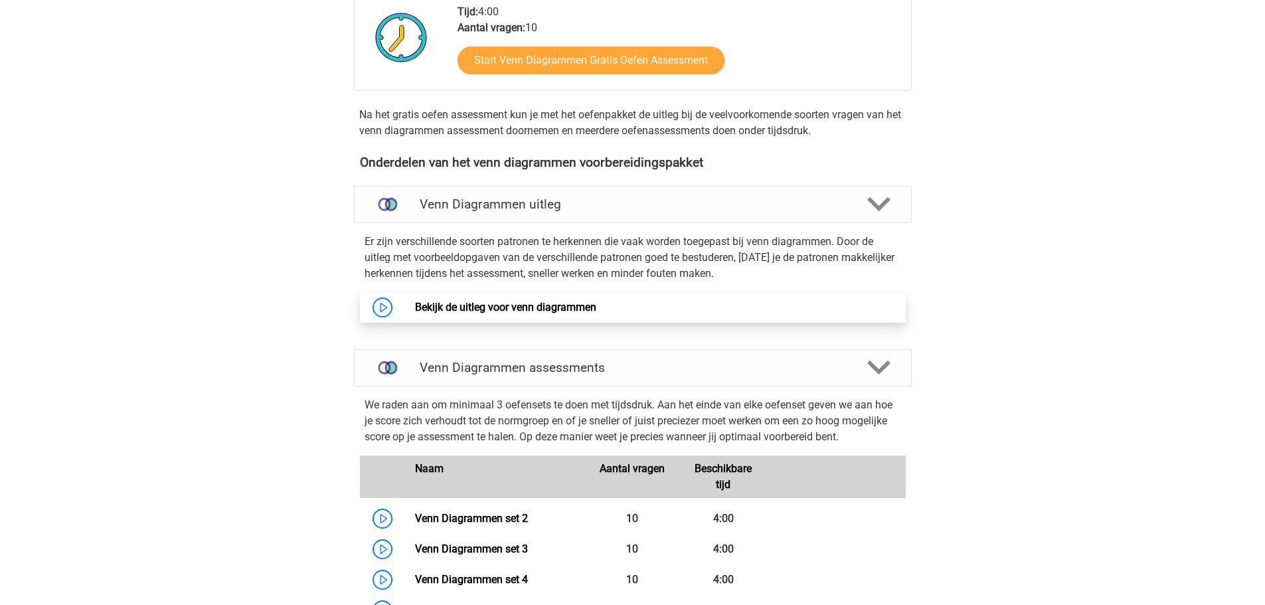
click at [498, 301] on link "Bekijk de uitleg voor venn diagrammen" at bounding box center [505, 307] width 181 height 13
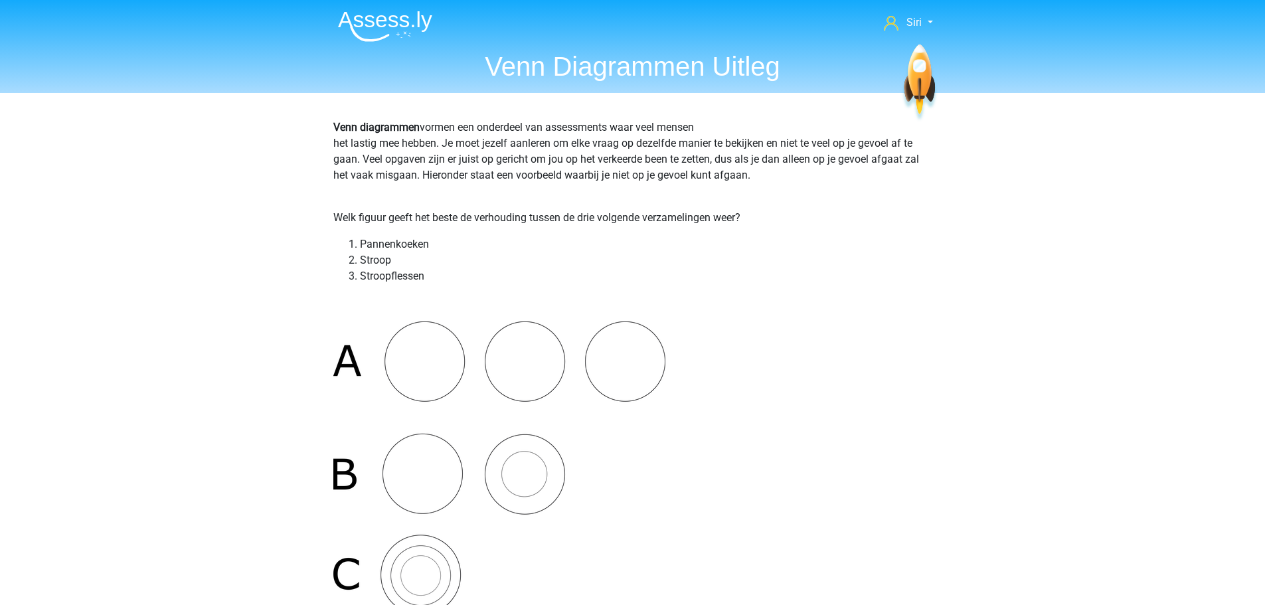
drag, startPoint x: 493, startPoint y: 141, endPoint x: 822, endPoint y: 179, distance: 330.3
click at [822, 179] on p "Venn diagrammen vormen een onderdeel van assessments waar veel mensen het lasti…" at bounding box center [632, 160] width 599 height 80
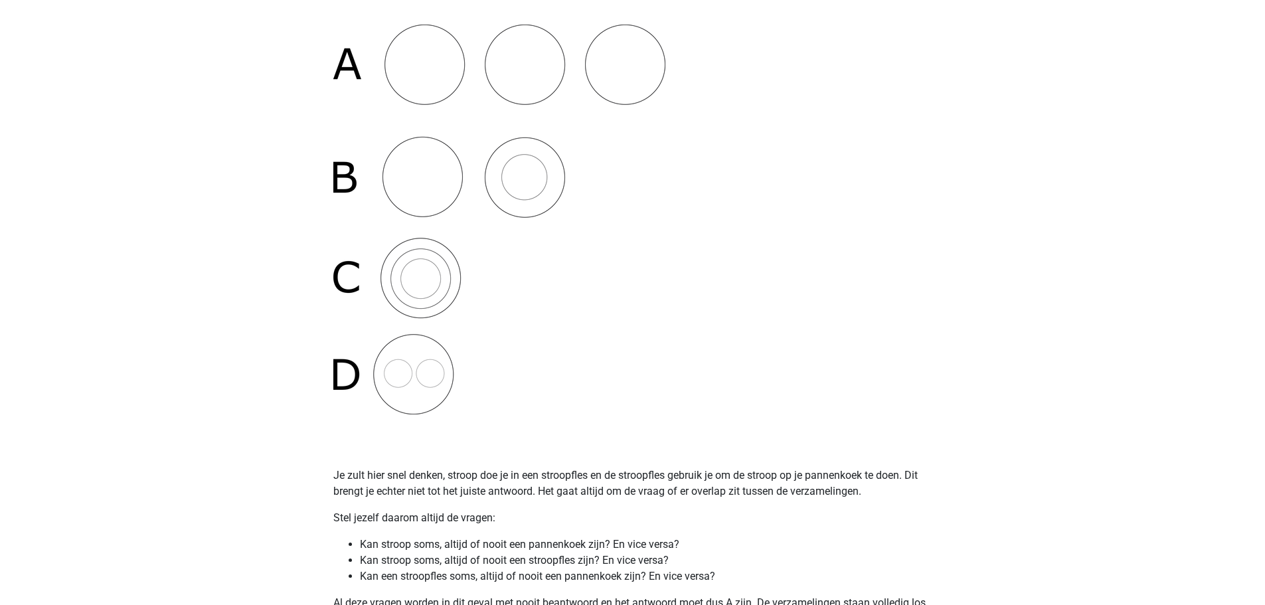
scroll to position [398, 0]
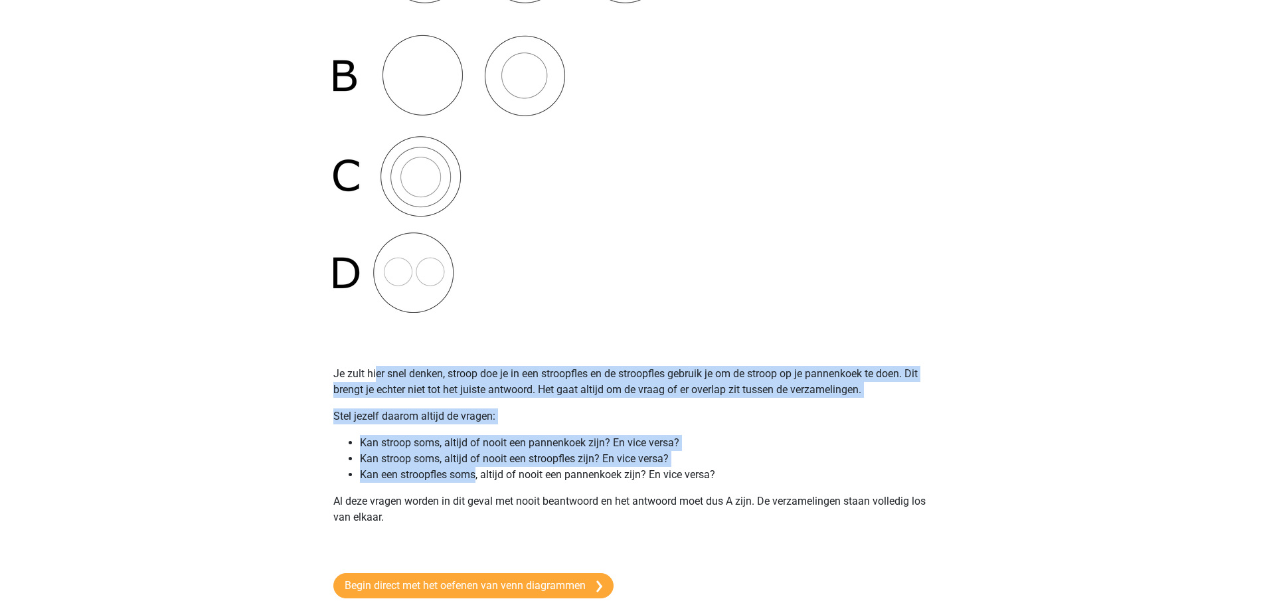
drag, startPoint x: 377, startPoint y: 370, endPoint x: 478, endPoint y: 469, distance: 141.4
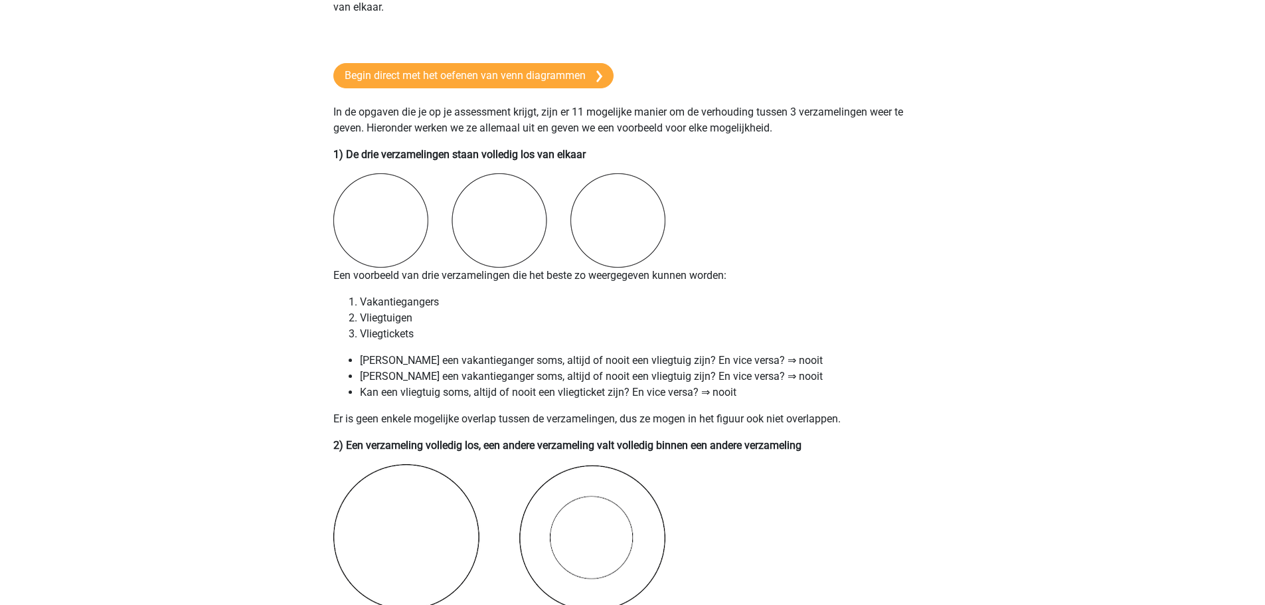
scroll to position [930, 0]
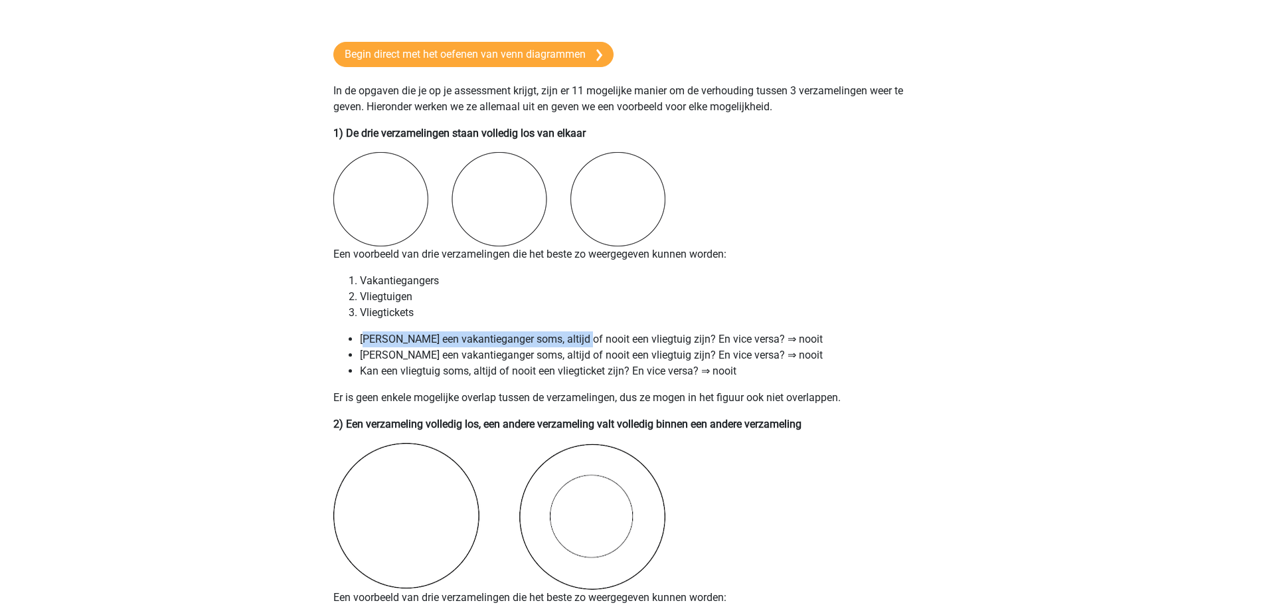
drag, startPoint x: 365, startPoint y: 335, endPoint x: 576, endPoint y: 335, distance: 211.9
click at [576, 335] on li "Kan een vakantieganger soms, altijd of nooit een vliegtuig zijn? En vice versa?…" at bounding box center [646, 339] width 572 height 16
click at [586, 360] on li "Kan een vakantieganger soms, altijd of nooit een vliegtuig zijn? En vice versa?…" at bounding box center [646, 355] width 572 height 16
drag, startPoint x: 356, startPoint y: 357, endPoint x: 638, endPoint y: 351, distance: 282.3
click at [638, 351] on ul "Kan een vakantieganger soms, altijd of nooit een vliegtuig zijn? En vice versa?…" at bounding box center [632, 355] width 599 height 48
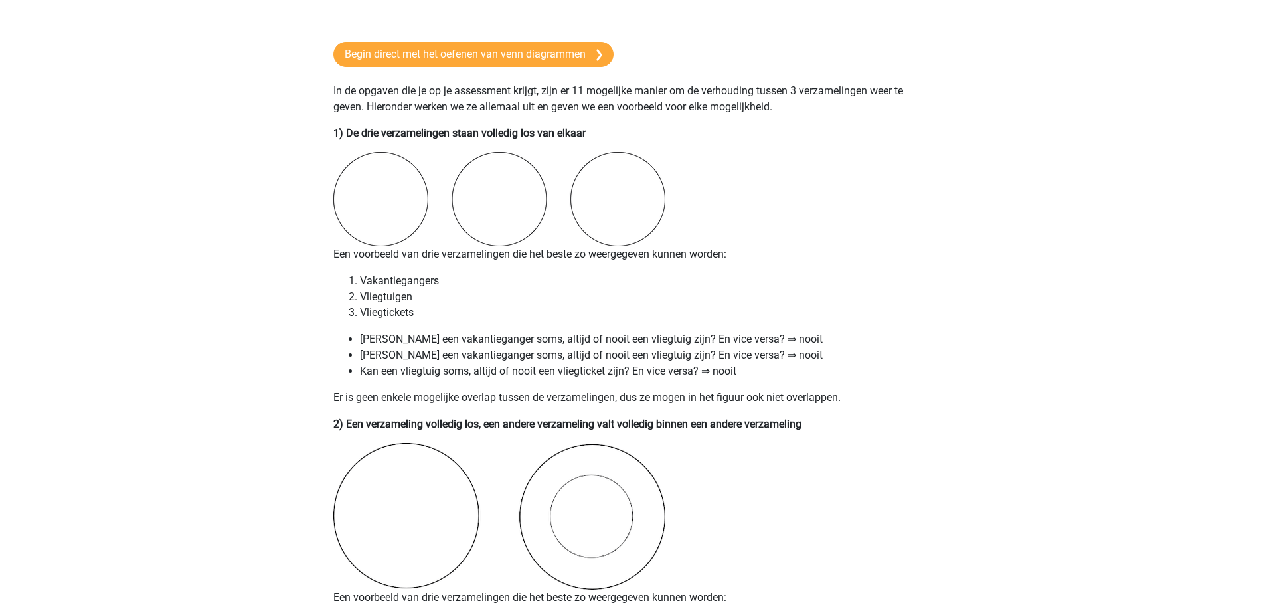
click at [531, 370] on li "Kan een vliegtuig soms, altijd of nooit een vliegticket zijn? En vice versa? ⇒ …" at bounding box center [646, 371] width 572 height 16
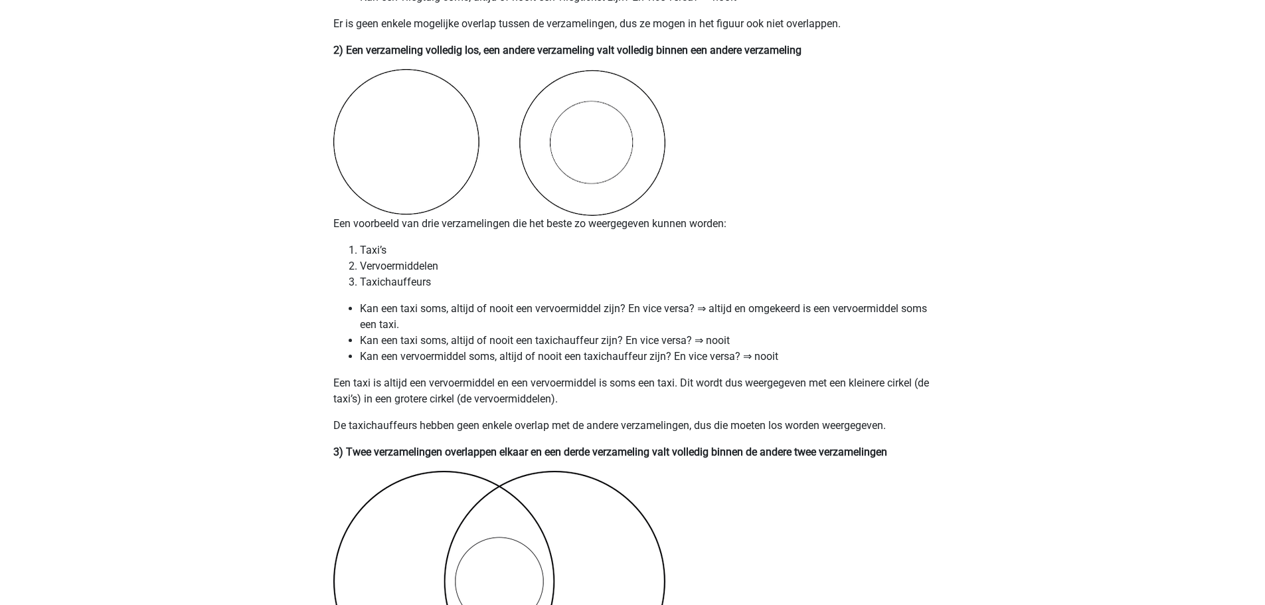
scroll to position [1395, 0]
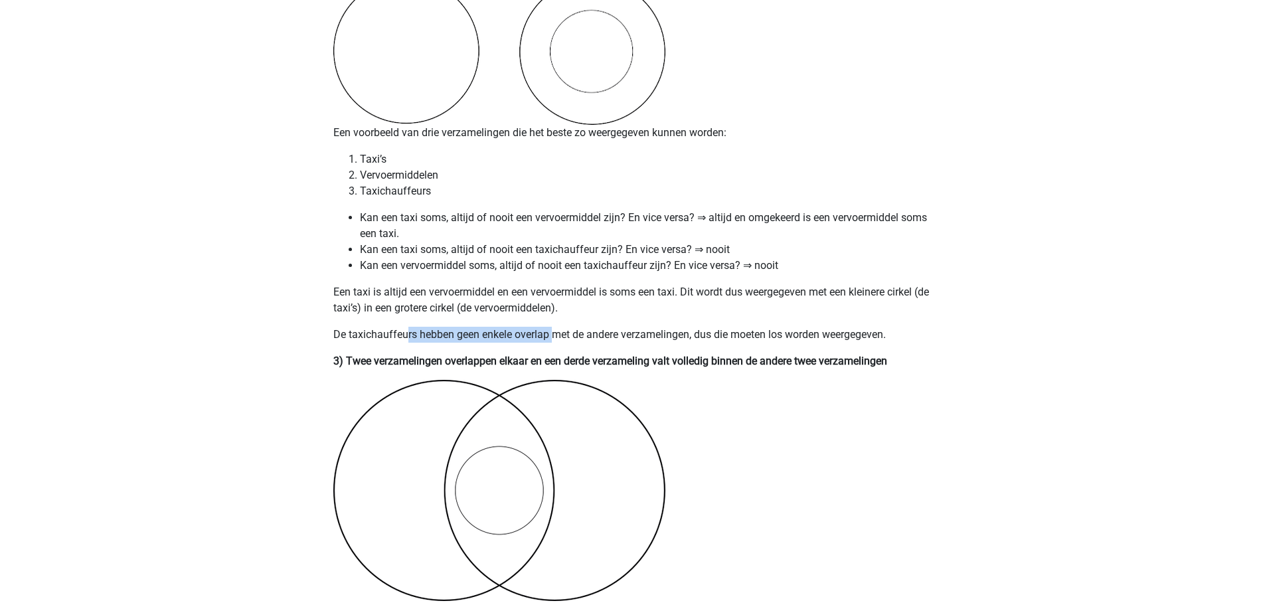
drag, startPoint x: 408, startPoint y: 326, endPoint x: 552, endPoint y: 331, distance: 144.2
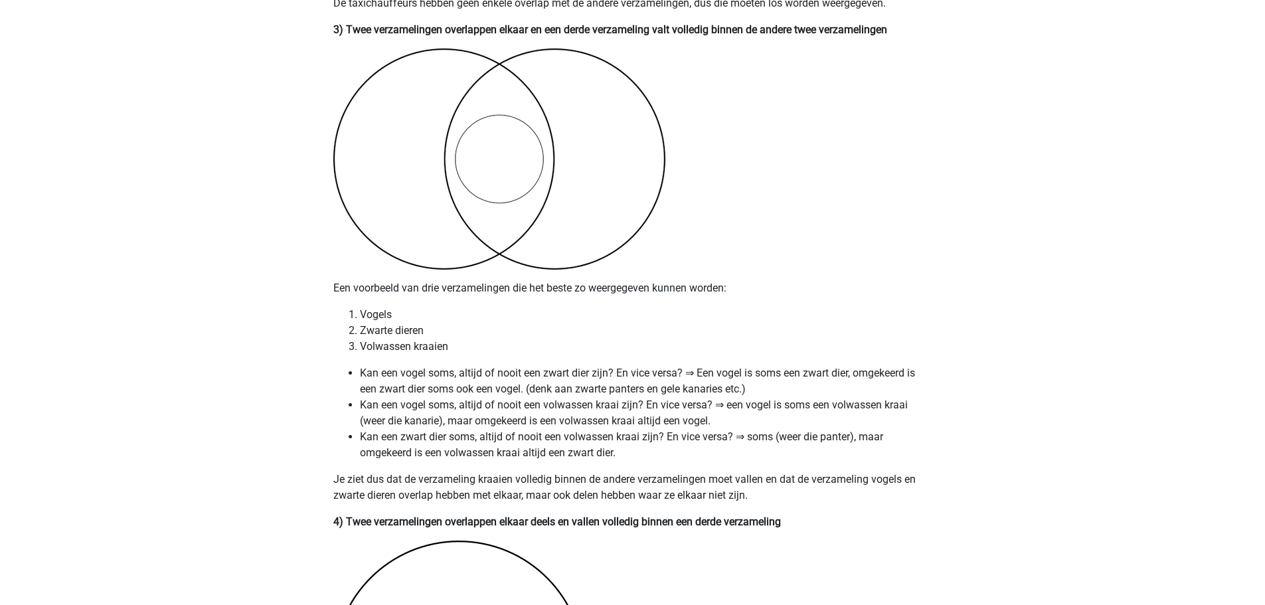
scroll to position [1727, 0]
drag, startPoint x: 381, startPoint y: 317, endPoint x: 452, endPoint y: 349, distance: 78.5
click at [452, 349] on ol "Vogels Zwarte dieren Volwassen kraaien" at bounding box center [632, 330] width 599 height 48
click at [452, 349] on li "Volwassen kraaien" at bounding box center [646, 346] width 572 height 16
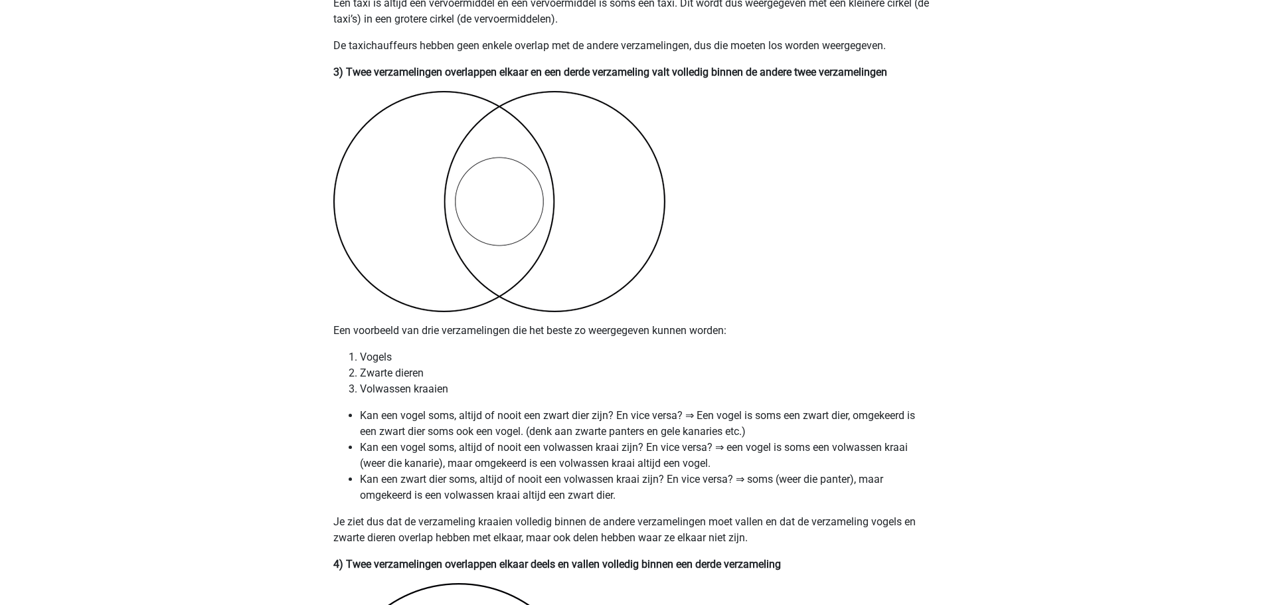
scroll to position [1660, 0]
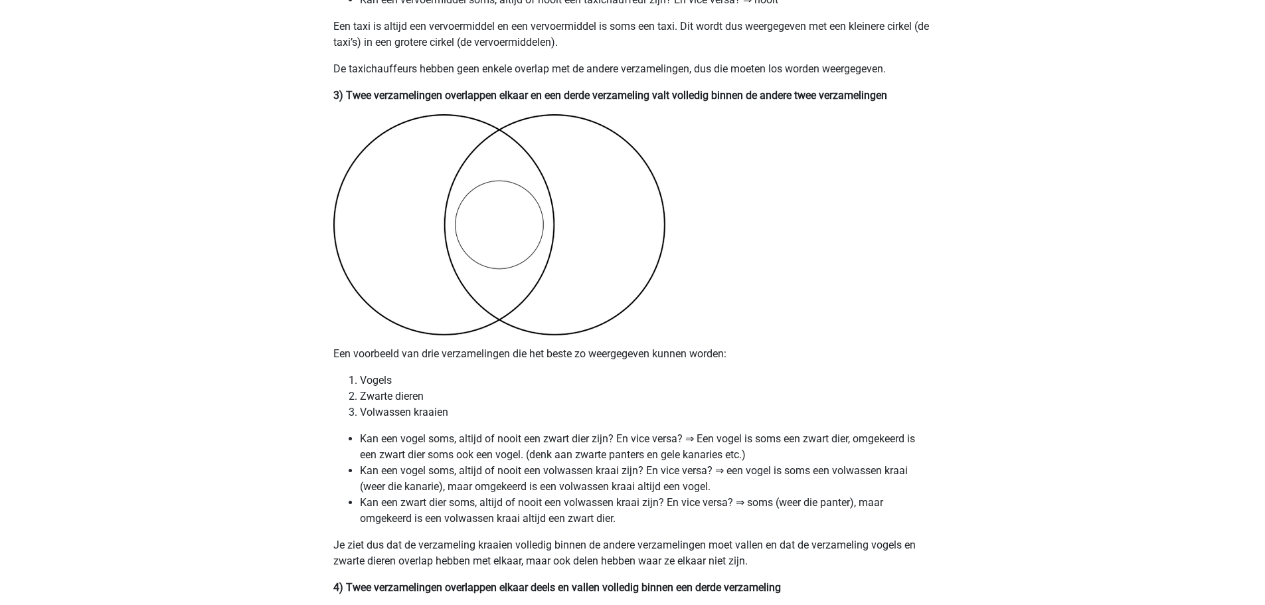
click at [361, 378] on li "Vogels" at bounding box center [646, 381] width 572 height 16
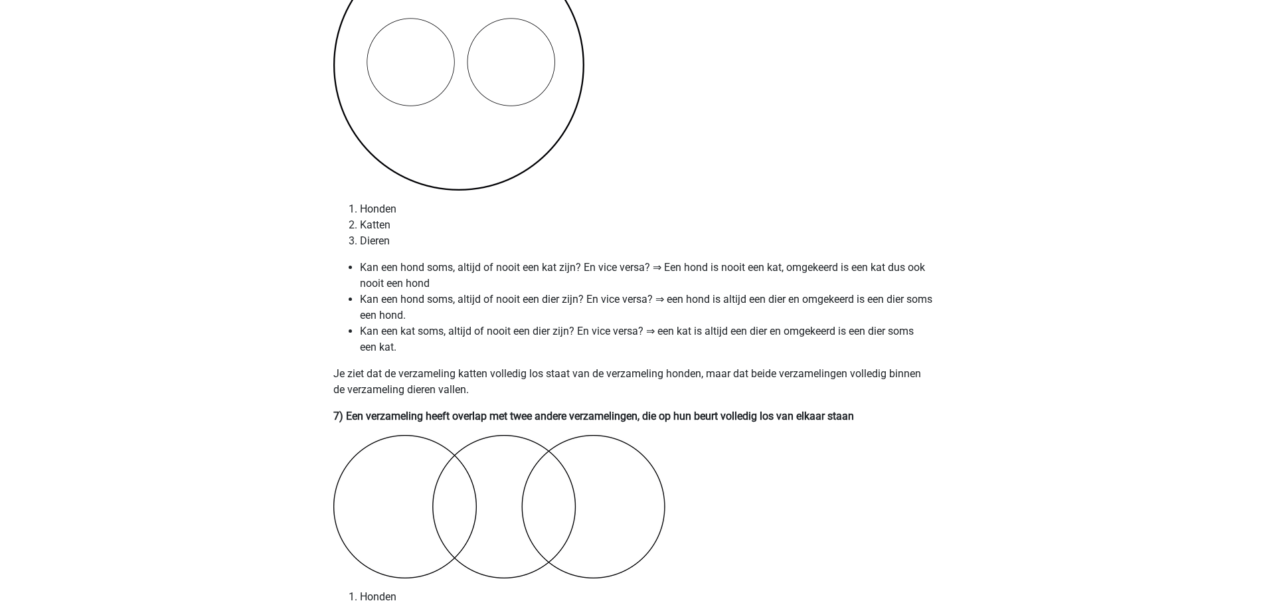
scroll to position [3321, 0]
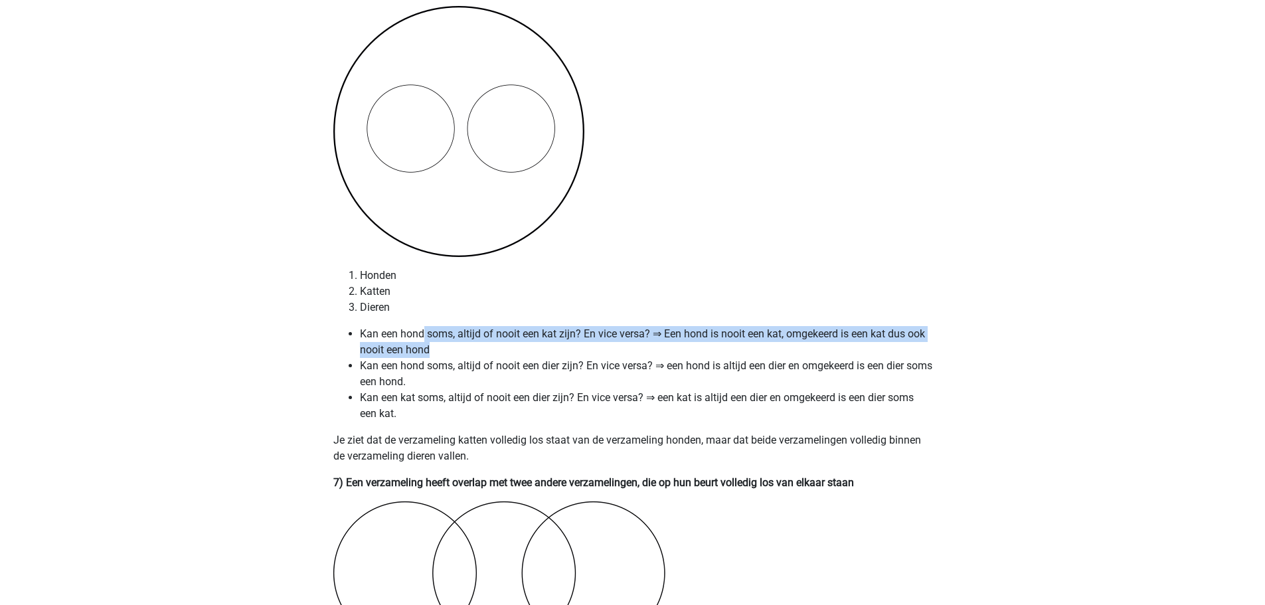
drag, startPoint x: 424, startPoint y: 334, endPoint x: 497, endPoint y: 346, distance: 74.0
click at [497, 346] on li "Kan een hond soms, altijd of nooit een kat zijn? En vice versa? ⇒ Een hond is n…" at bounding box center [646, 342] width 572 height 32
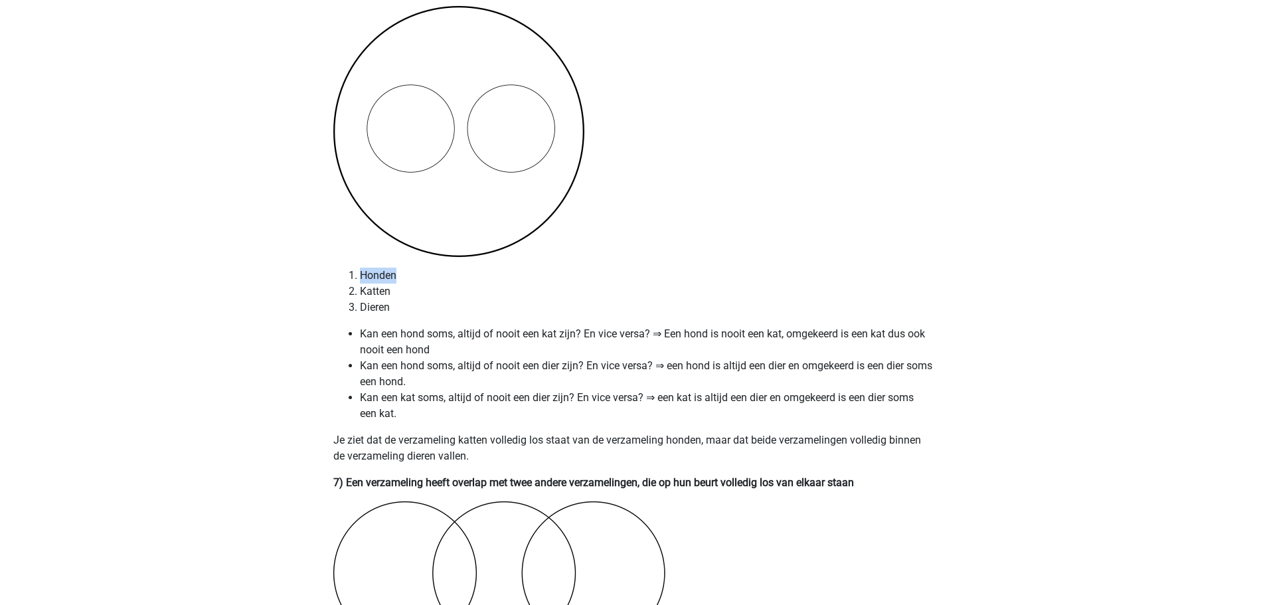
drag, startPoint x: 355, startPoint y: 276, endPoint x: 405, endPoint y: 276, distance: 50.5
click at [405, 276] on li "Honden" at bounding box center [646, 276] width 572 height 16
drag, startPoint x: 403, startPoint y: 308, endPoint x: 344, endPoint y: 309, distance: 59.1
click at [344, 309] on ol "Honden Katten Dieren" at bounding box center [632, 292] width 599 height 48
click at [450, 367] on li "Kan een hond soms, altijd of nooit een dier zijn? En vice versa? ⇒ een hond is …" at bounding box center [646, 374] width 572 height 32
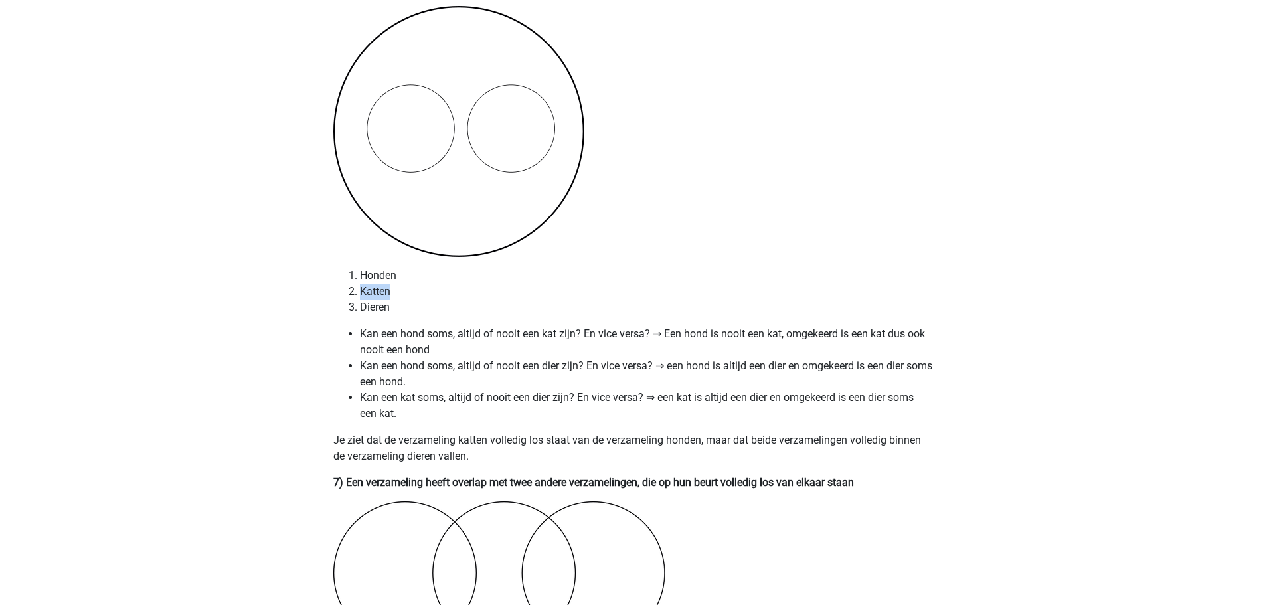
drag, startPoint x: 362, startPoint y: 290, endPoint x: 410, endPoint y: 296, distance: 48.3
click at [410, 296] on li "Katten" at bounding box center [646, 292] width 572 height 16
drag, startPoint x: 397, startPoint y: 306, endPoint x: 348, endPoint y: 308, distance: 49.2
click at [360, 308] on li "Dieren" at bounding box center [646, 308] width 572 height 16
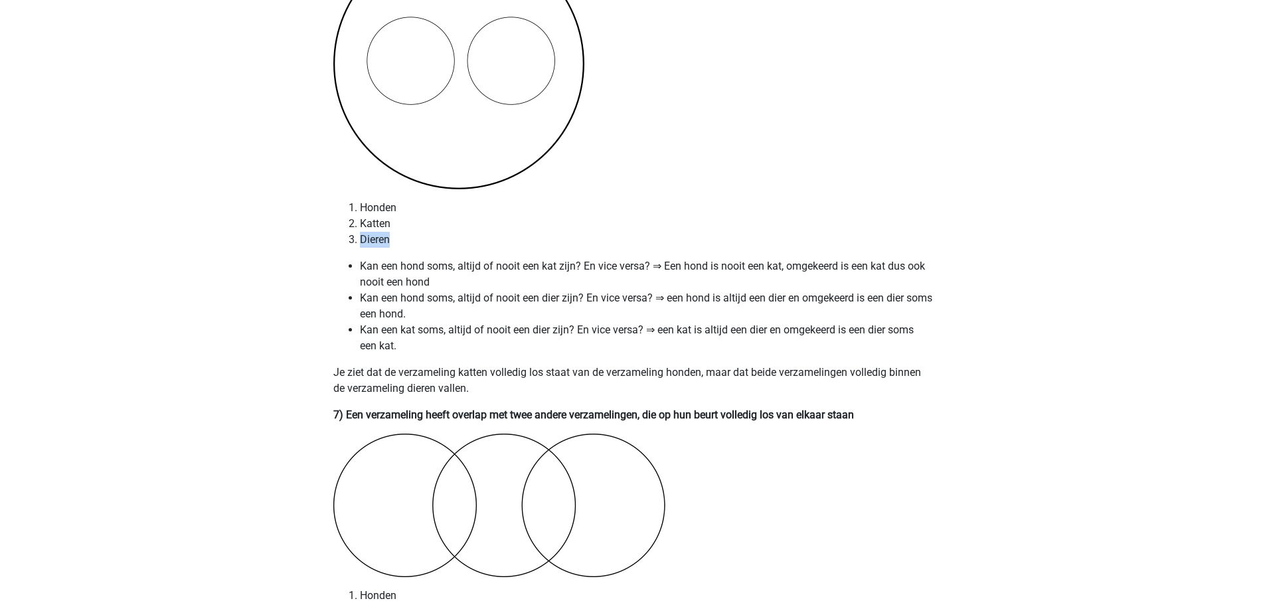
scroll to position [3586, 0]
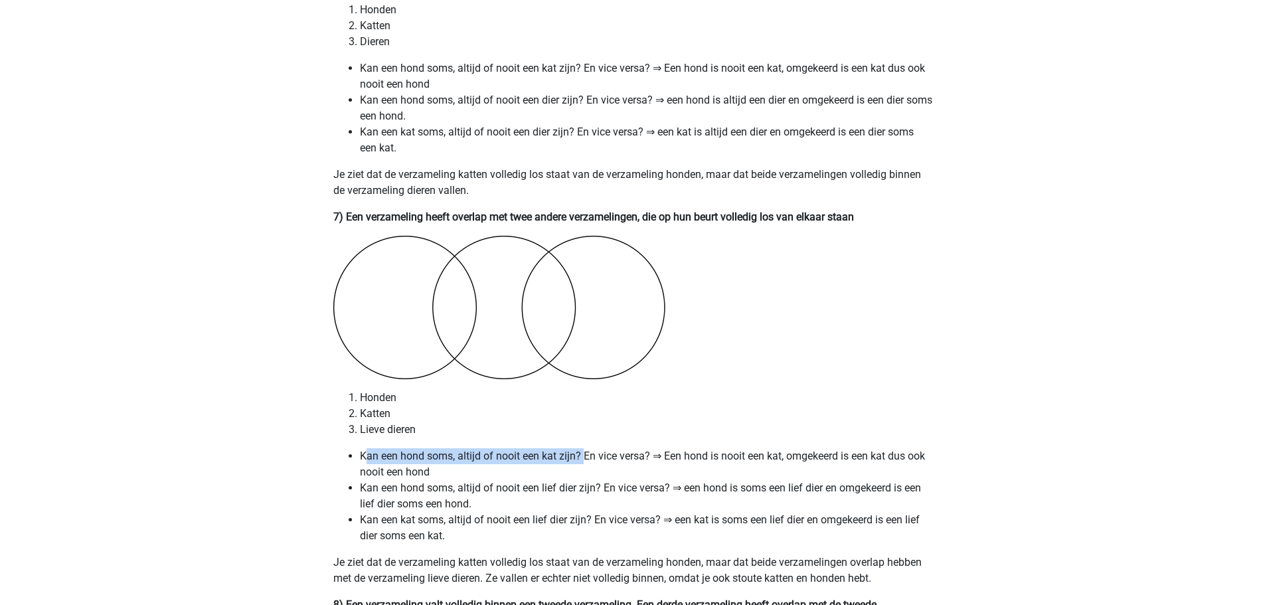
drag, startPoint x: 368, startPoint y: 455, endPoint x: 585, endPoint y: 456, distance: 217.2
click at [585, 456] on li "Kan een hond soms, altijd of nooit een kat zijn? En vice versa? ⇒ Een hond is n…" at bounding box center [646, 464] width 572 height 32
click at [393, 457] on li "Kan een hond soms, altijd of nooit een kat zijn? En vice versa? ⇒ Een hond is n…" at bounding box center [646, 464] width 572 height 32
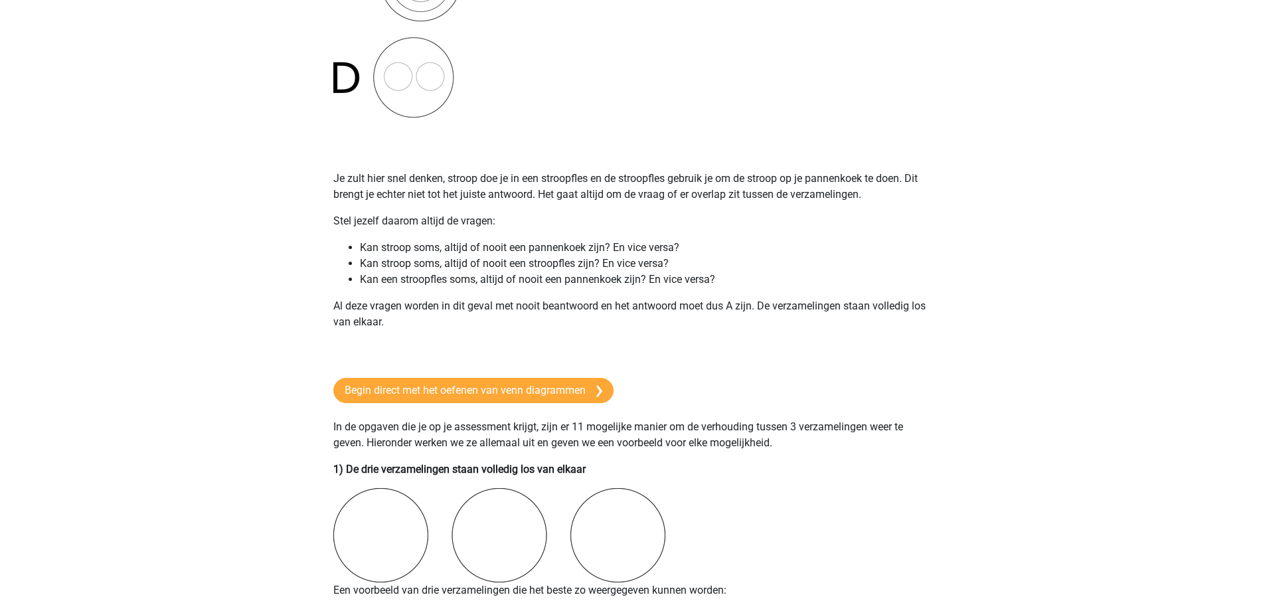
scroll to position [598, 0]
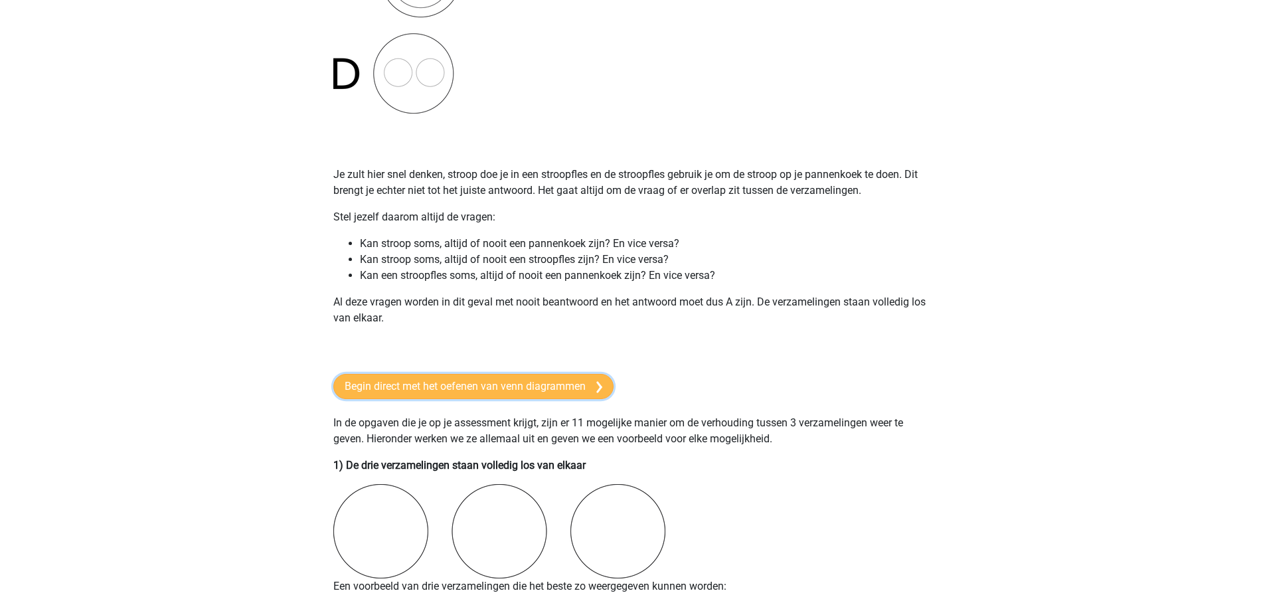
click at [470, 387] on link "Begin direct met het oefenen van venn diagrammen" at bounding box center [473, 386] width 280 height 25
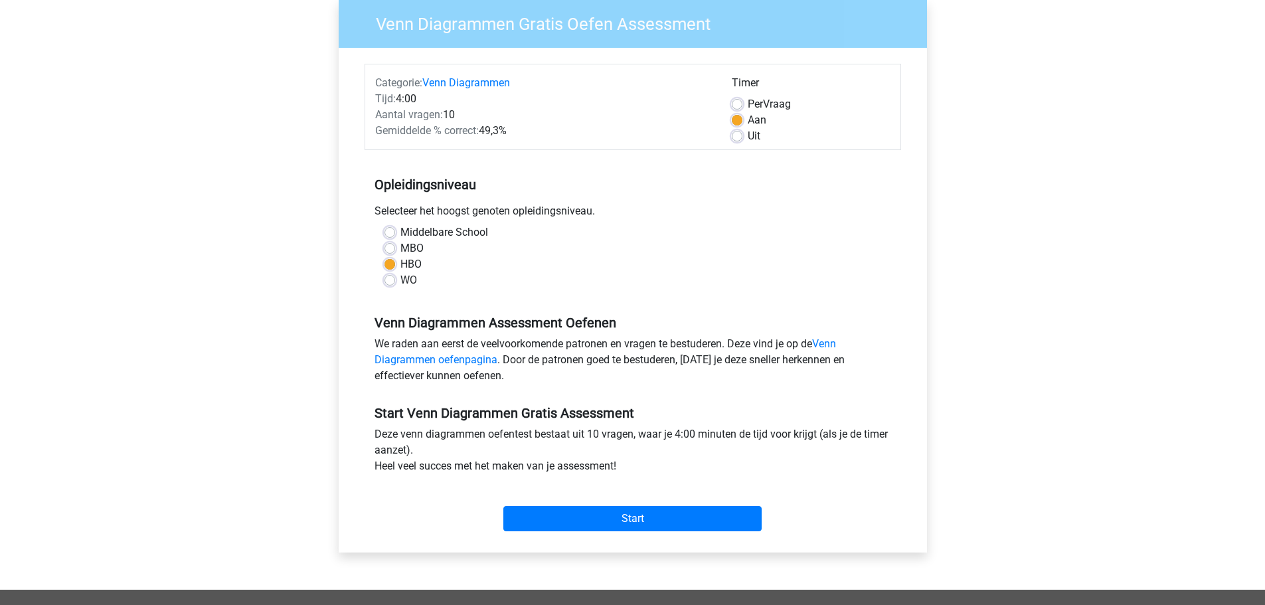
scroll to position [133, 0]
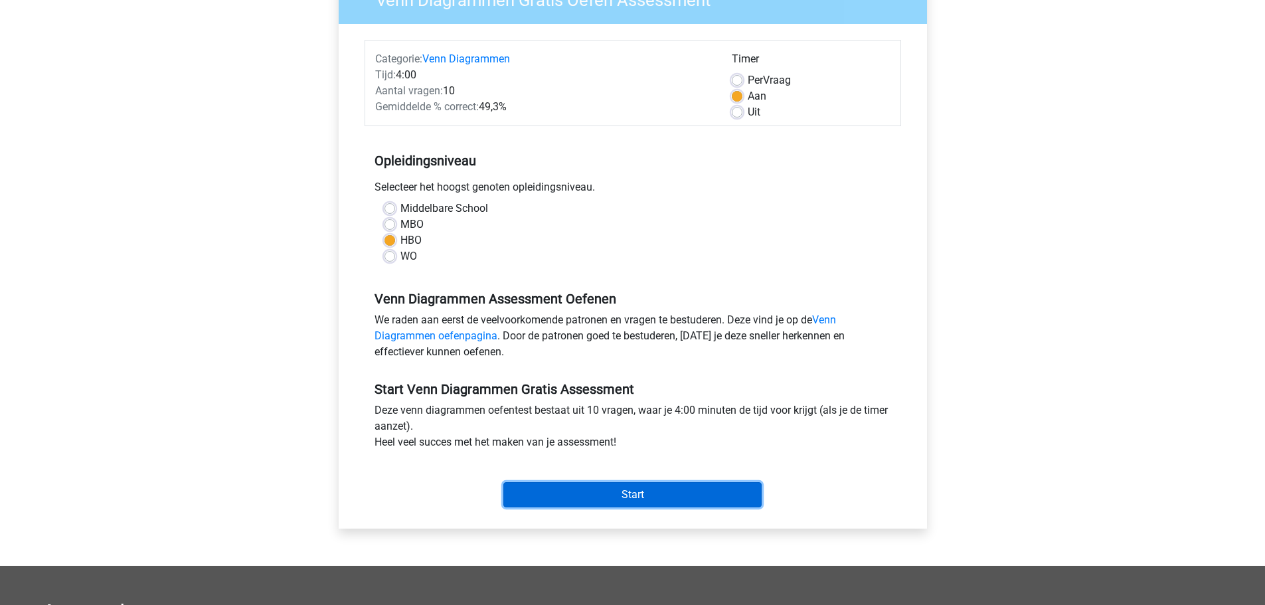
click at [620, 491] on input "Start" at bounding box center [632, 494] width 258 height 25
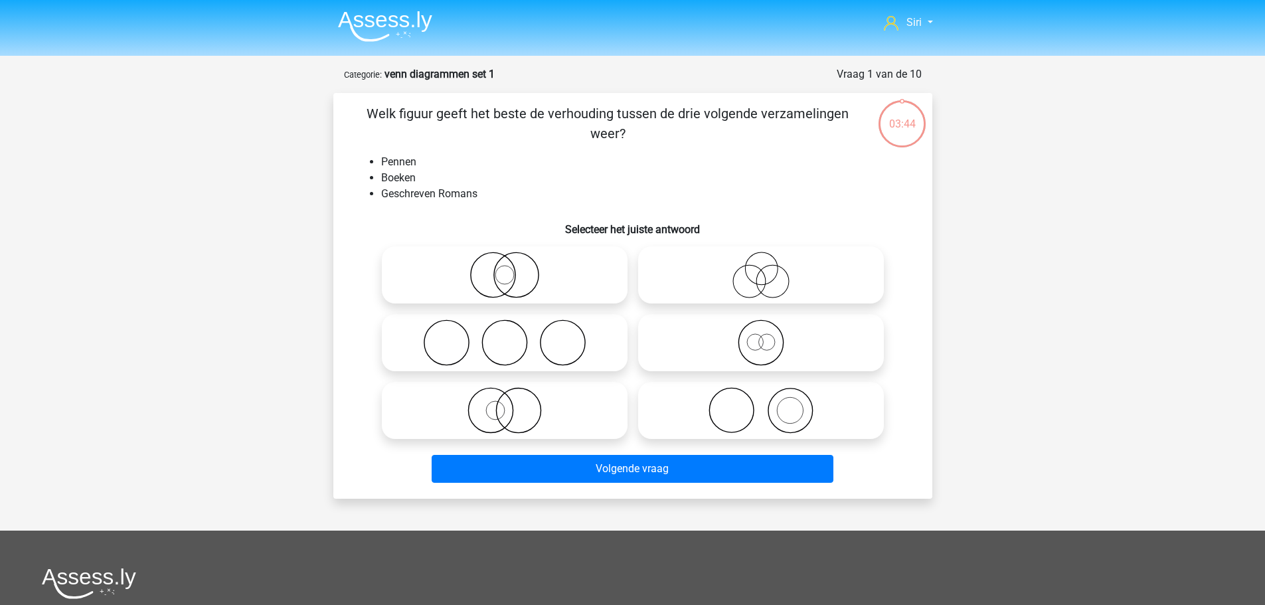
click at [750, 413] on icon at bounding box center [761, 410] width 235 height 46
click at [761, 404] on input "radio" at bounding box center [765, 399] width 9 height 9
radio input "true"
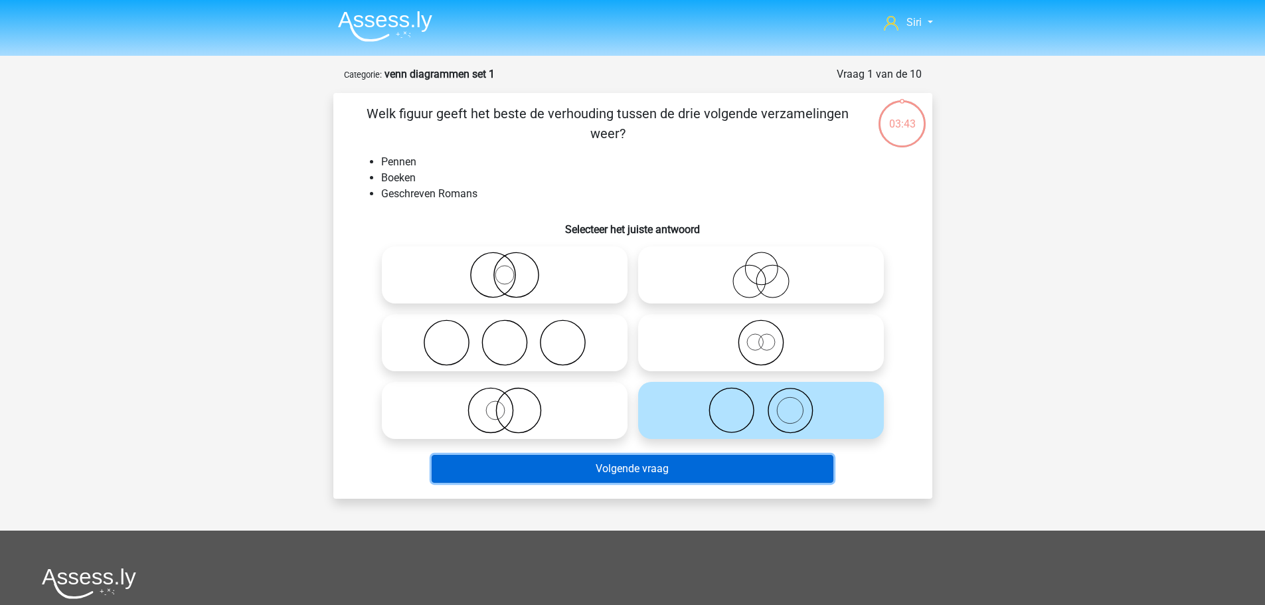
click at [738, 472] on button "Volgende vraag" at bounding box center [633, 469] width 402 height 28
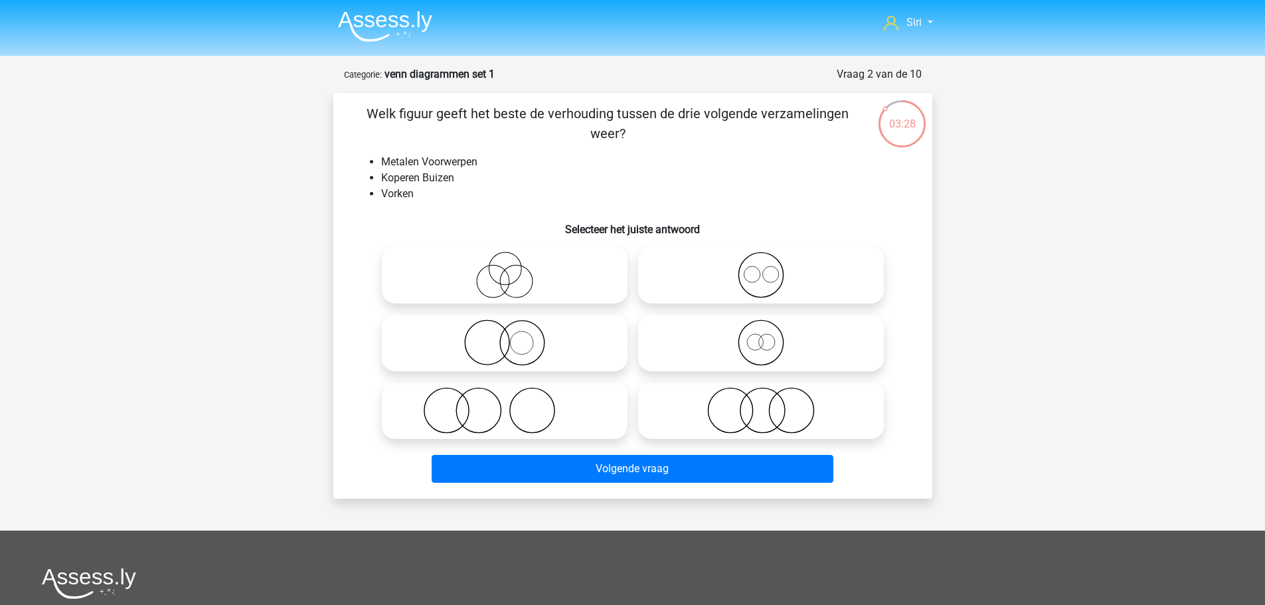
click at [756, 270] on icon at bounding box center [761, 275] width 235 height 46
click at [761, 268] on input "radio" at bounding box center [765, 264] width 9 height 9
radio input "true"
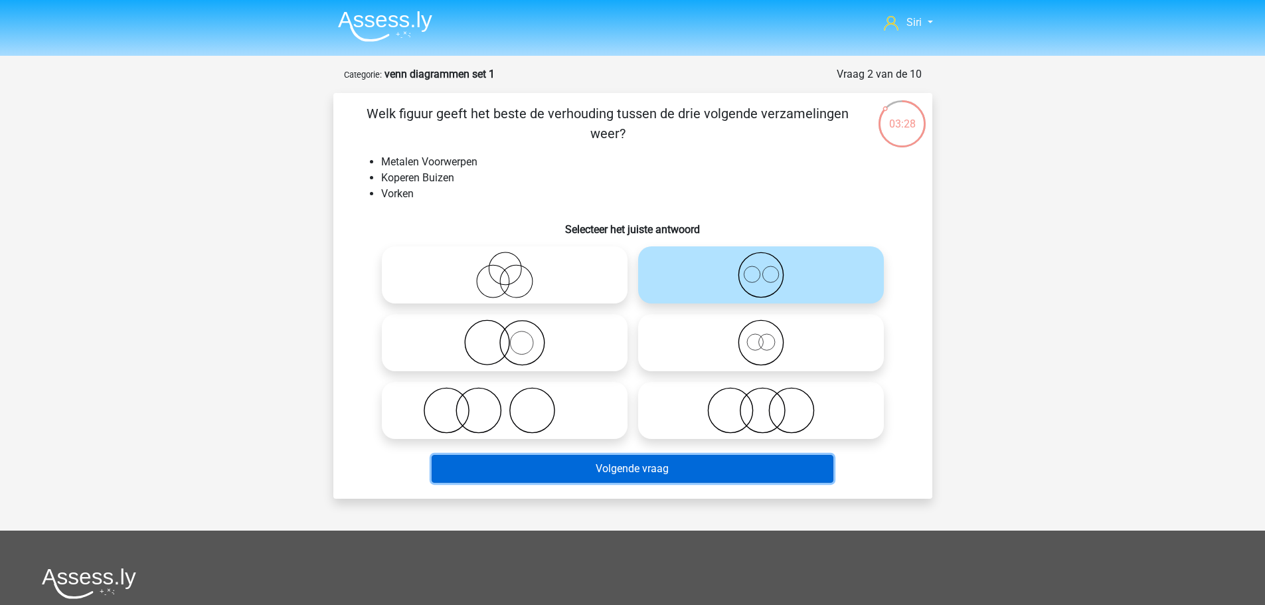
click at [735, 464] on button "Volgende vraag" at bounding box center [633, 469] width 402 height 28
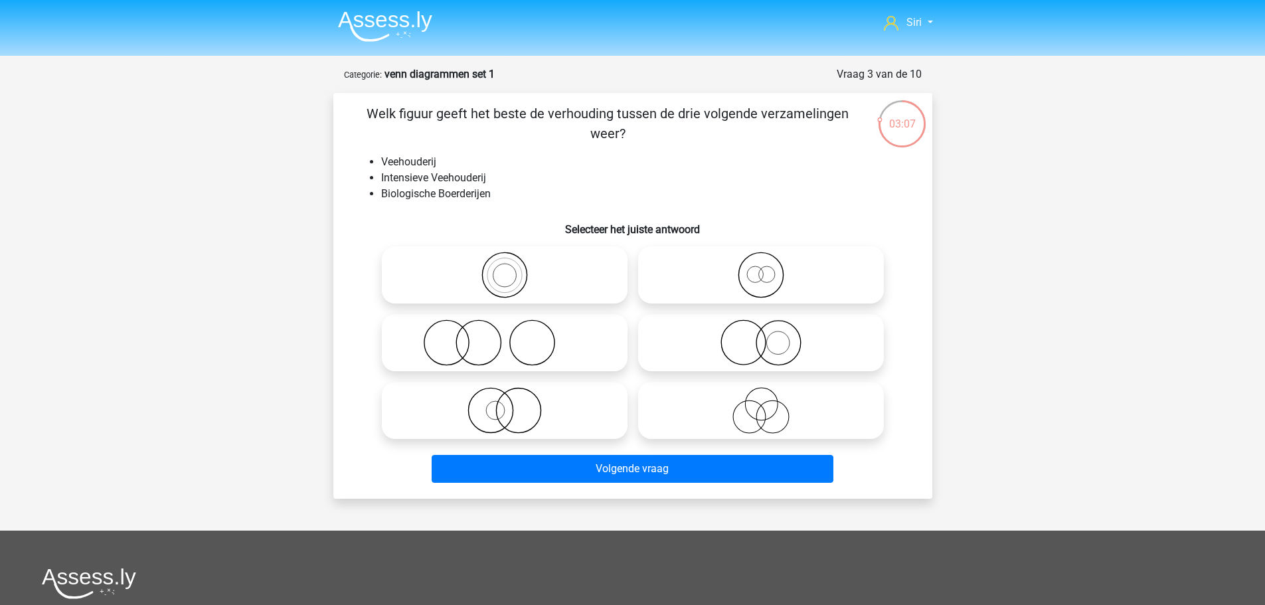
click at [502, 421] on icon at bounding box center [504, 410] width 235 height 46
click at [505, 404] on input "radio" at bounding box center [509, 399] width 9 height 9
radio input "true"
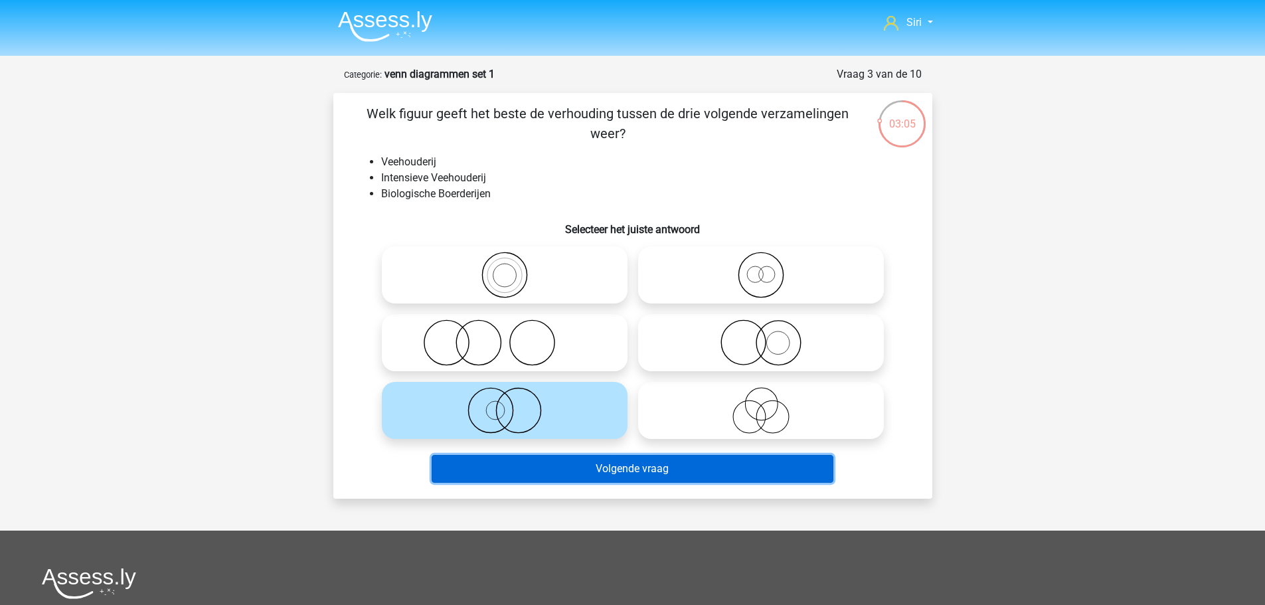
click at [582, 473] on button "Volgende vraag" at bounding box center [633, 469] width 402 height 28
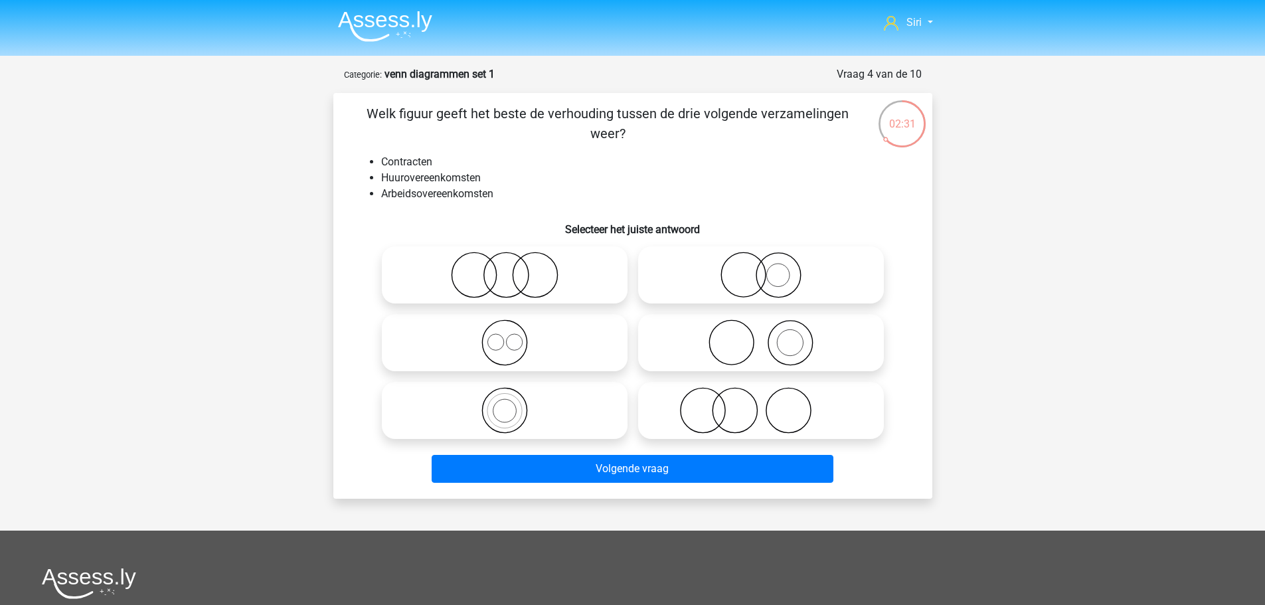
click at [506, 282] on icon at bounding box center [504, 275] width 235 height 46
click at [506, 268] on input "radio" at bounding box center [509, 264] width 9 height 9
radio input "true"
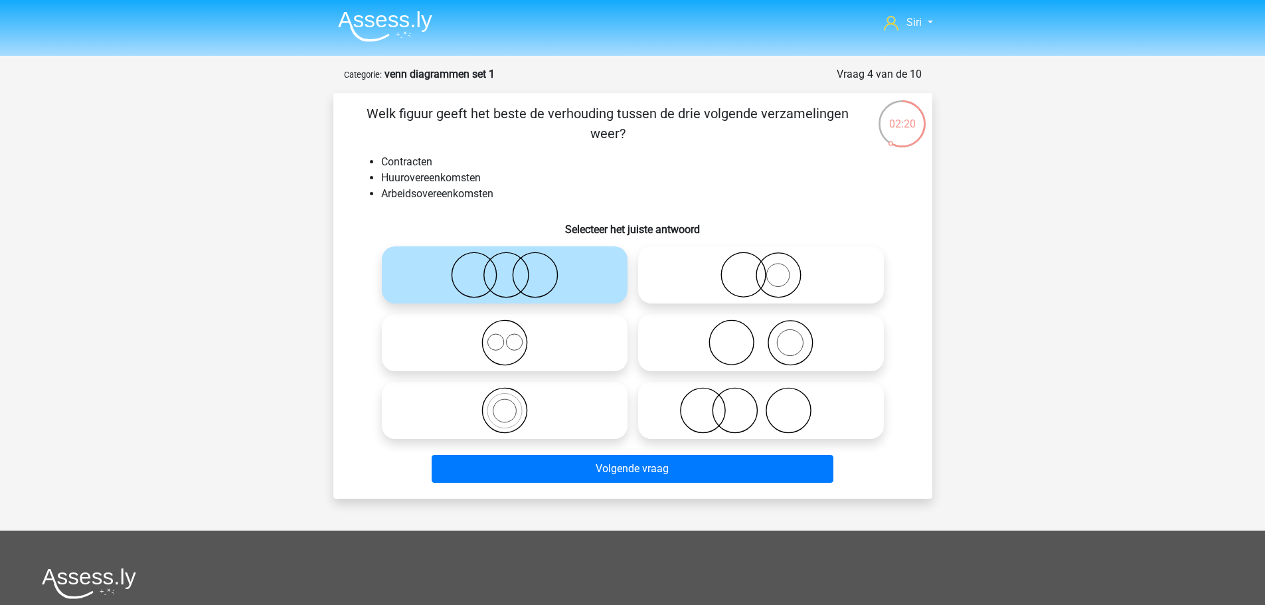
click at [514, 361] on icon at bounding box center [504, 342] width 235 height 46
click at [513, 336] on input "radio" at bounding box center [509, 331] width 9 height 9
radio input "true"
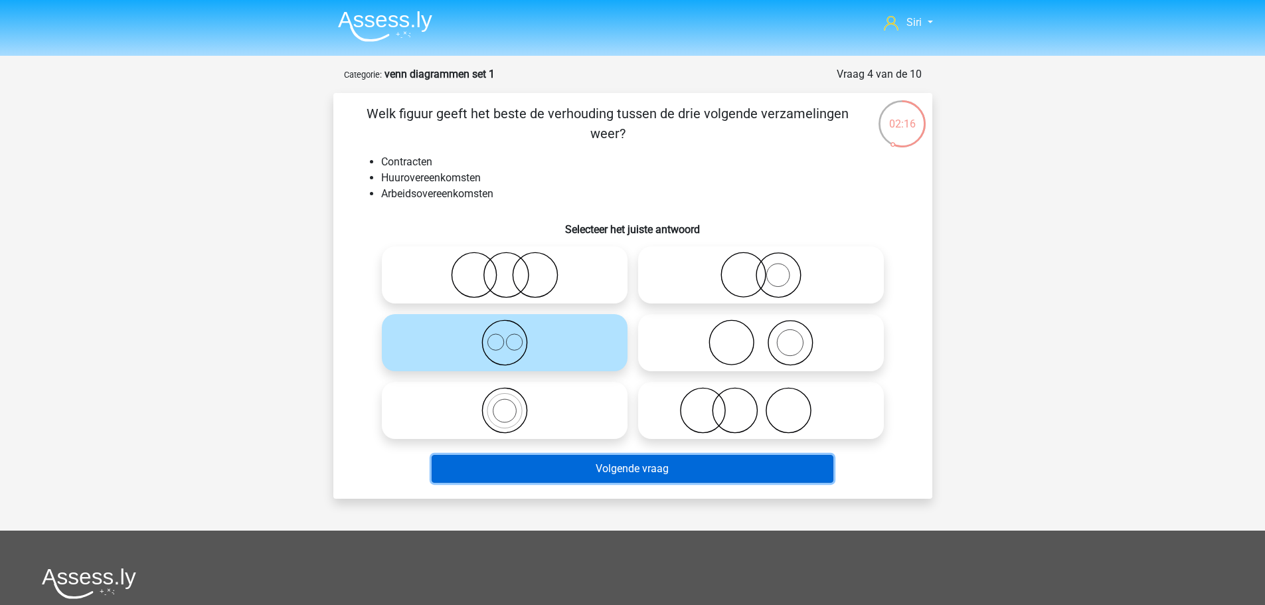
click at [634, 468] on button "Volgende vraag" at bounding box center [633, 469] width 402 height 28
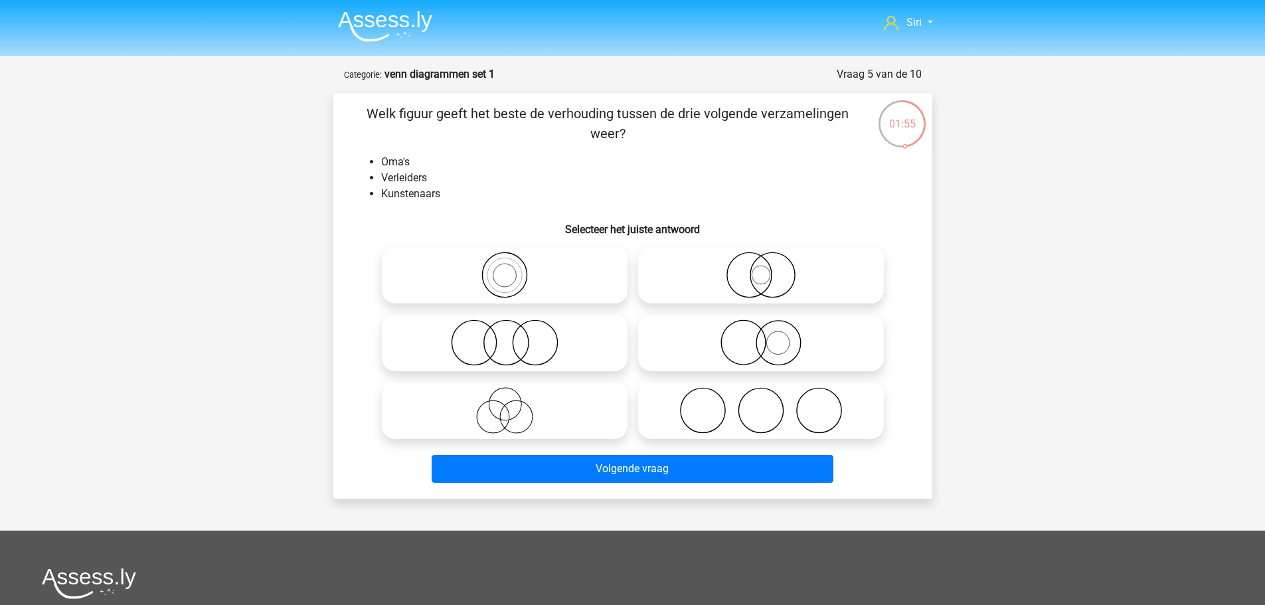
click at [507, 408] on icon at bounding box center [504, 410] width 235 height 46
click at [507, 404] on input "radio" at bounding box center [509, 399] width 9 height 9
radio input "true"
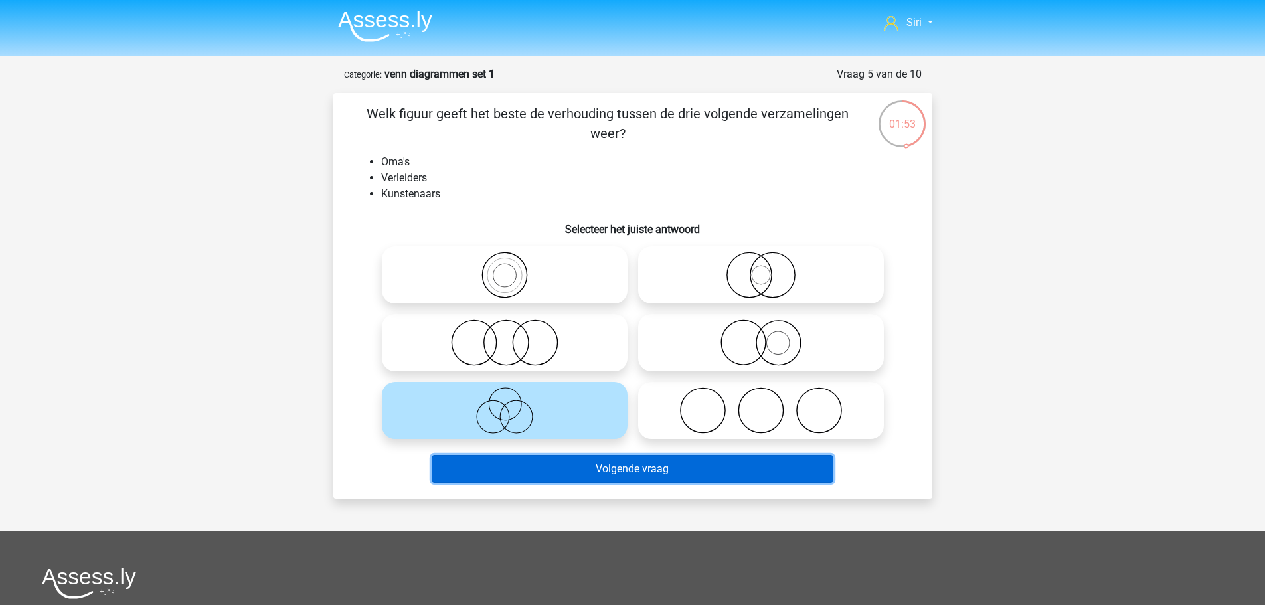
click at [539, 474] on button "Volgende vraag" at bounding box center [633, 469] width 402 height 28
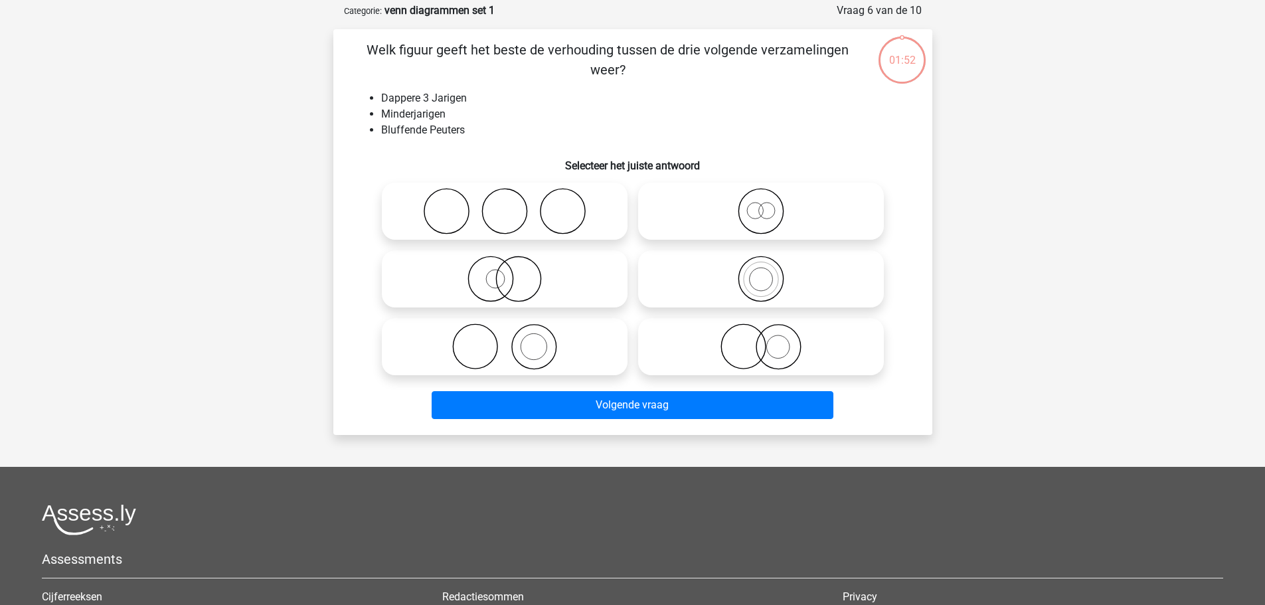
scroll to position [66, 0]
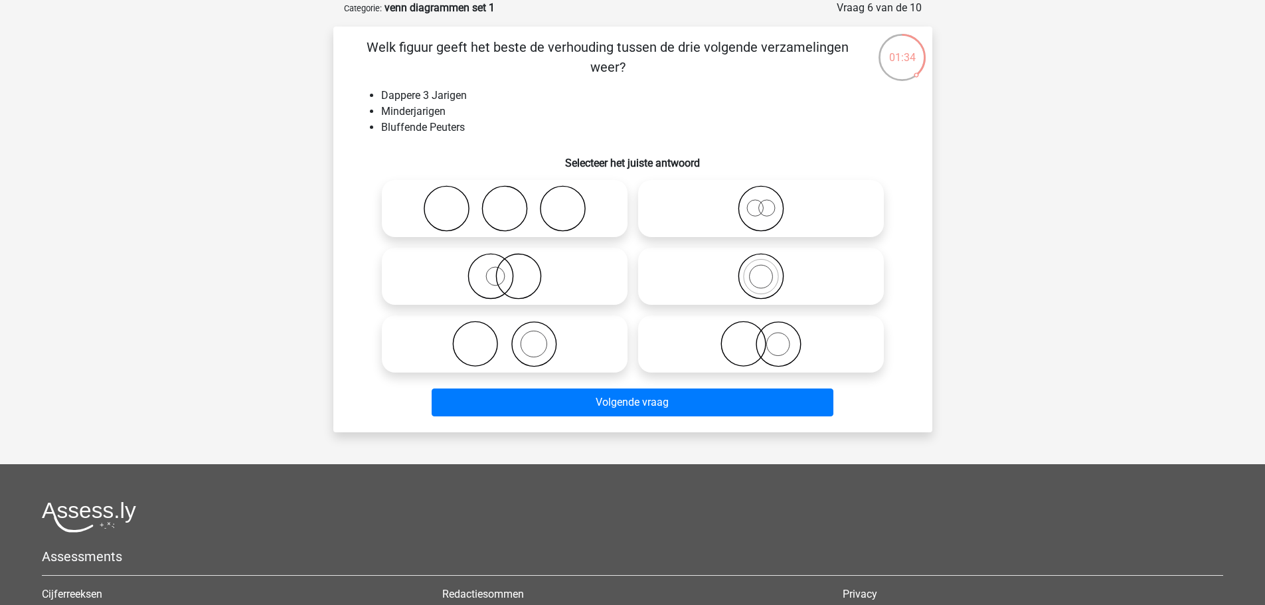
click at [774, 219] on icon at bounding box center [761, 208] width 235 height 46
click at [770, 202] on input "radio" at bounding box center [765, 197] width 9 height 9
radio input "true"
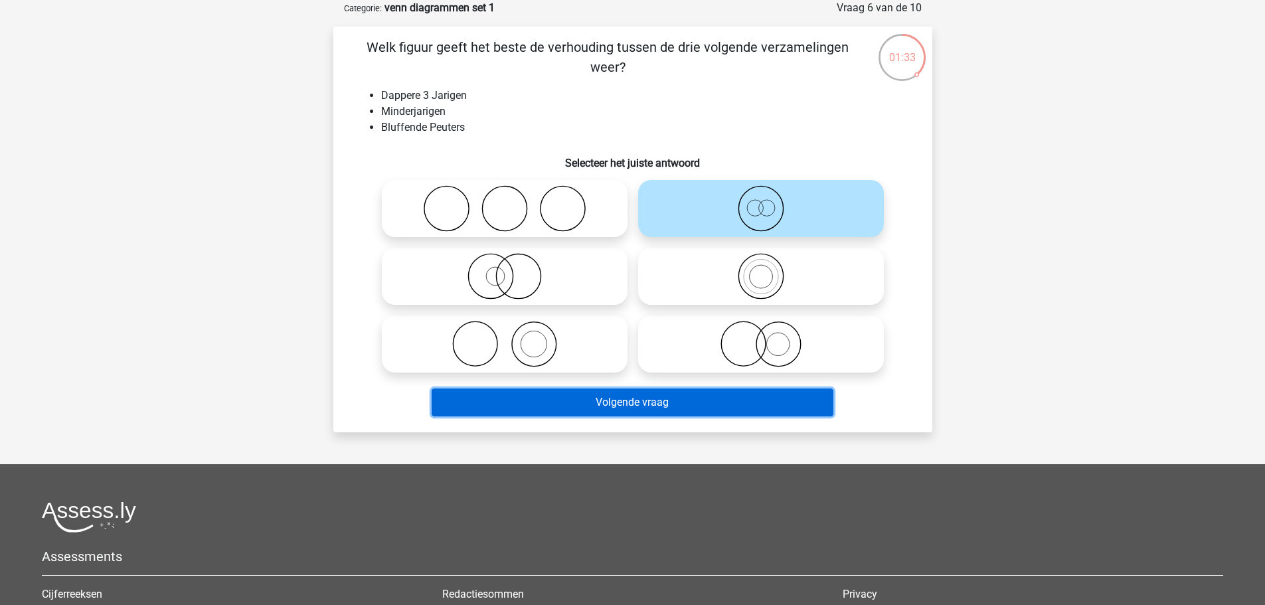
click at [744, 396] on button "Volgende vraag" at bounding box center [633, 403] width 402 height 28
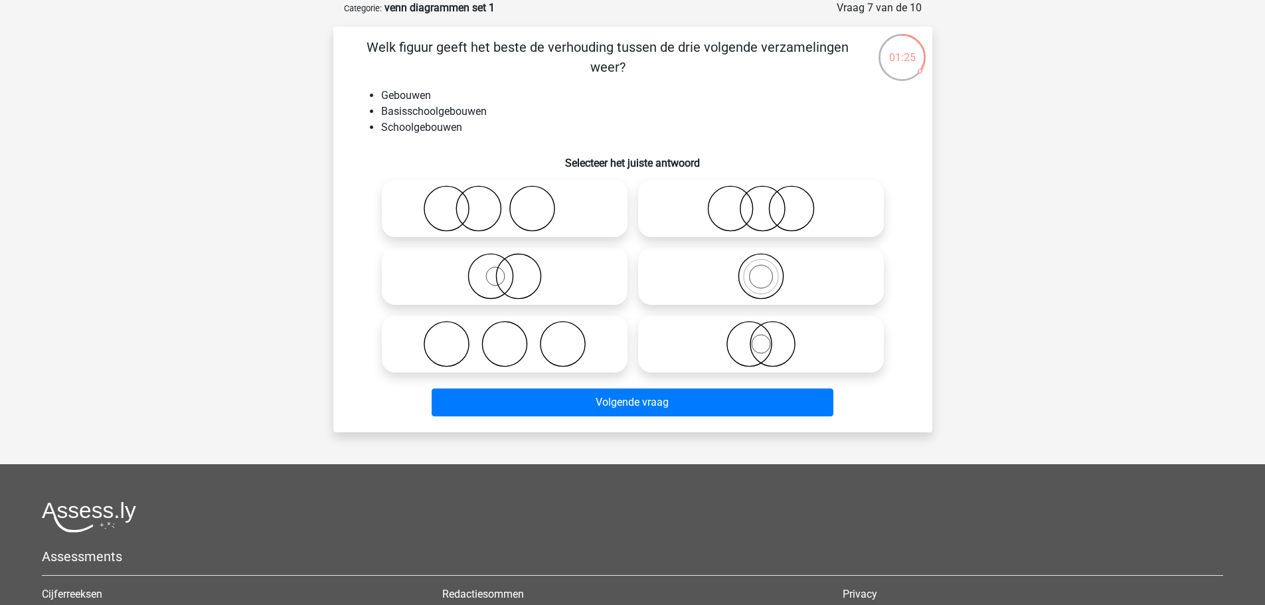
click at [749, 273] on icon at bounding box center [761, 276] width 235 height 46
click at [761, 270] on input "radio" at bounding box center [765, 265] width 9 height 9
radio input "true"
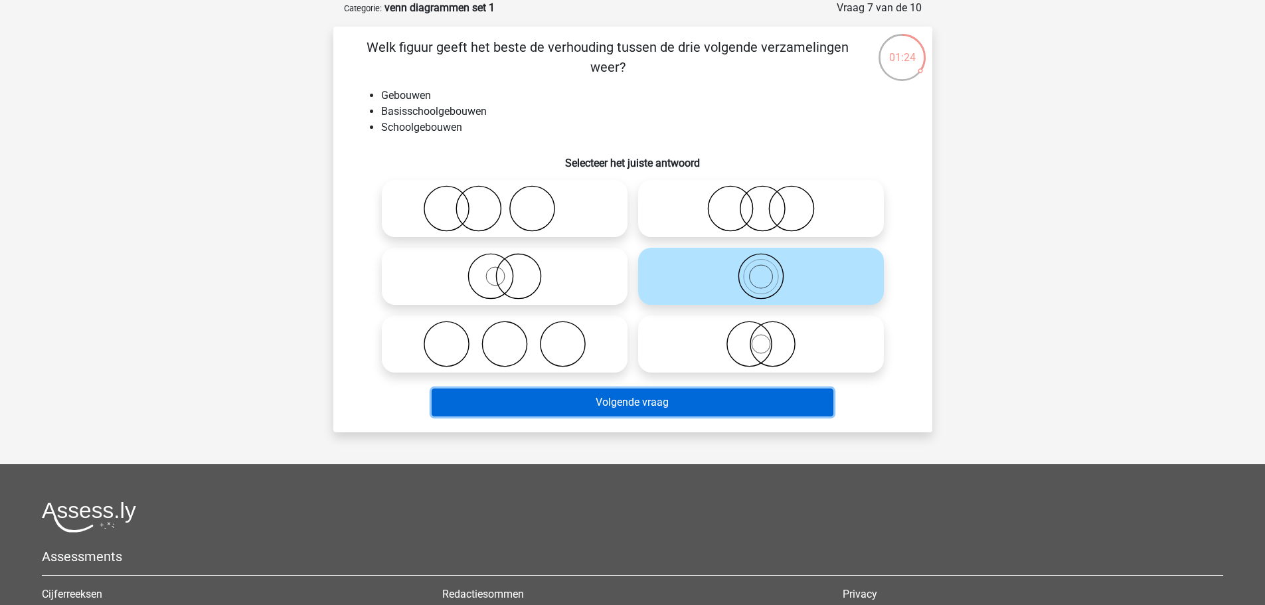
click at [677, 404] on button "Volgende vraag" at bounding box center [633, 403] width 402 height 28
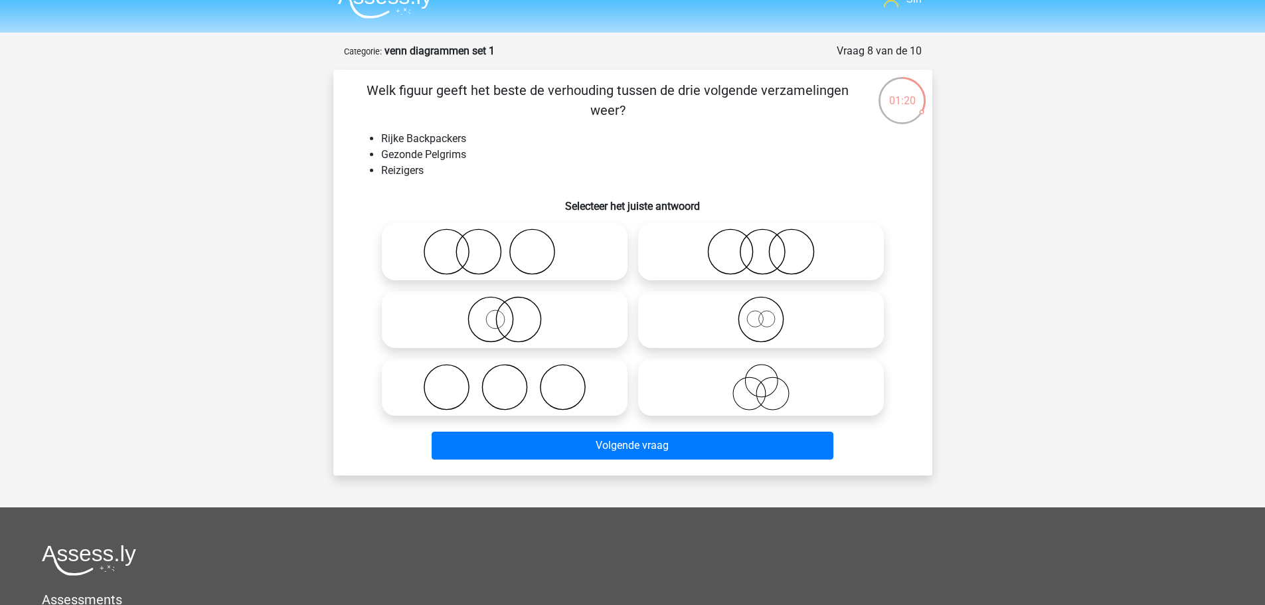
scroll to position [0, 0]
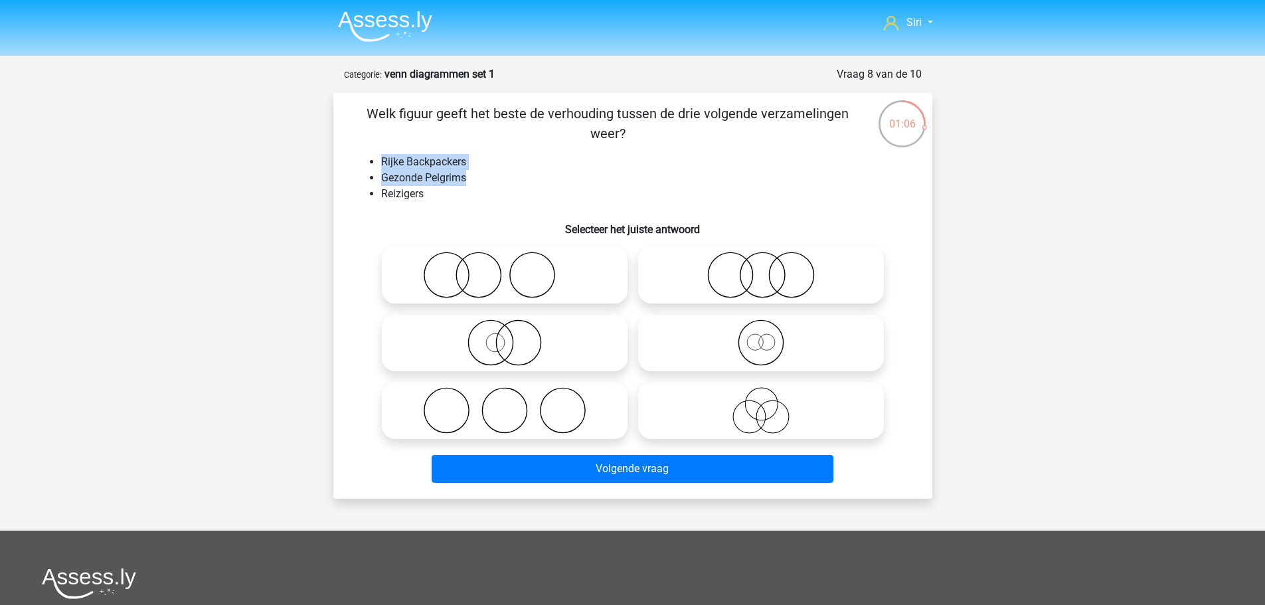
drag, startPoint x: 476, startPoint y: 179, endPoint x: 358, endPoint y: 165, distance: 119.1
click at [358, 165] on ul "Rijke Backpackers Gezonde Pelgrims Reizigers" at bounding box center [633, 178] width 557 height 48
click at [487, 170] on li "Gezonde Pelgrims" at bounding box center [646, 178] width 530 height 16
drag, startPoint x: 478, startPoint y: 179, endPoint x: 374, endPoint y: 165, distance: 104.5
click at [374, 165] on ul "Rijke Backpackers Gezonde Pelgrims Reizigers" at bounding box center [633, 178] width 557 height 48
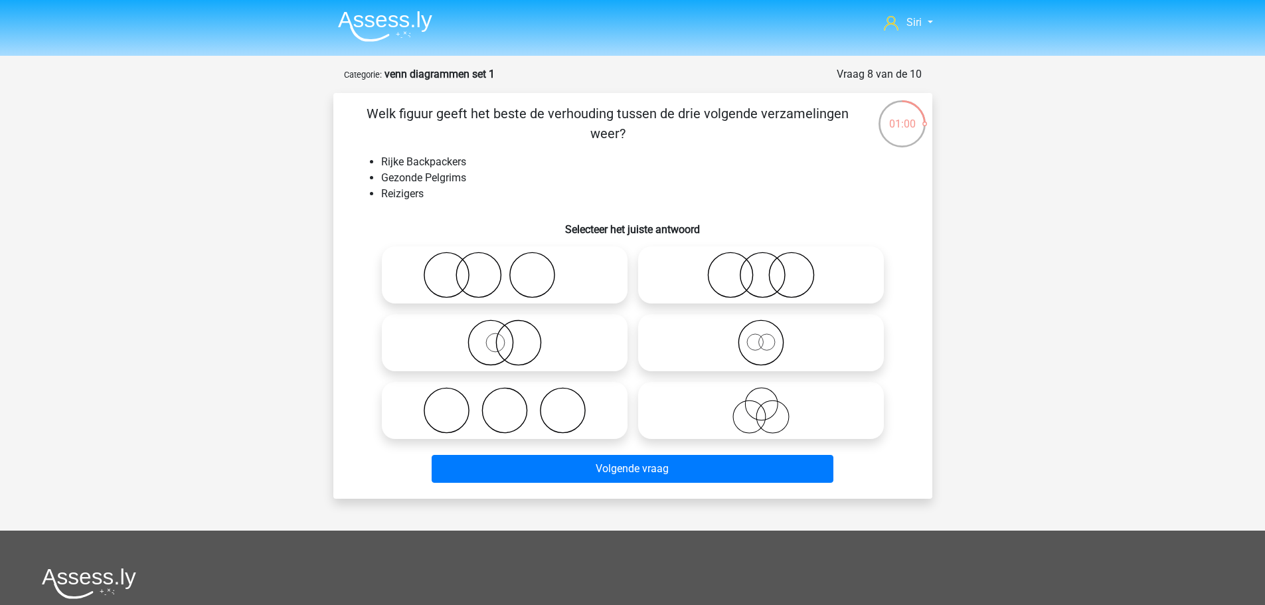
click at [500, 344] on icon at bounding box center [504, 342] width 235 height 46
click at [505, 336] on input "radio" at bounding box center [509, 331] width 9 height 9
radio input "true"
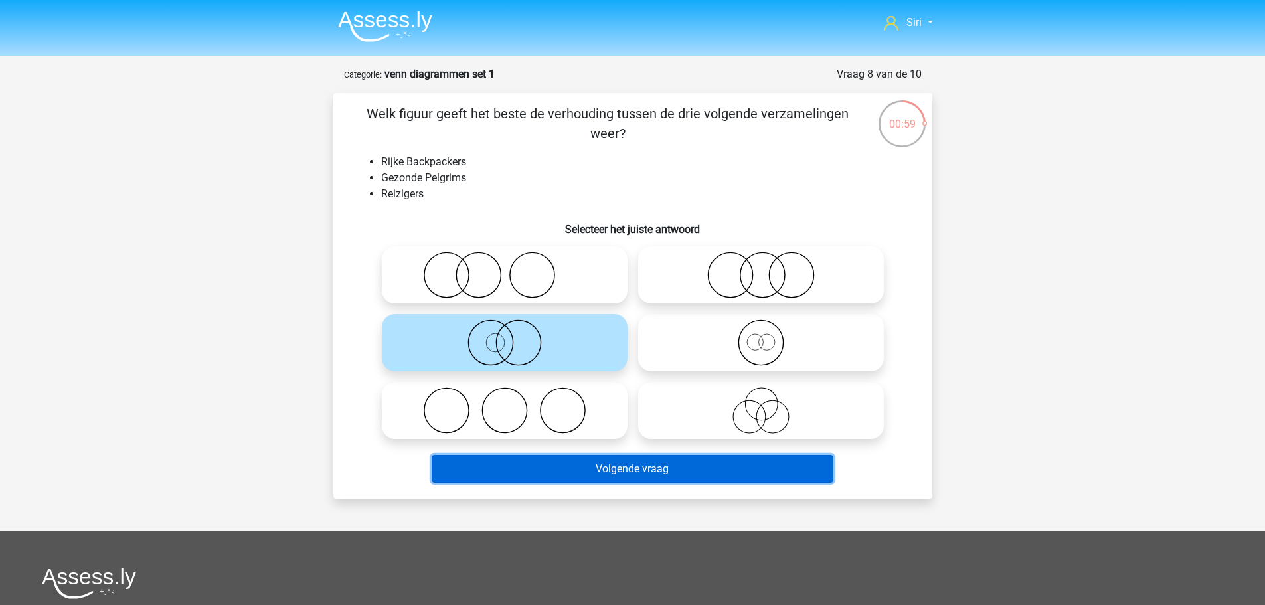
click at [537, 474] on button "Volgende vraag" at bounding box center [633, 469] width 402 height 28
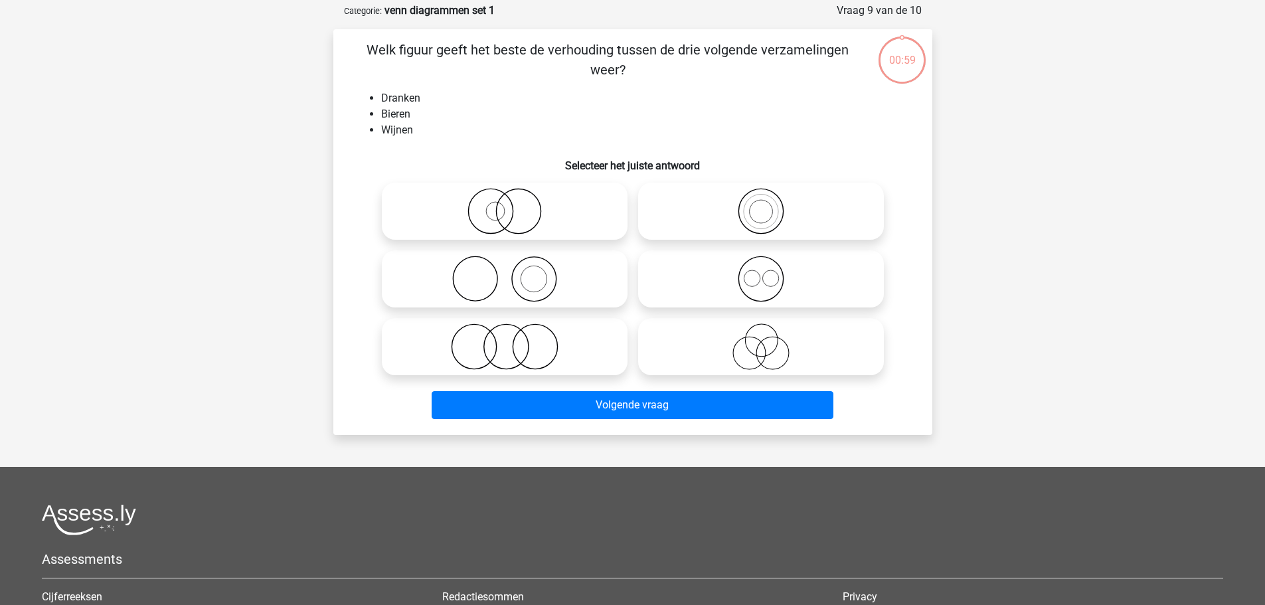
scroll to position [66, 0]
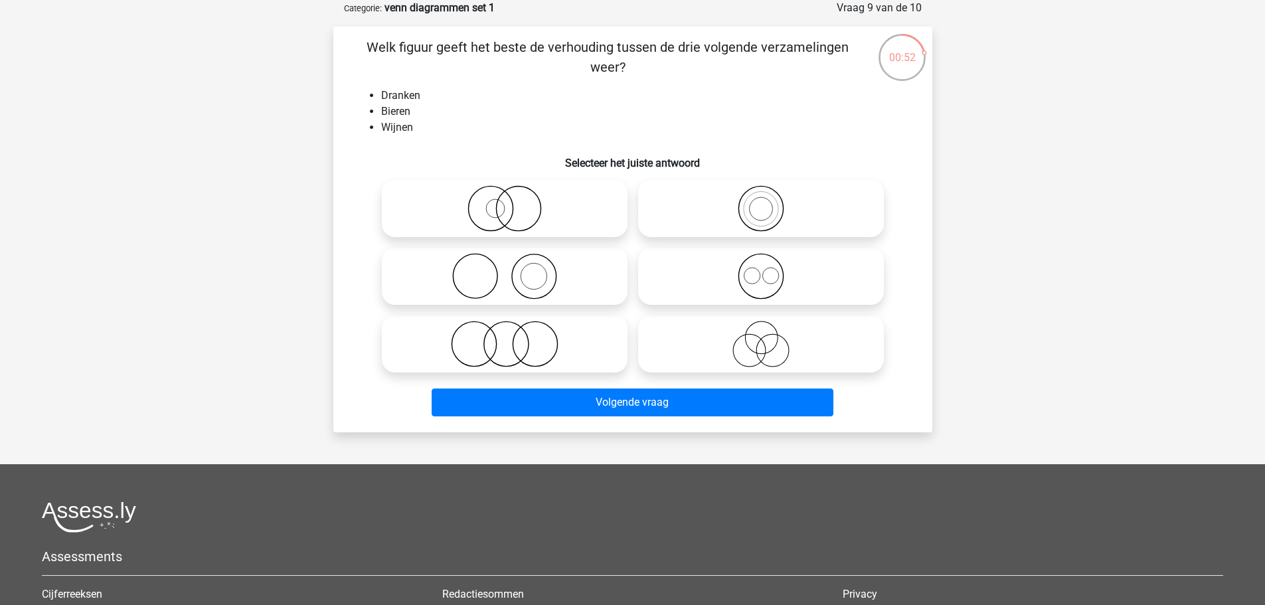
click at [787, 288] on icon at bounding box center [761, 276] width 235 height 46
click at [770, 270] on input "radio" at bounding box center [765, 265] width 9 height 9
radio input "true"
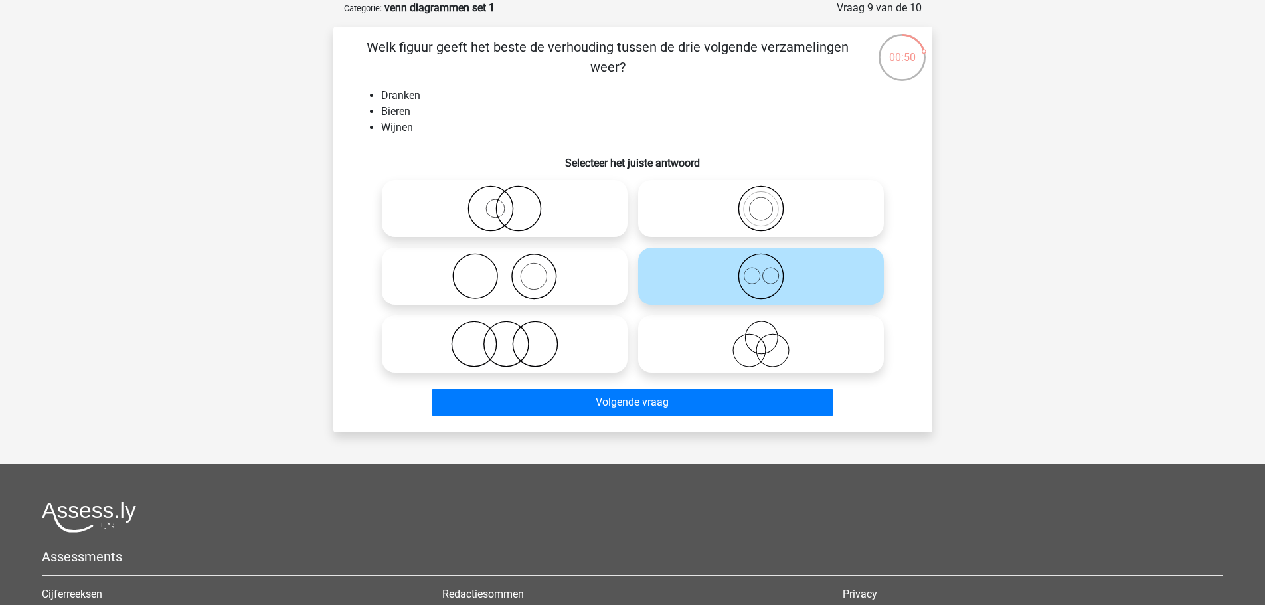
click at [754, 347] on icon at bounding box center [761, 344] width 235 height 46
click at [761, 337] on input "radio" at bounding box center [765, 333] width 9 height 9
radio input "true"
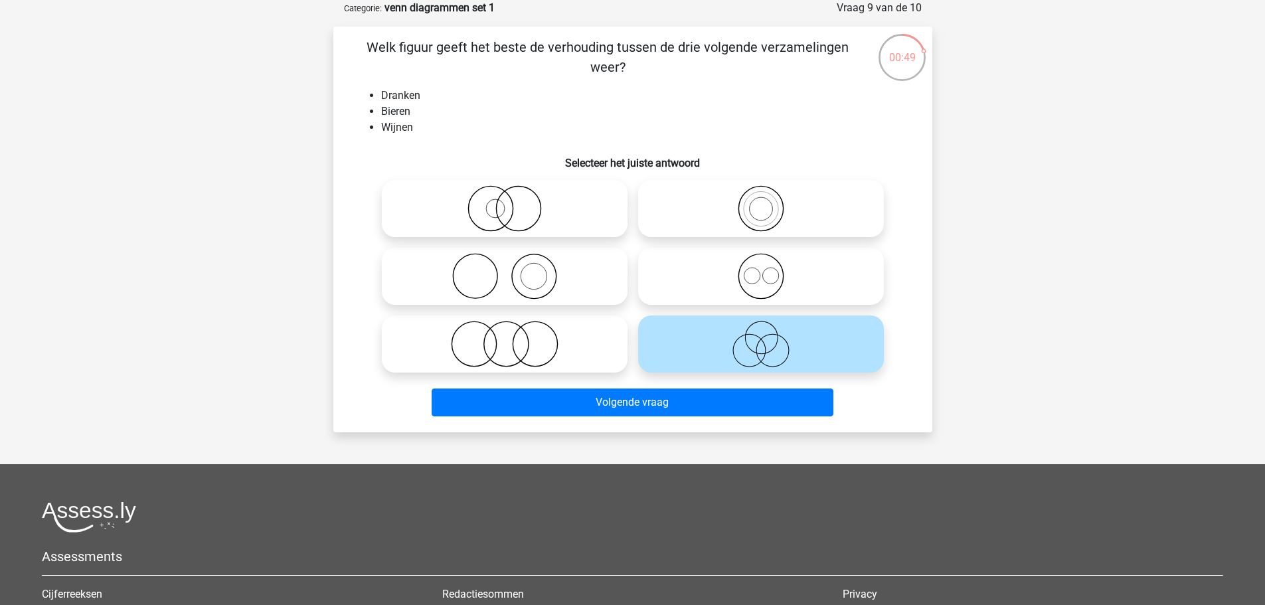
click at [747, 258] on icon at bounding box center [761, 276] width 235 height 46
click at [761, 261] on input "radio" at bounding box center [765, 265] width 9 height 9
radio input "true"
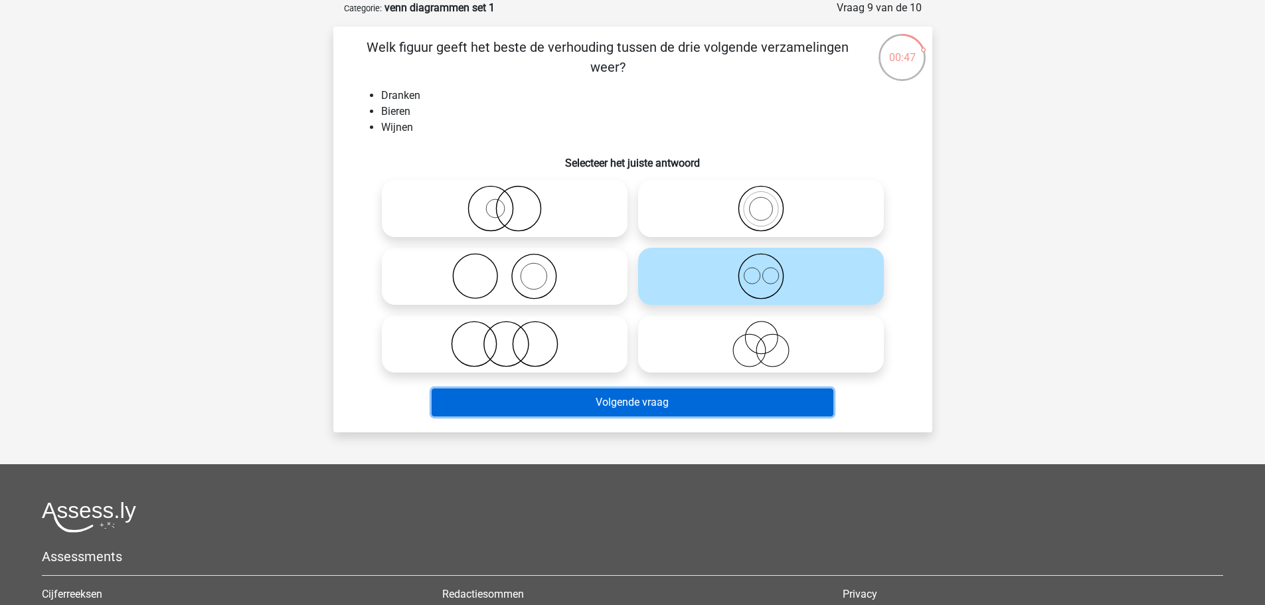
click at [719, 407] on button "Volgende vraag" at bounding box center [633, 403] width 402 height 28
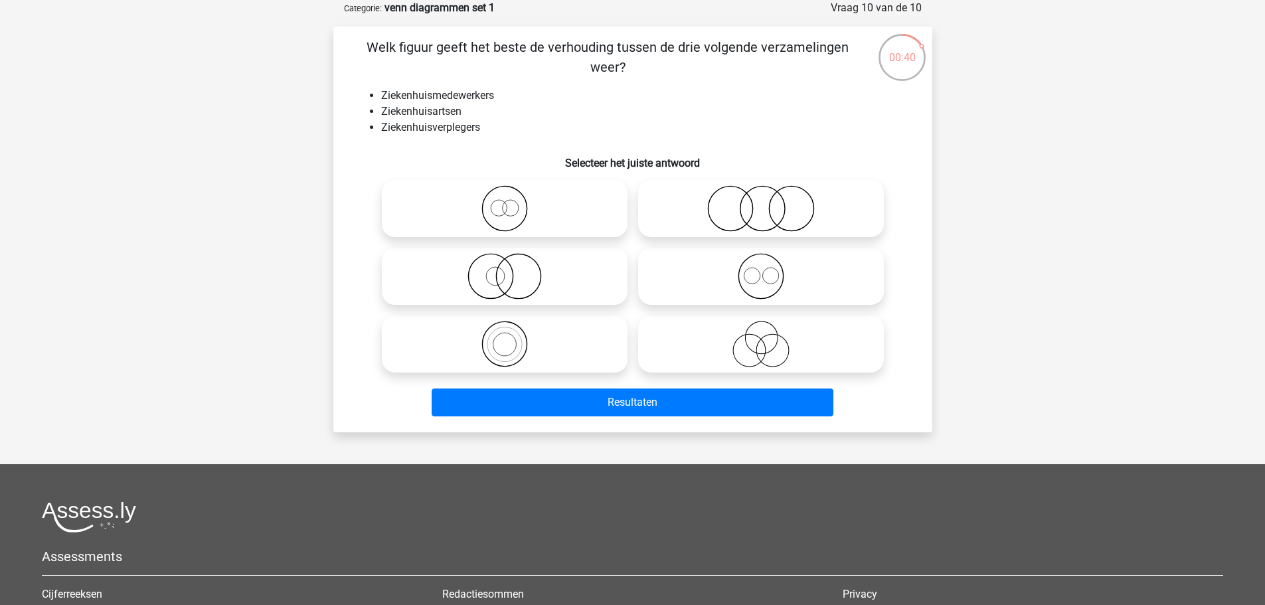
click at [764, 268] on input "radio" at bounding box center [765, 265] width 9 height 9
radio input "true"
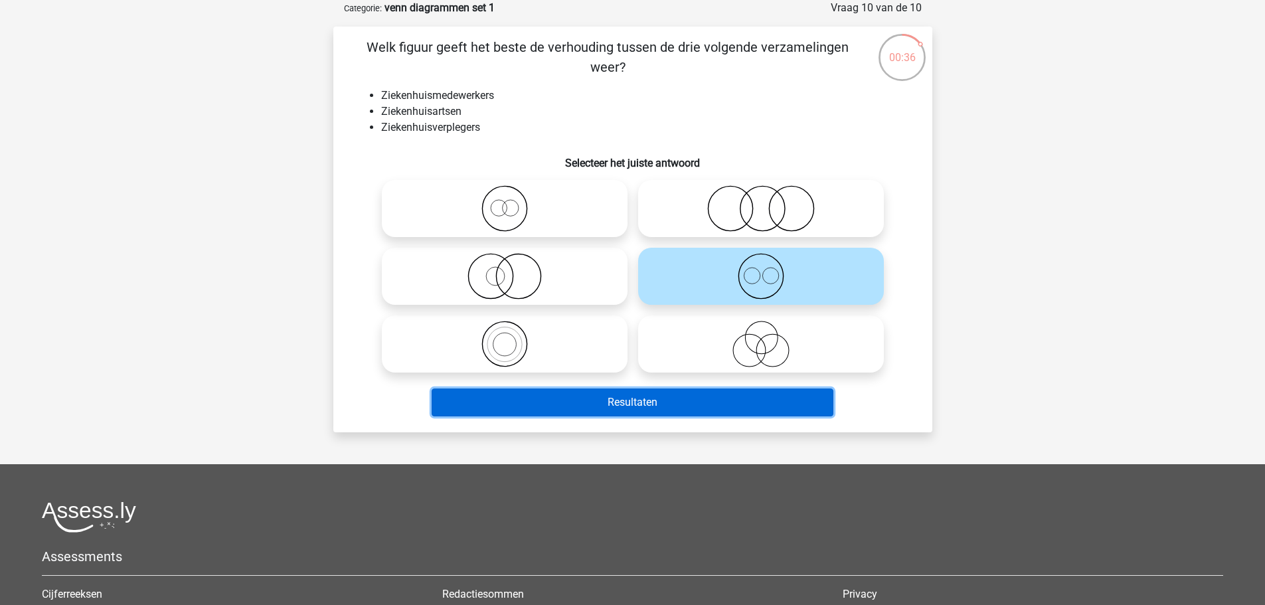
click at [737, 406] on button "Resultaten" at bounding box center [633, 403] width 402 height 28
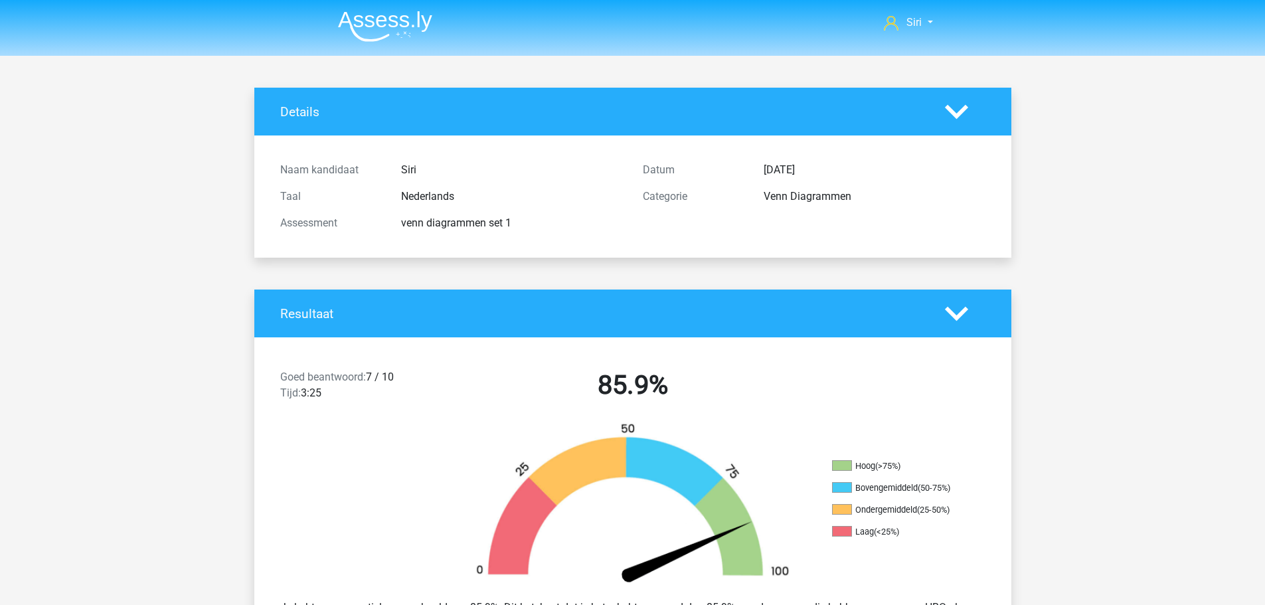
click at [389, 11] on img at bounding box center [385, 26] width 94 height 31
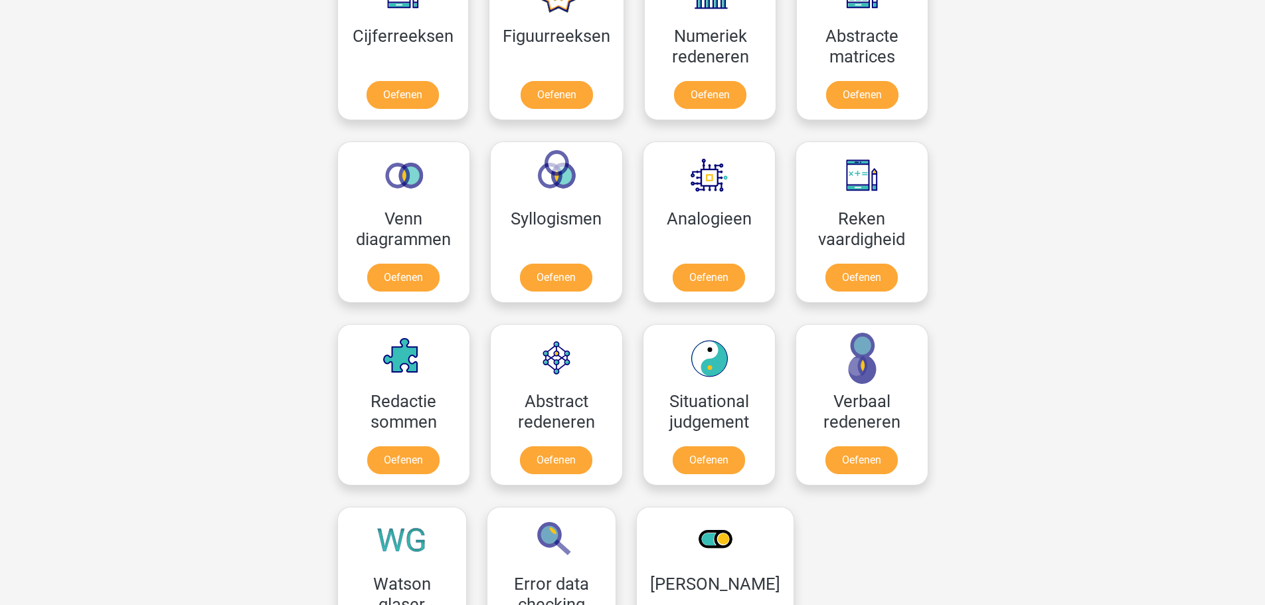
scroll to position [731, 0]
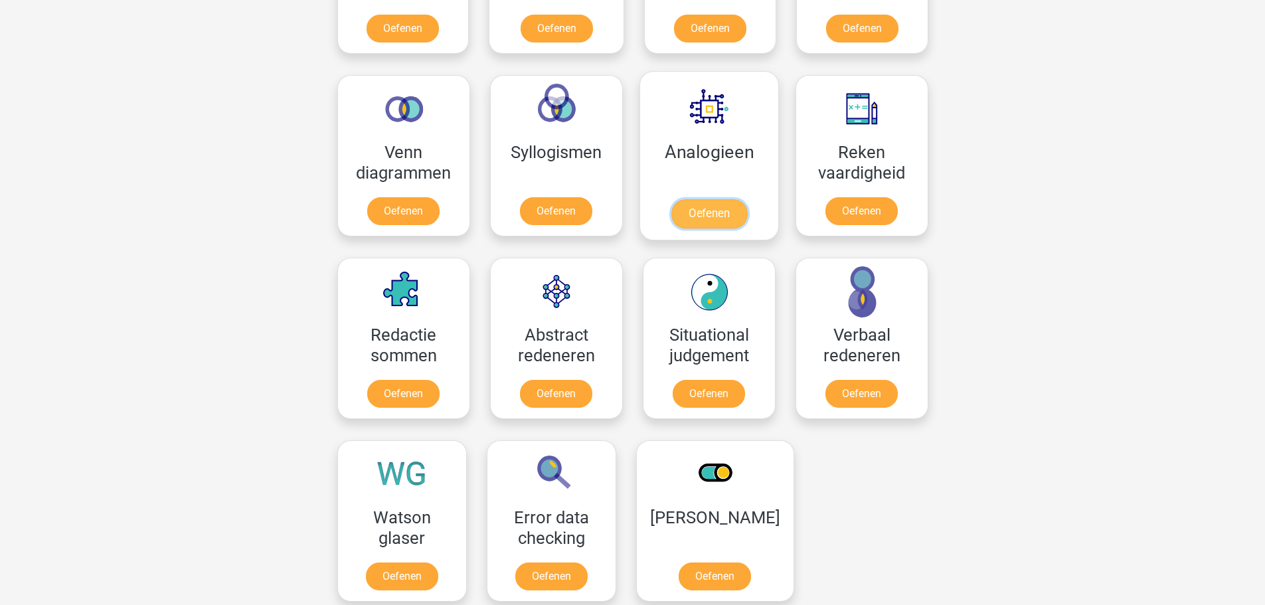
click at [734, 199] on link "Oefenen" at bounding box center [709, 213] width 76 height 29
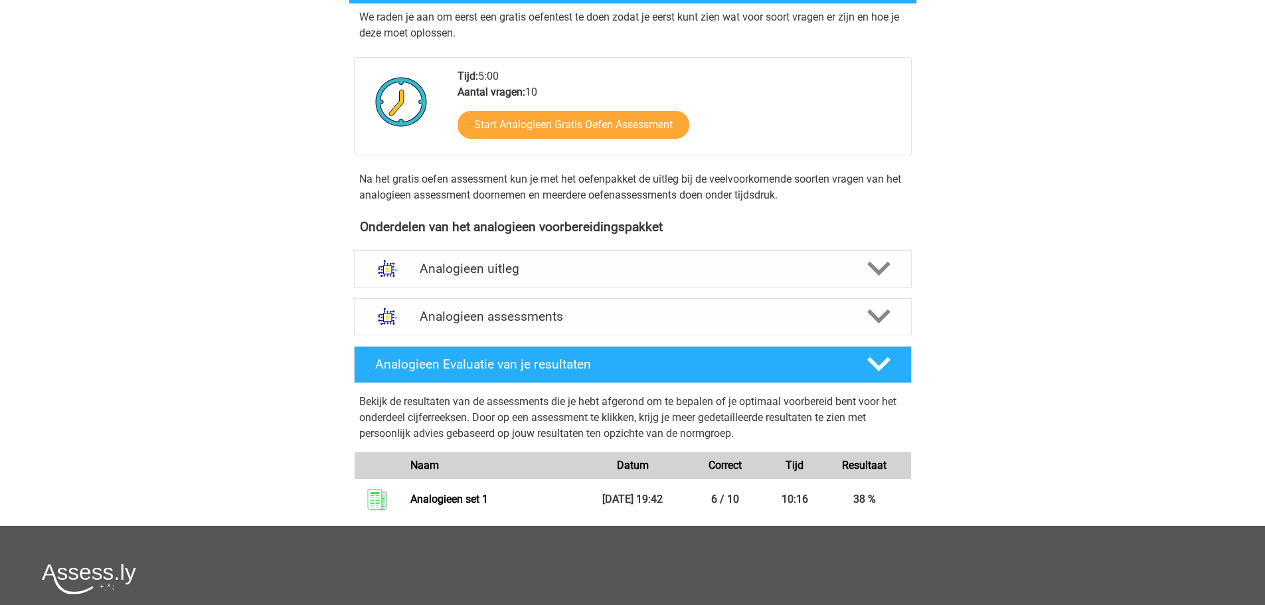
scroll to position [332, 0]
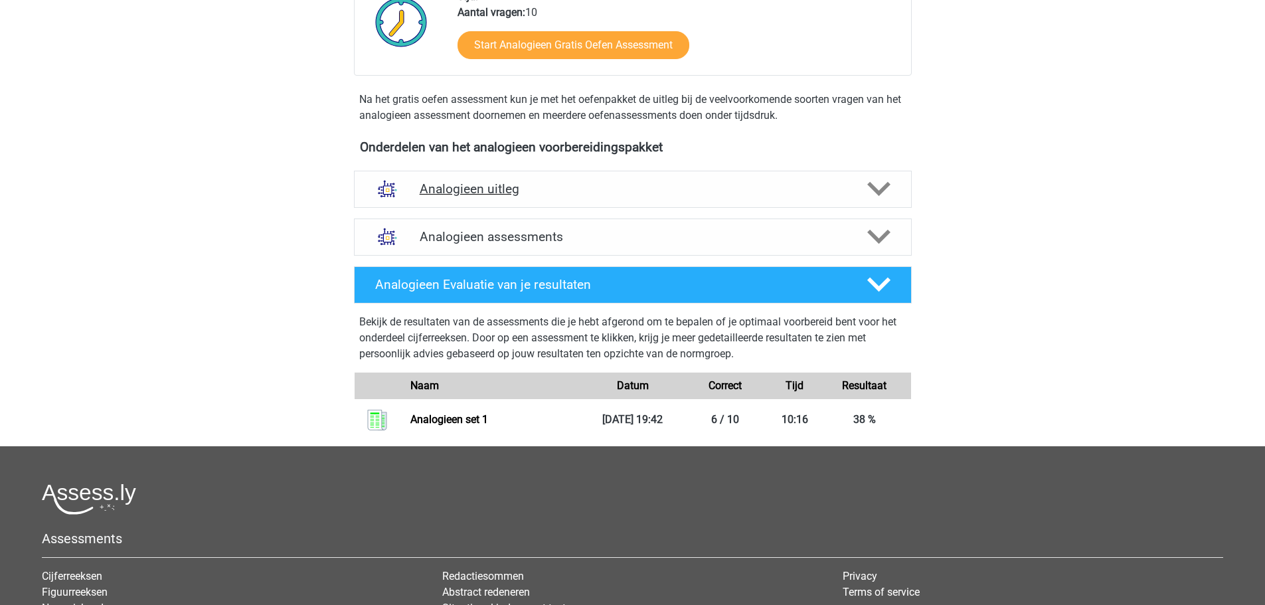
click at [537, 197] on h4 "Analogieen uitleg" at bounding box center [633, 188] width 426 height 15
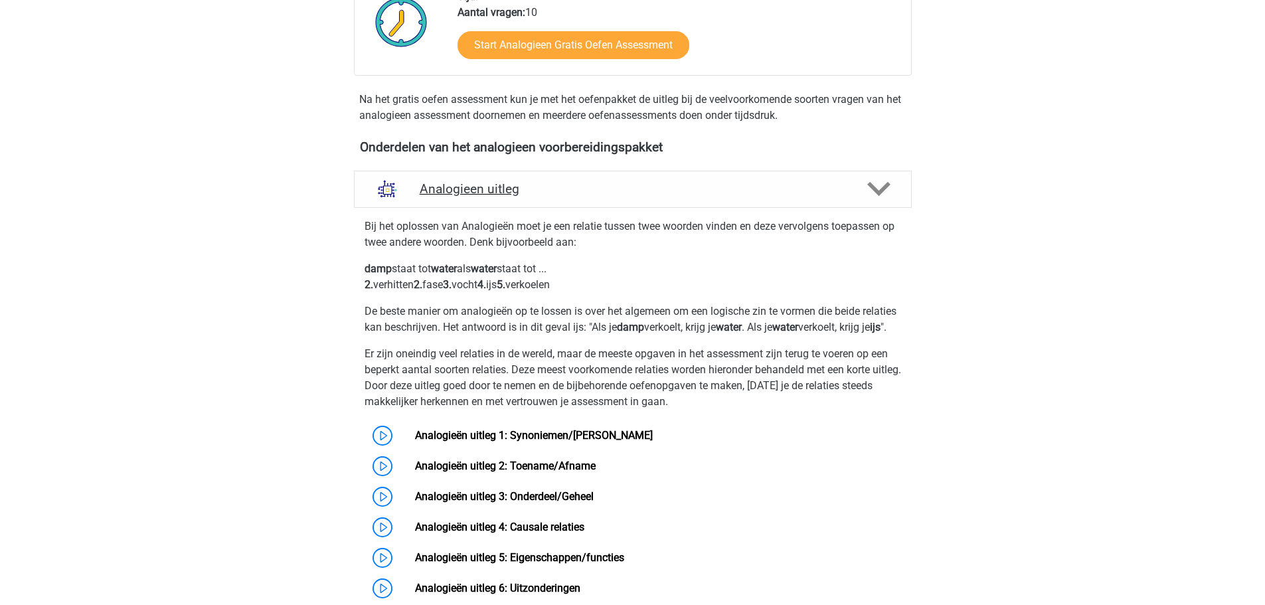
click at [537, 197] on h4 "Analogieen uitleg" at bounding box center [633, 188] width 426 height 15
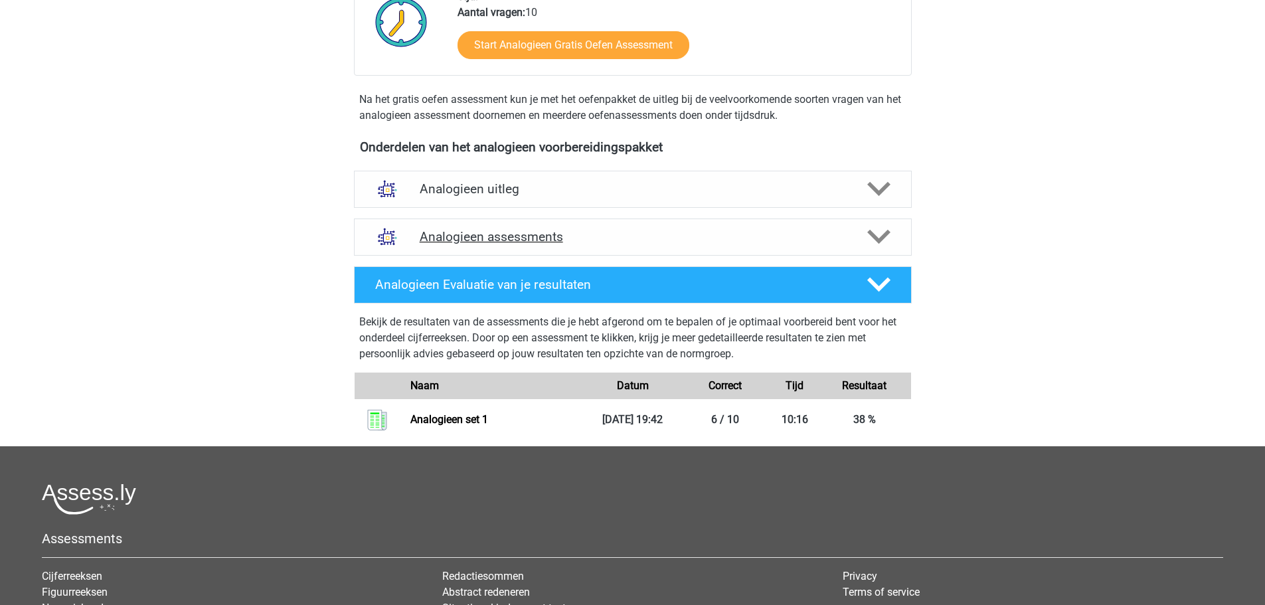
click at [519, 233] on h4 "Analogieen assessments" at bounding box center [633, 236] width 426 height 15
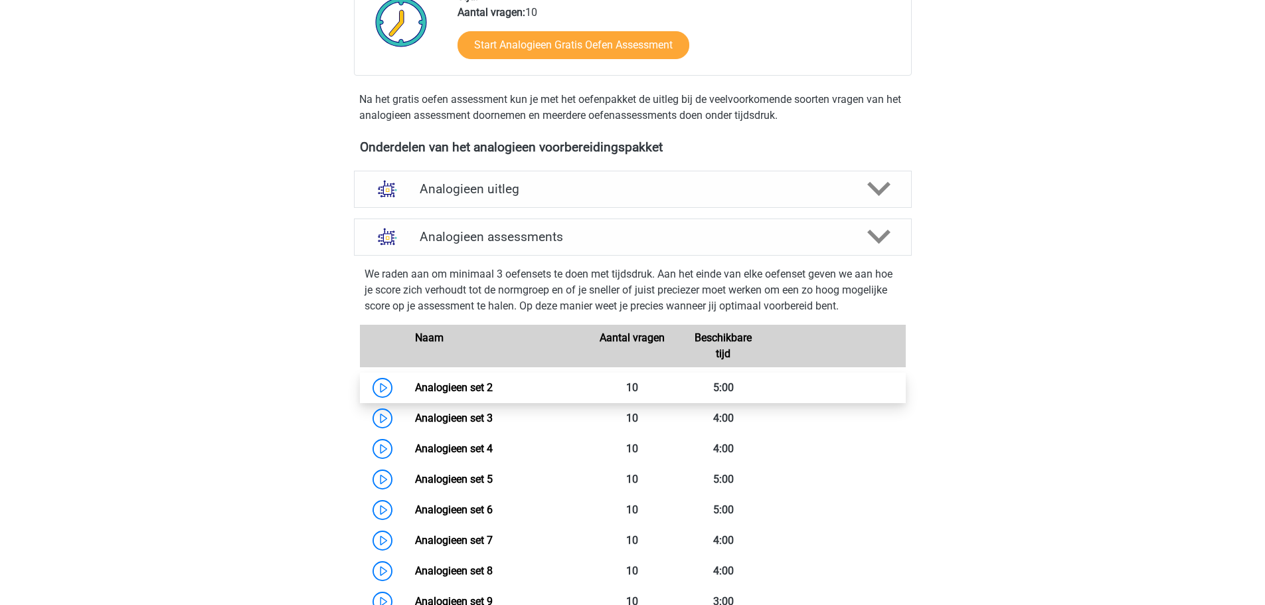
click at [493, 391] on link "Analogieen set 2" at bounding box center [454, 387] width 78 height 13
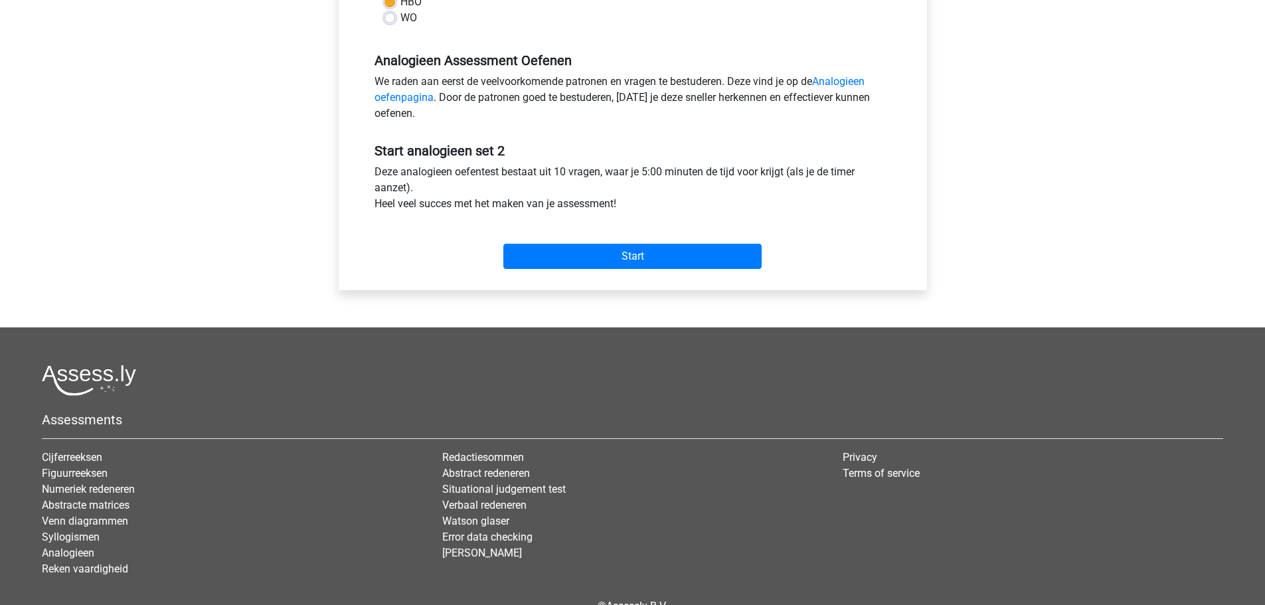
scroll to position [398, 0]
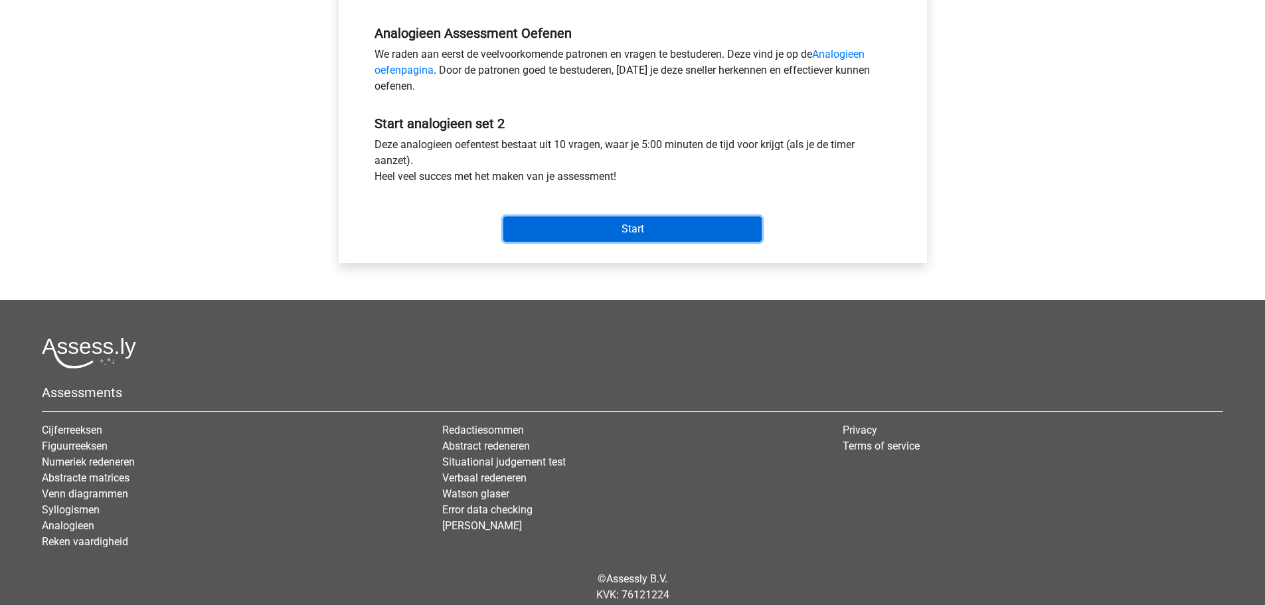
click at [604, 229] on input "Start" at bounding box center [632, 229] width 258 height 25
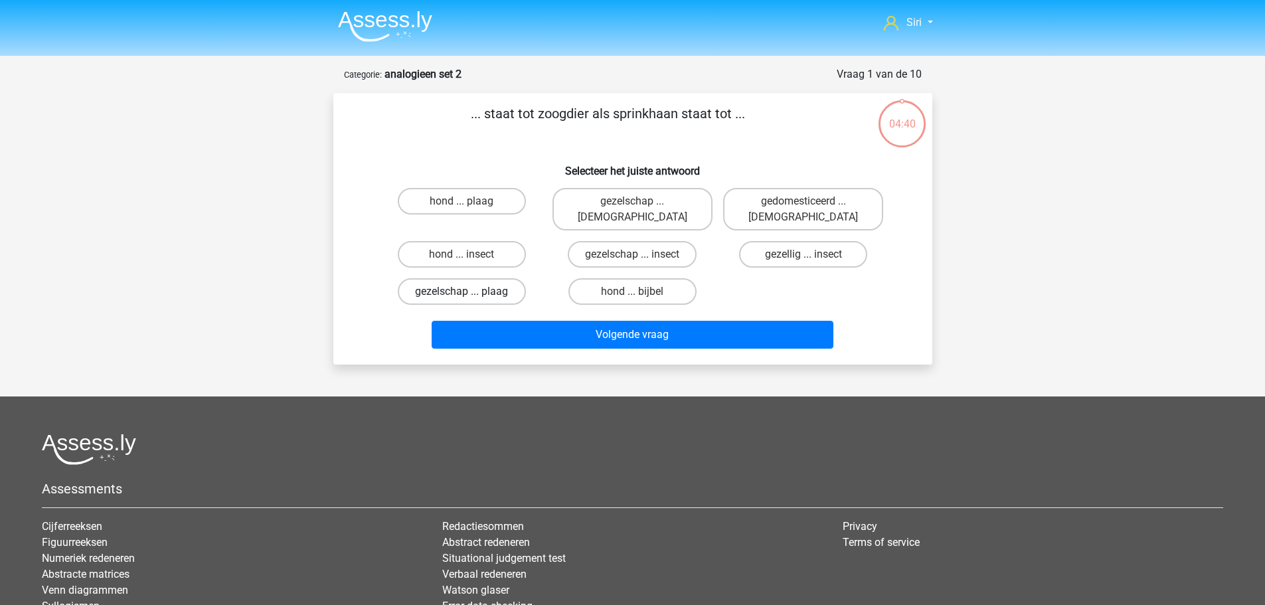
click at [468, 278] on label "gezelschap ... plaag" at bounding box center [462, 291] width 128 height 27
click at [468, 292] on input "gezelschap ... plaag" at bounding box center [466, 296] width 9 height 9
radio input "true"
click at [479, 241] on label "hond ... insect" at bounding box center [462, 254] width 128 height 27
click at [470, 254] on input "hond ... insect" at bounding box center [466, 258] width 9 height 9
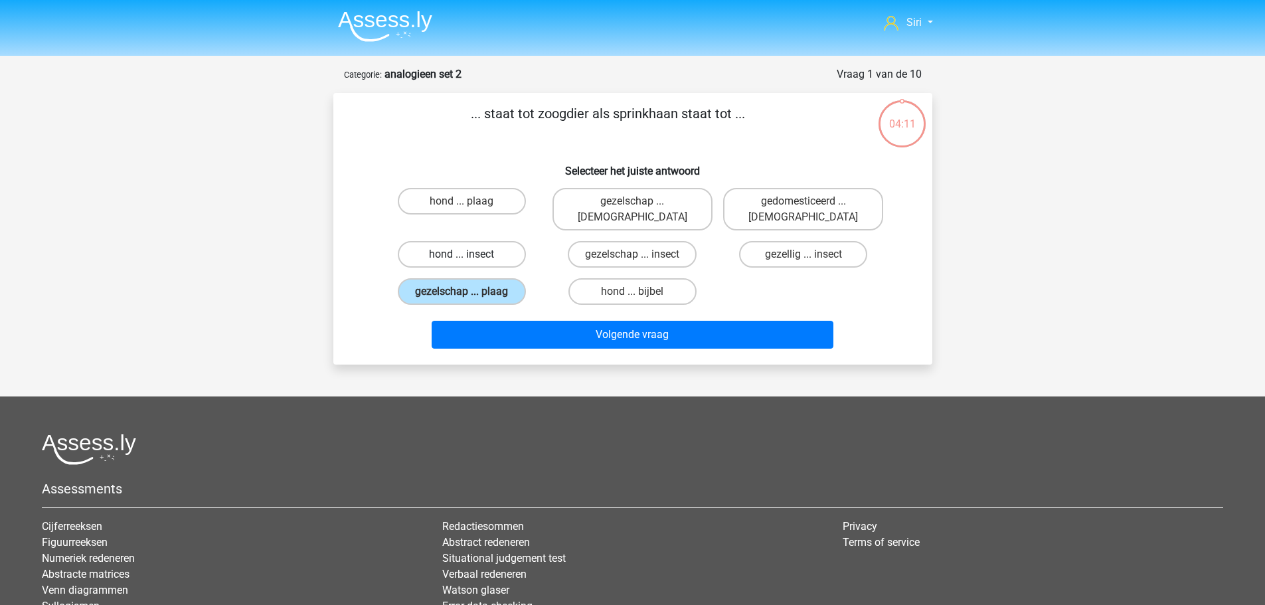
radio input "true"
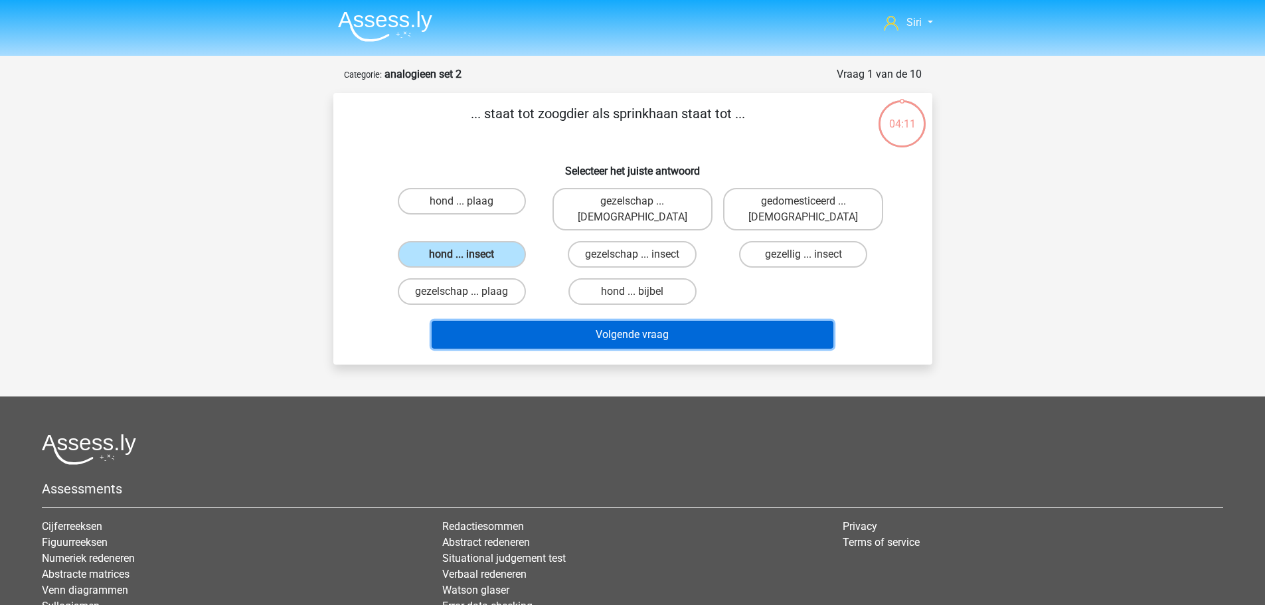
click at [624, 328] on button "Volgende vraag" at bounding box center [633, 335] width 402 height 28
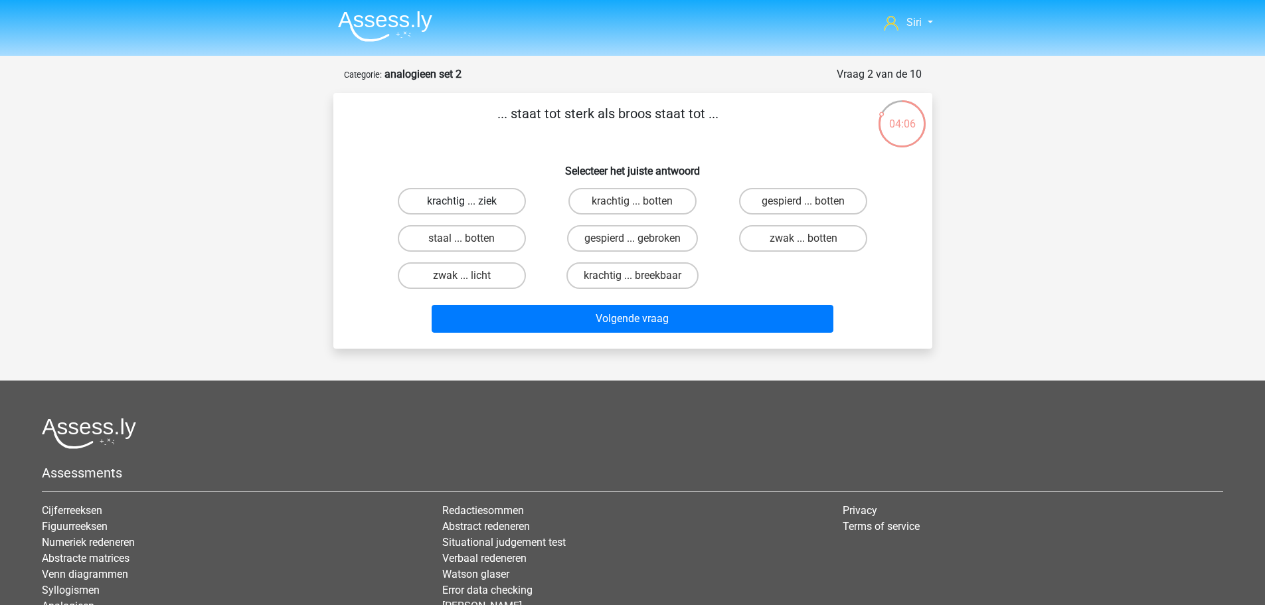
click at [503, 206] on label "krachtig ... ziek" at bounding box center [462, 201] width 128 height 27
click at [470, 206] on input "krachtig ... ziek" at bounding box center [466, 205] width 9 height 9
radio input "true"
click at [620, 278] on label "krachtig ... breekbaar" at bounding box center [633, 275] width 132 height 27
click at [632, 278] on input "krachtig ... breekbaar" at bounding box center [636, 280] width 9 height 9
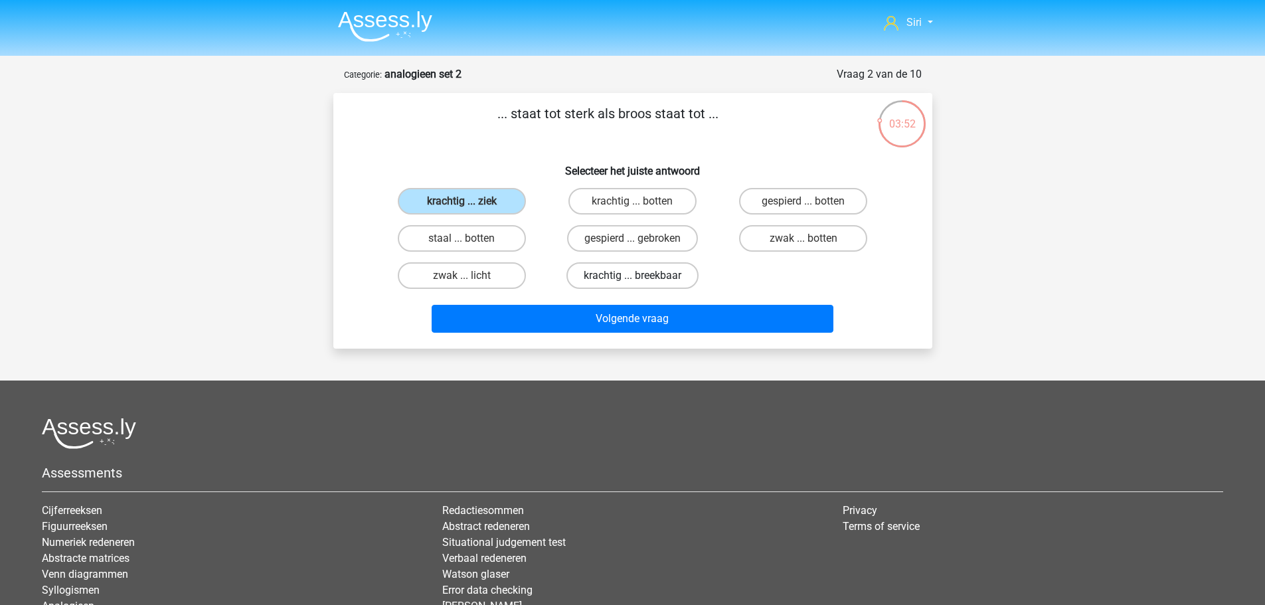
radio input "true"
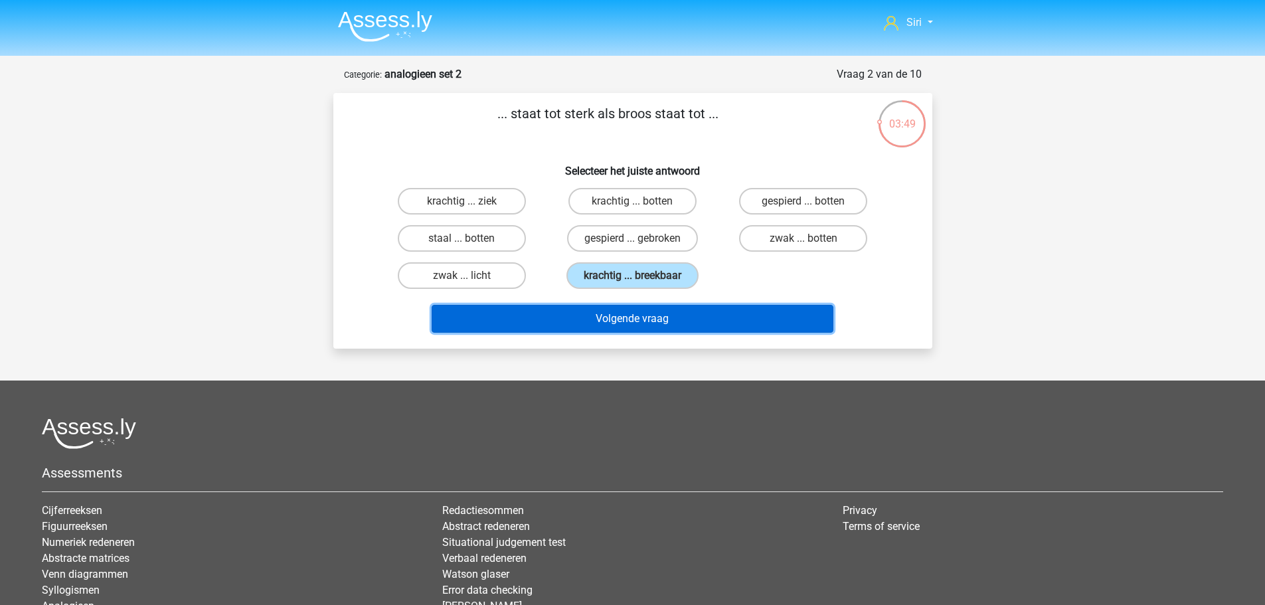
click at [641, 325] on button "Volgende vraag" at bounding box center [633, 319] width 402 height 28
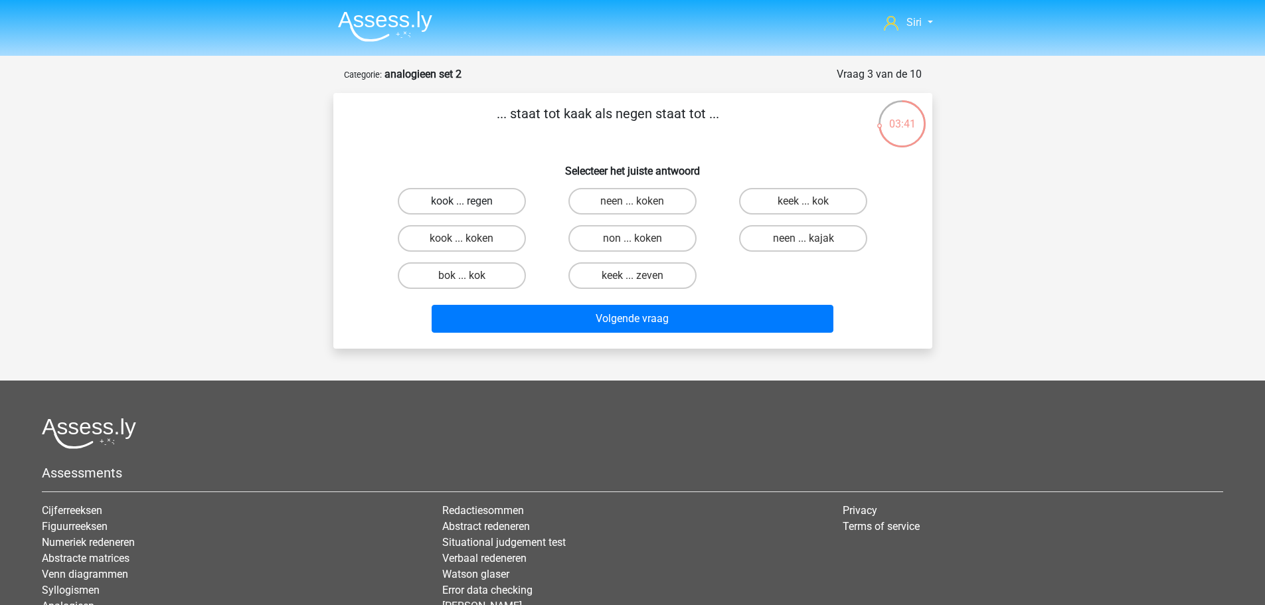
click at [499, 207] on label "kook ... regen" at bounding box center [462, 201] width 128 height 27
click at [470, 207] on input "kook ... regen" at bounding box center [466, 205] width 9 height 9
radio input "true"
click at [629, 282] on label "keek ... zeven" at bounding box center [633, 275] width 128 height 27
click at [632, 282] on input "keek ... zeven" at bounding box center [636, 280] width 9 height 9
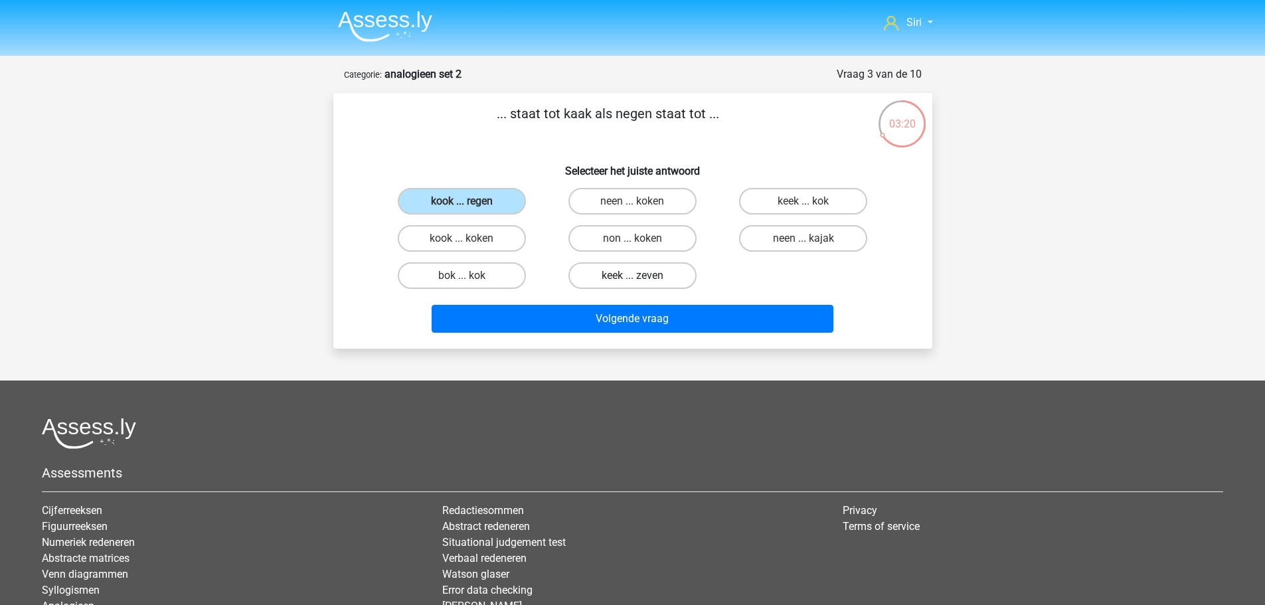
radio input "true"
click at [491, 200] on label "kook ... regen" at bounding box center [462, 201] width 128 height 27
click at [470, 201] on input "kook ... regen" at bounding box center [466, 205] width 9 height 9
radio input "true"
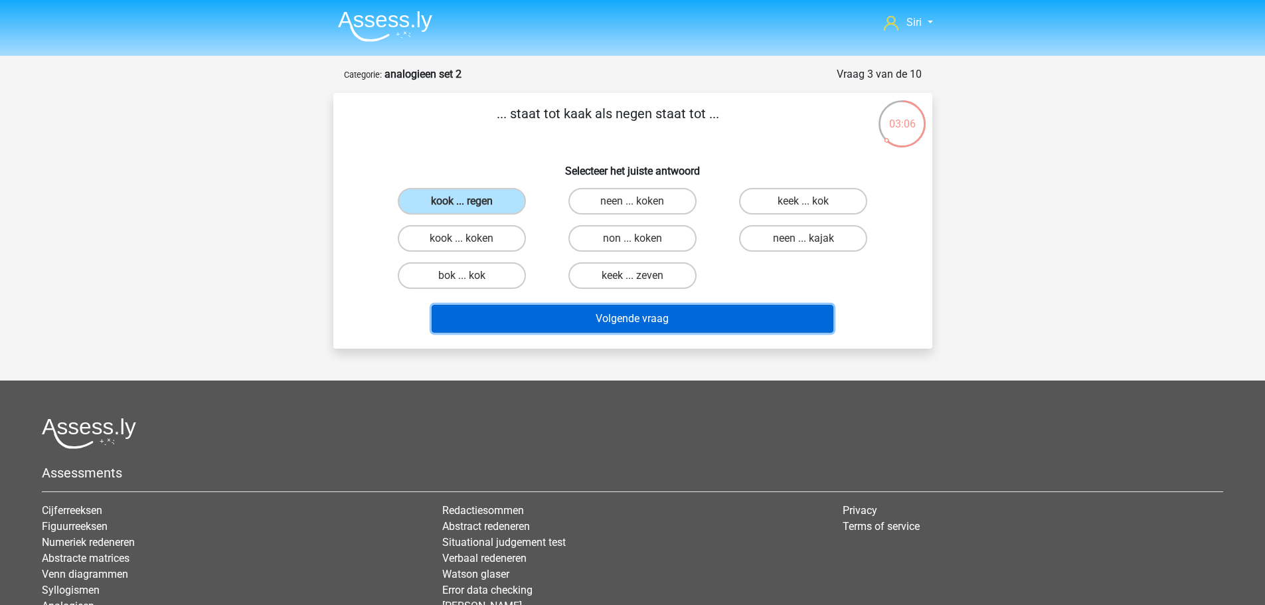
click at [600, 325] on button "Volgende vraag" at bounding box center [633, 319] width 402 height 28
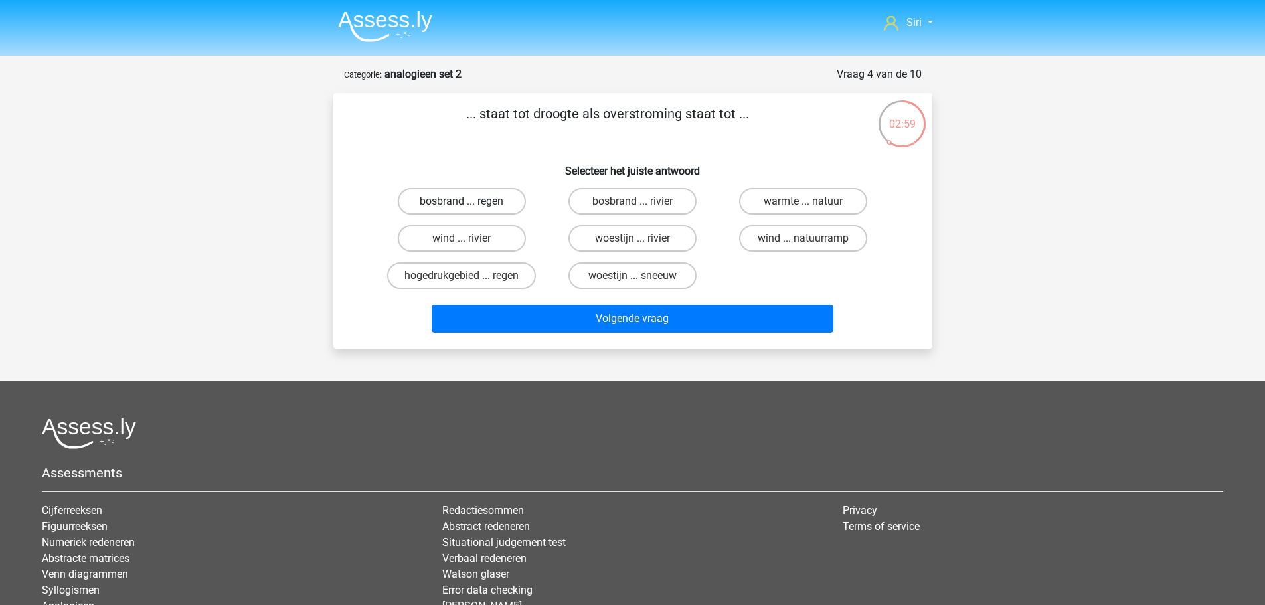
click at [499, 208] on label "bosbrand ... regen" at bounding box center [462, 201] width 128 height 27
click at [470, 208] on input "bosbrand ... regen" at bounding box center [466, 205] width 9 height 9
radio input "true"
drag, startPoint x: 609, startPoint y: 118, endPoint x: 761, endPoint y: 114, distance: 152.2
click at [761, 114] on p "... staat tot droogte als overstroming staat tot ..." at bounding box center [608, 124] width 507 height 40
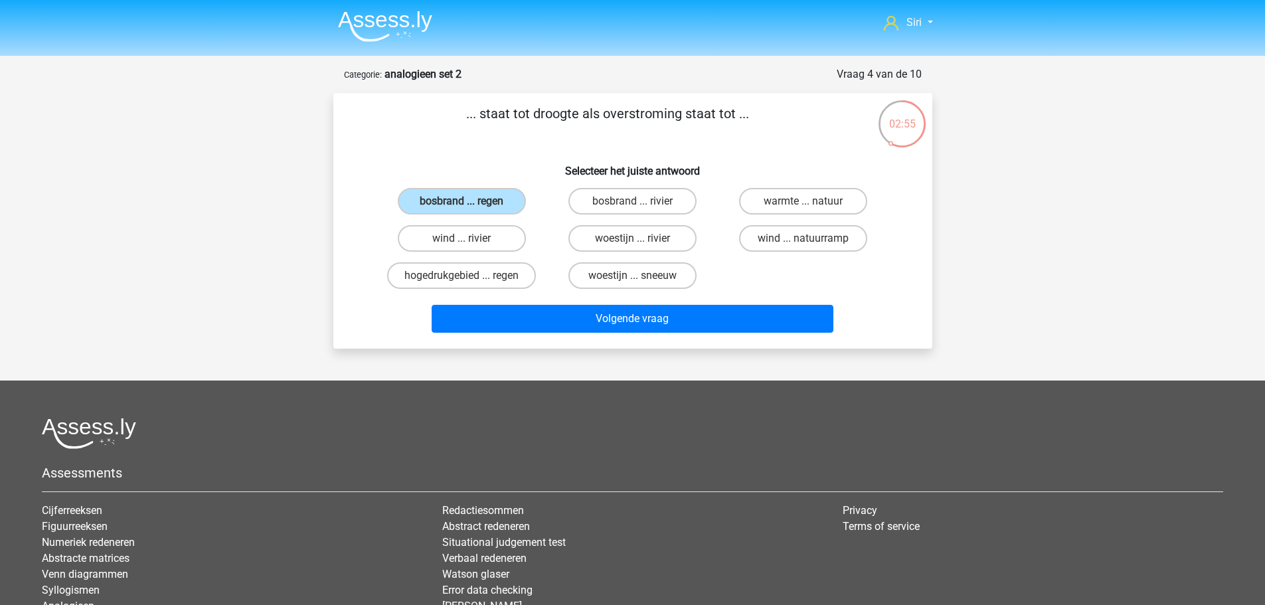
click at [777, 119] on p "... staat tot droogte als overstroming staat tot ..." at bounding box center [608, 124] width 507 height 40
click at [685, 350] on div "Siri siri.last@outlook.com Nederlands English" at bounding box center [632, 365] width 1265 height 731
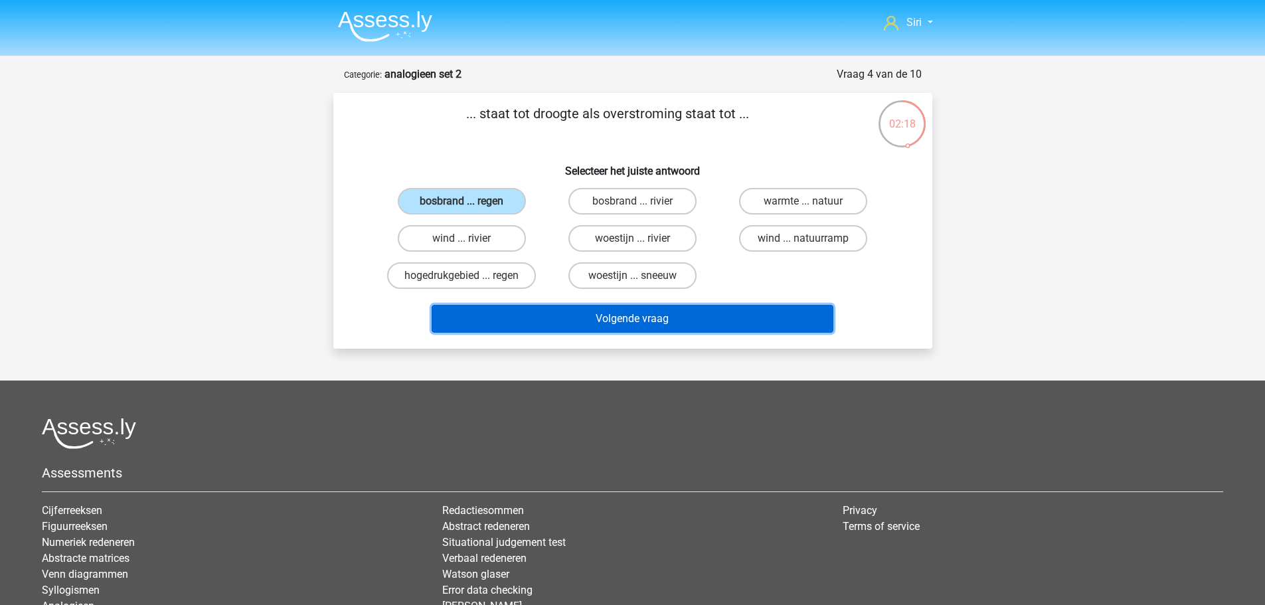
click at [677, 321] on button "Volgende vraag" at bounding box center [633, 319] width 402 height 28
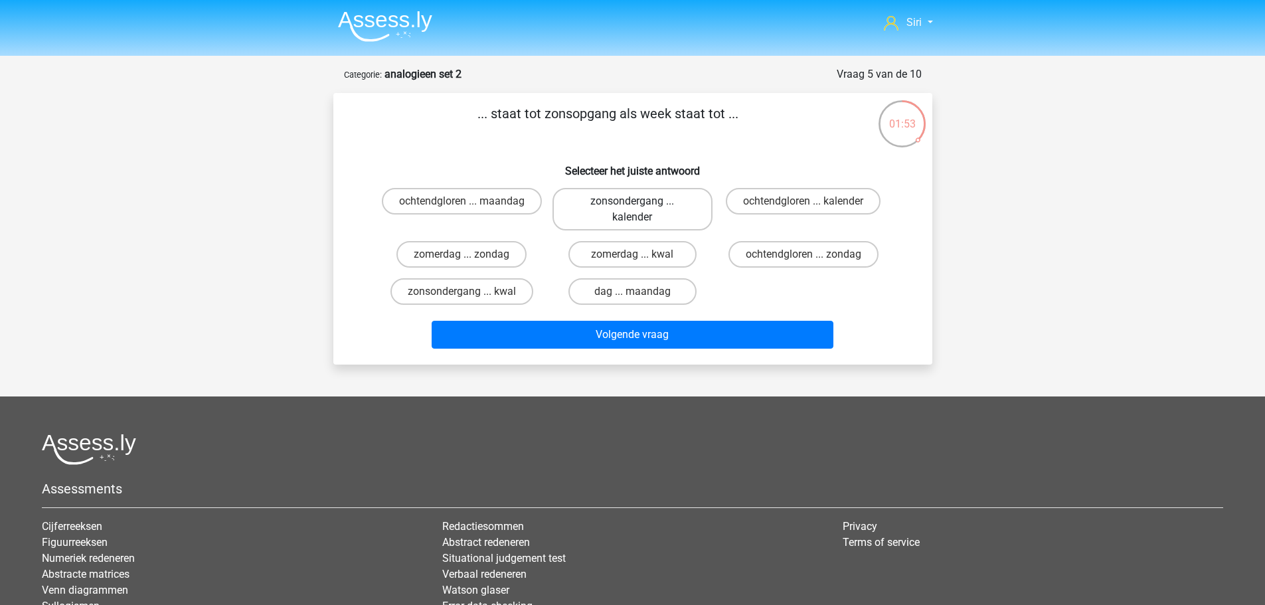
click at [608, 207] on label "zonsondergang ... kalender" at bounding box center [633, 209] width 160 height 43
click at [632, 207] on input "zonsondergang ... kalender" at bounding box center [636, 205] width 9 height 9
radio input "true"
click at [490, 215] on label "ochtendgloren ... maandag" at bounding box center [462, 201] width 160 height 27
click at [470, 210] on input "ochtendgloren ... maandag" at bounding box center [466, 205] width 9 height 9
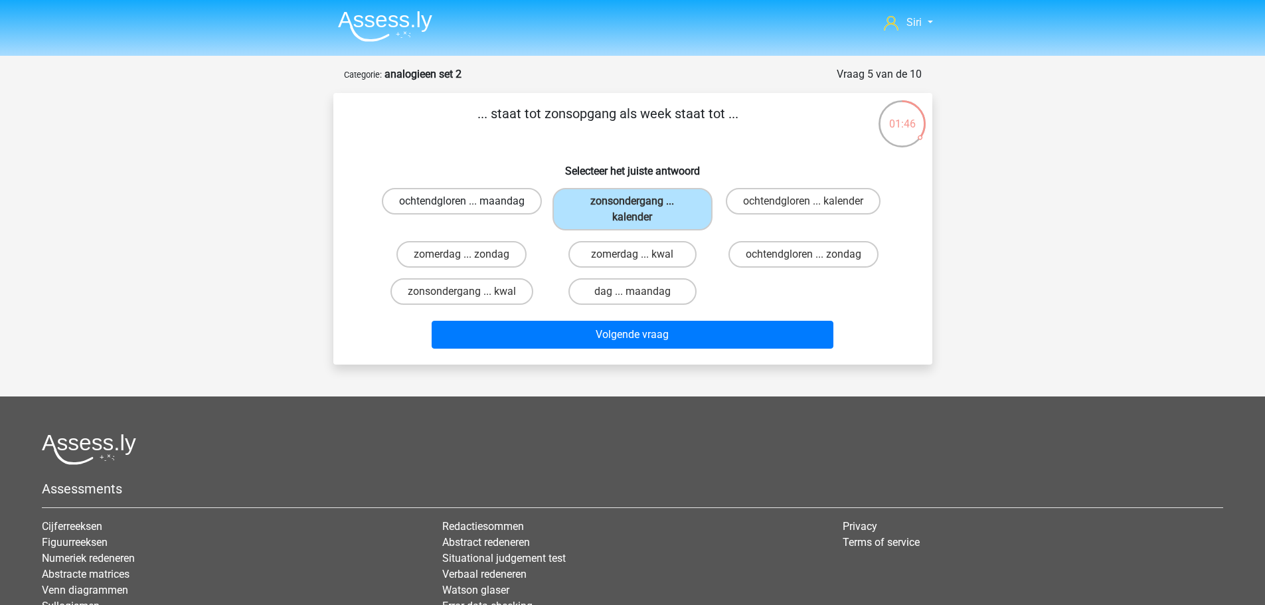
radio input "true"
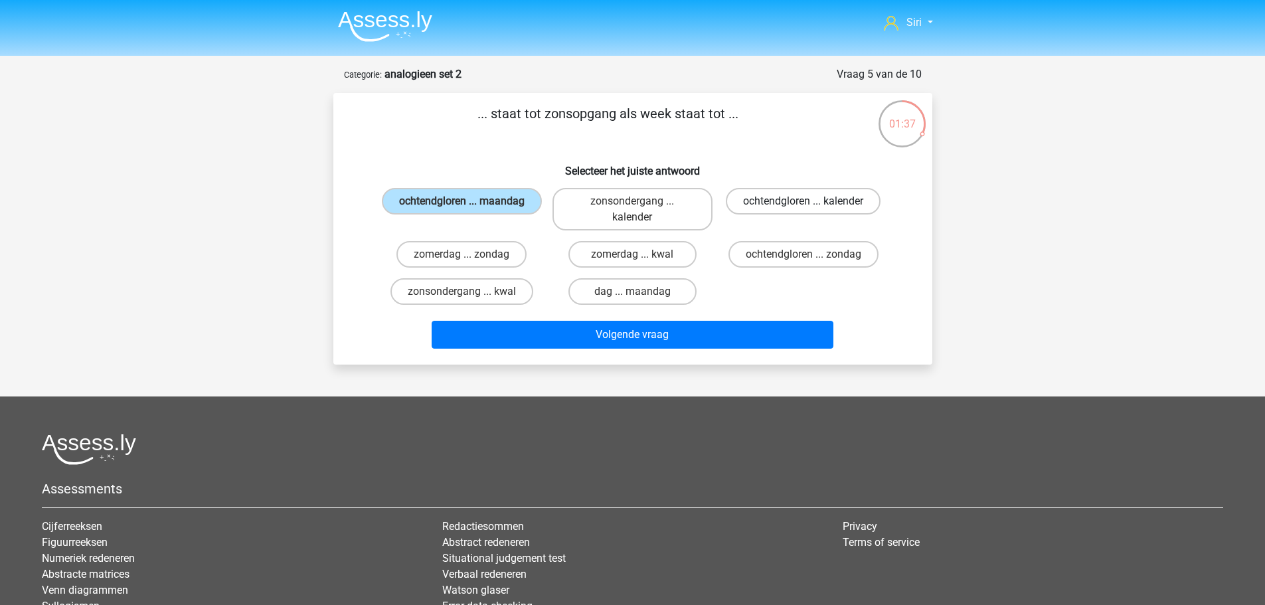
click at [743, 202] on label "ochtendgloren ... kalender" at bounding box center [803, 201] width 155 height 27
click at [804, 202] on input "ochtendgloren ... kalender" at bounding box center [808, 205] width 9 height 9
radio input "true"
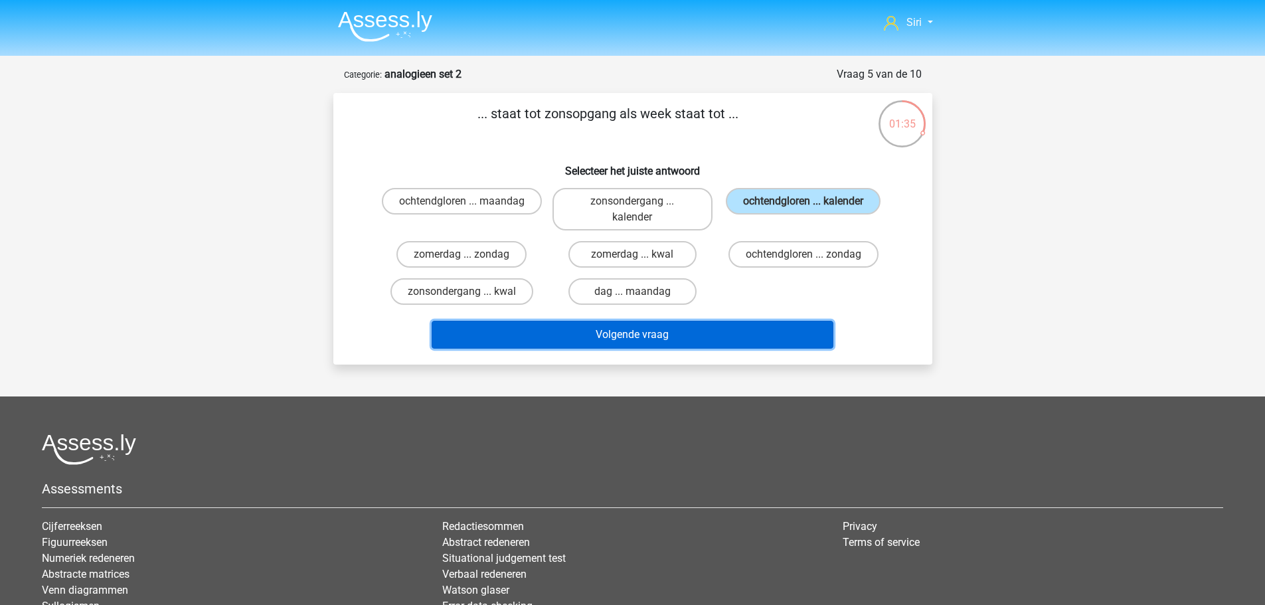
click at [728, 329] on button "Volgende vraag" at bounding box center [633, 335] width 402 height 28
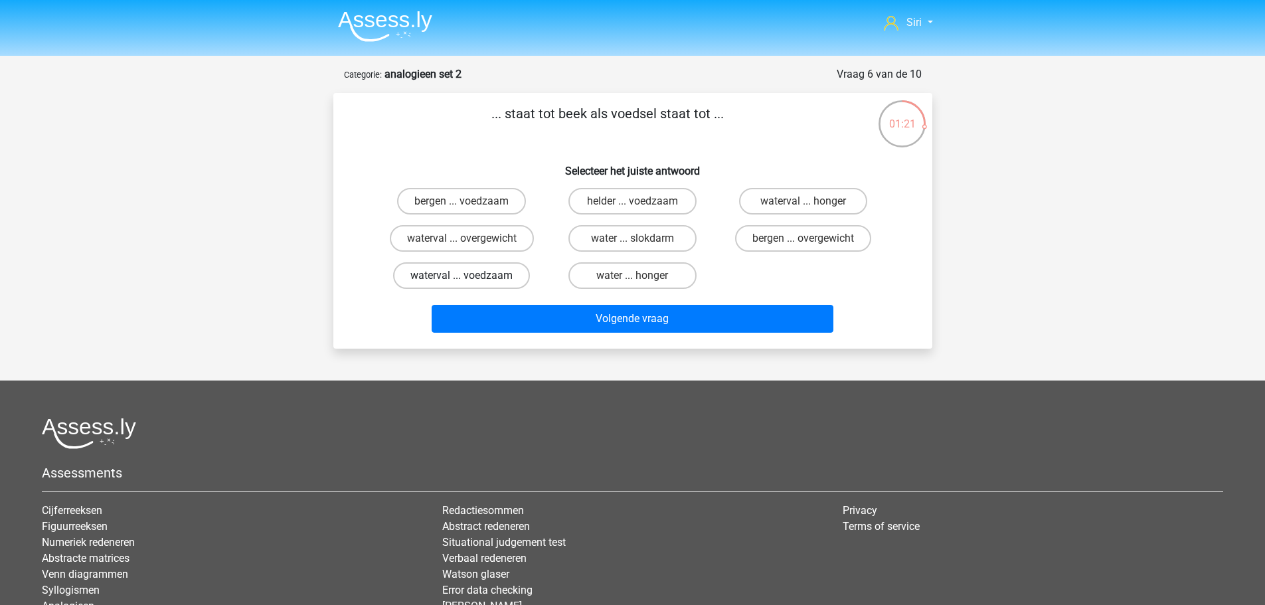
click at [514, 281] on label "waterval ... voedzaam" at bounding box center [461, 275] width 137 height 27
click at [470, 281] on input "waterval ... voedzaam" at bounding box center [466, 280] width 9 height 9
radio input "true"
click at [632, 281] on input "water ... honger" at bounding box center [636, 280] width 9 height 9
radio input "true"
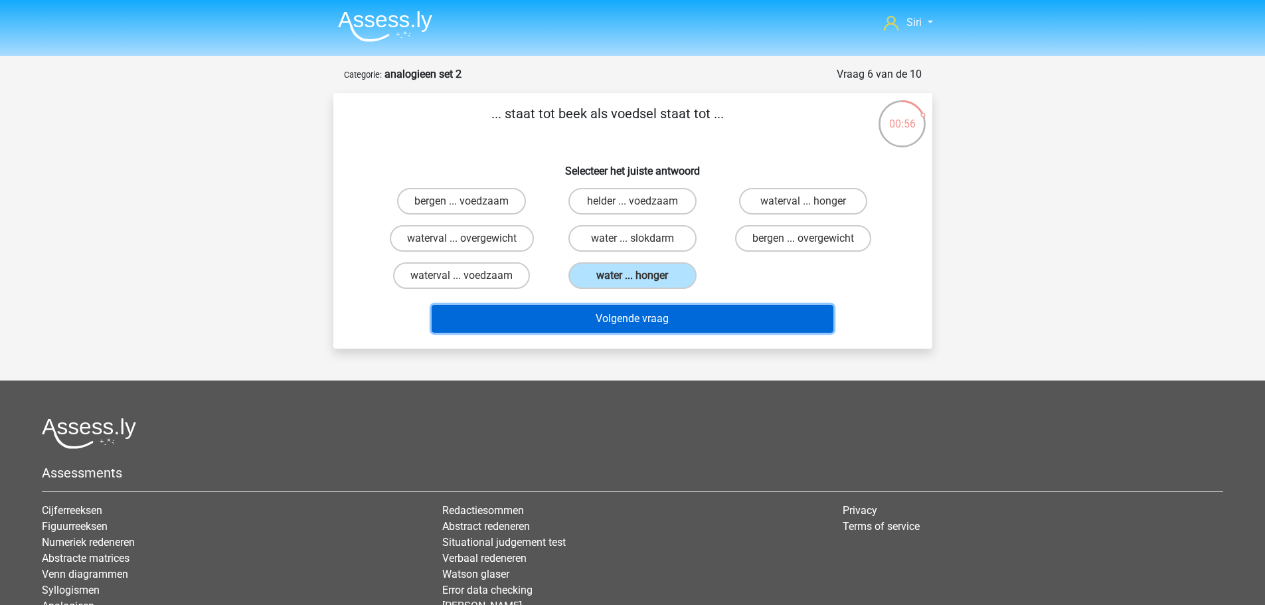
click at [644, 324] on button "Volgende vraag" at bounding box center [633, 319] width 402 height 28
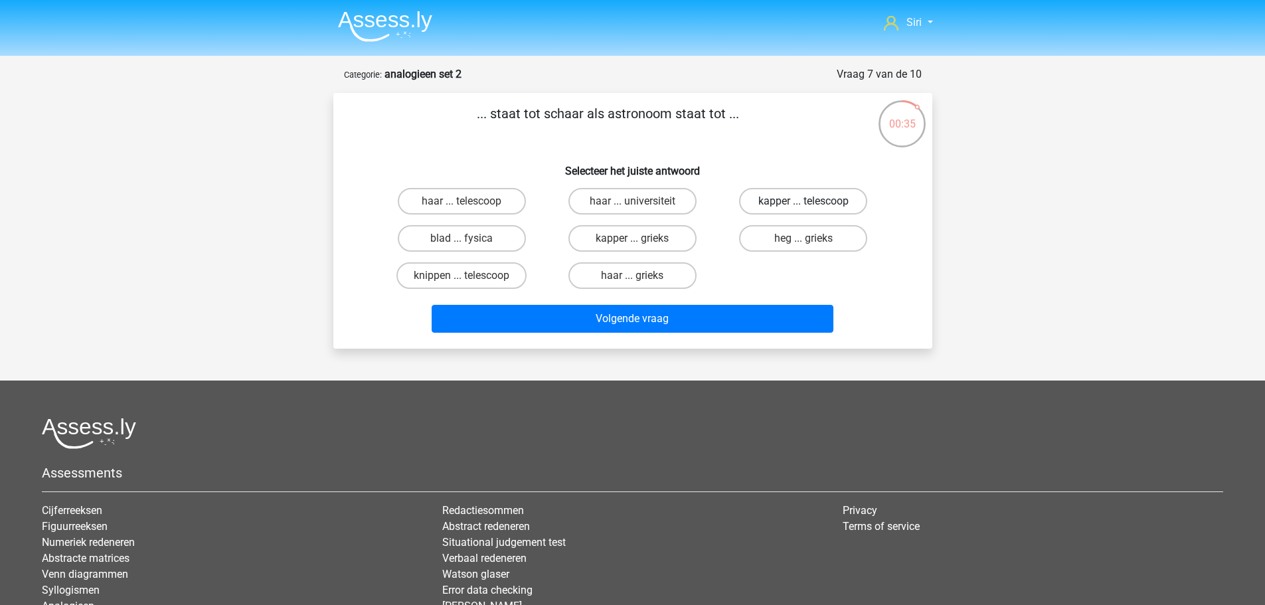
click at [840, 197] on label "kapper ... telescoop" at bounding box center [803, 201] width 128 height 27
click at [812, 201] on input "kapper ... telescoop" at bounding box center [808, 205] width 9 height 9
radio input "true"
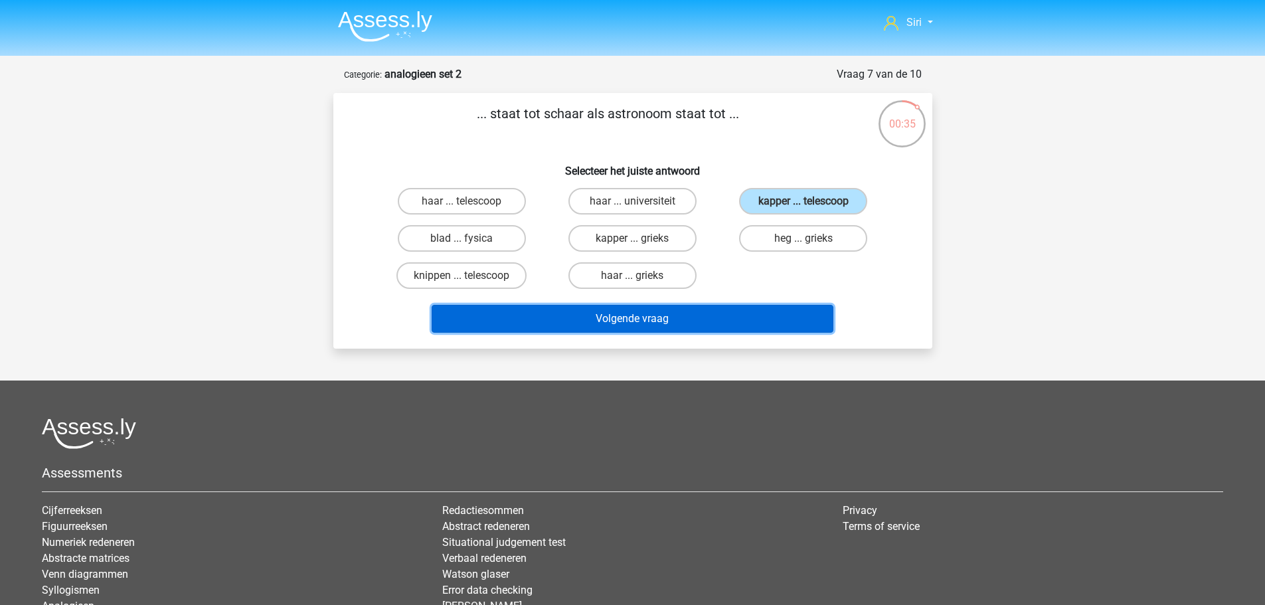
click at [794, 330] on button "Volgende vraag" at bounding box center [633, 319] width 402 height 28
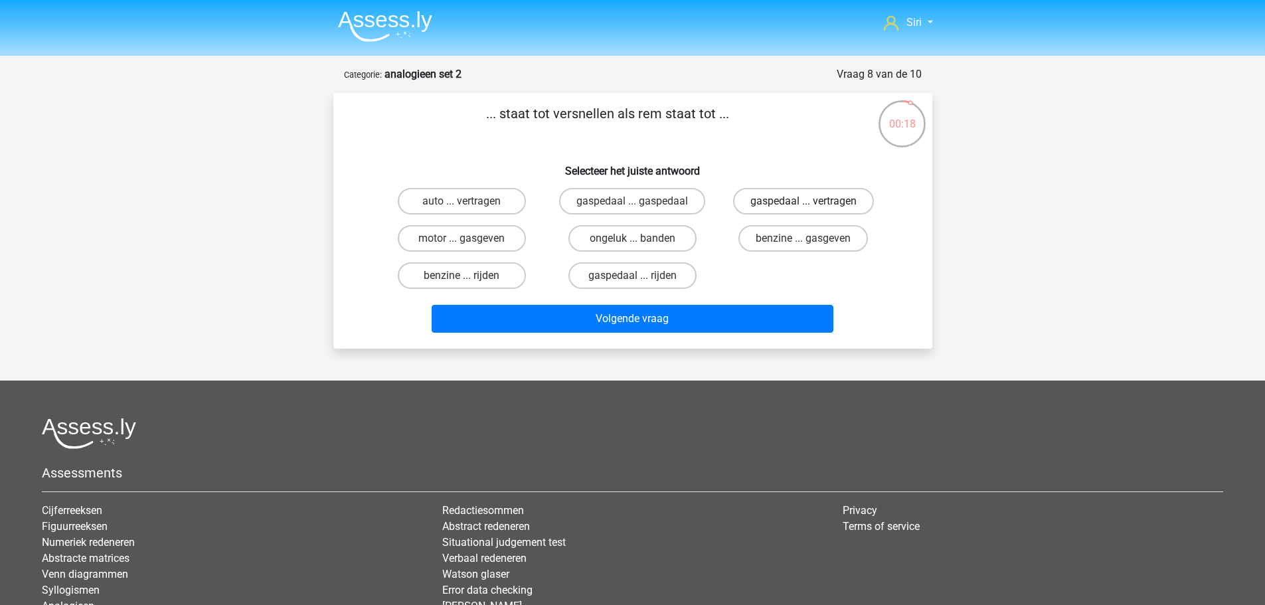
click at [790, 205] on label "gaspedaal ... vertragen" at bounding box center [803, 201] width 141 height 27
click at [804, 205] on input "gaspedaal ... vertragen" at bounding box center [808, 205] width 9 height 9
radio input "true"
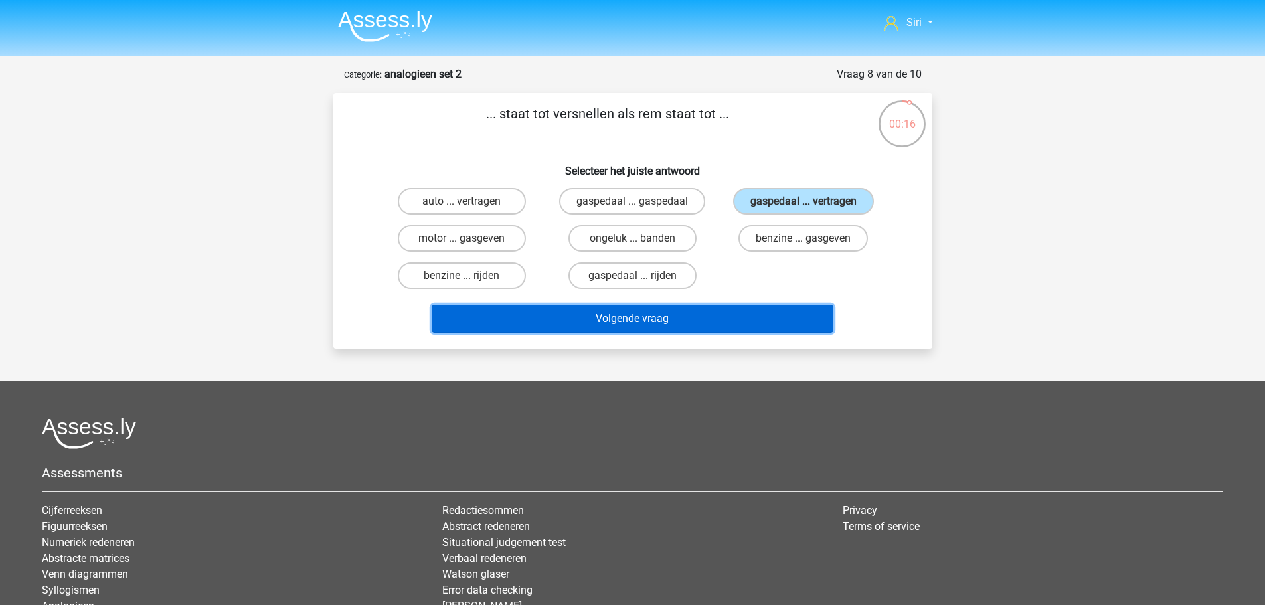
click at [752, 313] on button "Volgende vraag" at bounding box center [633, 319] width 402 height 28
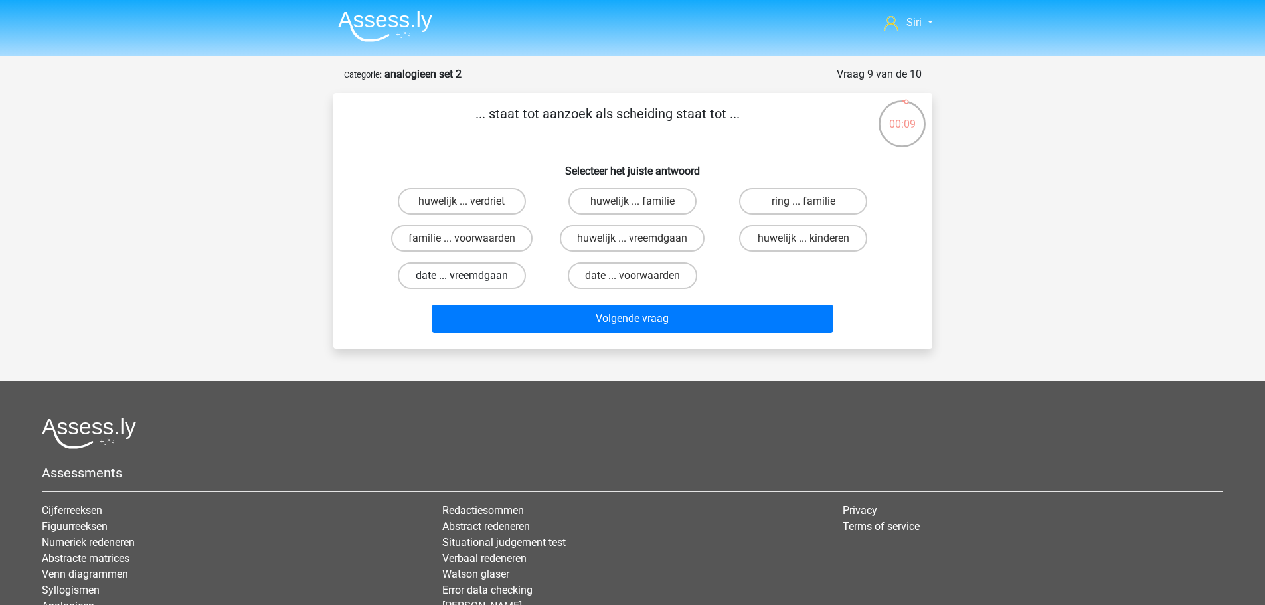
click at [493, 288] on label "date ... vreemdgaan" at bounding box center [462, 275] width 128 height 27
click at [470, 284] on input "date ... vreemdgaan" at bounding box center [466, 280] width 9 height 9
radio input "true"
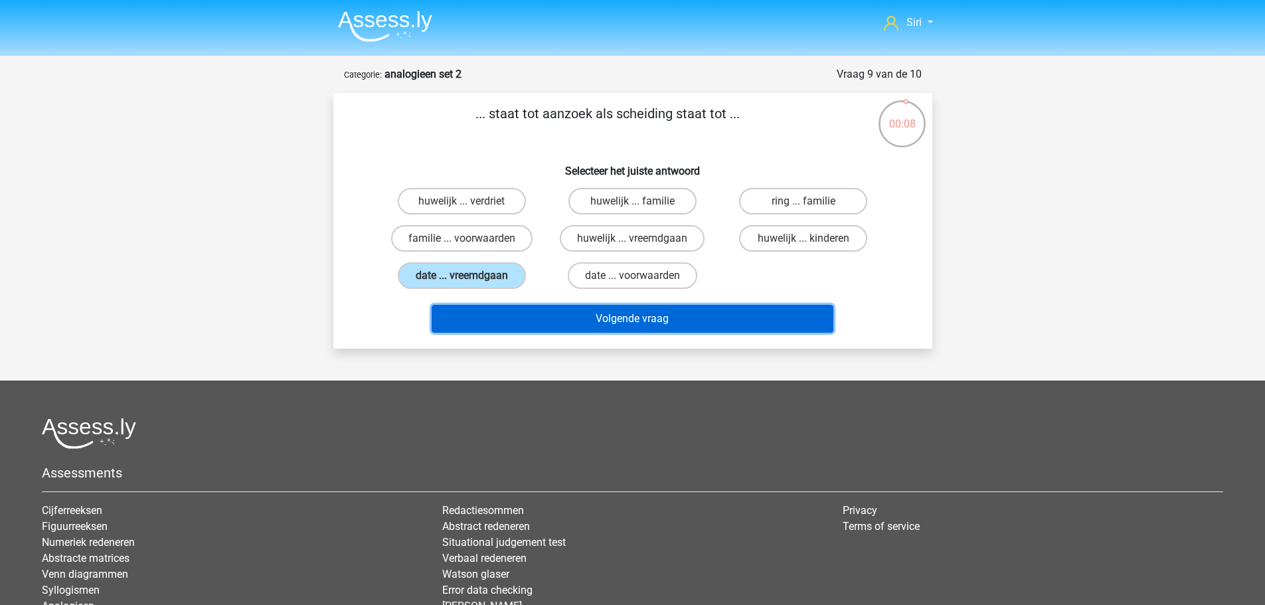
click at [550, 323] on button "Volgende vraag" at bounding box center [633, 319] width 402 height 28
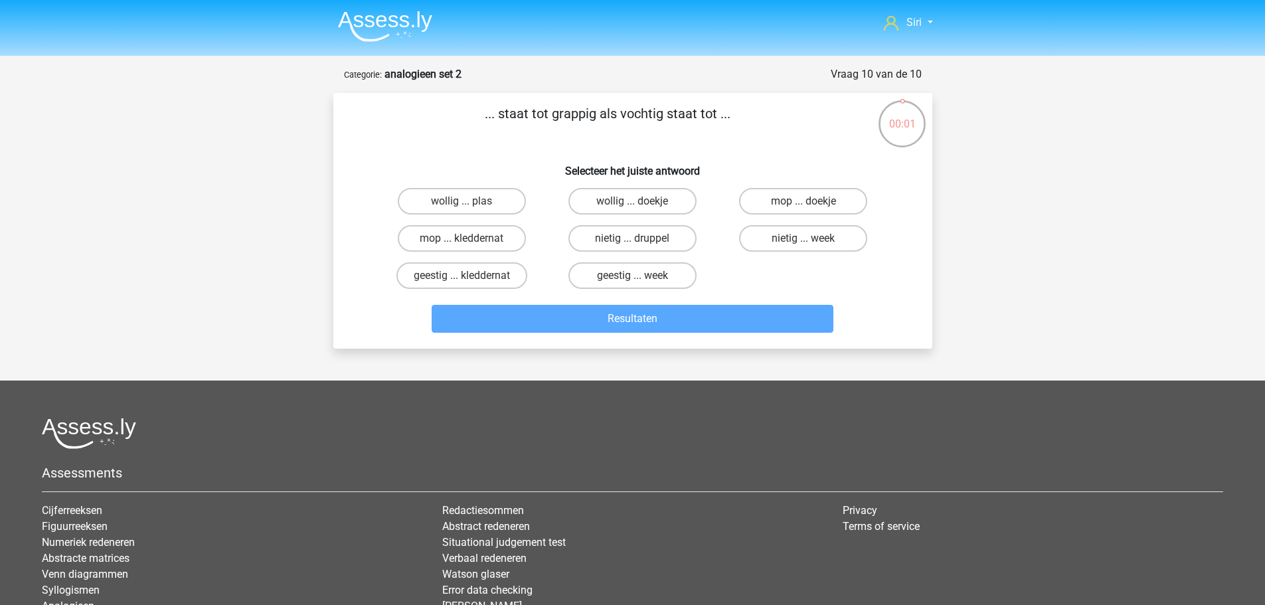
click at [466, 243] on input "mop ... kleddernat" at bounding box center [466, 242] width 9 height 9
radio input "true"
click at [463, 238] on input "mop ... kleddernat" at bounding box center [466, 242] width 9 height 9
radio input "true"
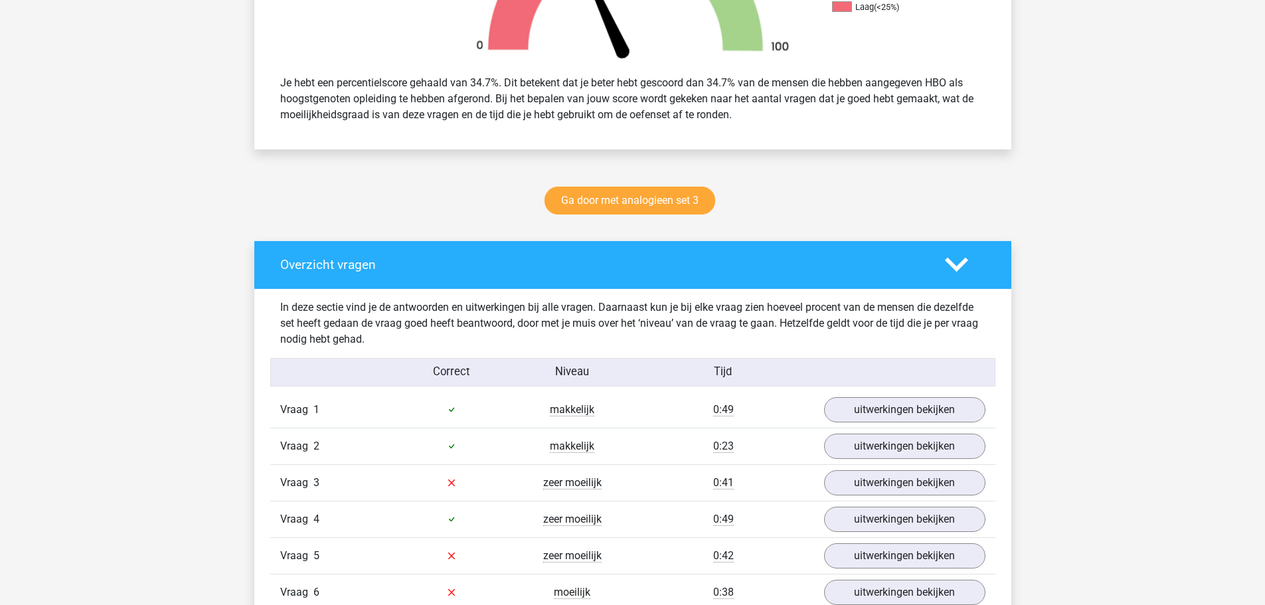
scroll to position [664, 0]
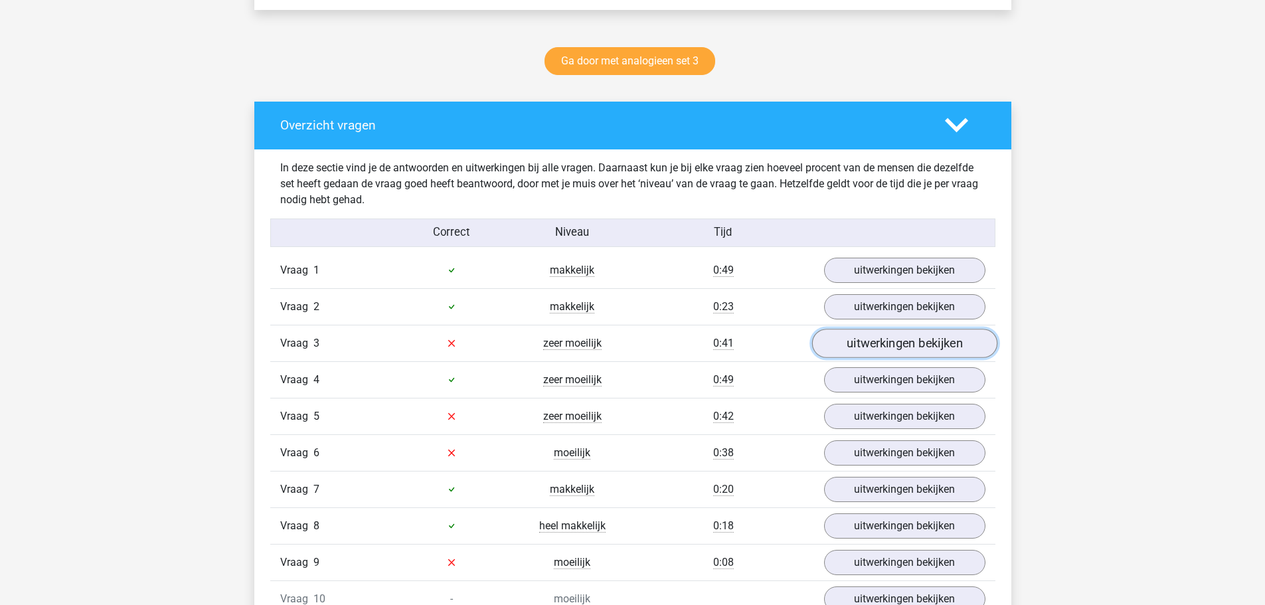
click at [854, 347] on link "uitwerkingen bekijken" at bounding box center [904, 343] width 185 height 29
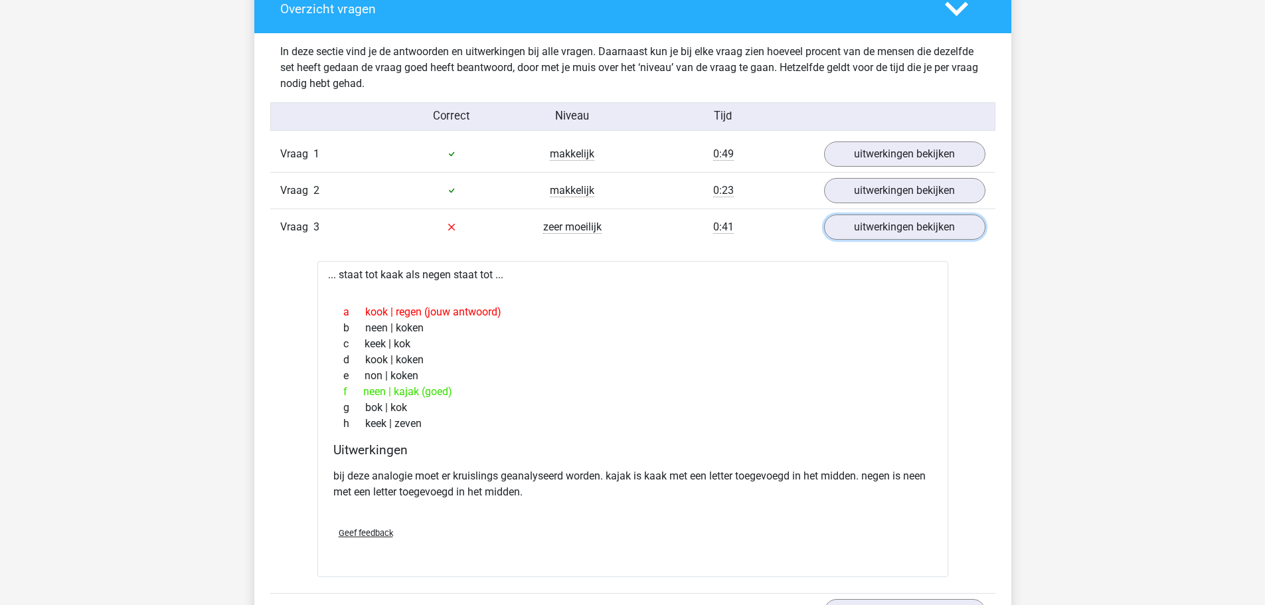
scroll to position [797, 0]
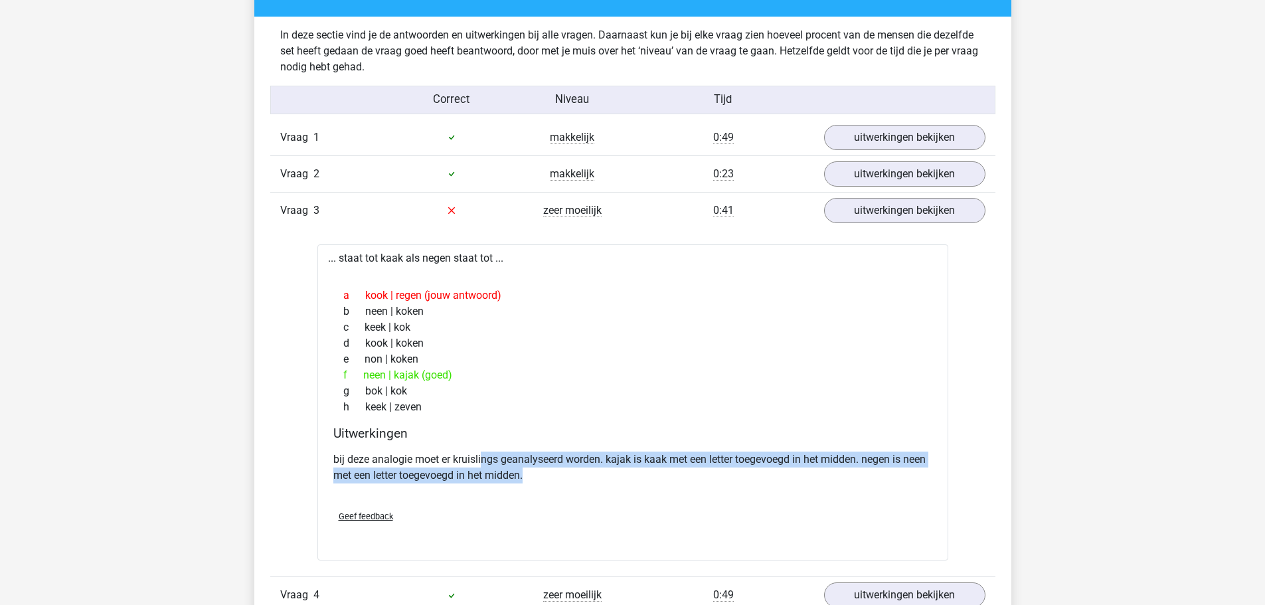
drag, startPoint x: 505, startPoint y: 460, endPoint x: 537, endPoint y: 474, distance: 34.5
click at [537, 474] on p "bij deze analogie moet er kruislings geanalyseerd worden. kajak is kaak met een…" at bounding box center [632, 468] width 599 height 32
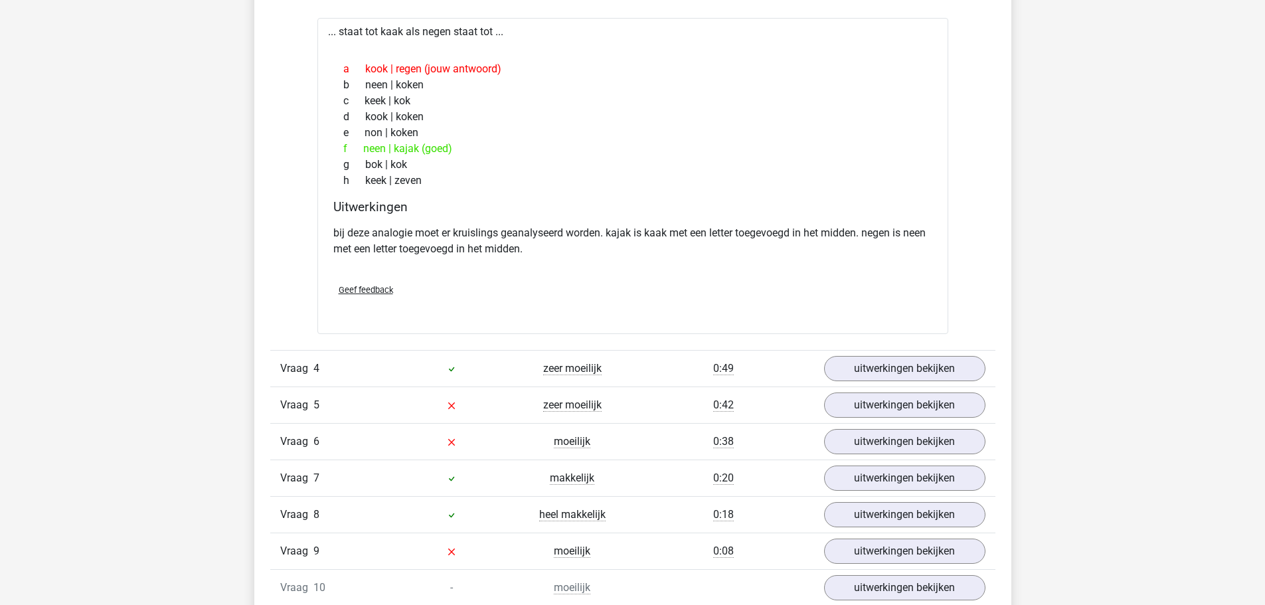
scroll to position [996, 0]
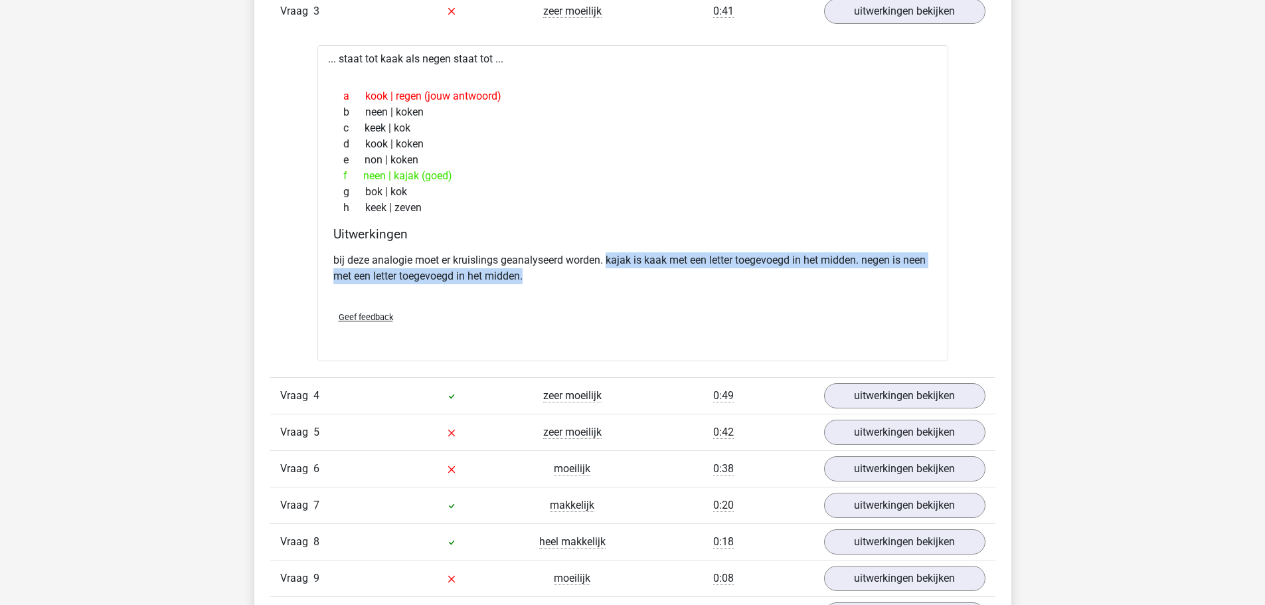
drag, startPoint x: 609, startPoint y: 258, endPoint x: 757, endPoint y: 273, distance: 148.9
click at [757, 273] on p "bij deze analogie moet er kruislings geanalyseerd worden. kajak is kaak met een…" at bounding box center [632, 268] width 599 height 32
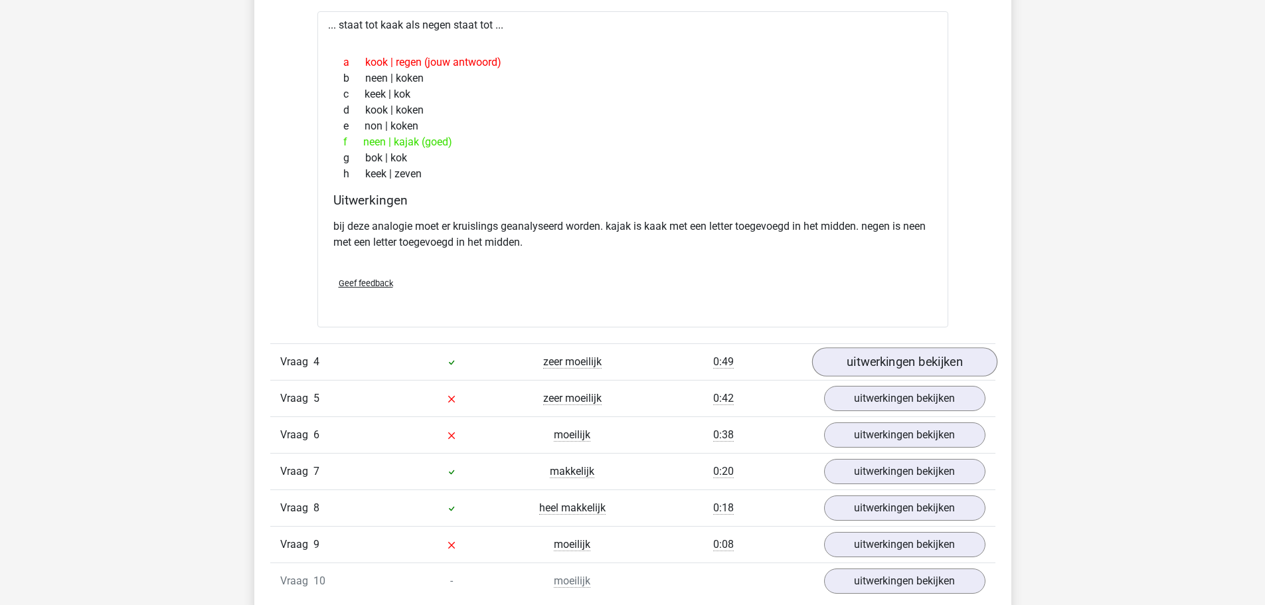
scroll to position [1063, 0]
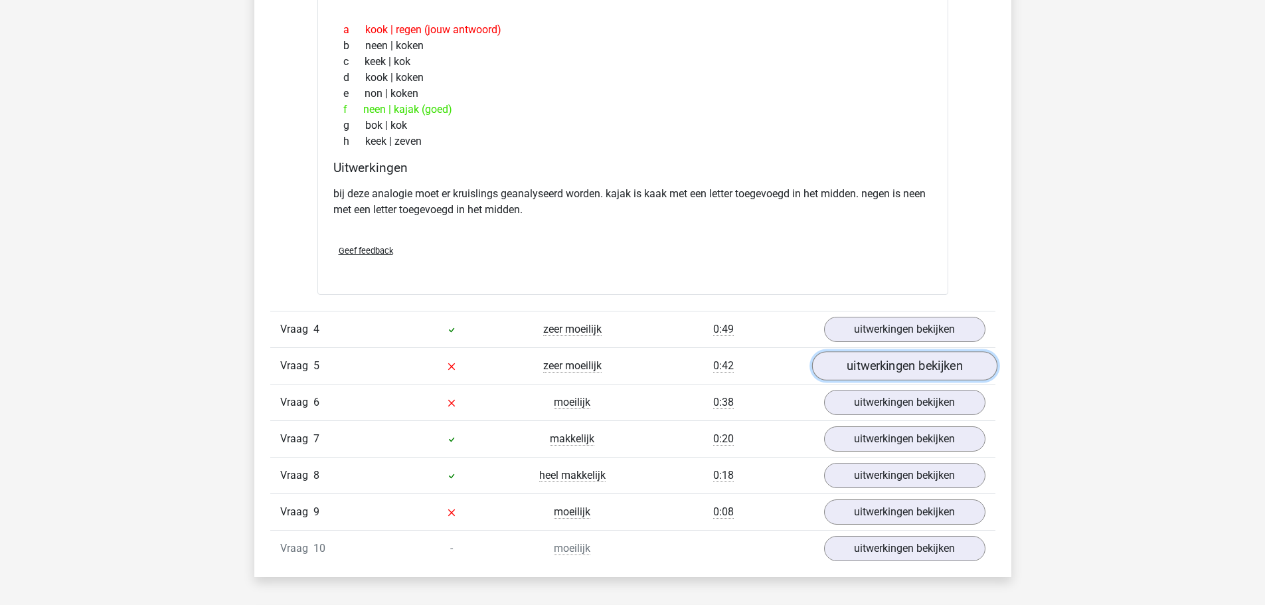
click at [901, 373] on link "uitwerkingen bekijken" at bounding box center [904, 365] width 185 height 29
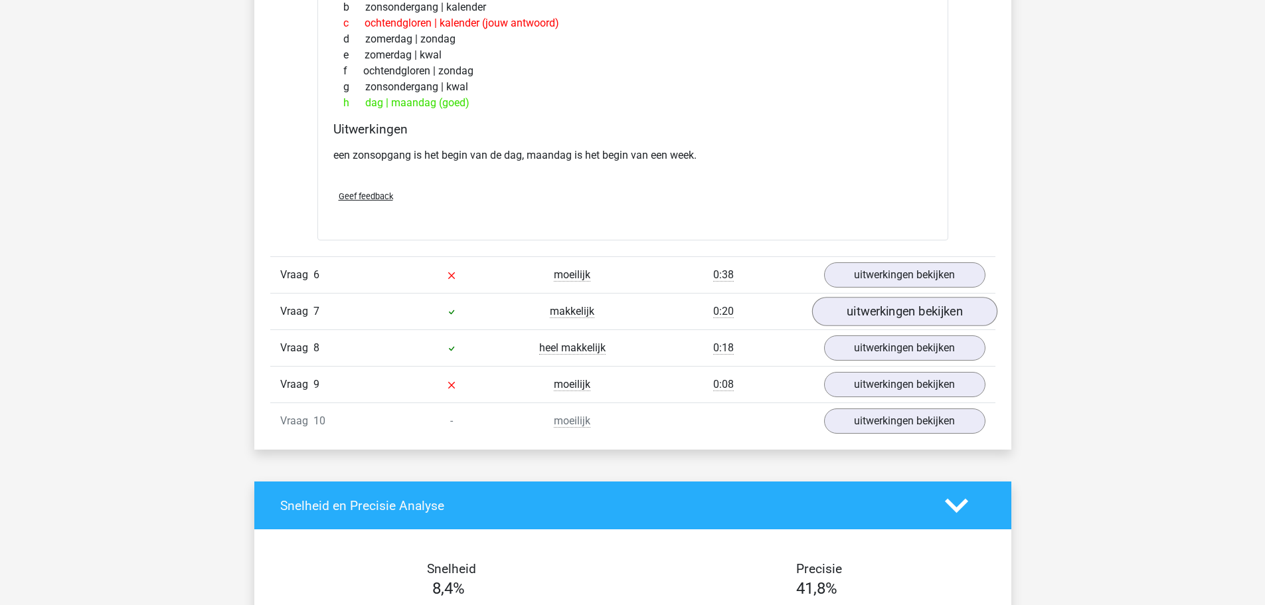
scroll to position [1528, 0]
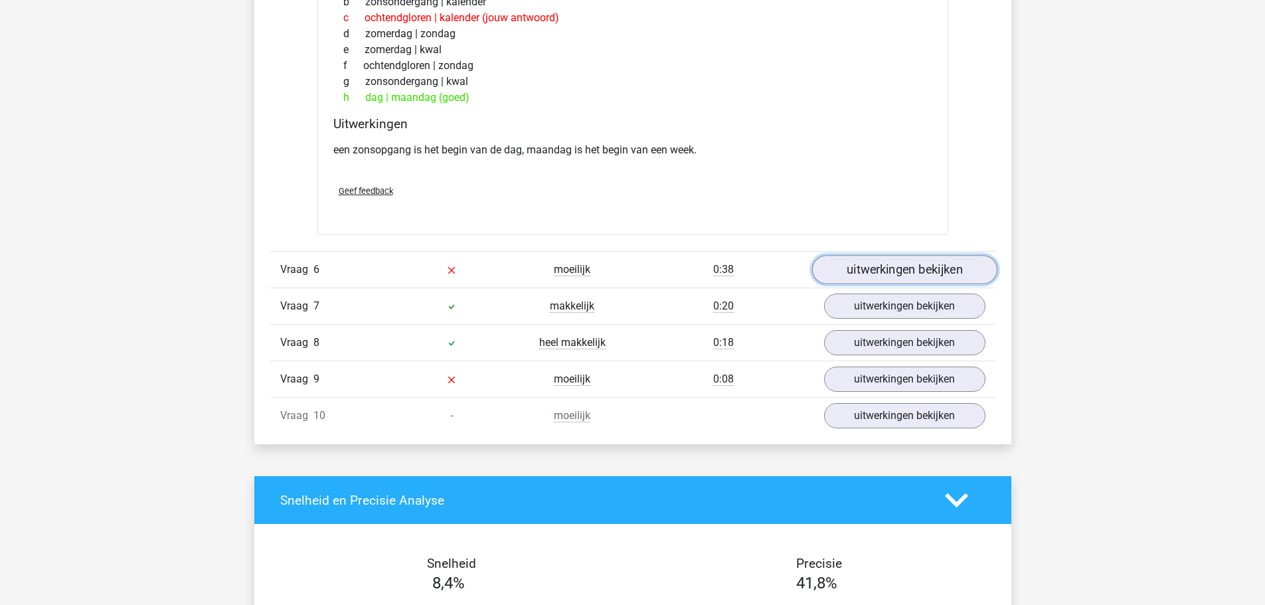
click at [883, 270] on link "uitwerkingen bekijken" at bounding box center [904, 269] width 185 height 29
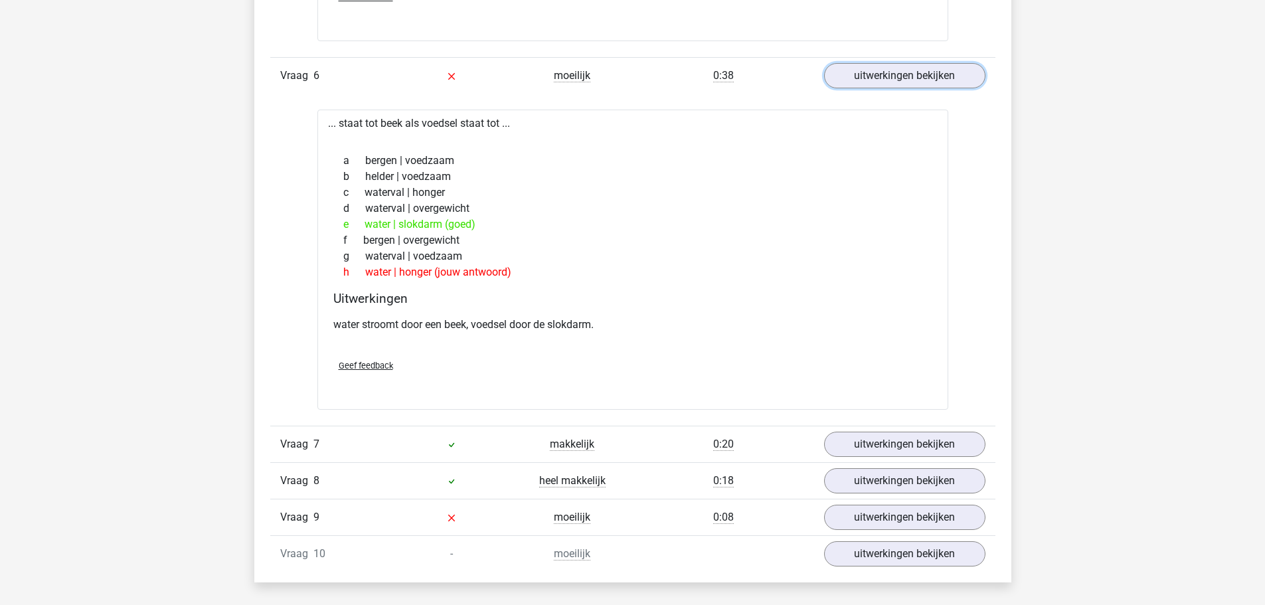
scroll to position [1727, 0]
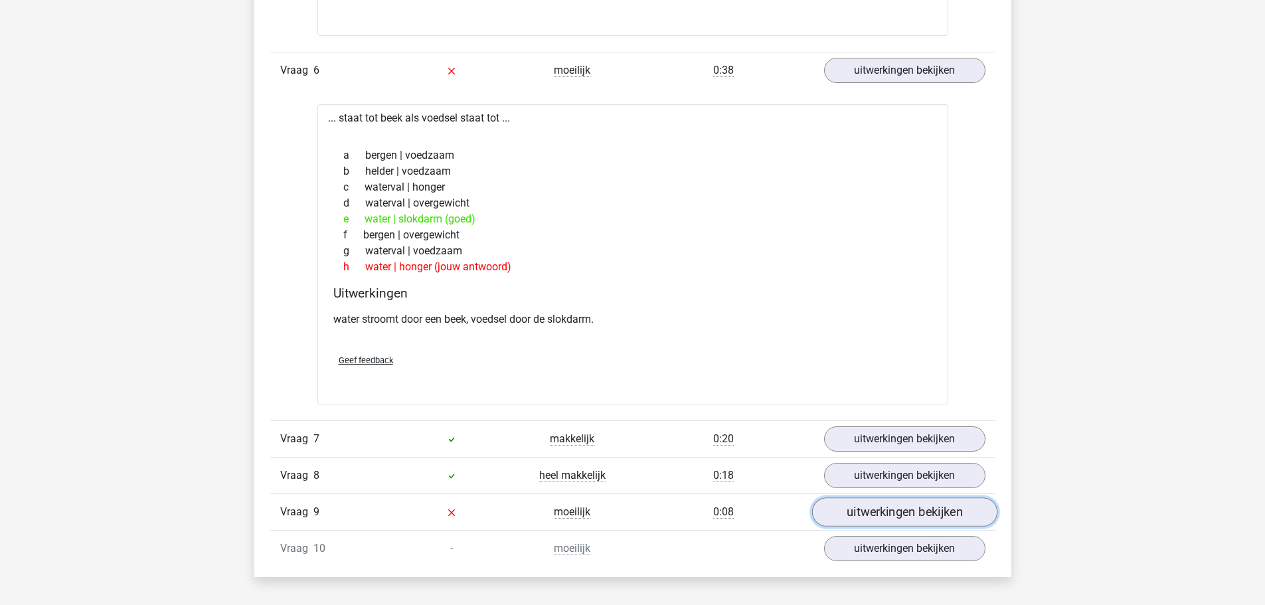
click at [871, 514] on link "uitwerkingen bekijken" at bounding box center [904, 511] width 185 height 29
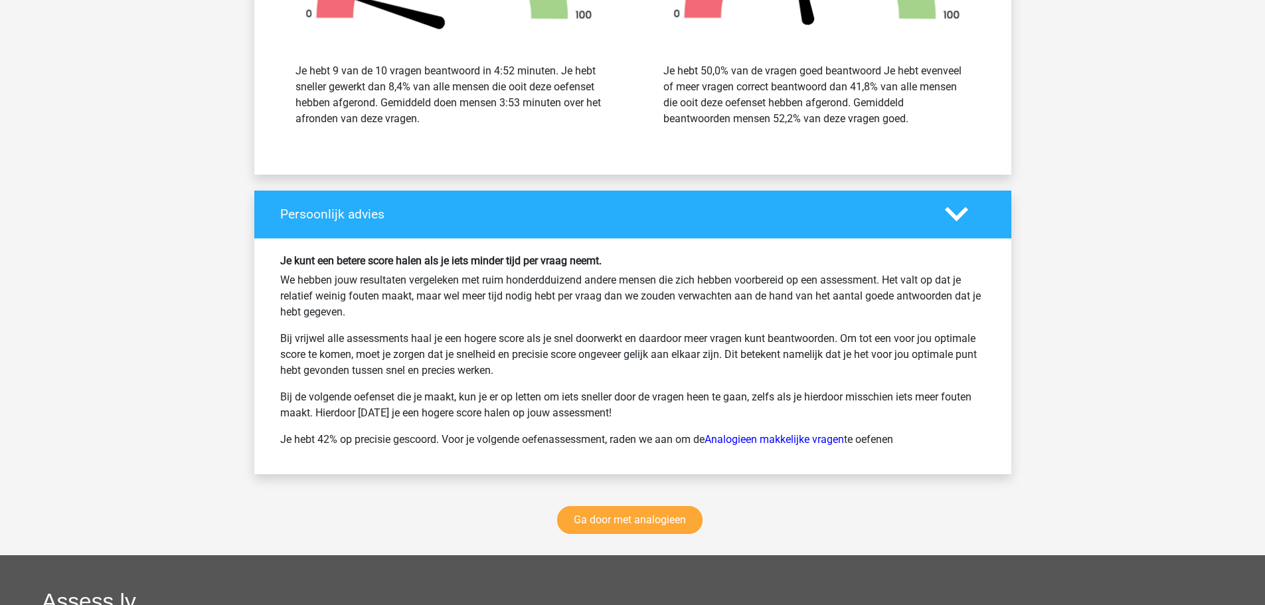
scroll to position [3122, 0]
